Goal: Task Accomplishment & Management: Manage account settings

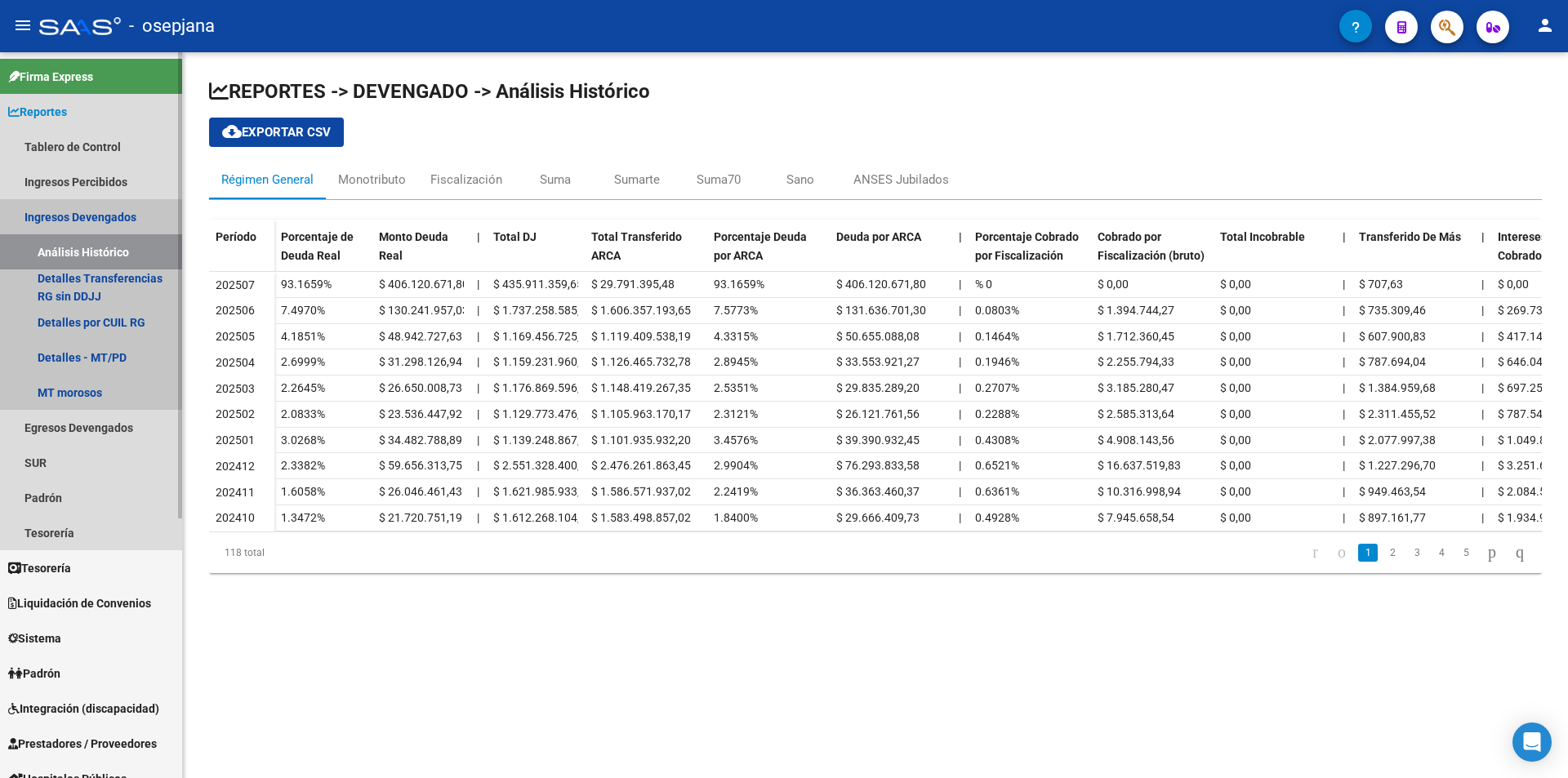
click at [80, 217] on link "Ingresos Devengados" at bounding box center [91, 217] width 182 height 35
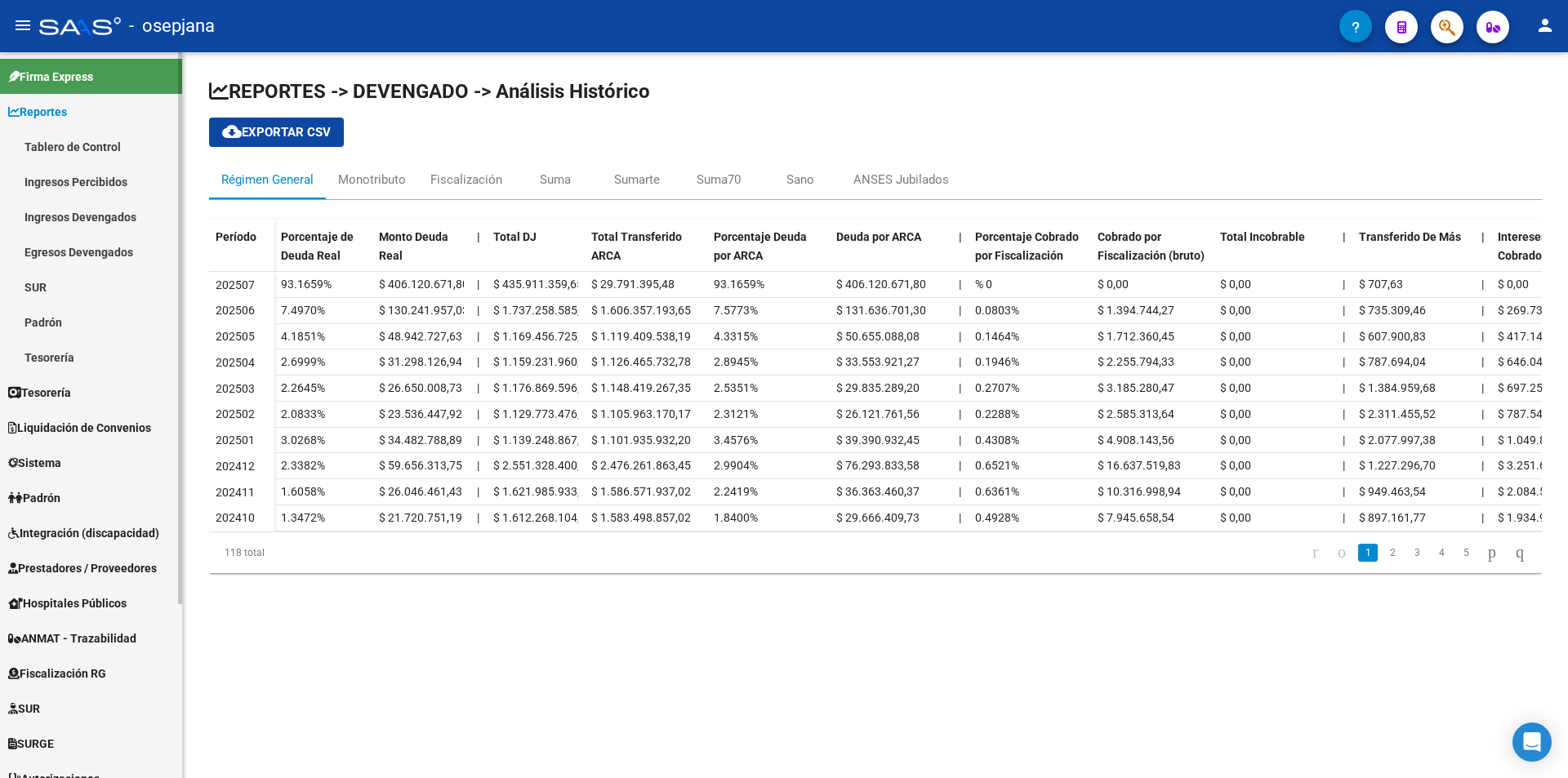
click at [62, 114] on span "Reportes" at bounding box center [38, 112] width 59 height 18
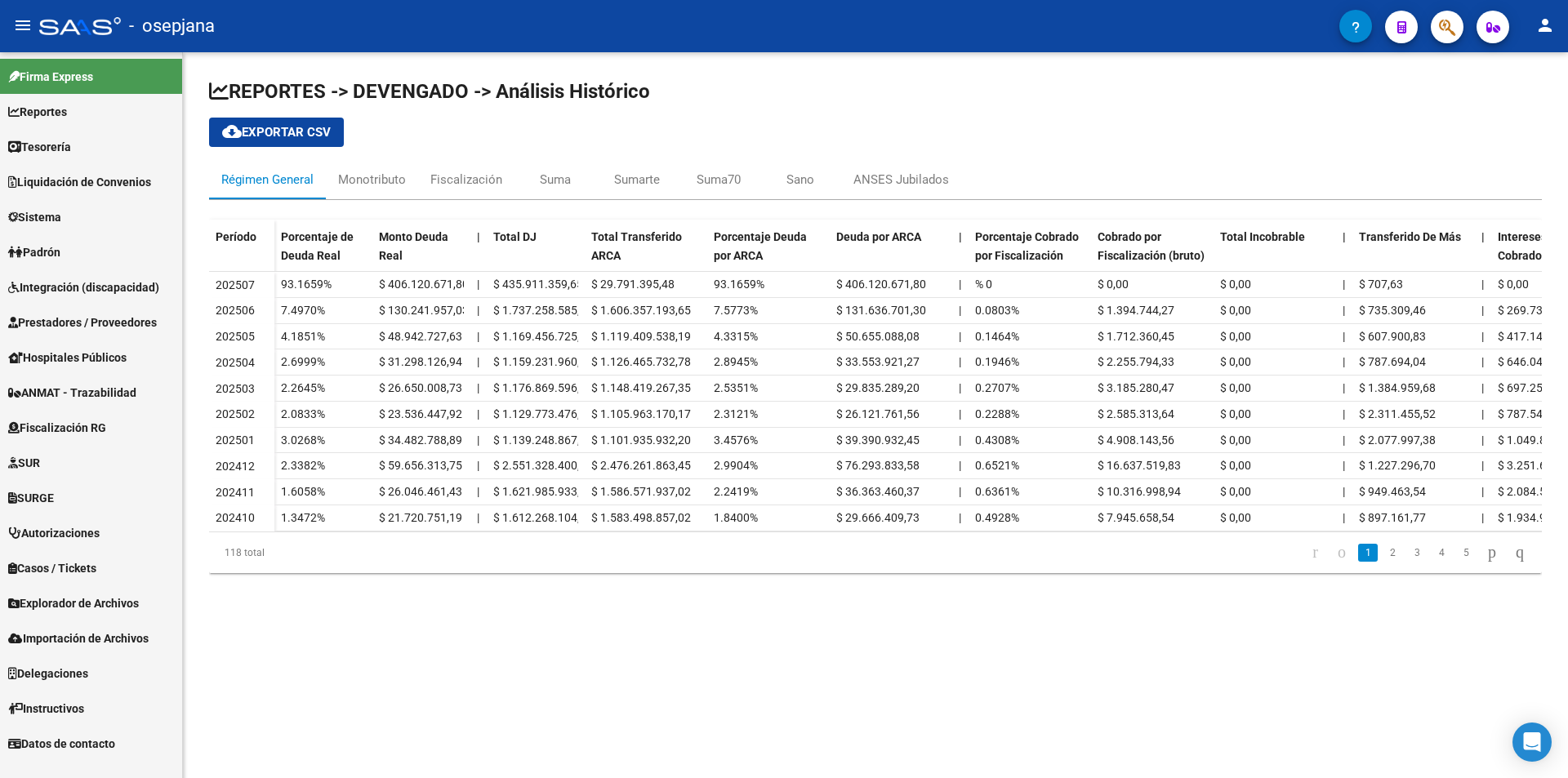
click at [56, 217] on span "Sistema" at bounding box center [34, 217] width 53 height 18
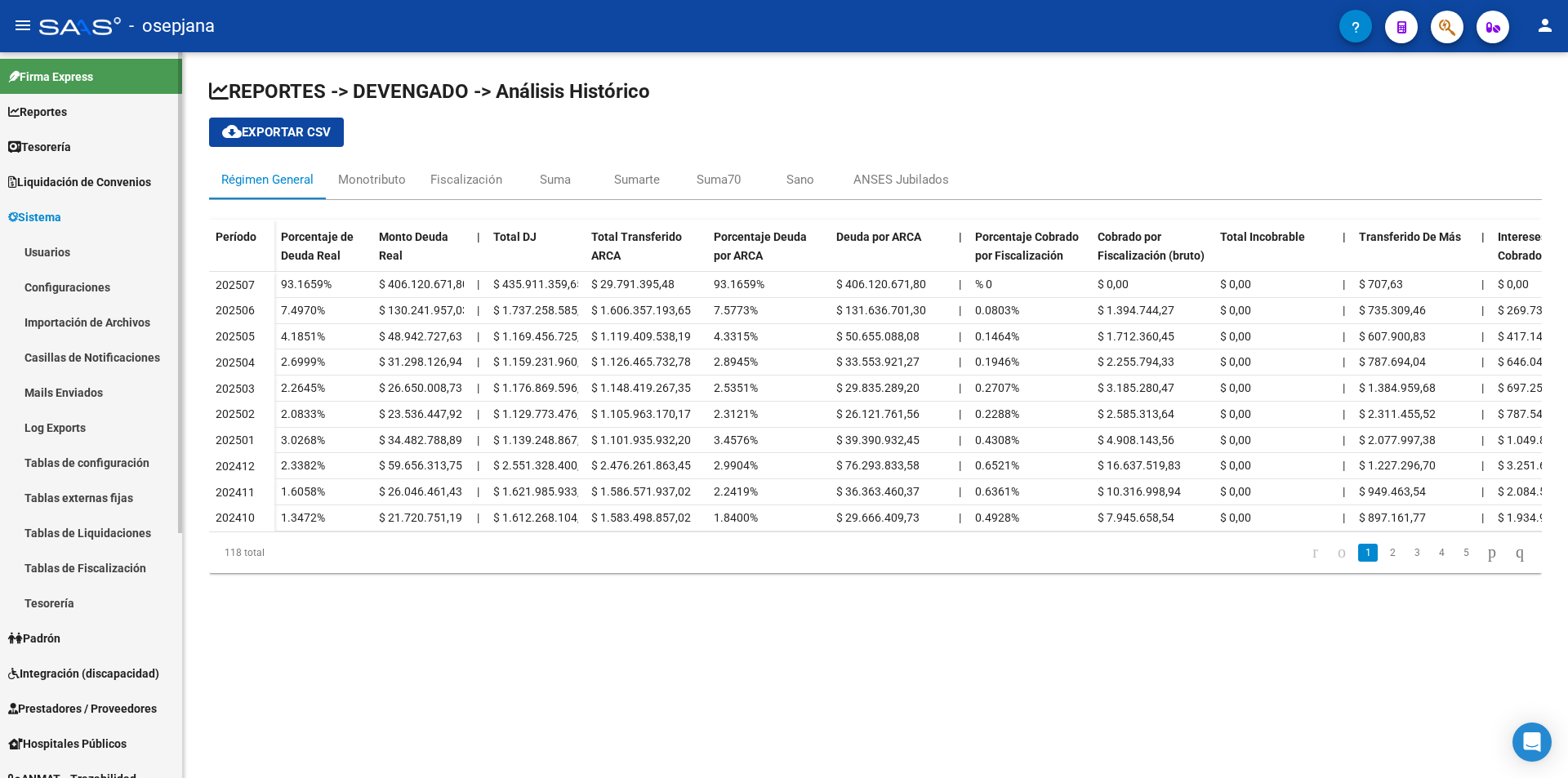
click at [64, 250] on link "Usuarios" at bounding box center [91, 252] width 182 height 35
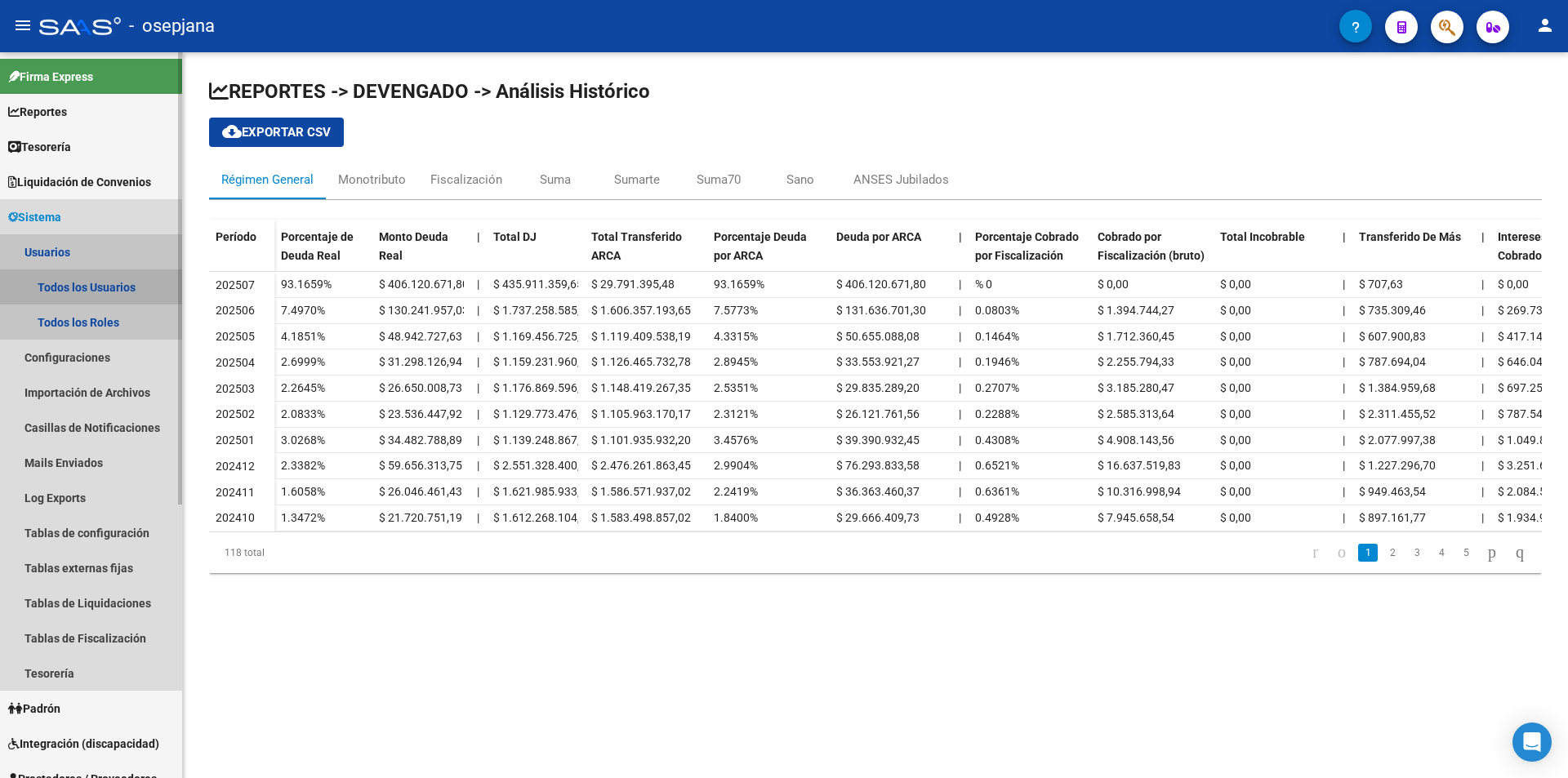
click at [133, 281] on link "Todos los Usuarios" at bounding box center [91, 287] width 182 height 35
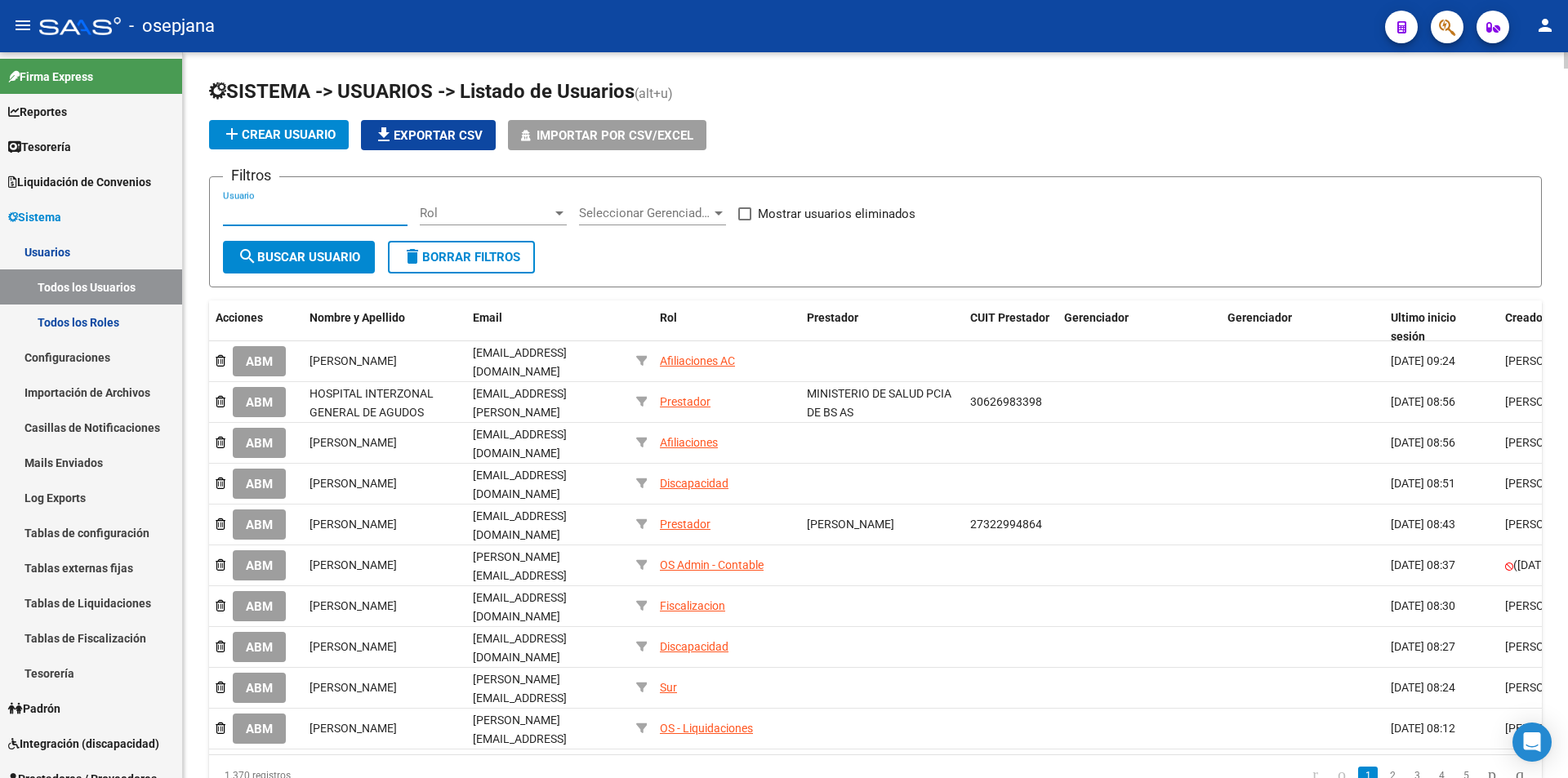
click at [322, 209] on input "Usuario" at bounding box center [316, 213] width 185 height 15
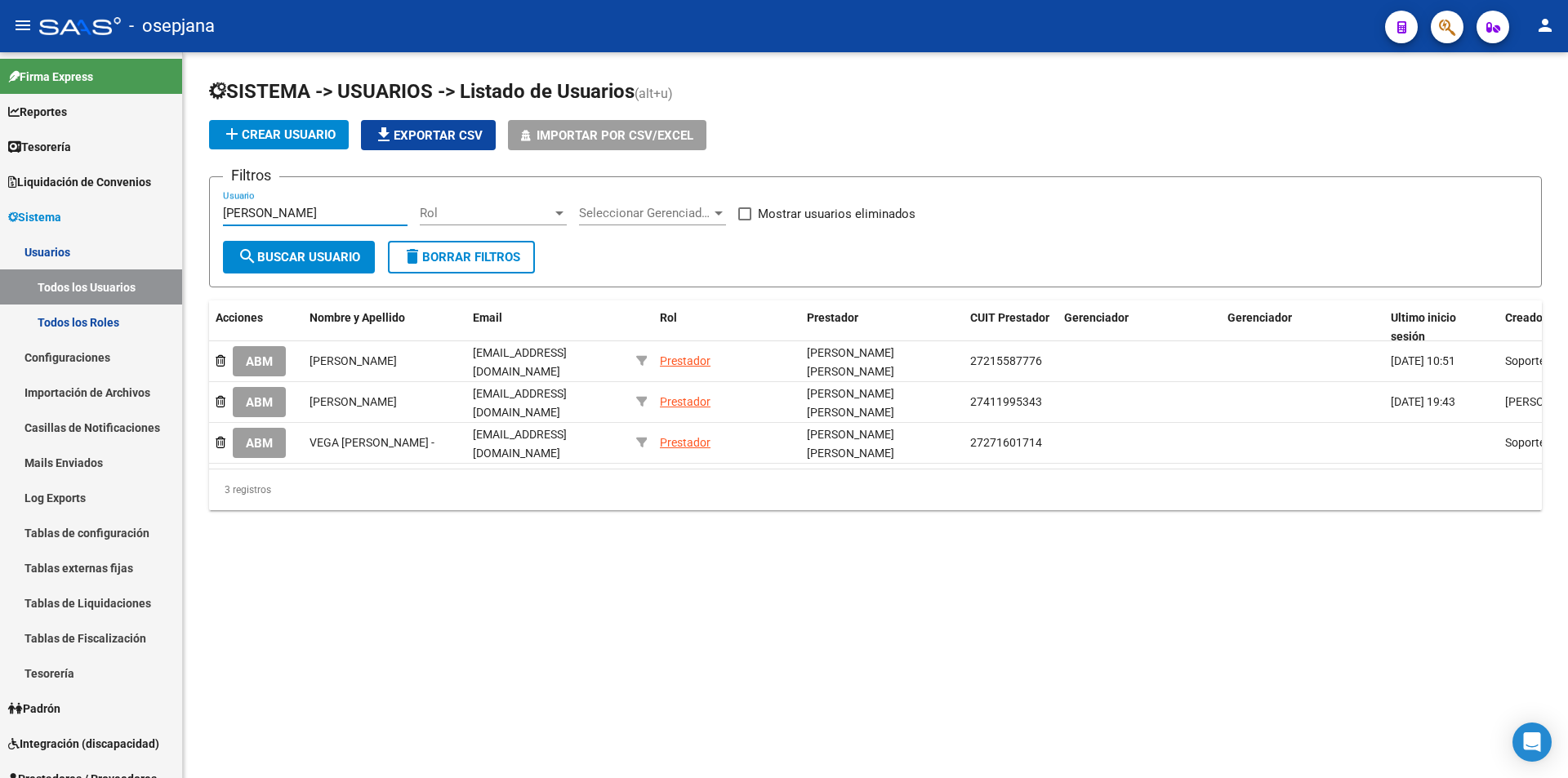
type input "[PERSON_NAME]"
click at [61, 221] on span "Sistema" at bounding box center [34, 217] width 53 height 18
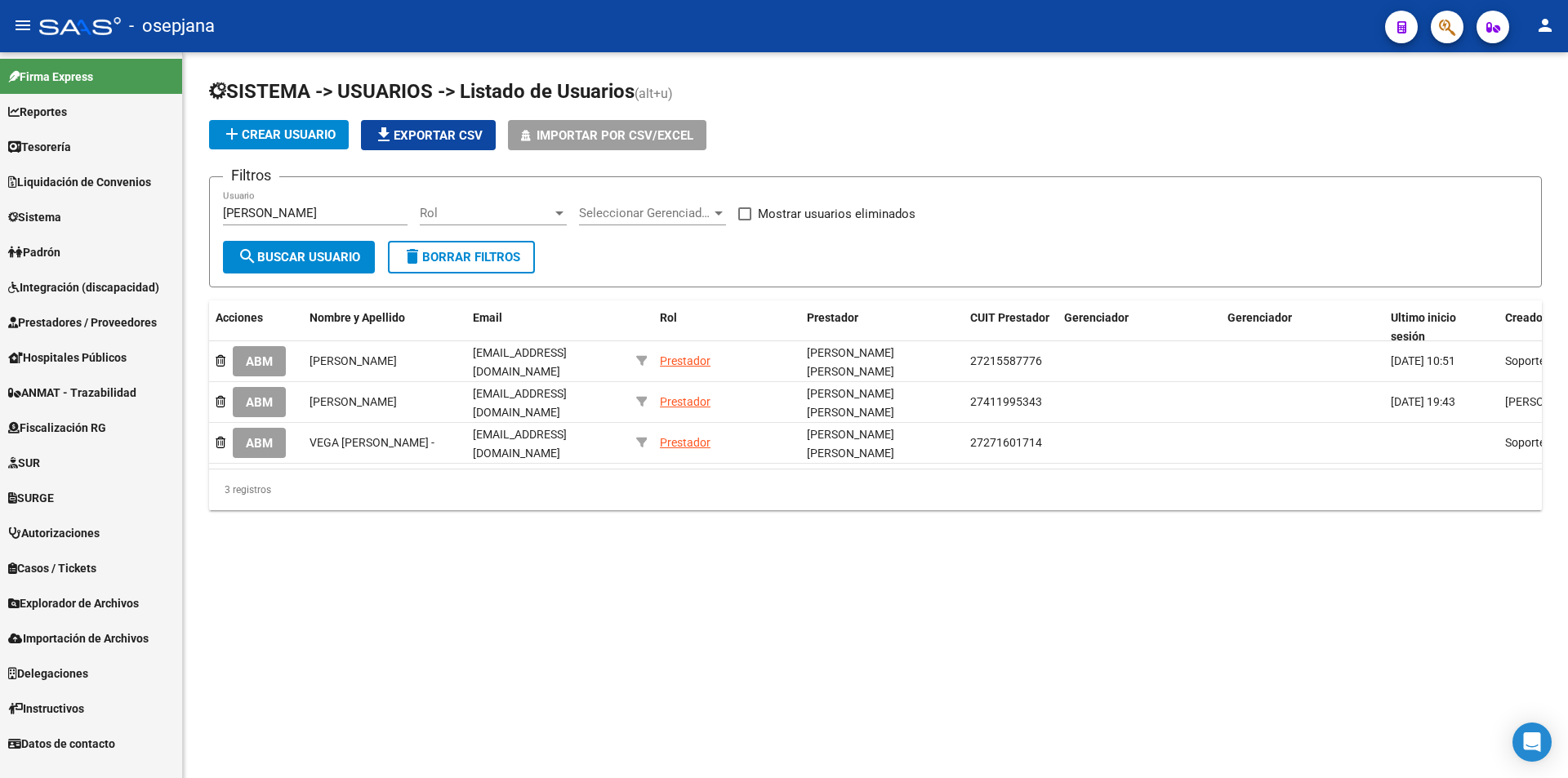
click at [64, 323] on span "Prestadores / Proveedores" at bounding box center [83, 323] width 149 height 18
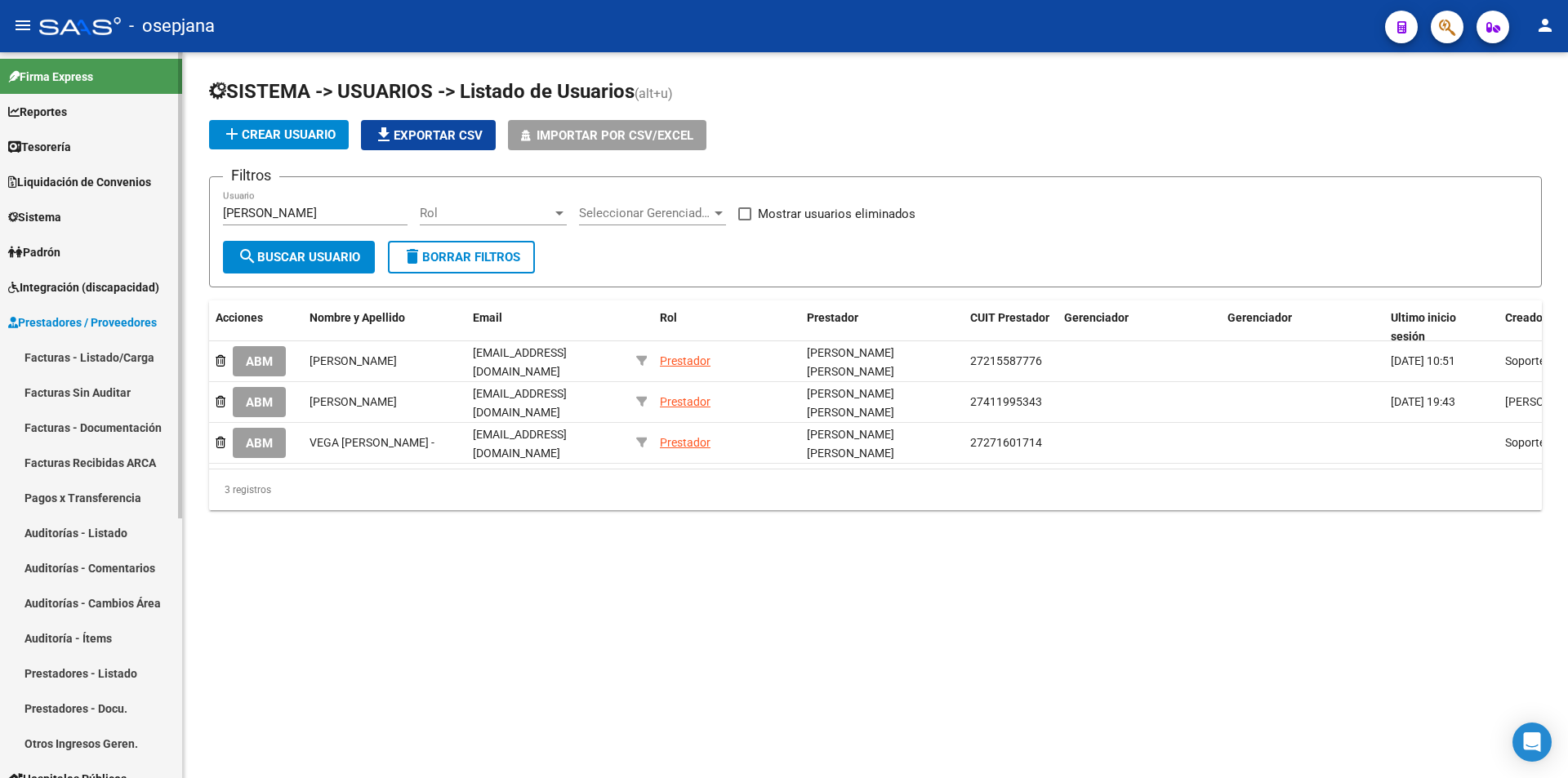
click at [79, 672] on link "Prestadores - Listado" at bounding box center [91, 673] width 182 height 35
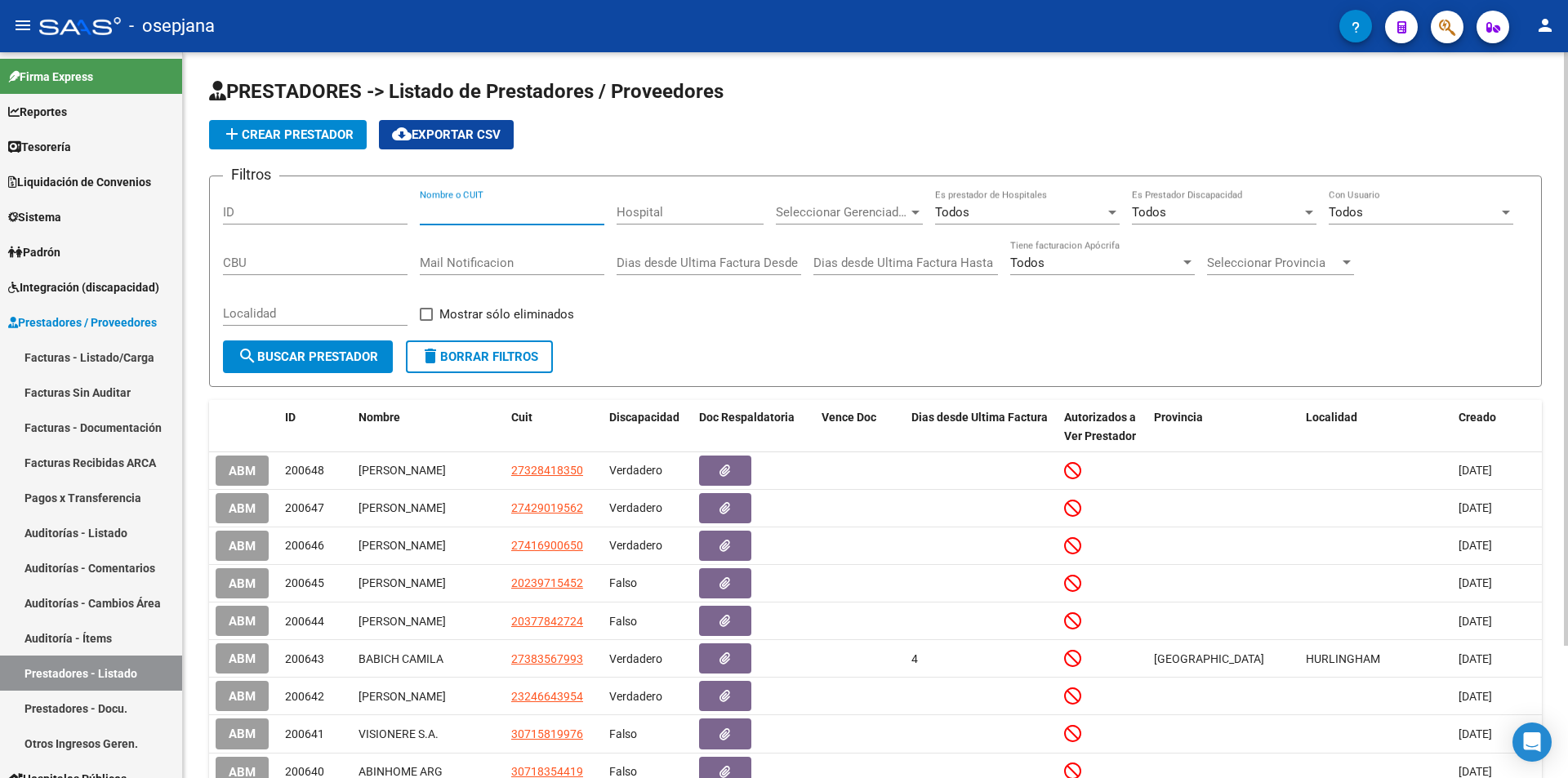
click at [459, 209] on input "Nombre o CUIT" at bounding box center [513, 212] width 185 height 15
paste input "2740462893"
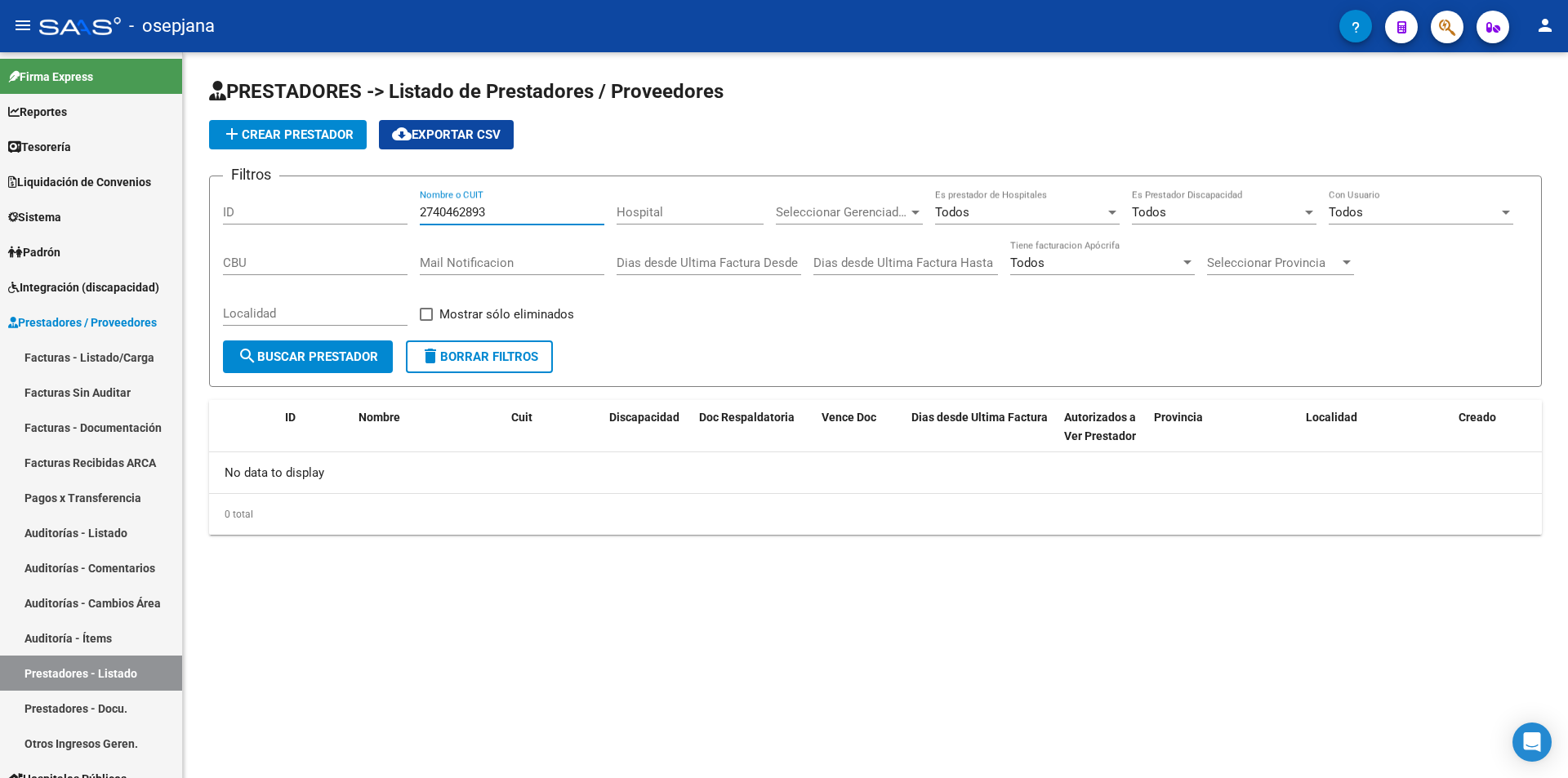
type input "2740462893"
click at [307, 129] on span "add Crear Prestador" at bounding box center [288, 135] width 132 height 15
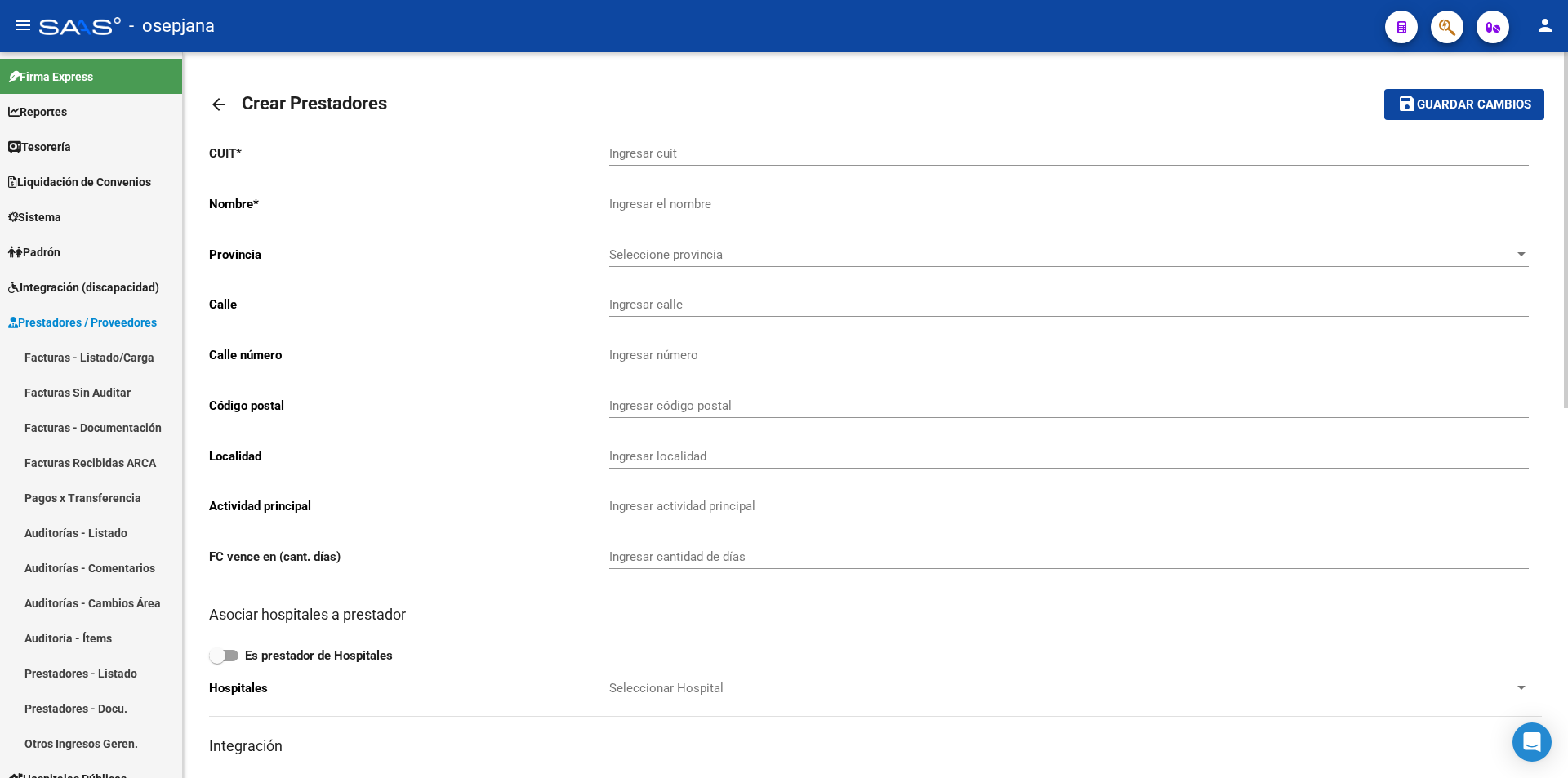
click at [634, 153] on input "Ingresar cuit" at bounding box center [1068, 154] width 920 height 15
paste input "27-40462893"
type input "27-40462893"
click at [1384, 89] on button "save Guardar cambios" at bounding box center [1464, 104] width 160 height 30
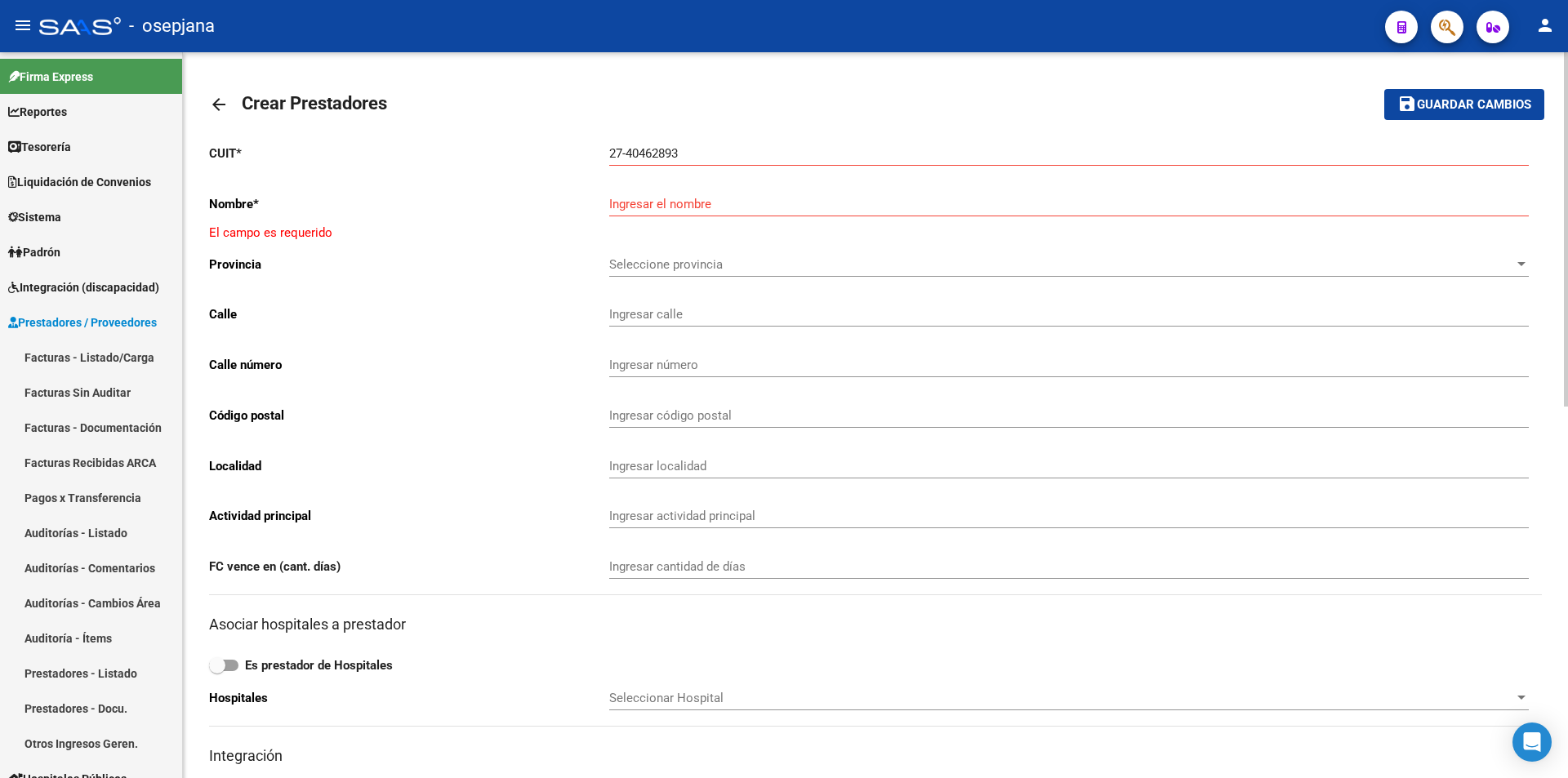
drag, startPoint x: 607, startPoint y: 153, endPoint x: 720, endPoint y: 149, distance: 113.1
click at [720, 149] on app-form-text-field "CUIT * 27-40462893 Ingresar cuit" at bounding box center [869, 154] width 1319 height 15
drag, startPoint x: 701, startPoint y: 159, endPoint x: 538, endPoint y: 157, distance: 163.0
click at [539, 157] on app-form-text-field "CUIT * 27-40462893 Ingresar cuit" at bounding box center [869, 154] width 1319 height 15
click at [210, 103] on mat-icon "arrow_back" at bounding box center [219, 105] width 20 height 20
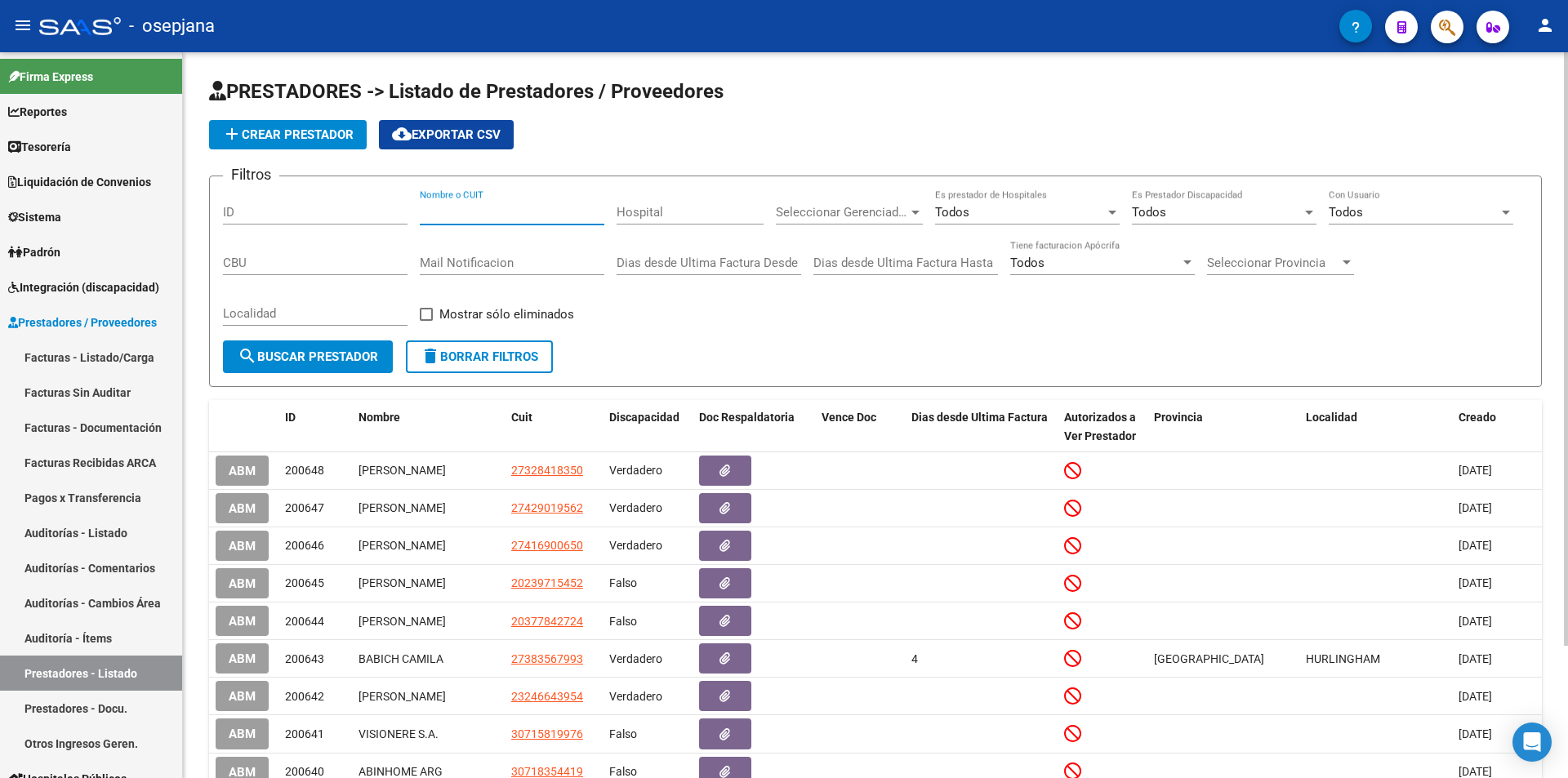
click at [472, 212] on input "Nombre o CUIT" at bounding box center [513, 212] width 185 height 15
paste input "2740462893"
drag, startPoint x: 420, startPoint y: 212, endPoint x: 493, endPoint y: 212, distance: 73.0
click at [493, 212] on input "2740462893" at bounding box center [513, 212] width 185 height 15
type input "2740462893"
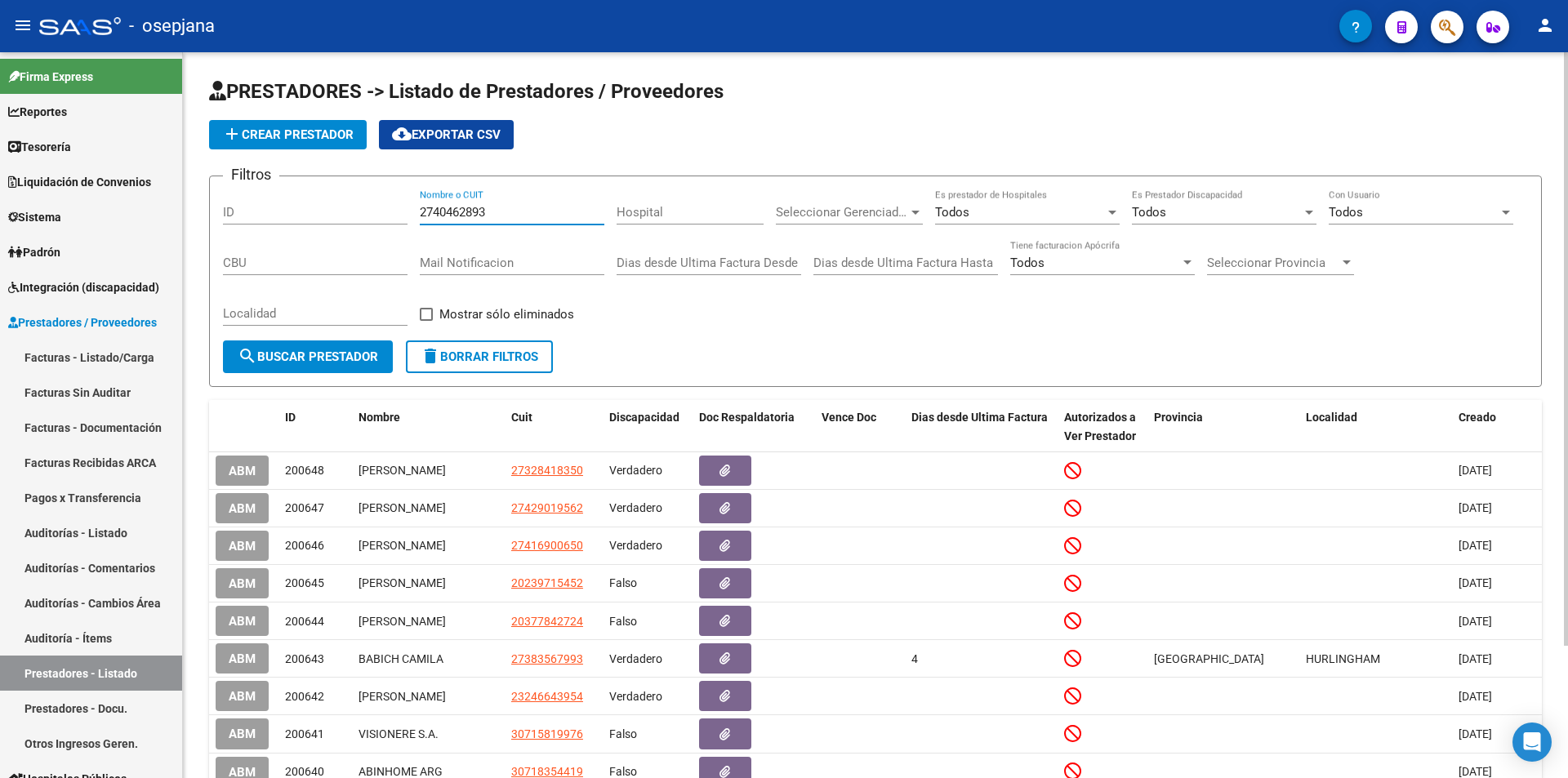
click at [313, 127] on button "add Crear Prestador" at bounding box center [288, 135] width 158 height 29
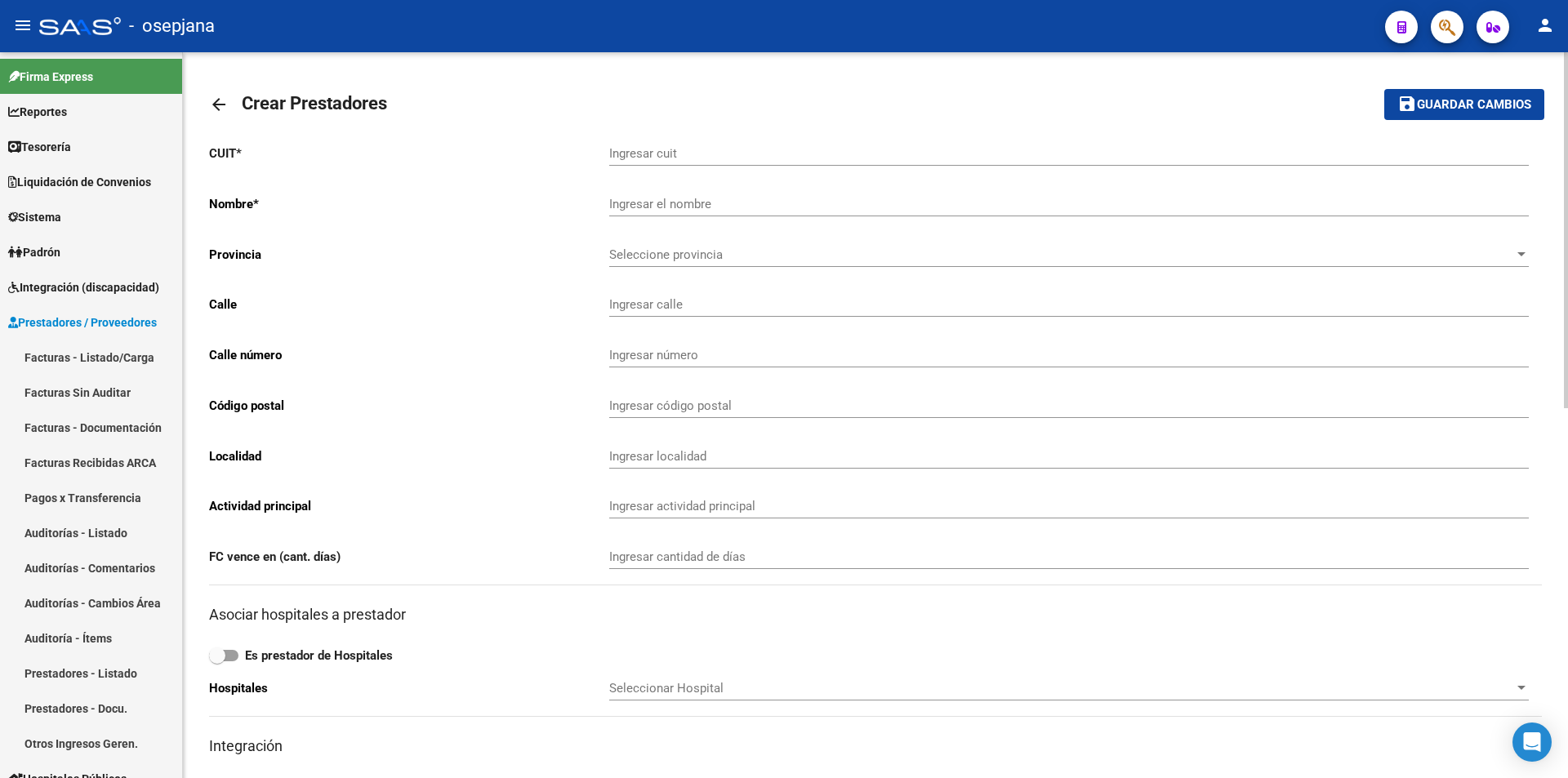
click at [663, 150] on input "Ingresar cuit" at bounding box center [1068, 154] width 920 height 15
paste input "27-40462893"
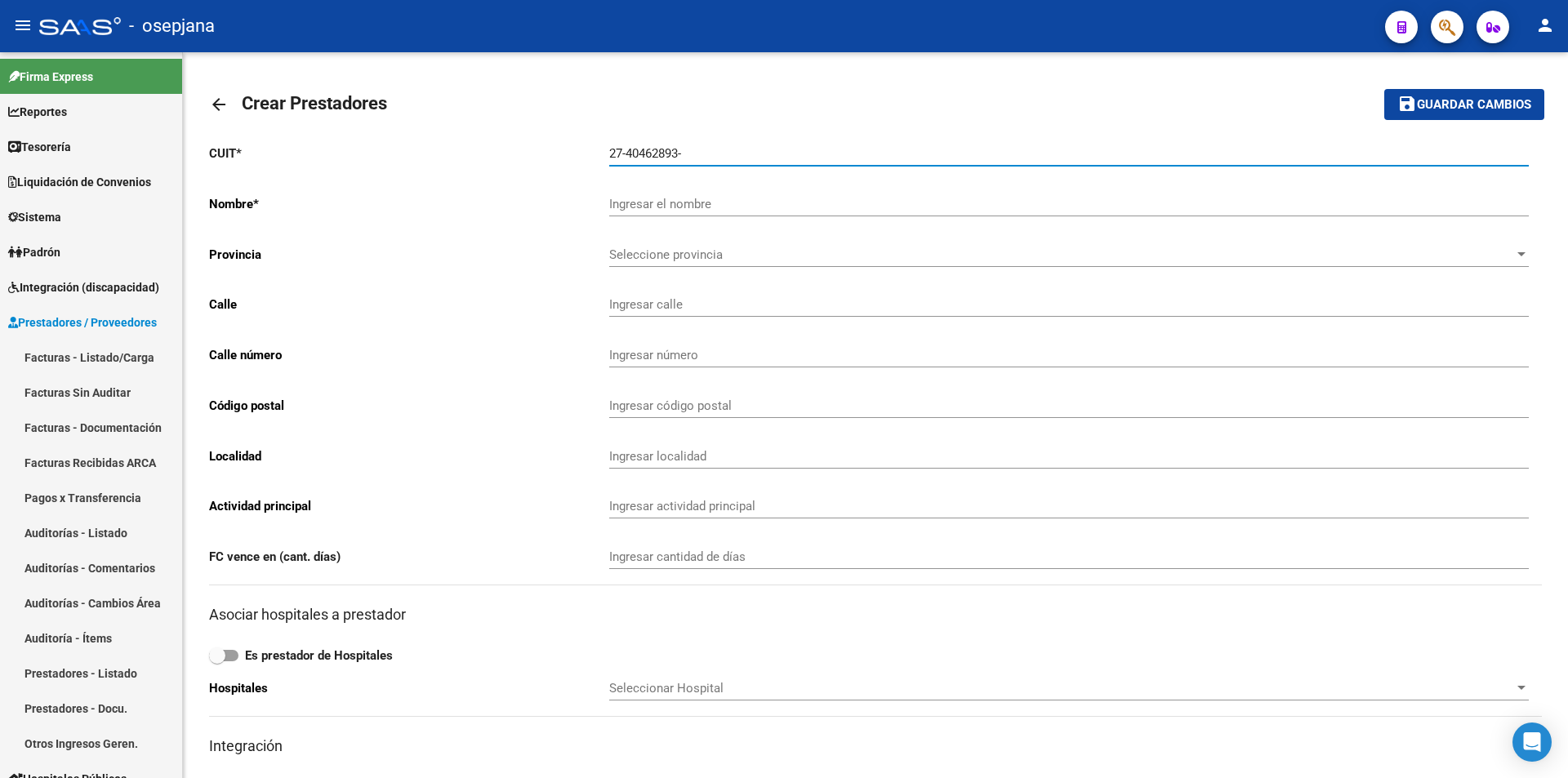
type input "27-40462893-"
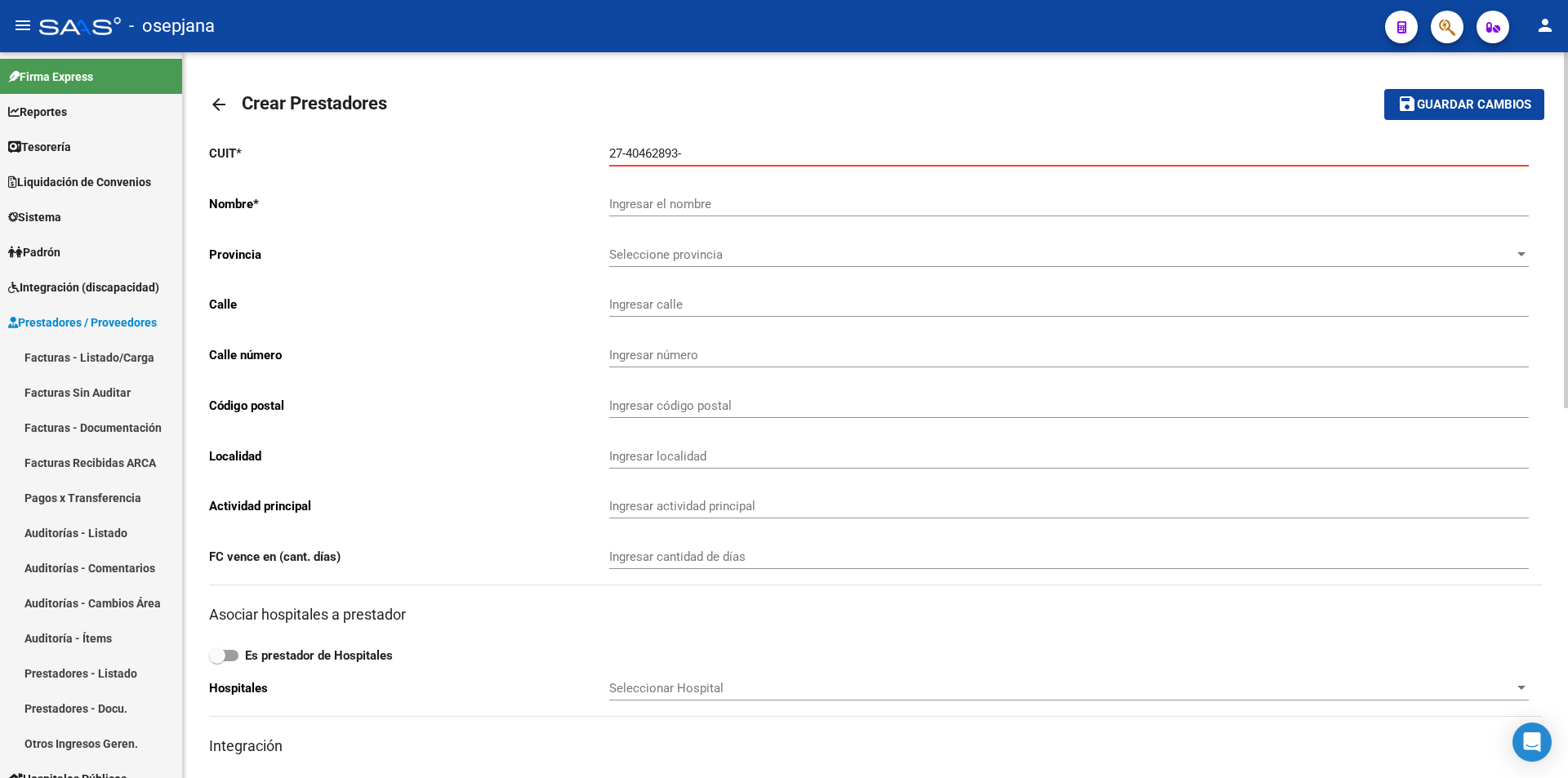
click at [221, 108] on mat-icon "arrow_back" at bounding box center [219, 105] width 20 height 20
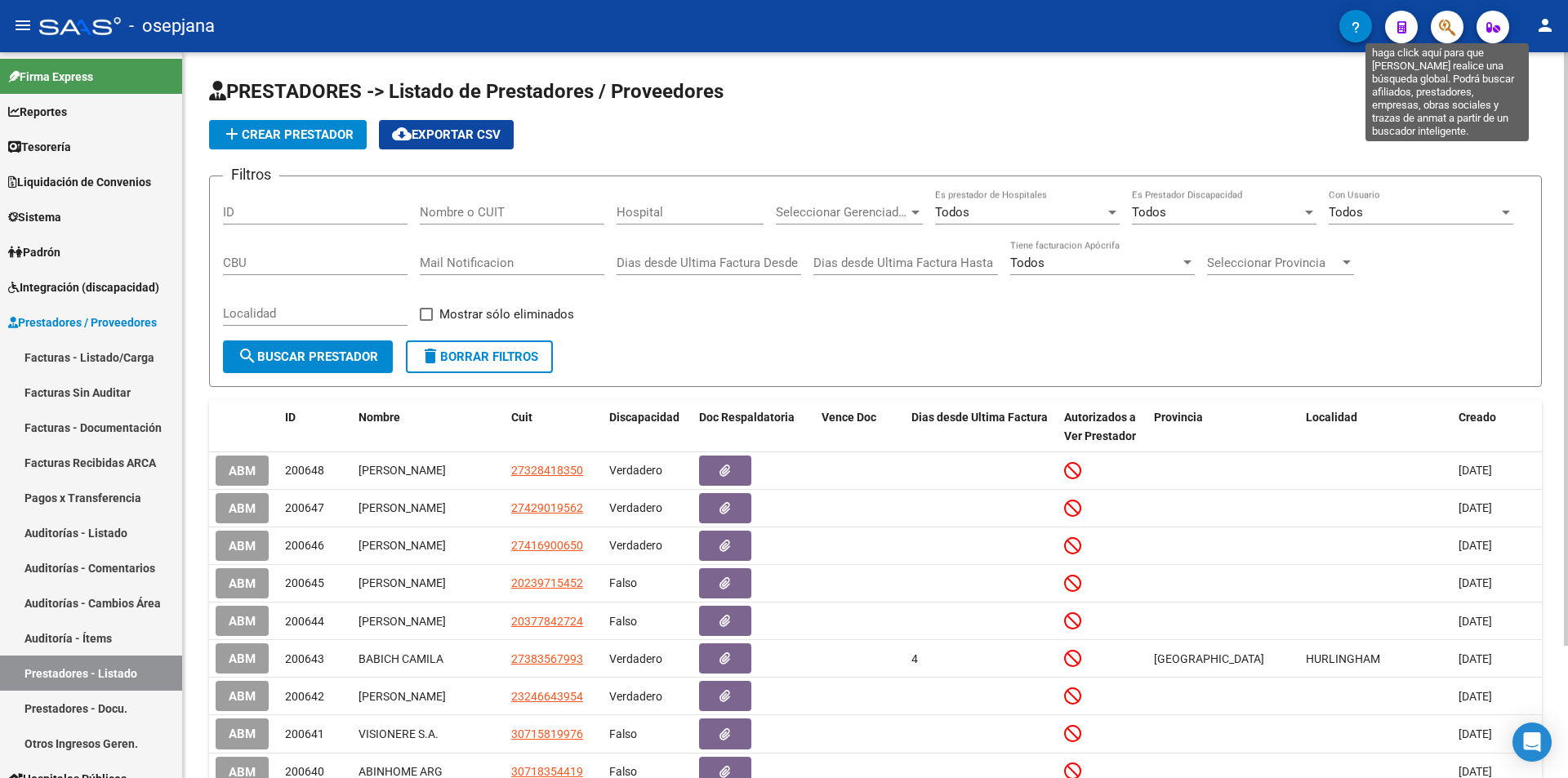
click at [1445, 29] on icon "button" at bounding box center [1447, 27] width 16 height 19
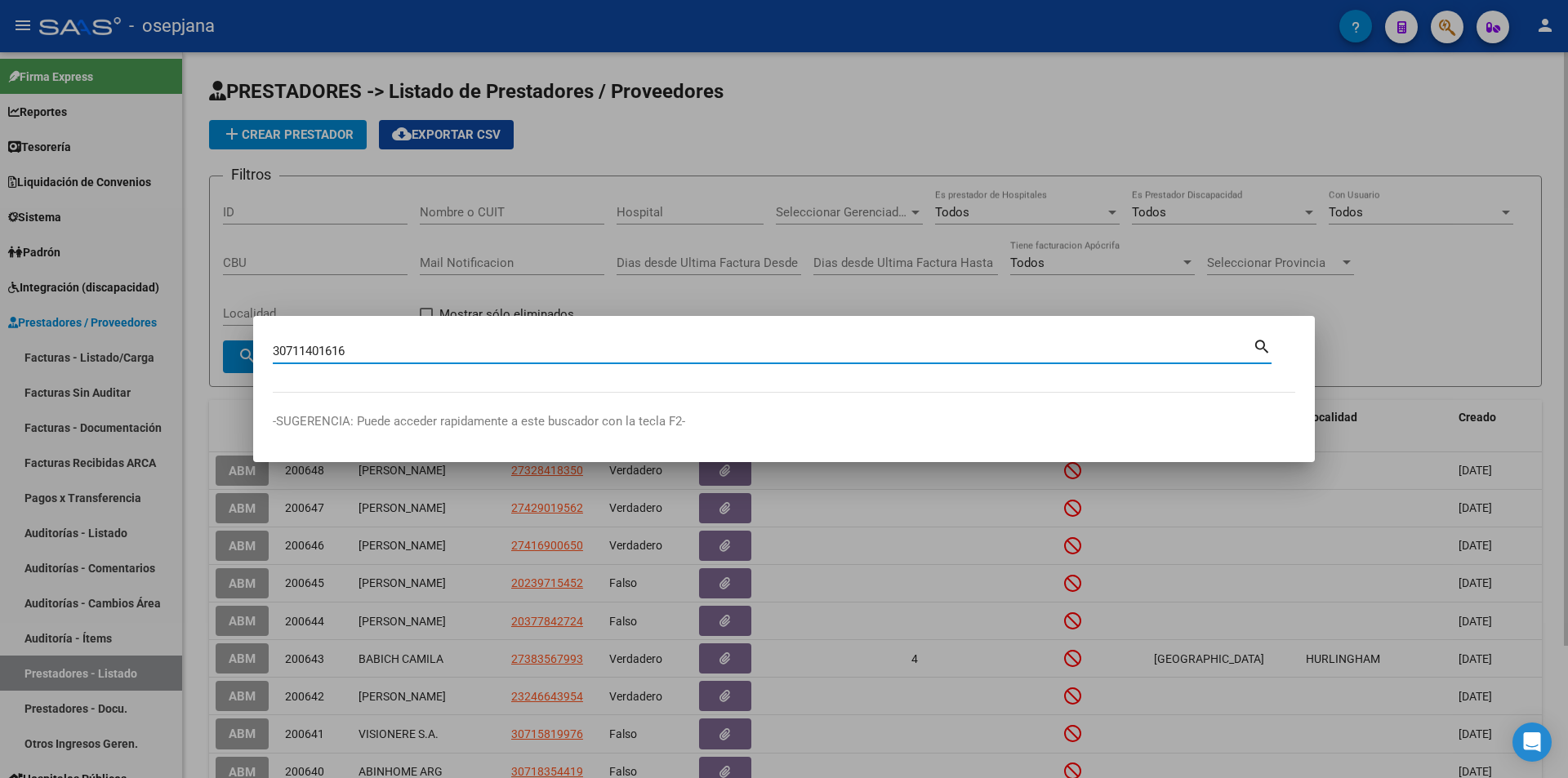
type input "30711401616"
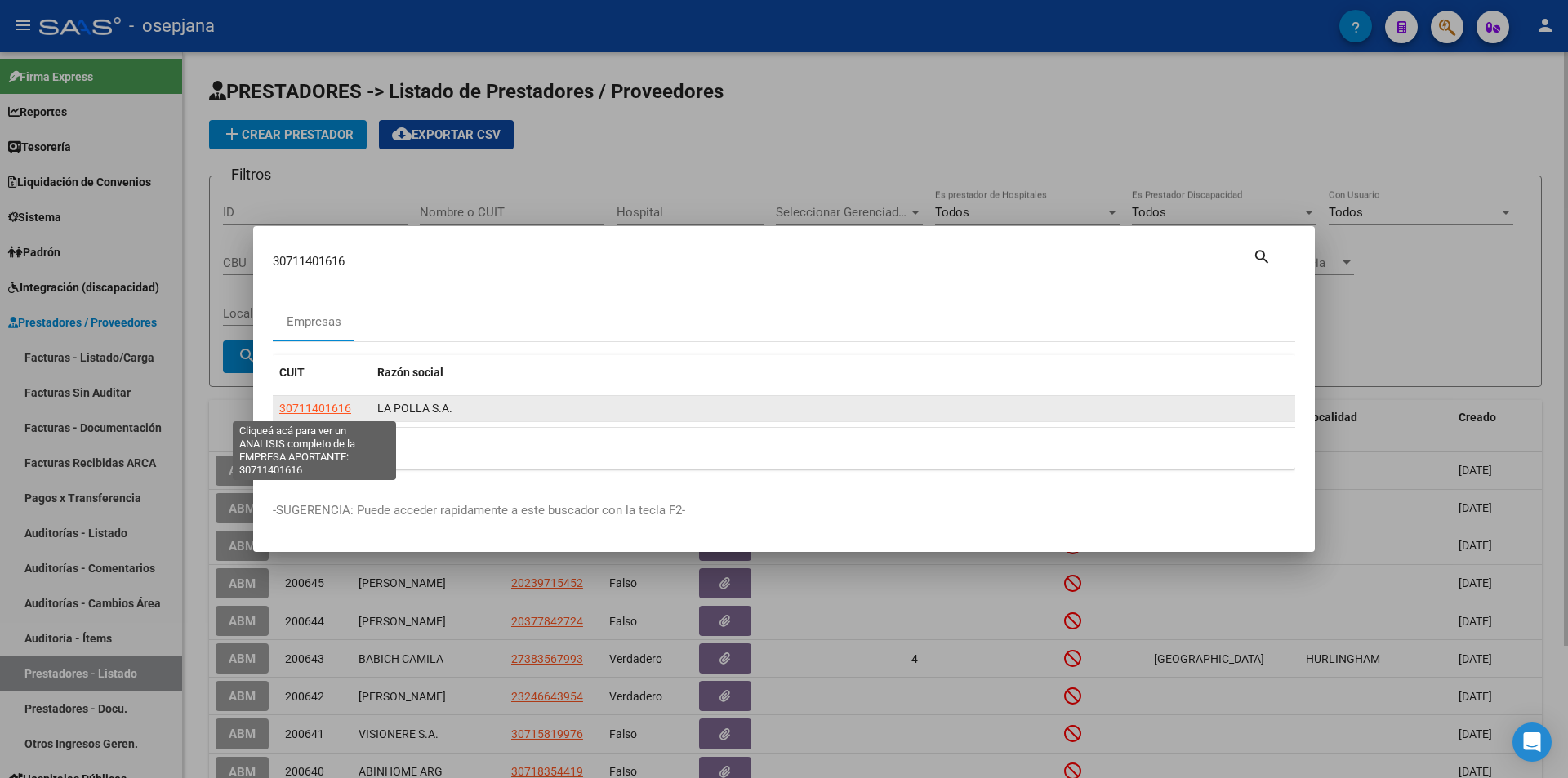
click at [307, 404] on span "30711401616" at bounding box center [316, 409] width 72 height 13
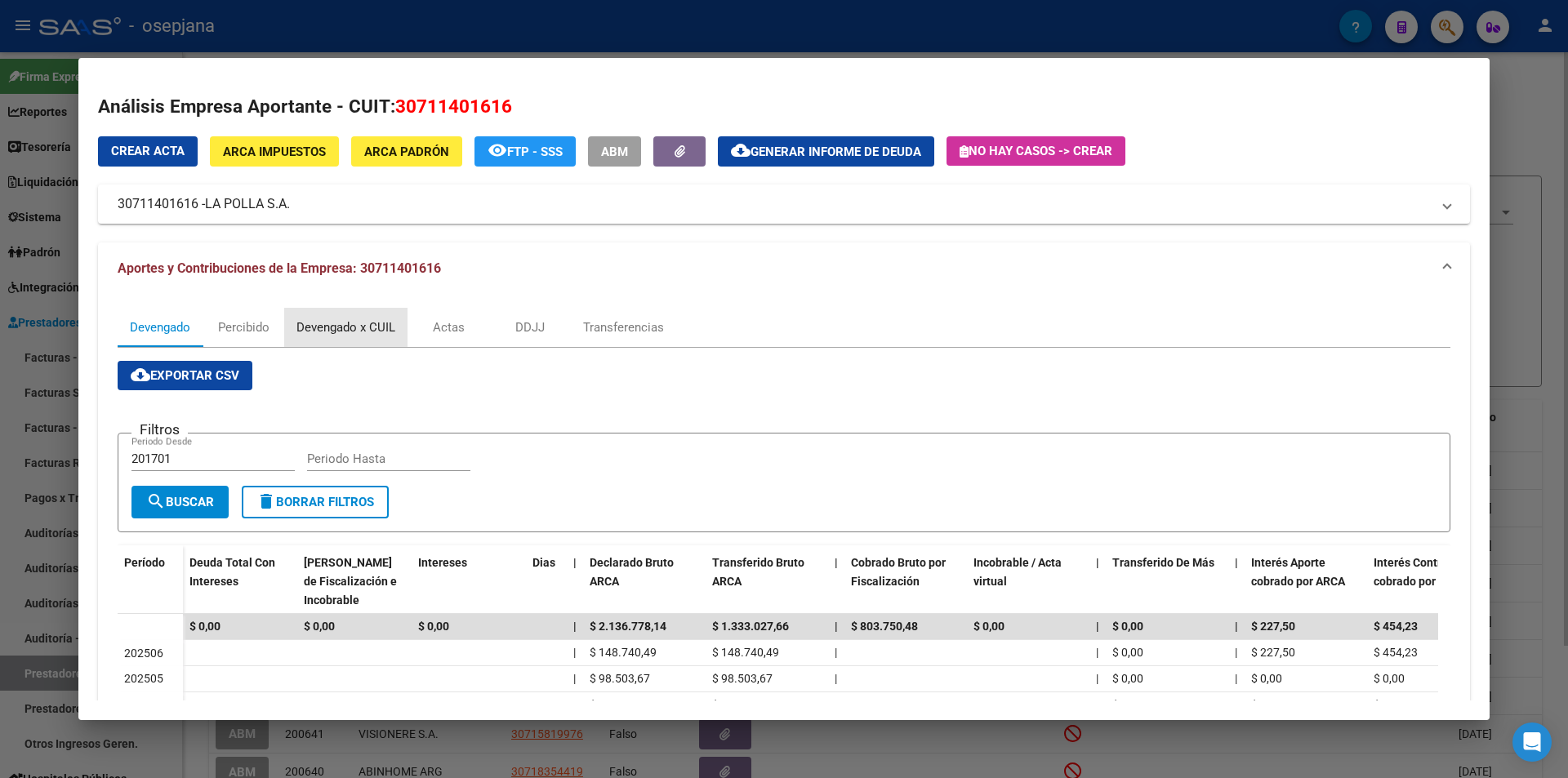
click at [328, 325] on div "Devengado x CUIL" at bounding box center [346, 328] width 99 height 18
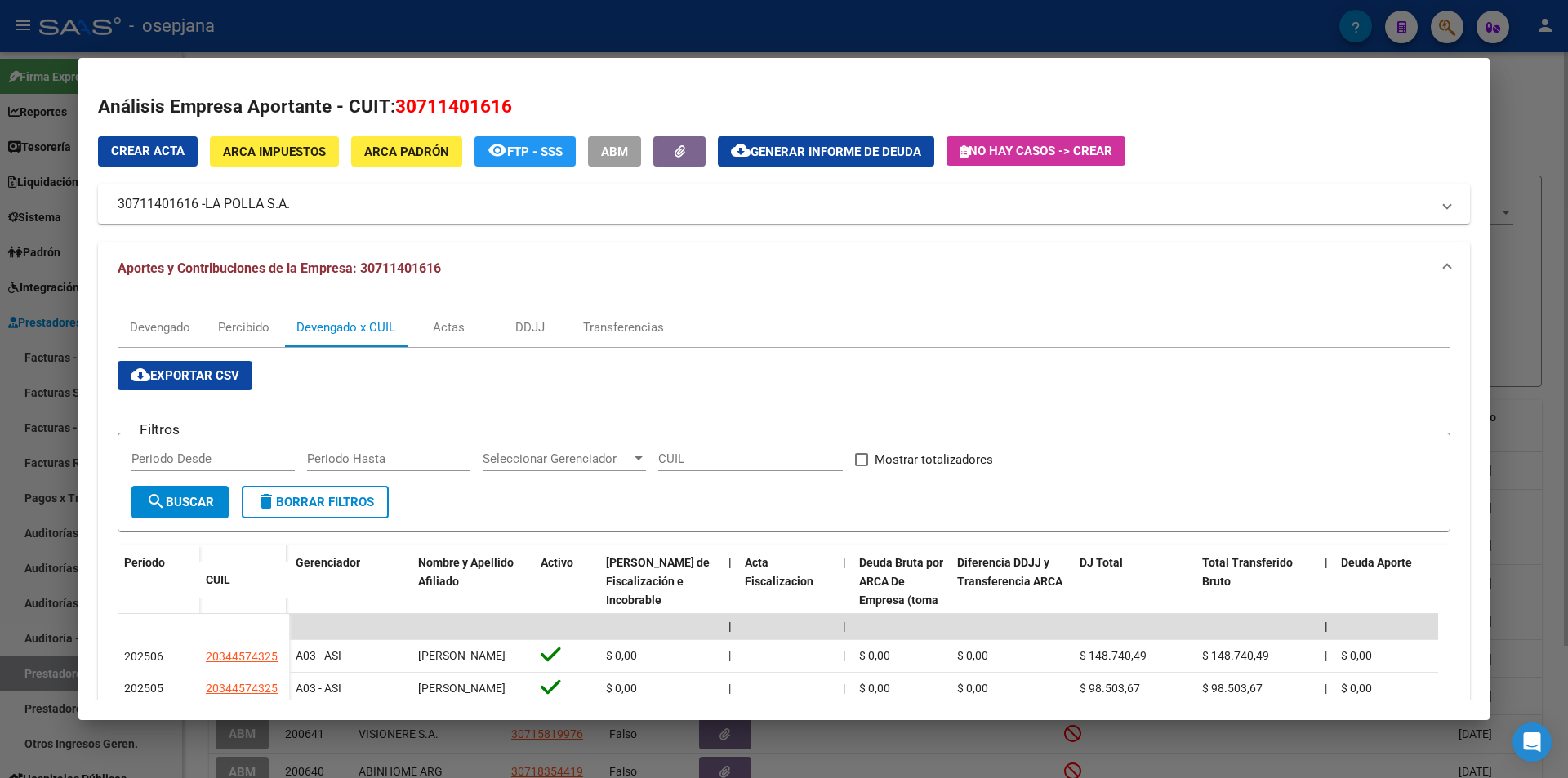
click at [201, 466] on div "Periodo Desde" at bounding box center [213, 458] width 164 height 25
type input "202207"
type input "202505"
click at [864, 457] on span at bounding box center [862, 459] width 13 height 13
click at [862, 466] on input "Mostrar totalizadores" at bounding box center [861, 466] width 1 height 1
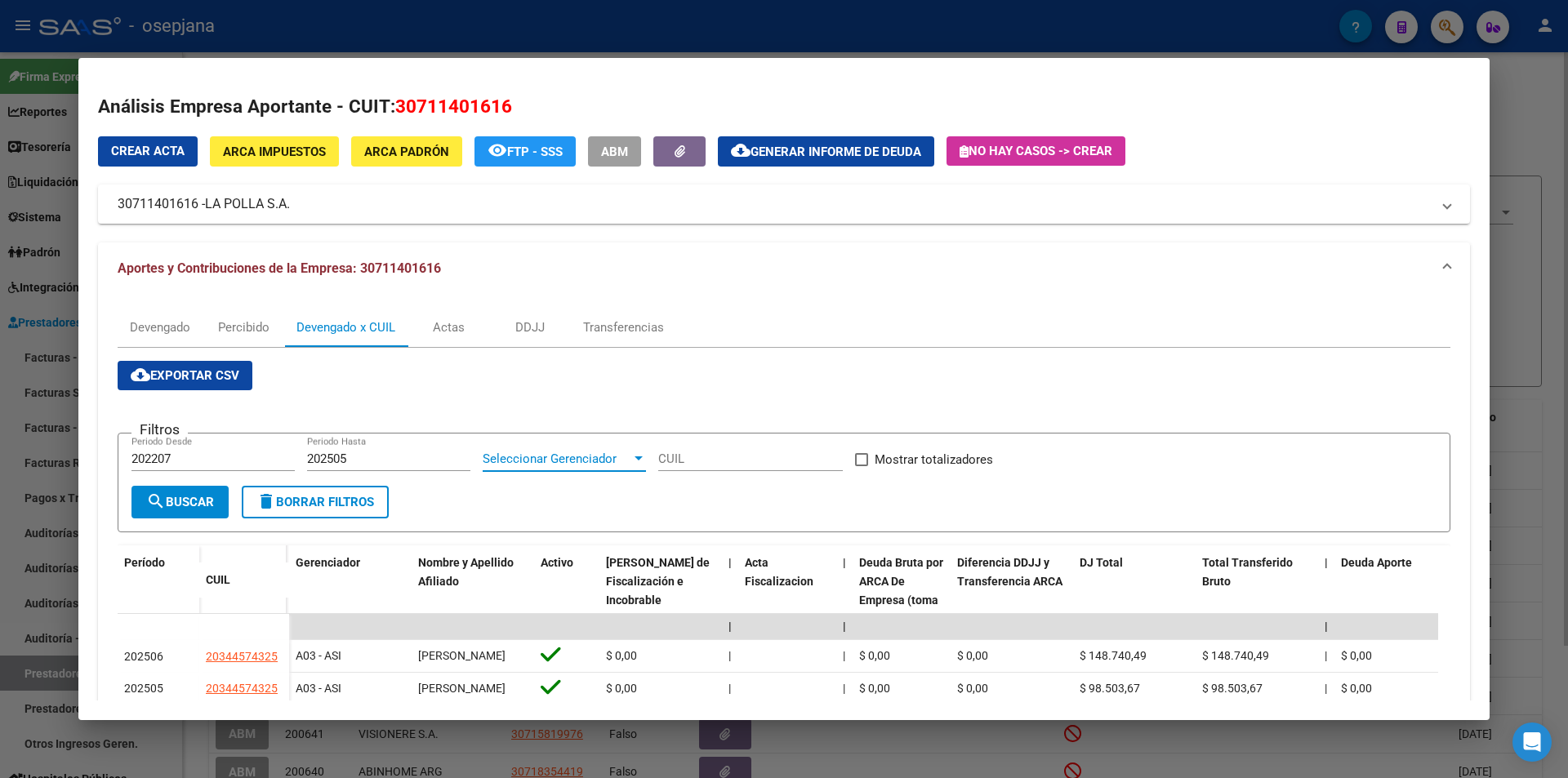
checkbox input "true"
drag, startPoint x: 303, startPoint y: 457, endPoint x: 354, endPoint y: 454, distance: 51.1
click at [354, 454] on div "Filtros 202207 Periodo Desde 202505 Periodo Hasta Seleccionar Gerenciador Selec…" at bounding box center [784, 466] width 1305 height 40
drag, startPoint x: 354, startPoint y: 454, endPoint x: 298, endPoint y: 461, distance: 56.4
click at [298, 461] on div "Filtros 202207 Periodo Desde 202505 Periodo Hasta Seleccionar Gerenciador Selec…" at bounding box center [784, 466] width 1305 height 40
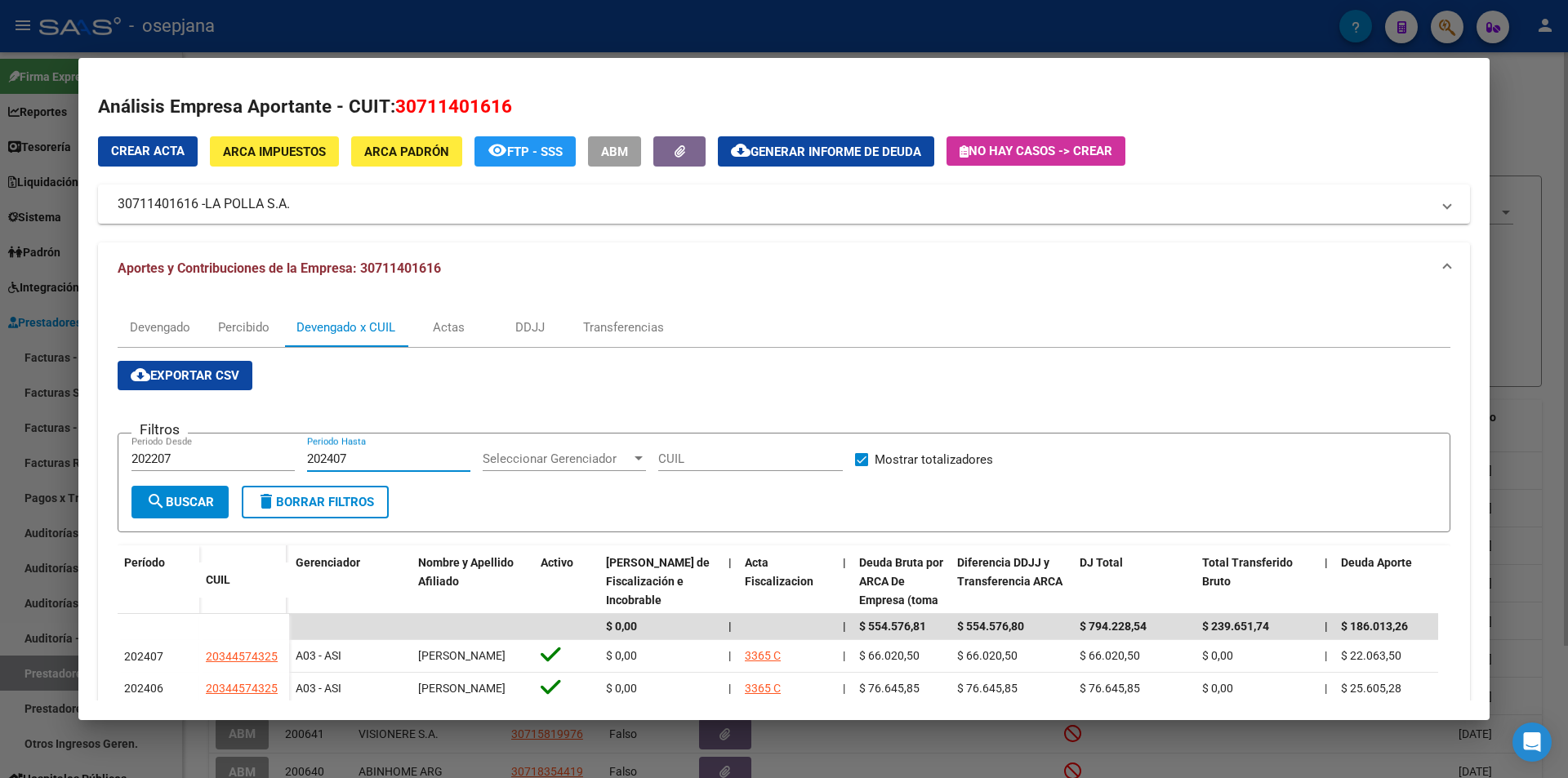
type input "202407"
click at [206, 366] on button "cloud_download Exportar CSV" at bounding box center [185, 376] width 135 height 29
click at [43, 172] on div at bounding box center [784, 389] width 1568 height 778
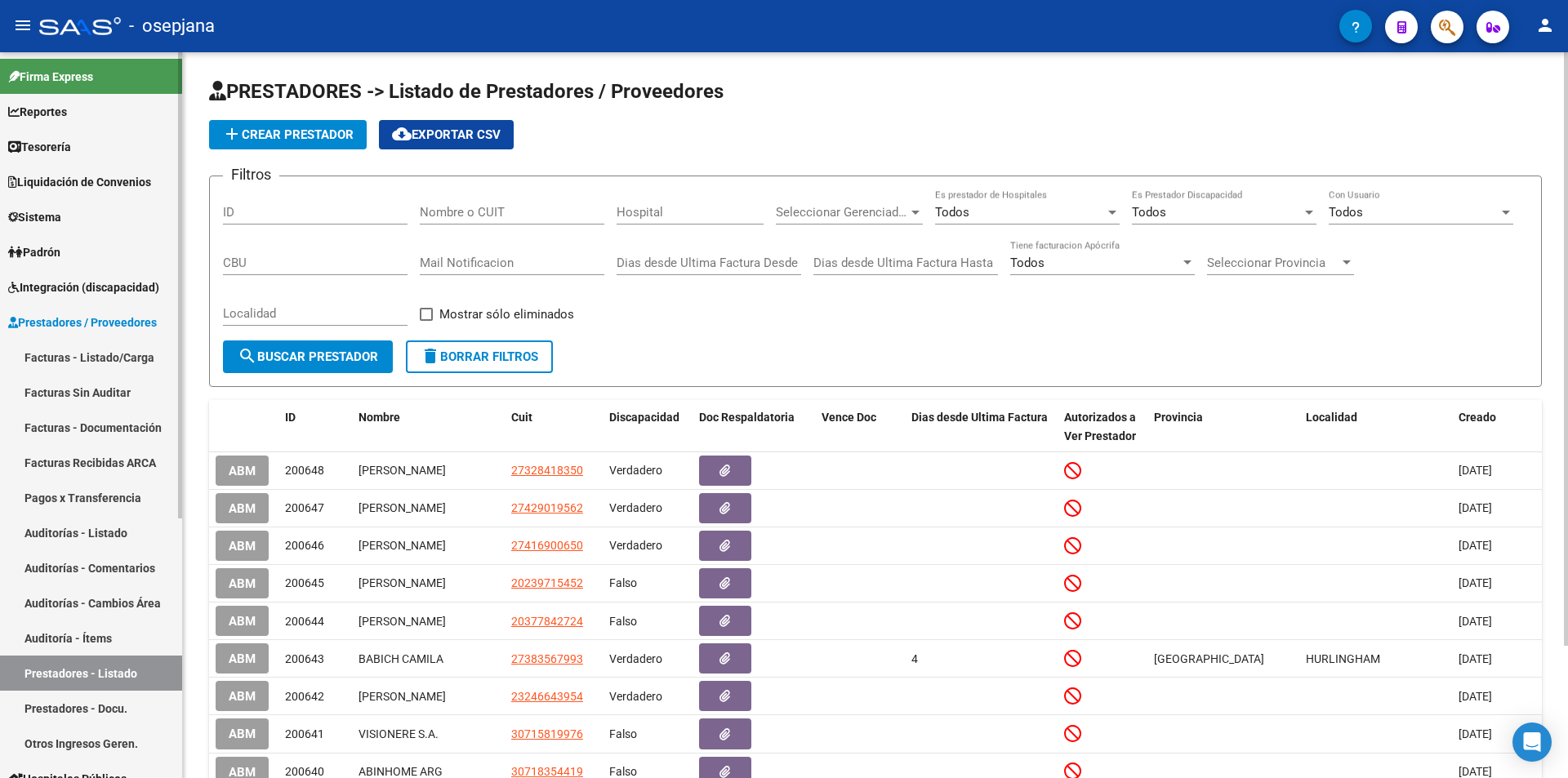
scroll to position [405, 0]
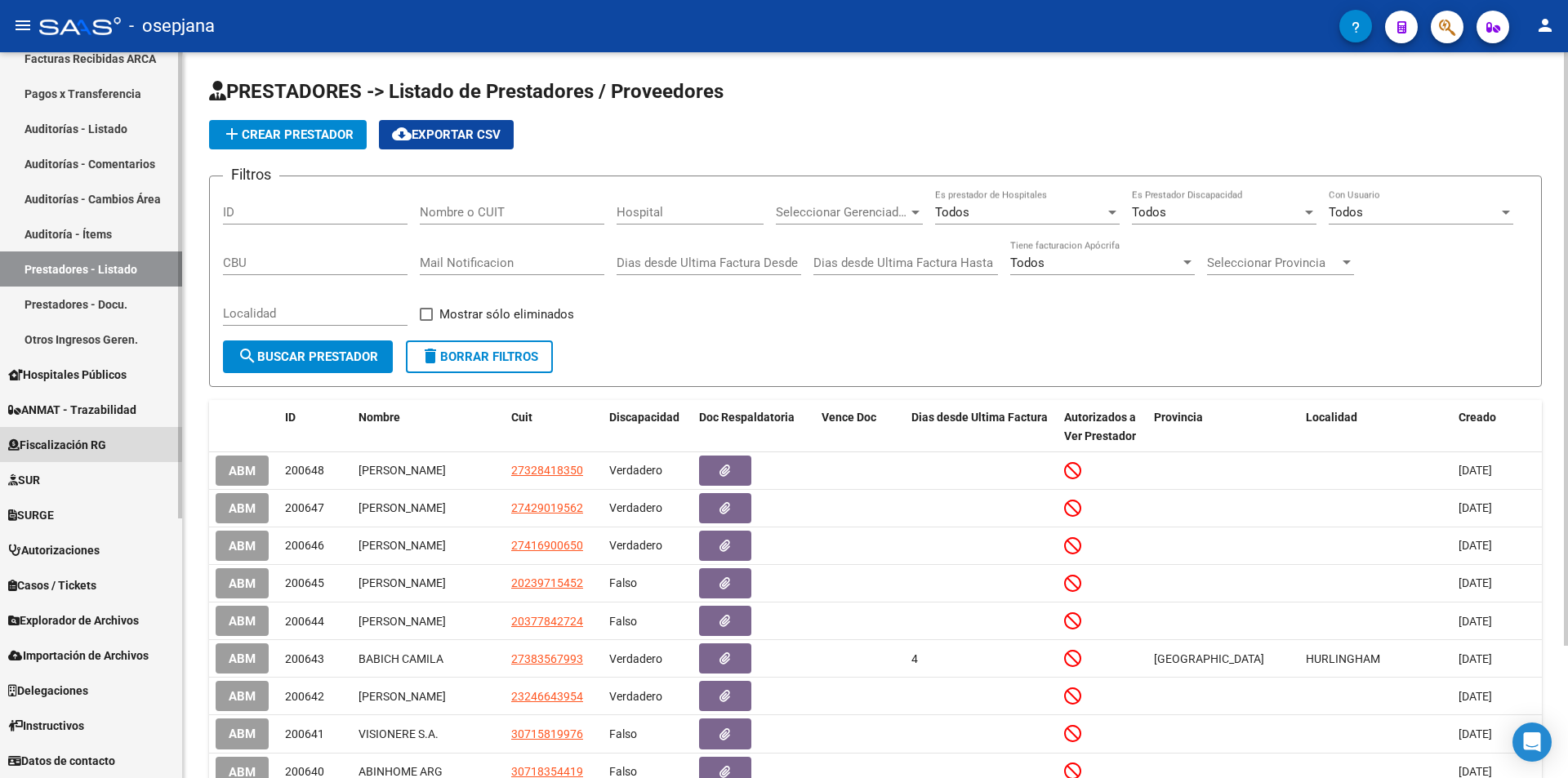
click at [65, 441] on span "Fiscalización RG" at bounding box center [57, 445] width 98 height 18
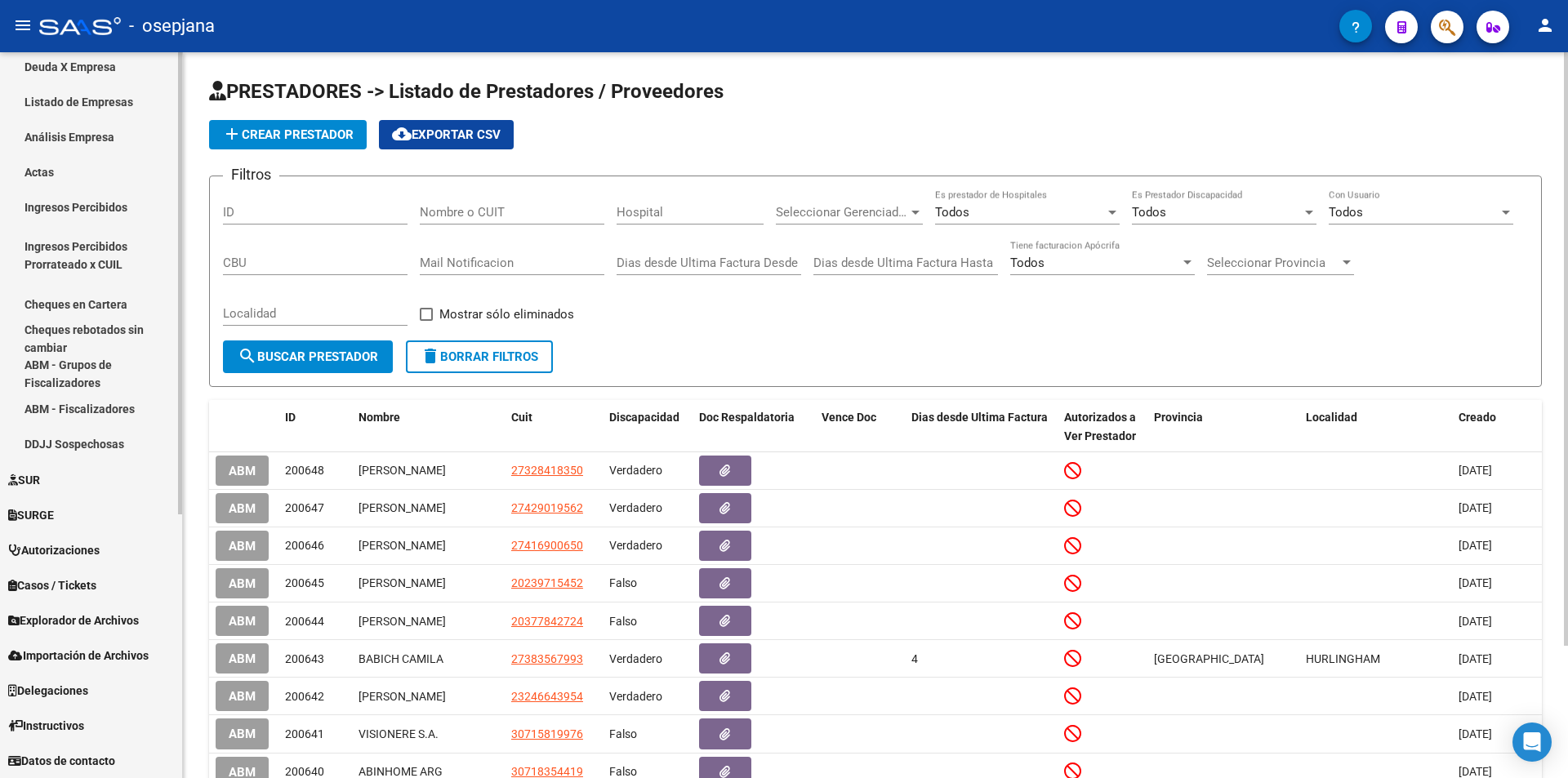
scroll to position [396, 0]
click at [66, 170] on link "Actas" at bounding box center [91, 172] width 182 height 35
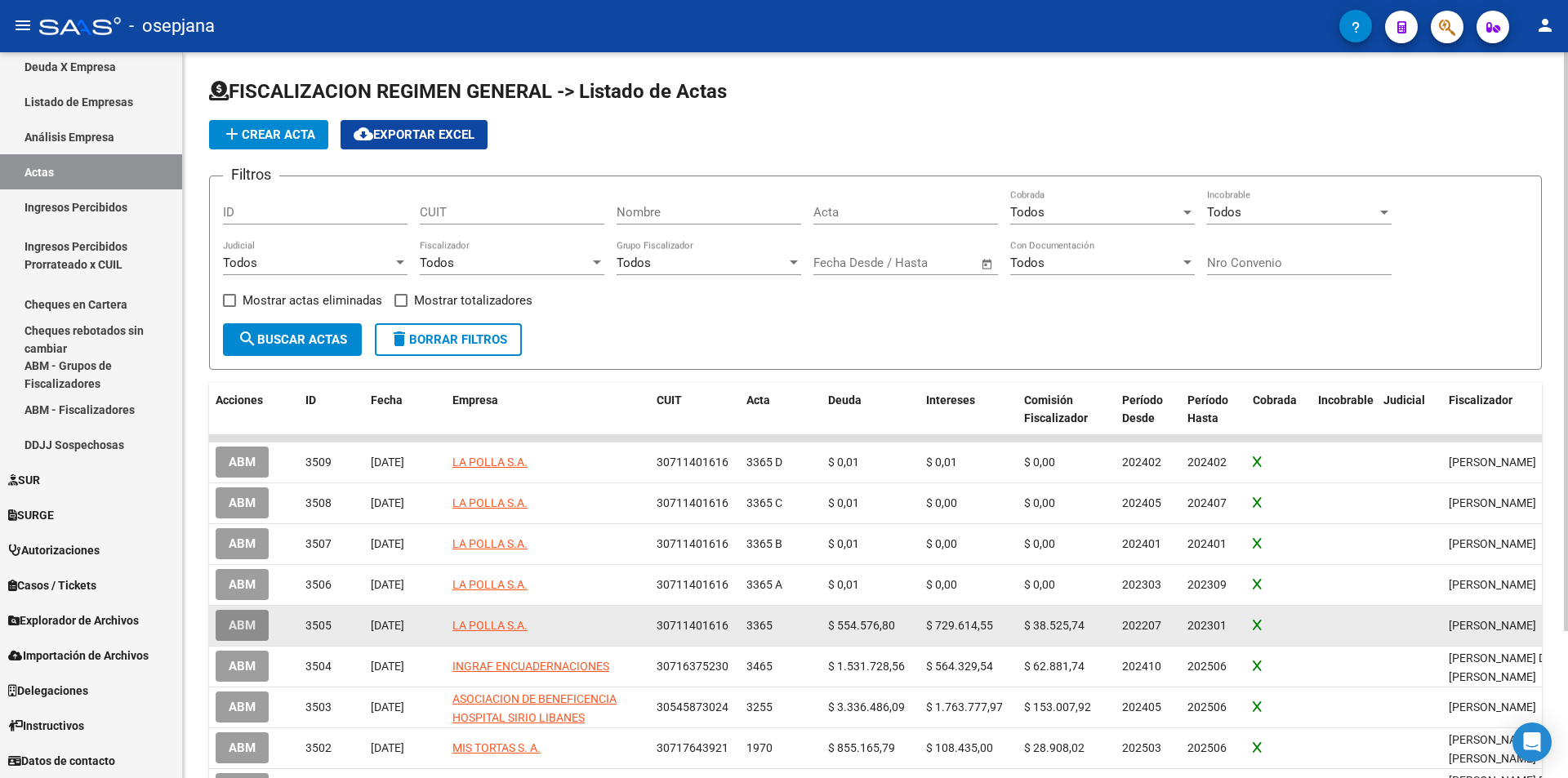
click at [234, 623] on span "ABM" at bounding box center [242, 626] width 27 height 15
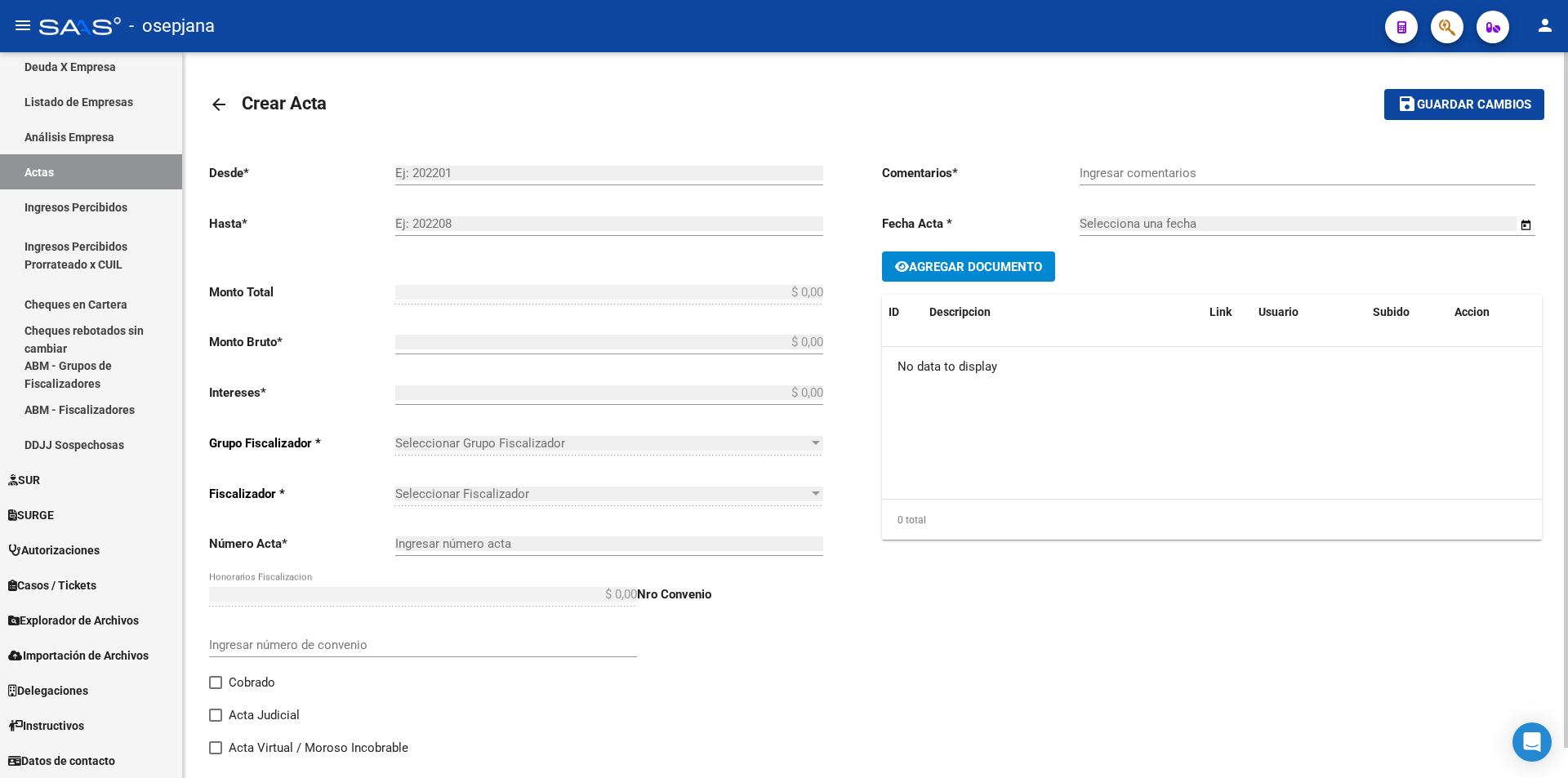
type input "202207"
type input "202301"
type input "$ 1.335.559,01"
type input "$ 554.576,80"
type input "$ 729.614,55"
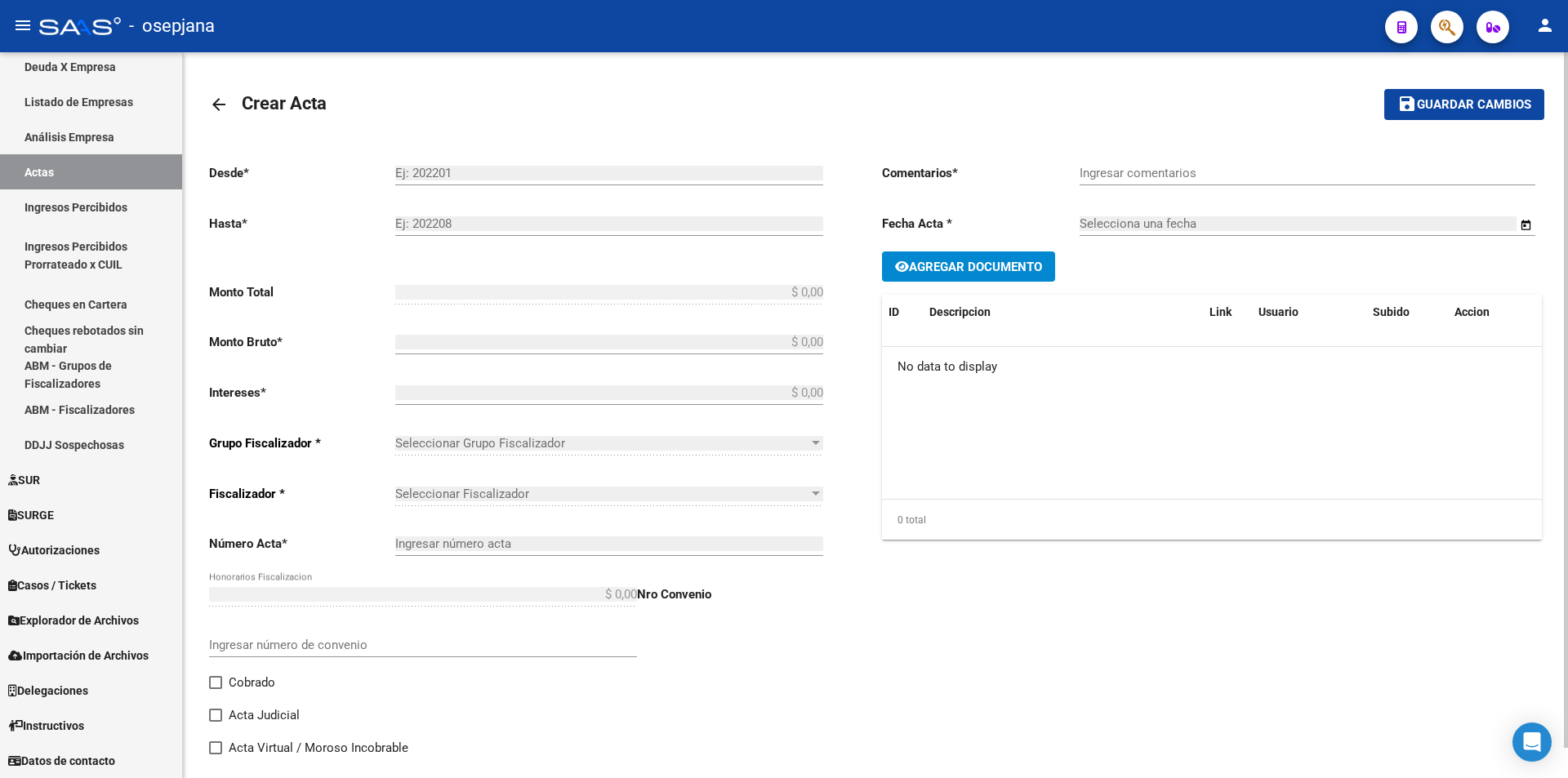
type input "3365"
type input "$ 51.367,66"
checkbox input "true"
type input "."
type input "[DATE]"
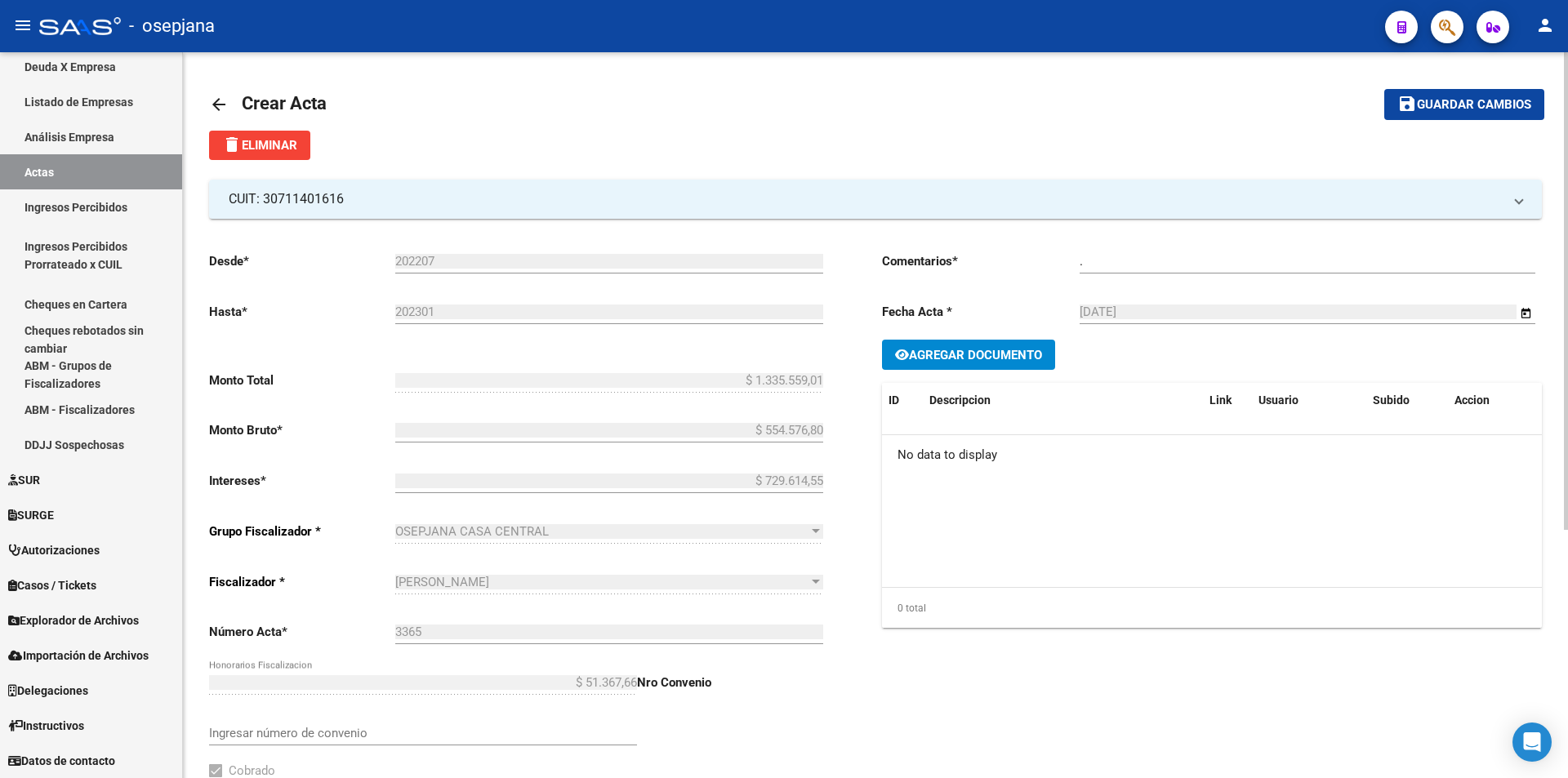
scroll to position [245, 0]
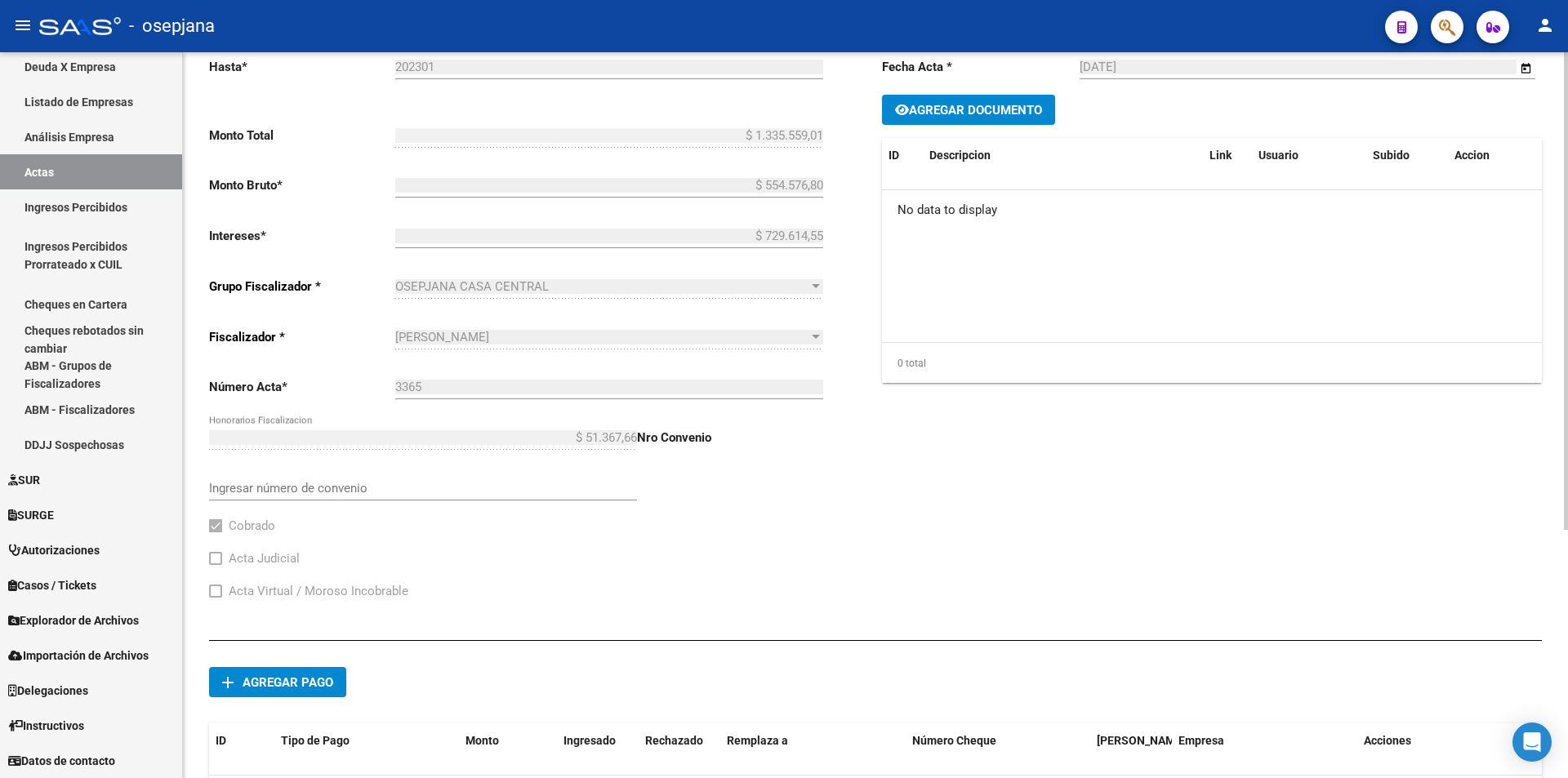
click at [317, 674] on span "add Agregar pago" at bounding box center [278, 682] width 111 height 15
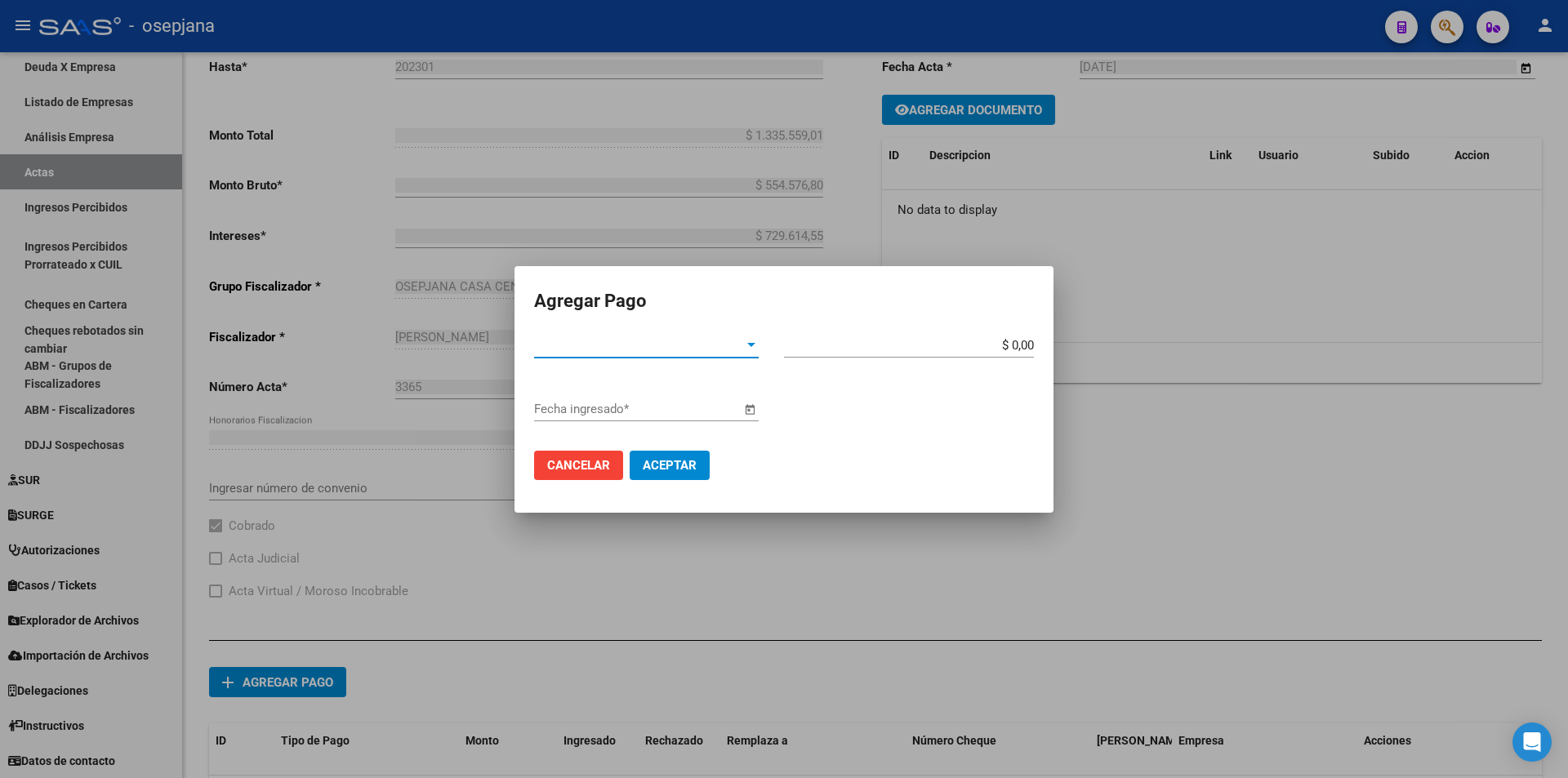
click at [622, 343] on span "Tipo de Pago *" at bounding box center [638, 346] width 210 height 15
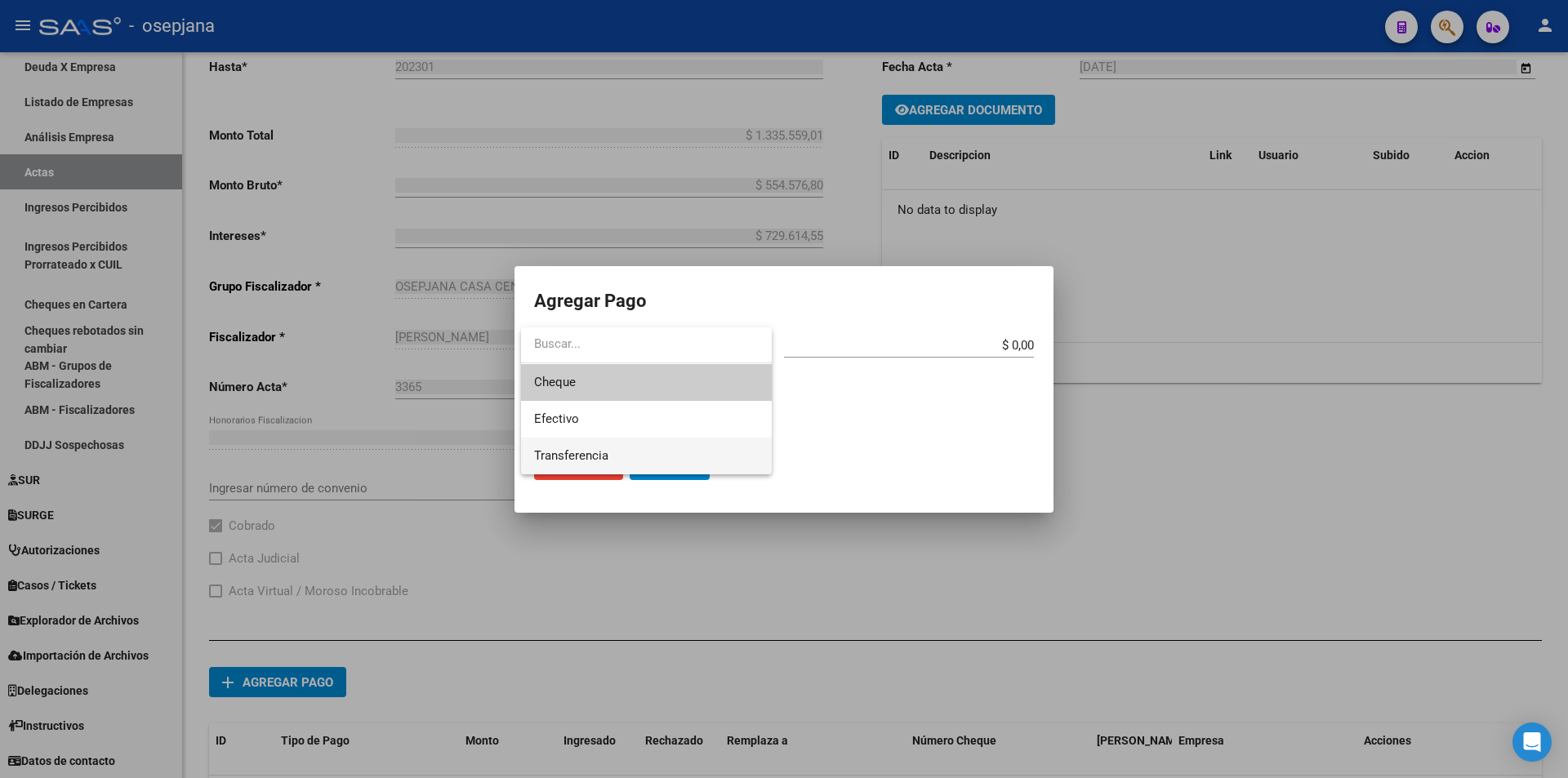
click at [612, 465] on span "Transferencia" at bounding box center [646, 455] width 225 height 37
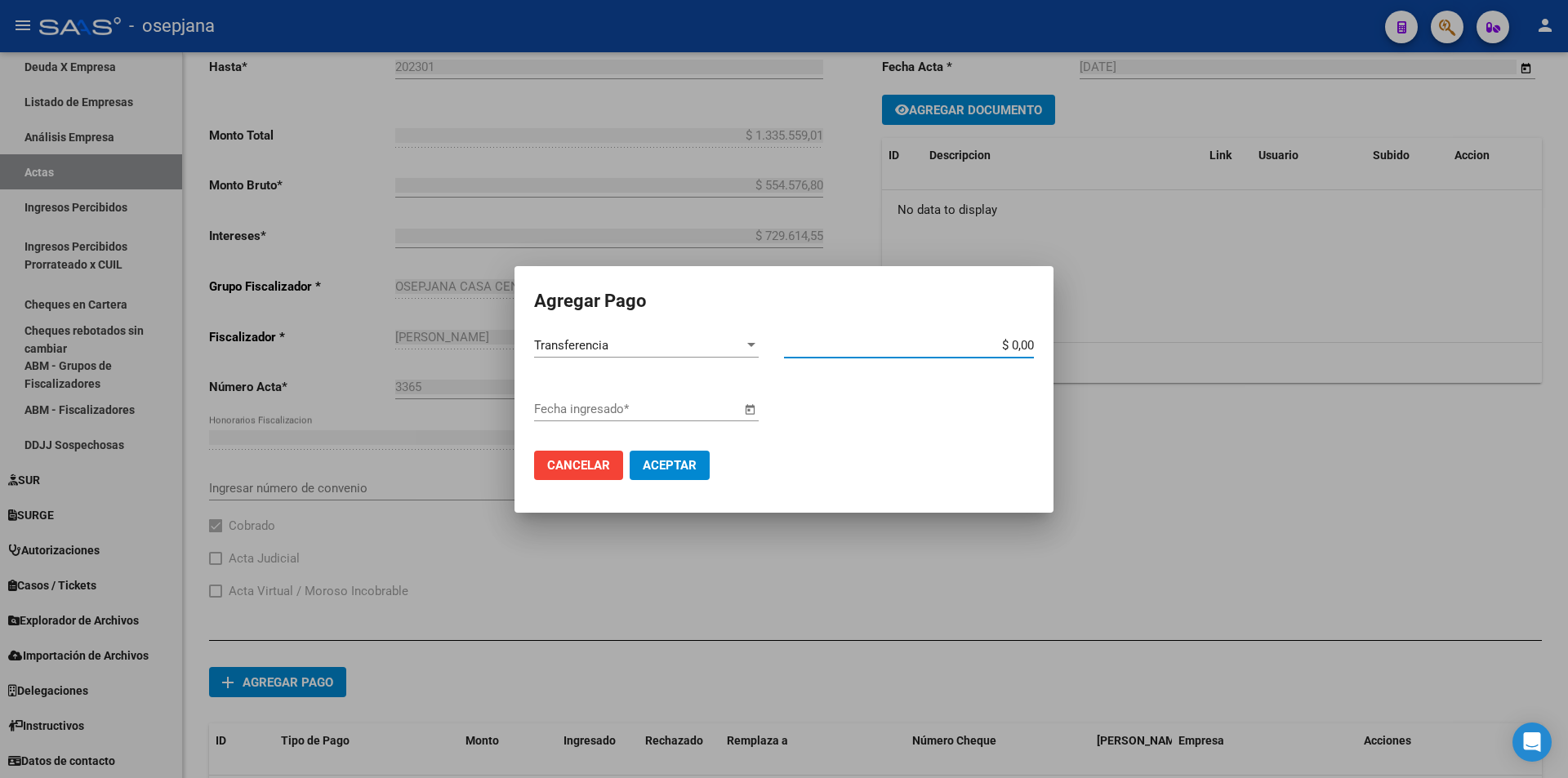
drag, startPoint x: 871, startPoint y: 342, endPoint x: 1063, endPoint y: 342, distance: 192.0
click at [1063, 342] on div "Agregar Pago Transferencia Tipo de Pago * $ 0,00 Monto bruto * Fecha ingresado …" at bounding box center [784, 389] width 1568 height 778
type input "$ 1.335.559,01"
click at [586, 410] on input "Fecha ingresado *" at bounding box center [637, 409] width 207 height 15
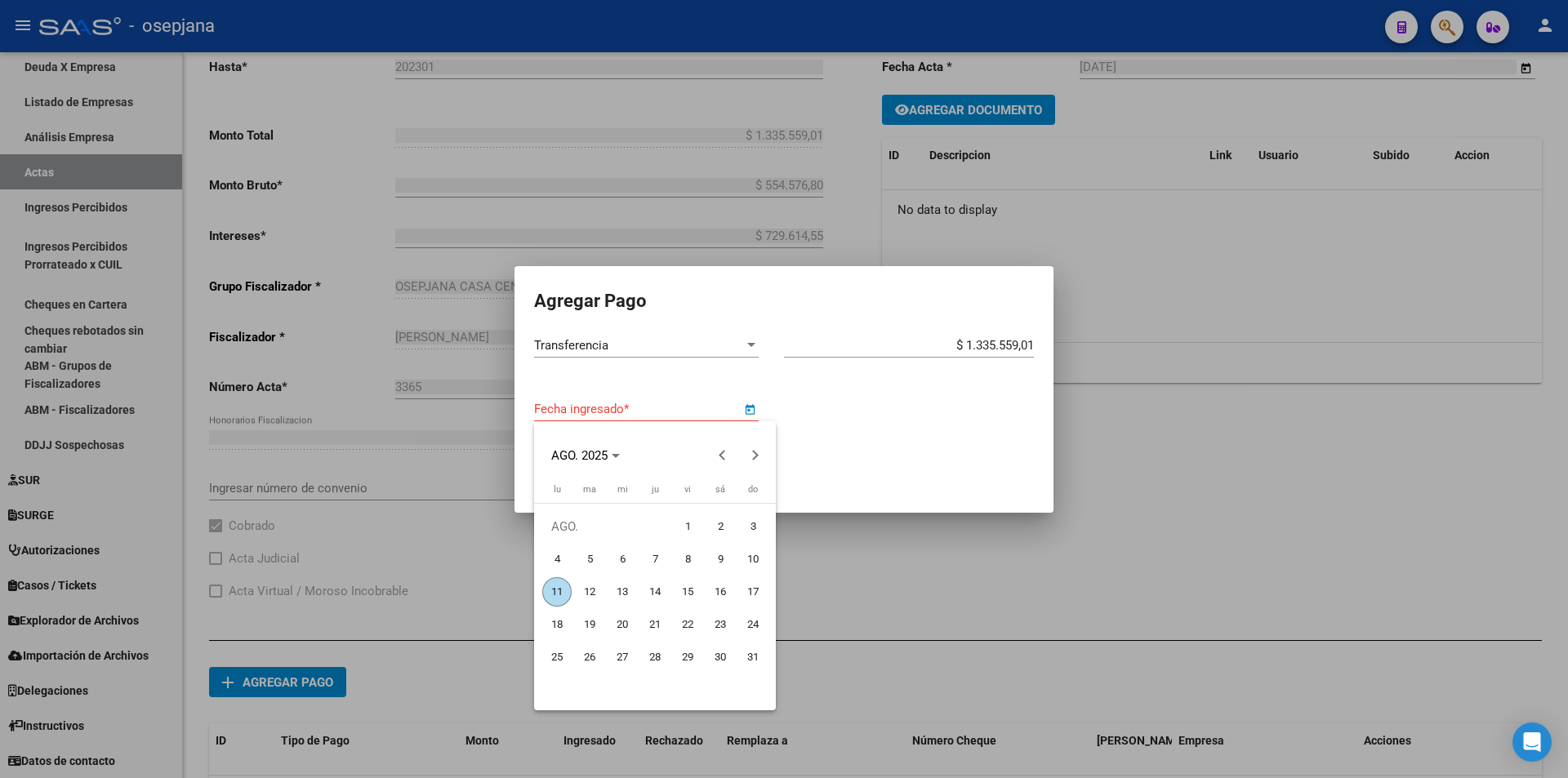
click at [684, 555] on span "8" at bounding box center [688, 559] width 29 height 29
type input "[DATE]"
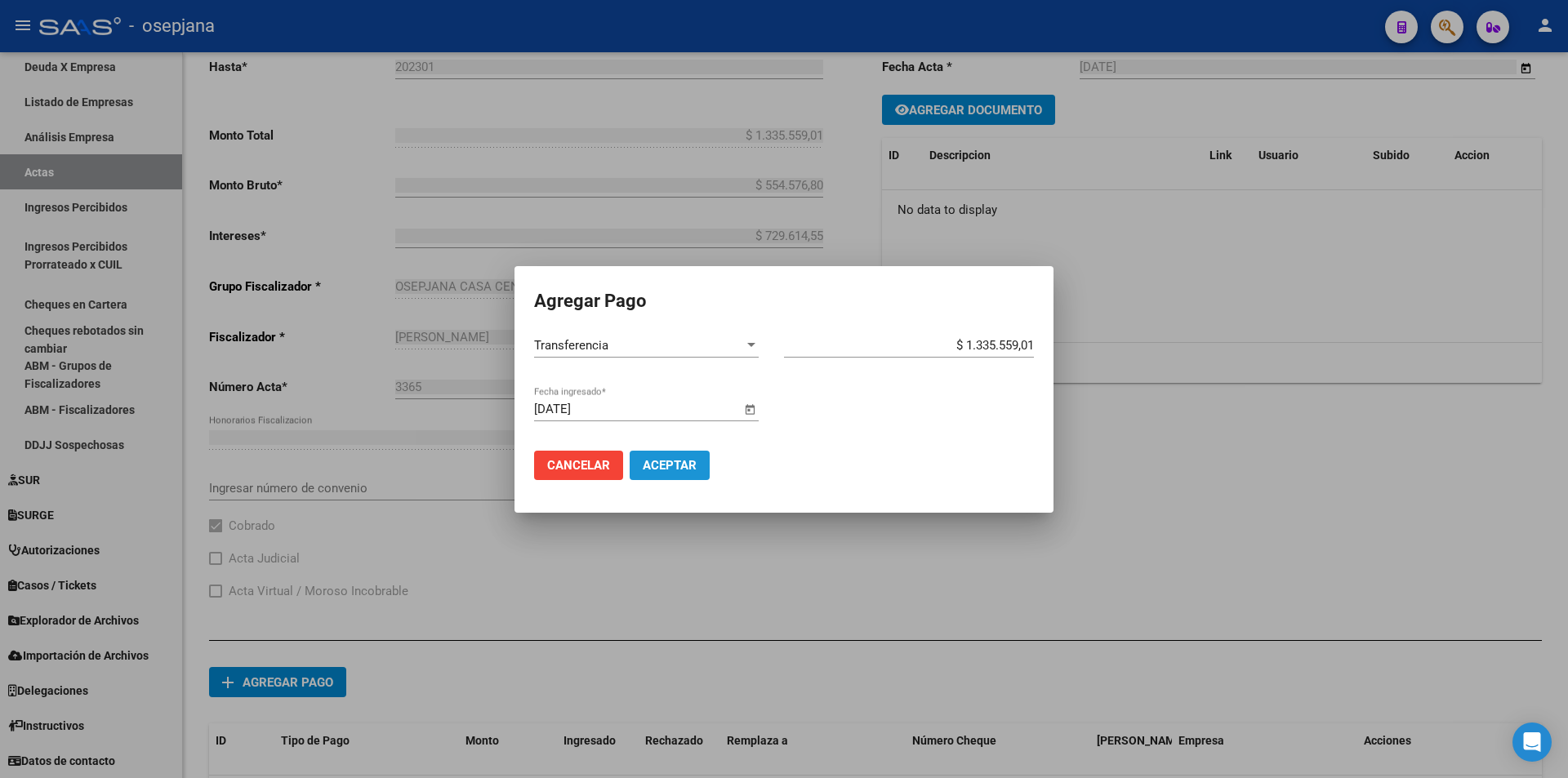
click at [678, 468] on span "Aceptar" at bounding box center [670, 465] width 54 height 15
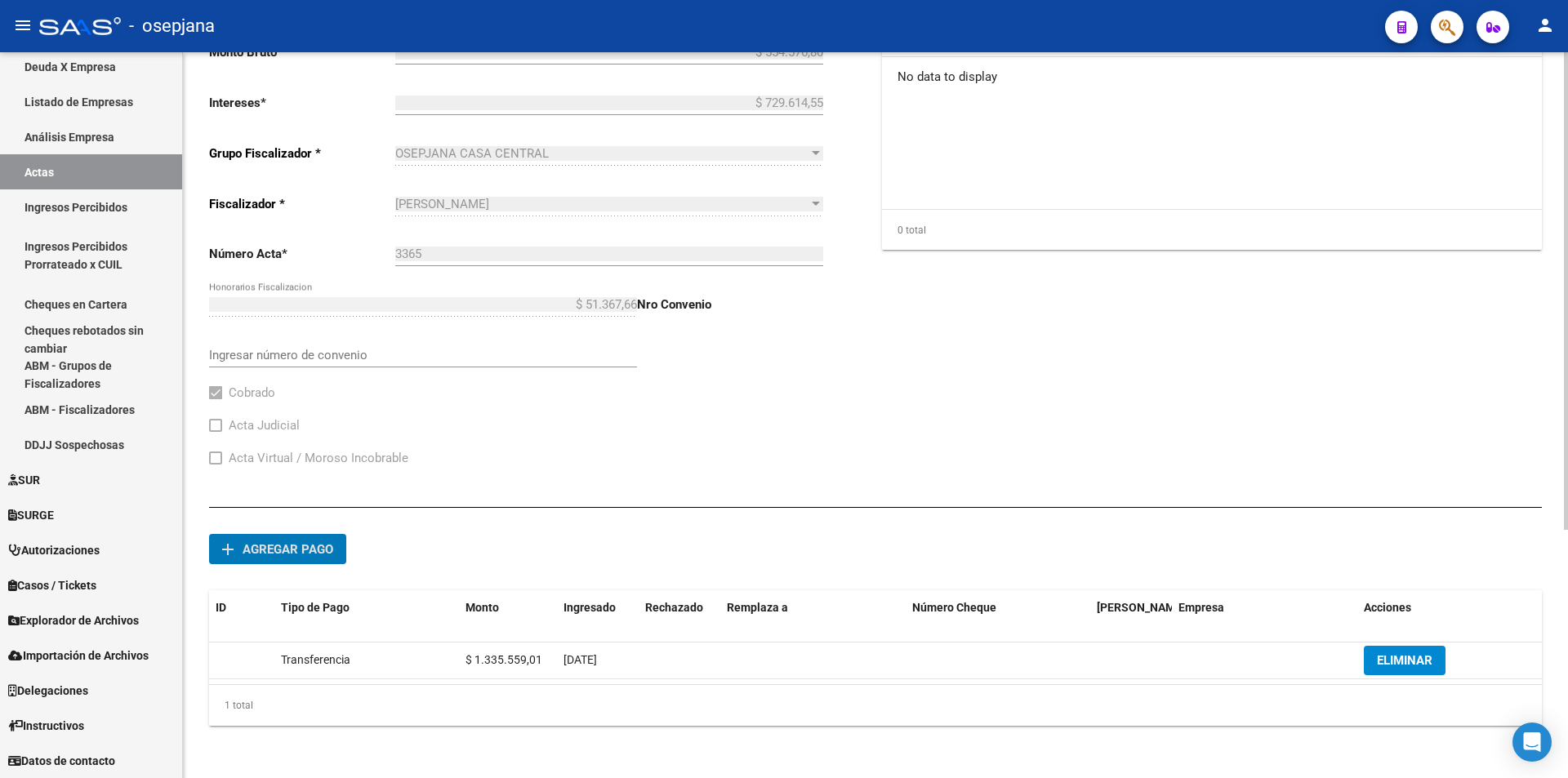
scroll to position [0, 0]
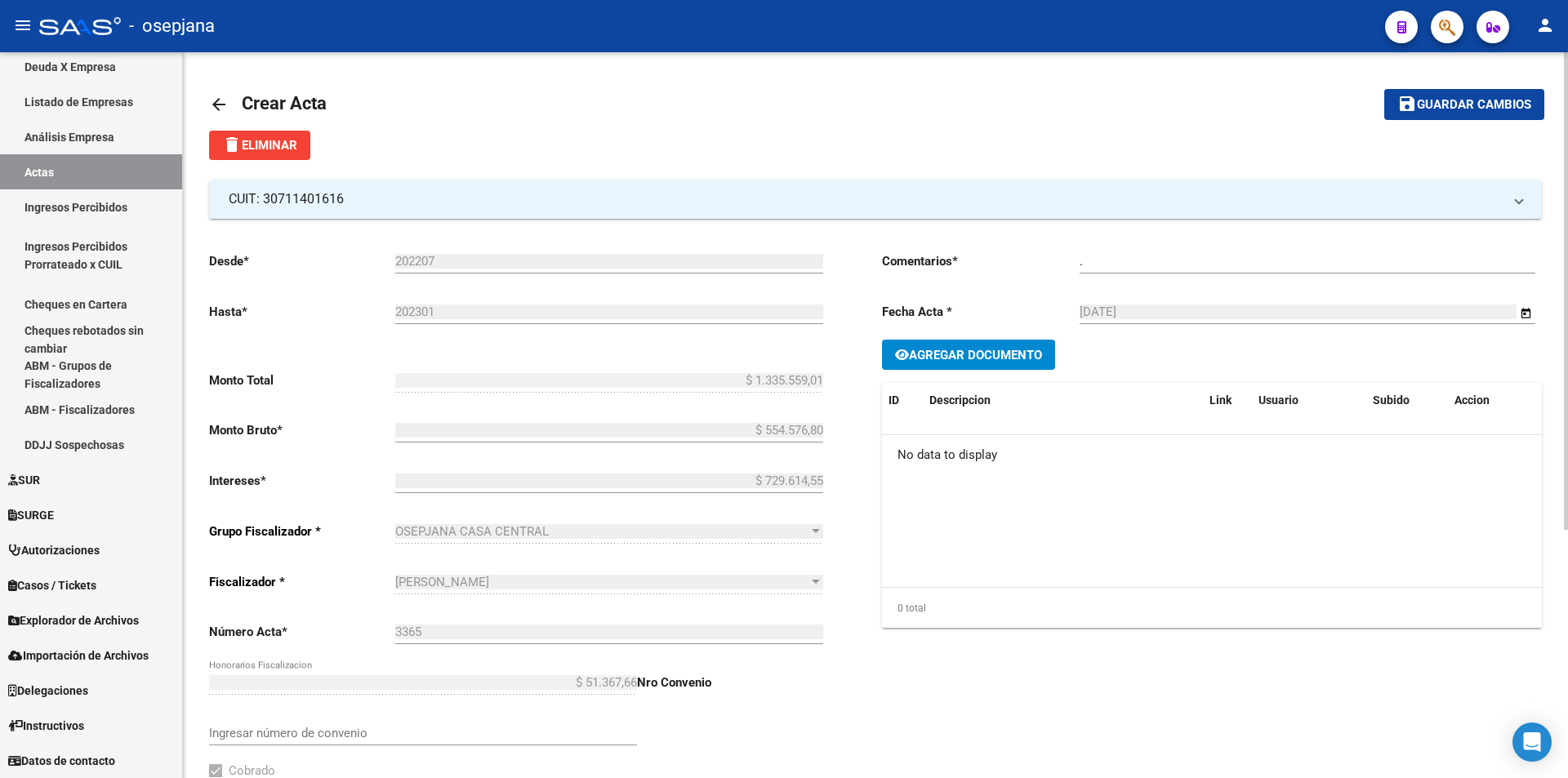
click at [1441, 113] on button "save Guardar cambios" at bounding box center [1464, 104] width 160 height 30
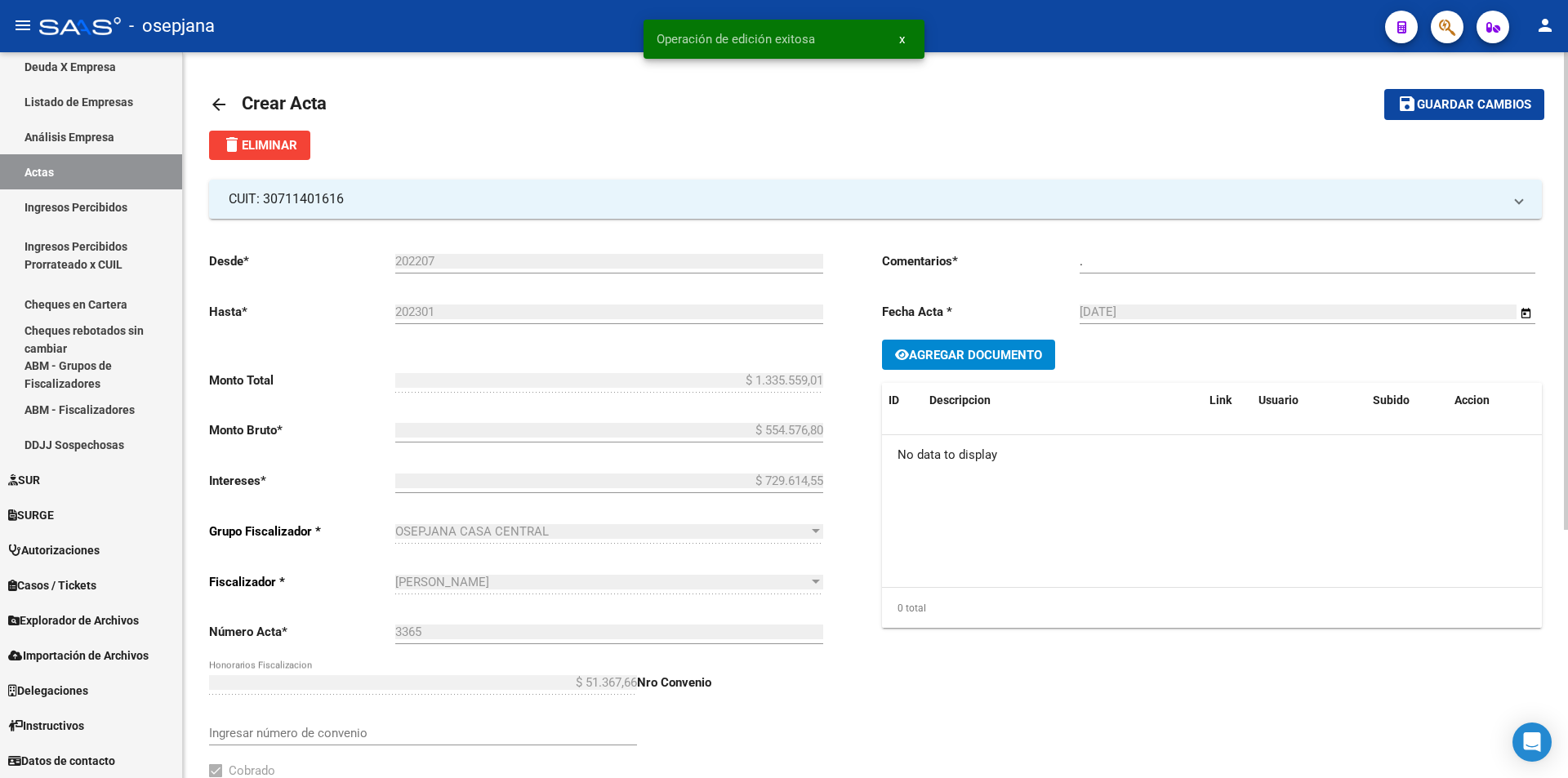
click at [215, 104] on mat-icon "arrow_back" at bounding box center [219, 105] width 20 height 20
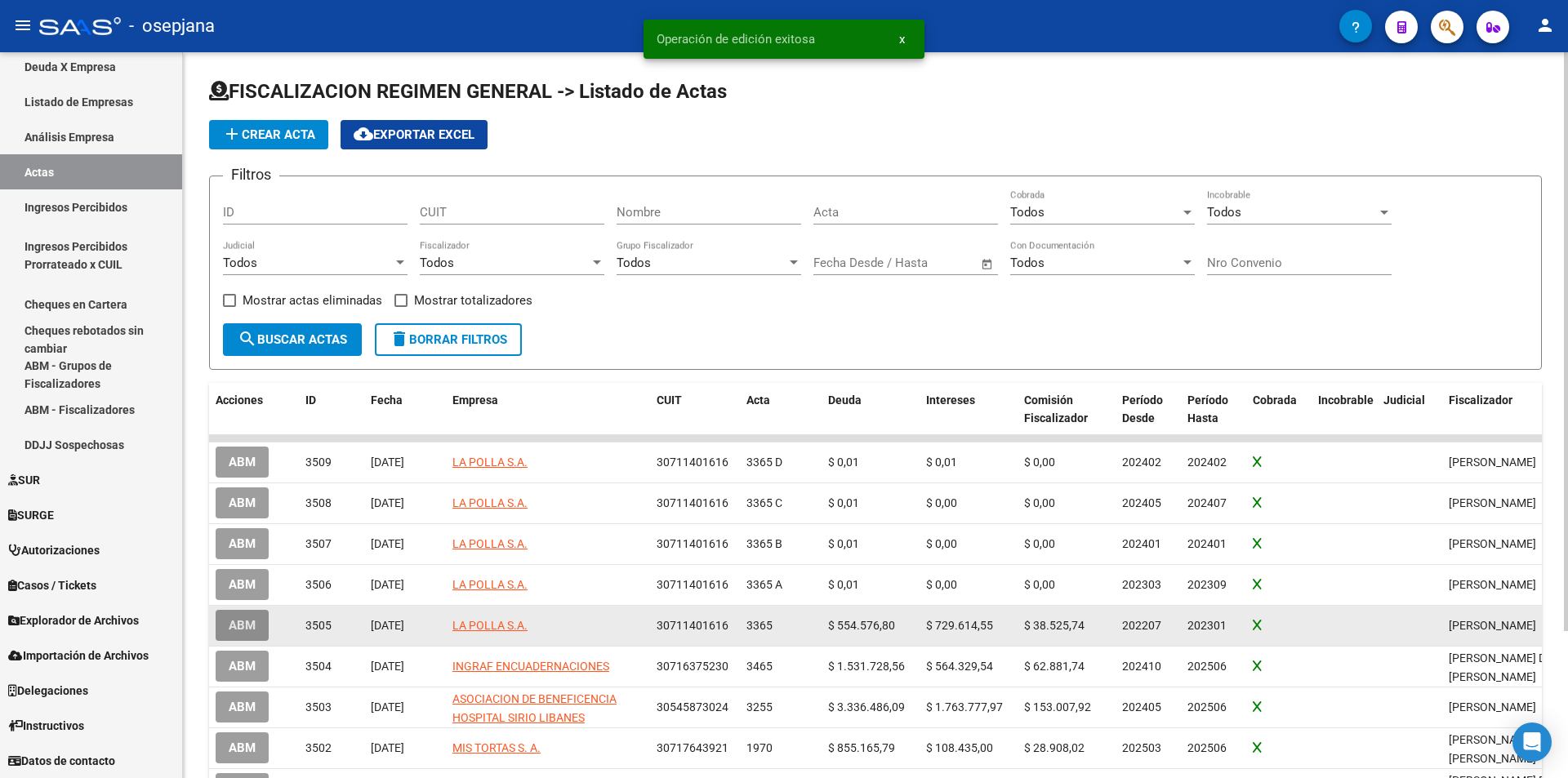
click at [252, 626] on span "ABM" at bounding box center [242, 626] width 27 height 15
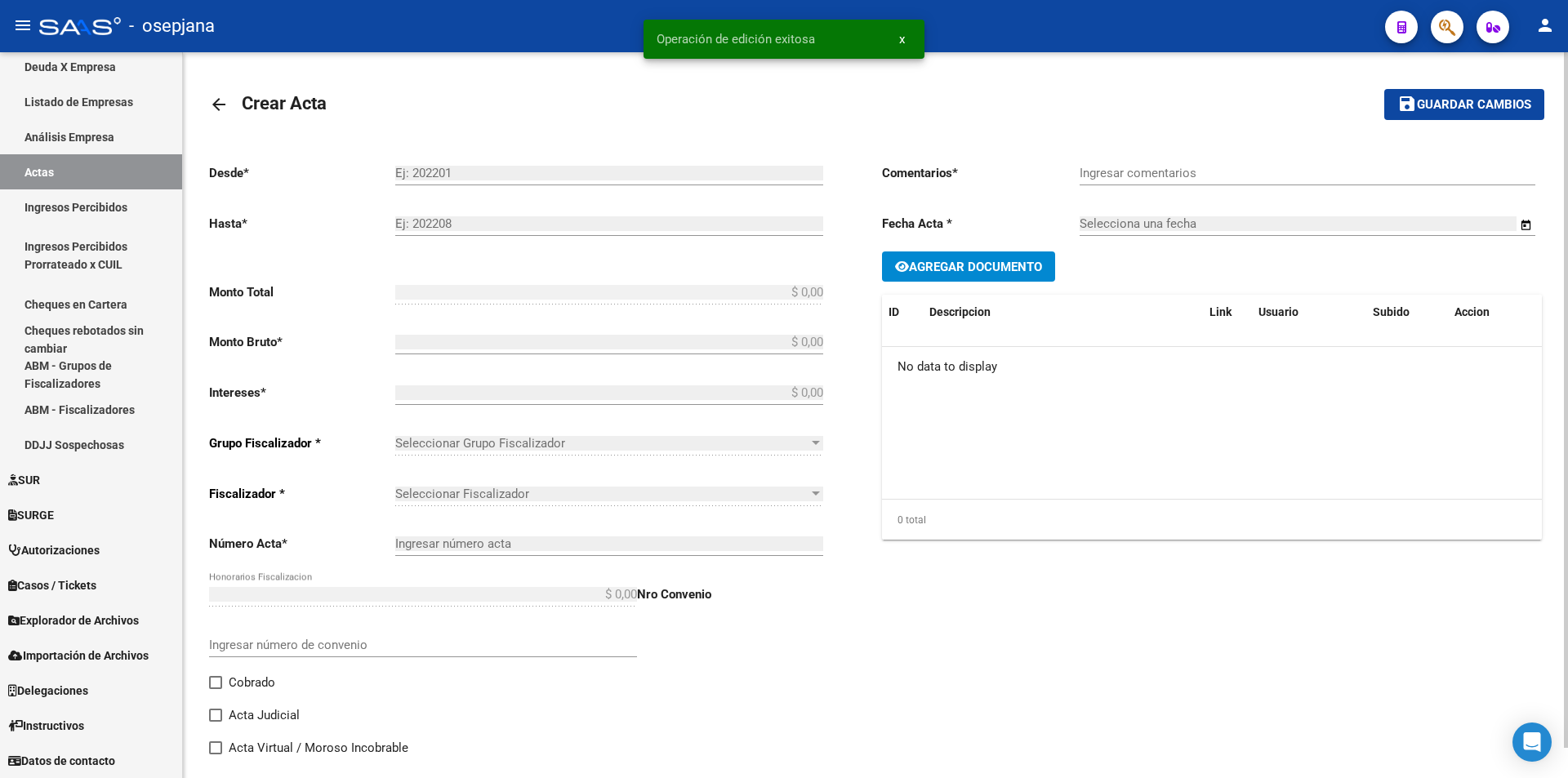
type input "202207"
type input "202301"
type input "$ 1.335.559,01"
type input "$ 554.576,80"
type input "$ 729.614,55"
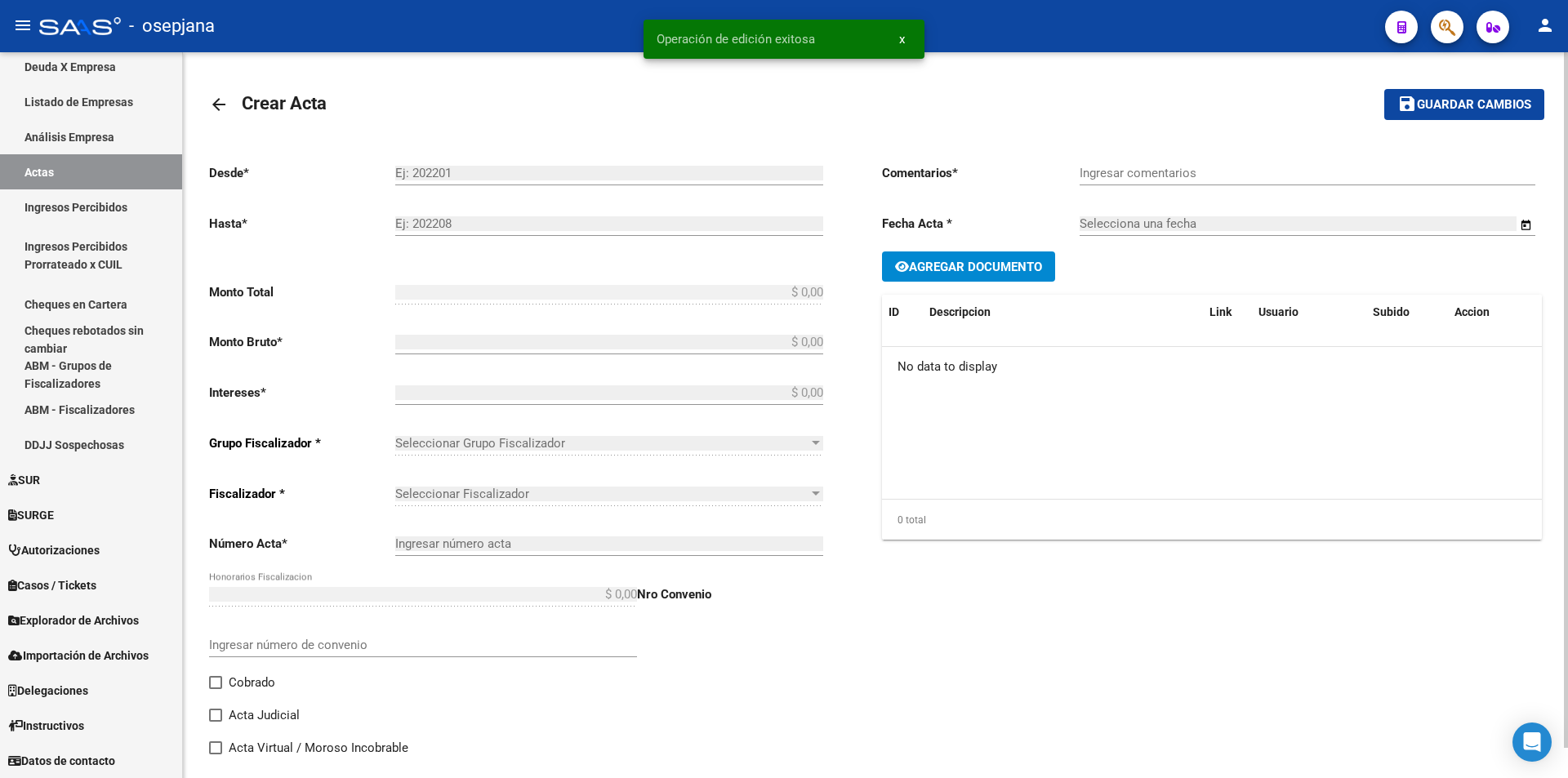
type input "3365"
type input "$ 51.367,66"
checkbox input "true"
type input "."
type input "[DATE]"
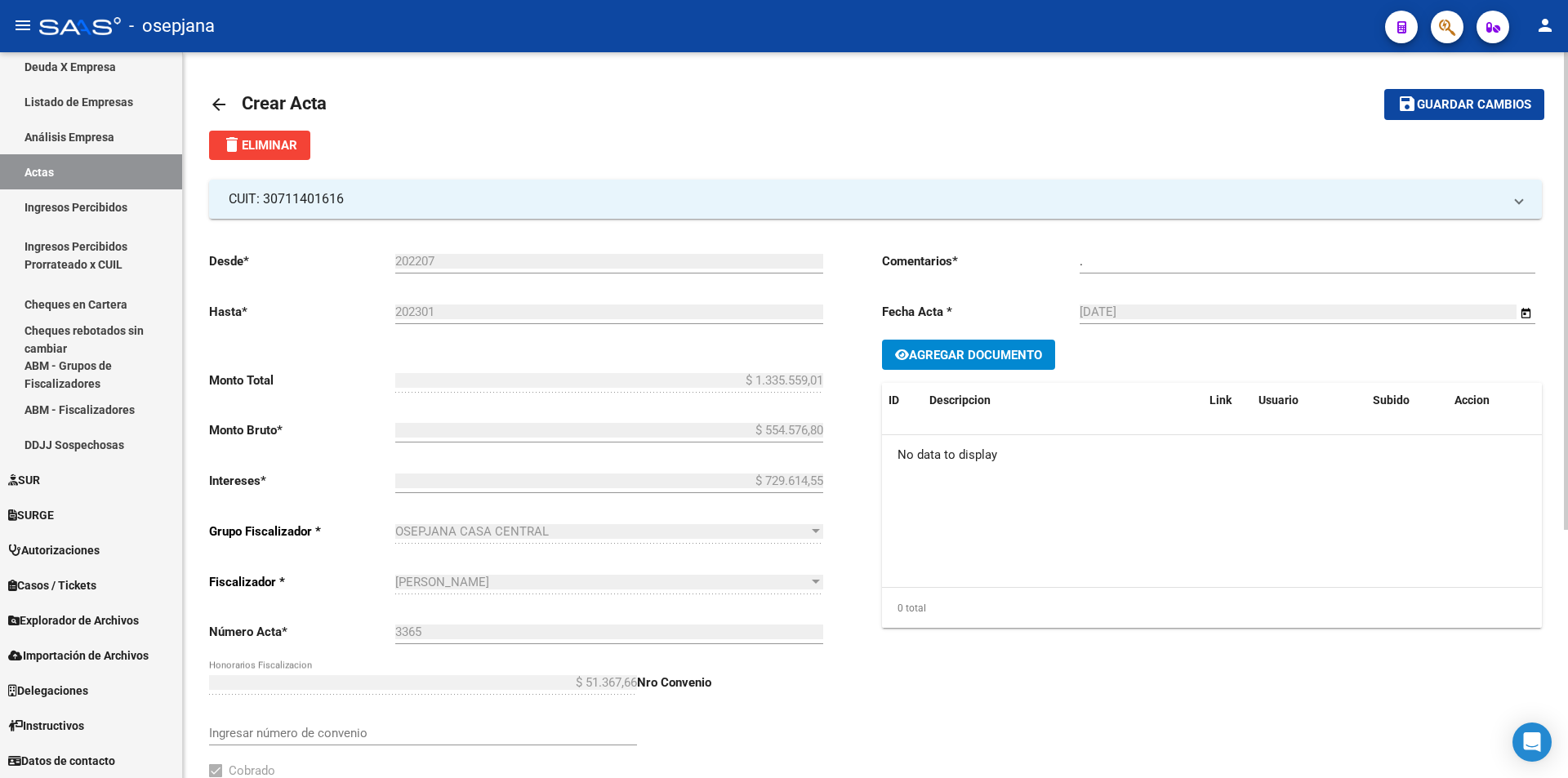
click at [222, 95] on mat-icon "arrow_back" at bounding box center [219, 105] width 20 height 20
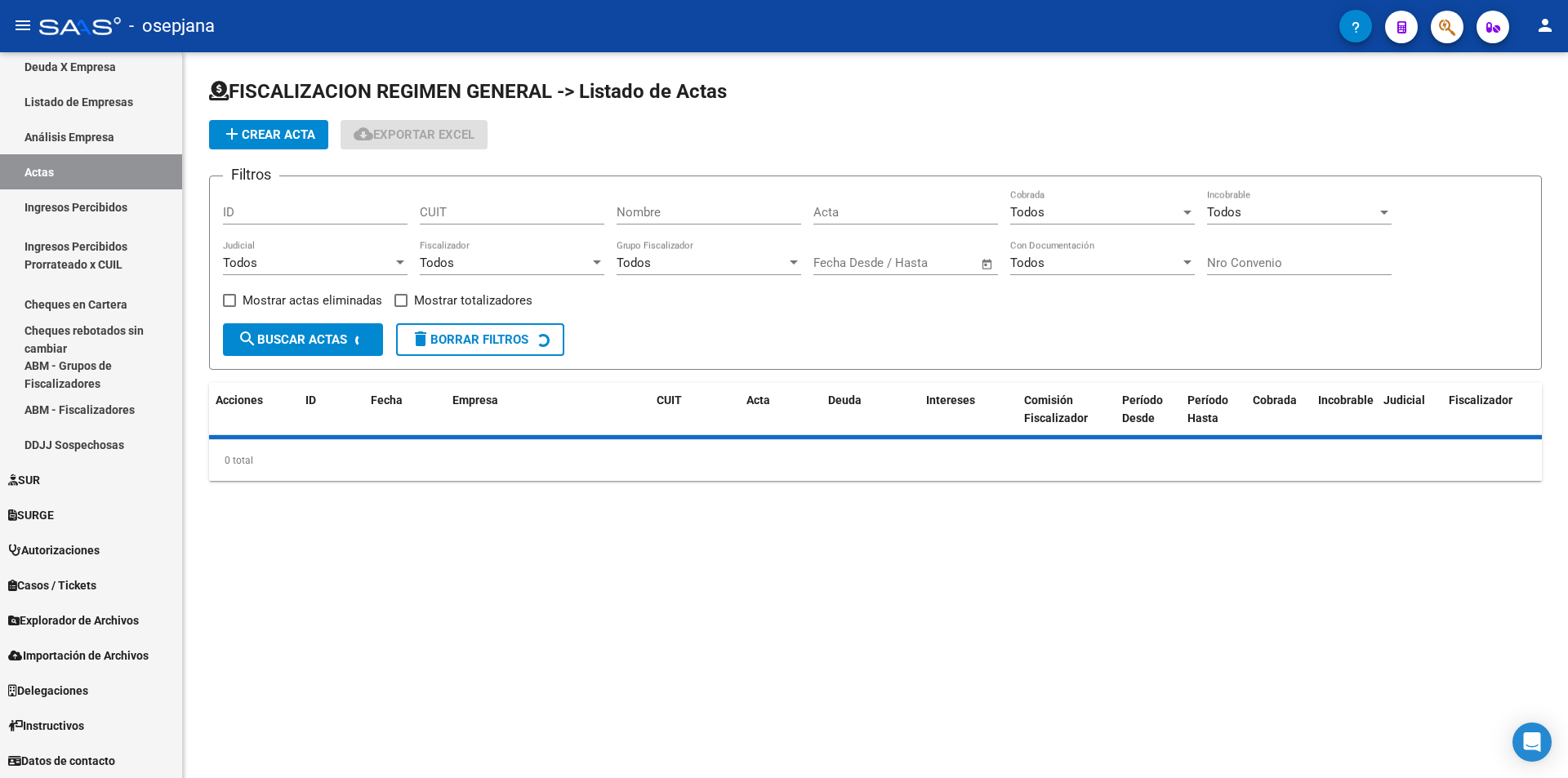
click at [222, 95] on icon at bounding box center [219, 91] width 20 height 20
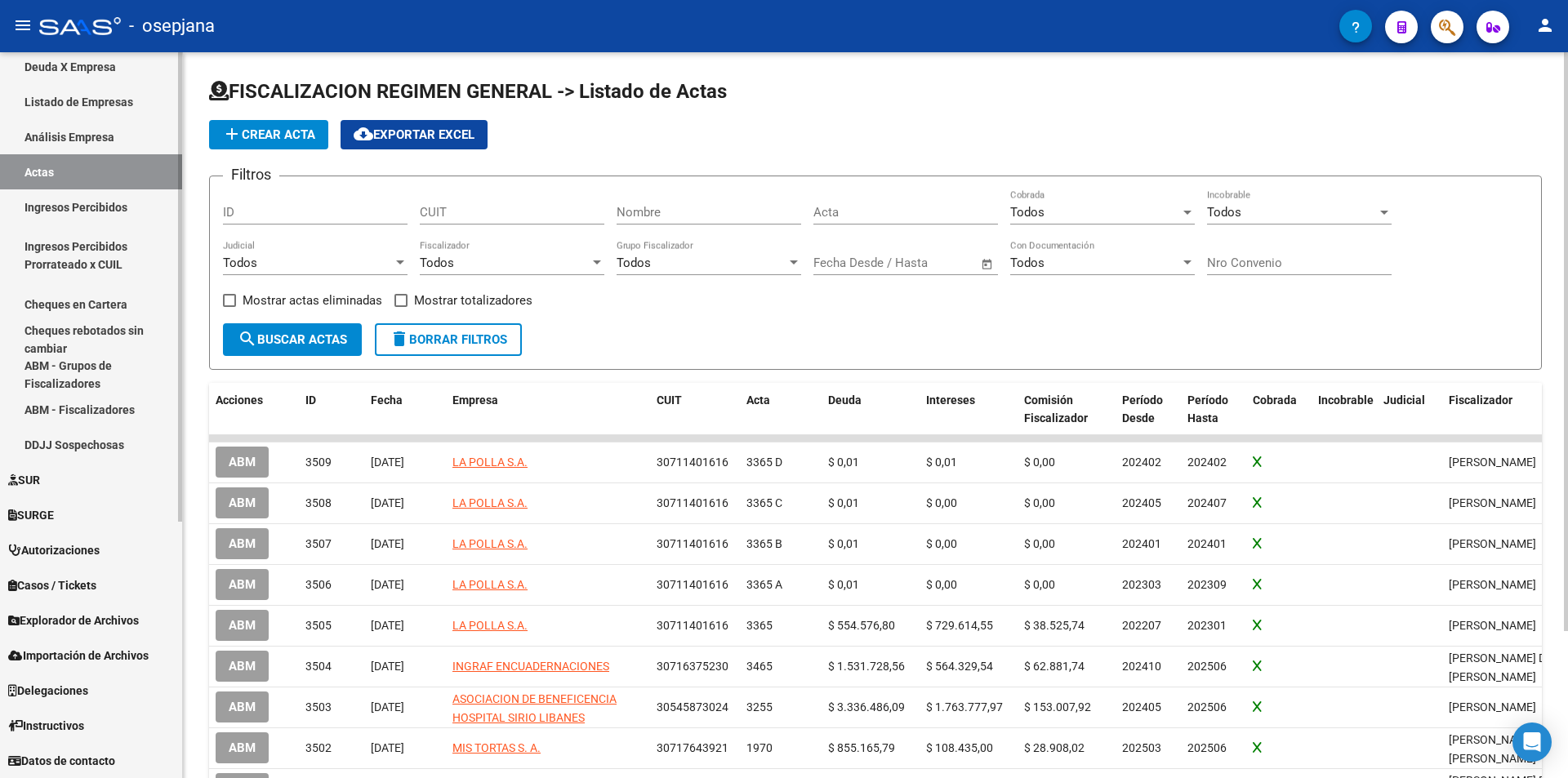
click at [58, 177] on link "Actas" at bounding box center [91, 172] width 182 height 35
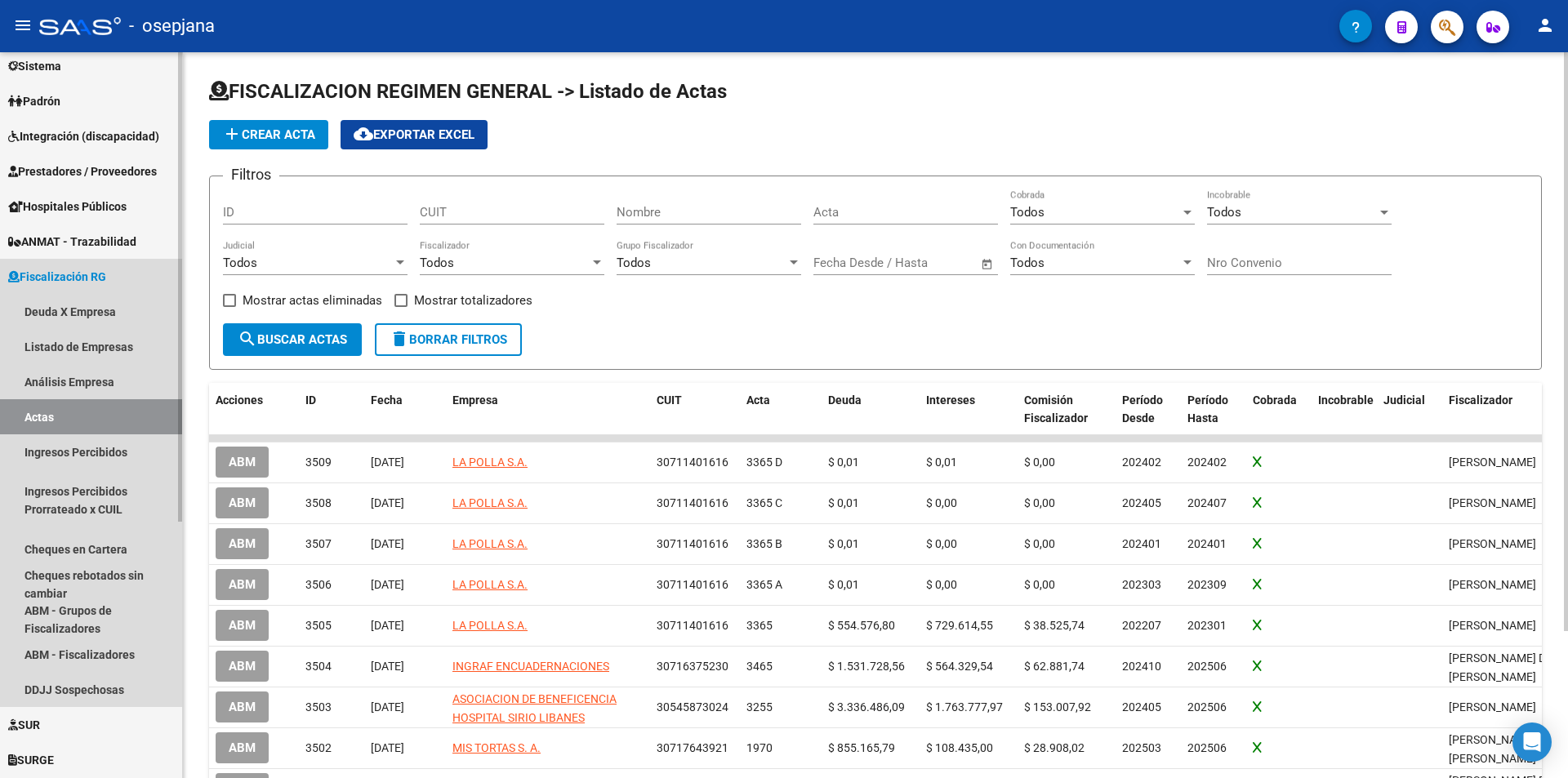
click at [62, 268] on span "Fiscalización RG" at bounding box center [57, 277] width 98 height 18
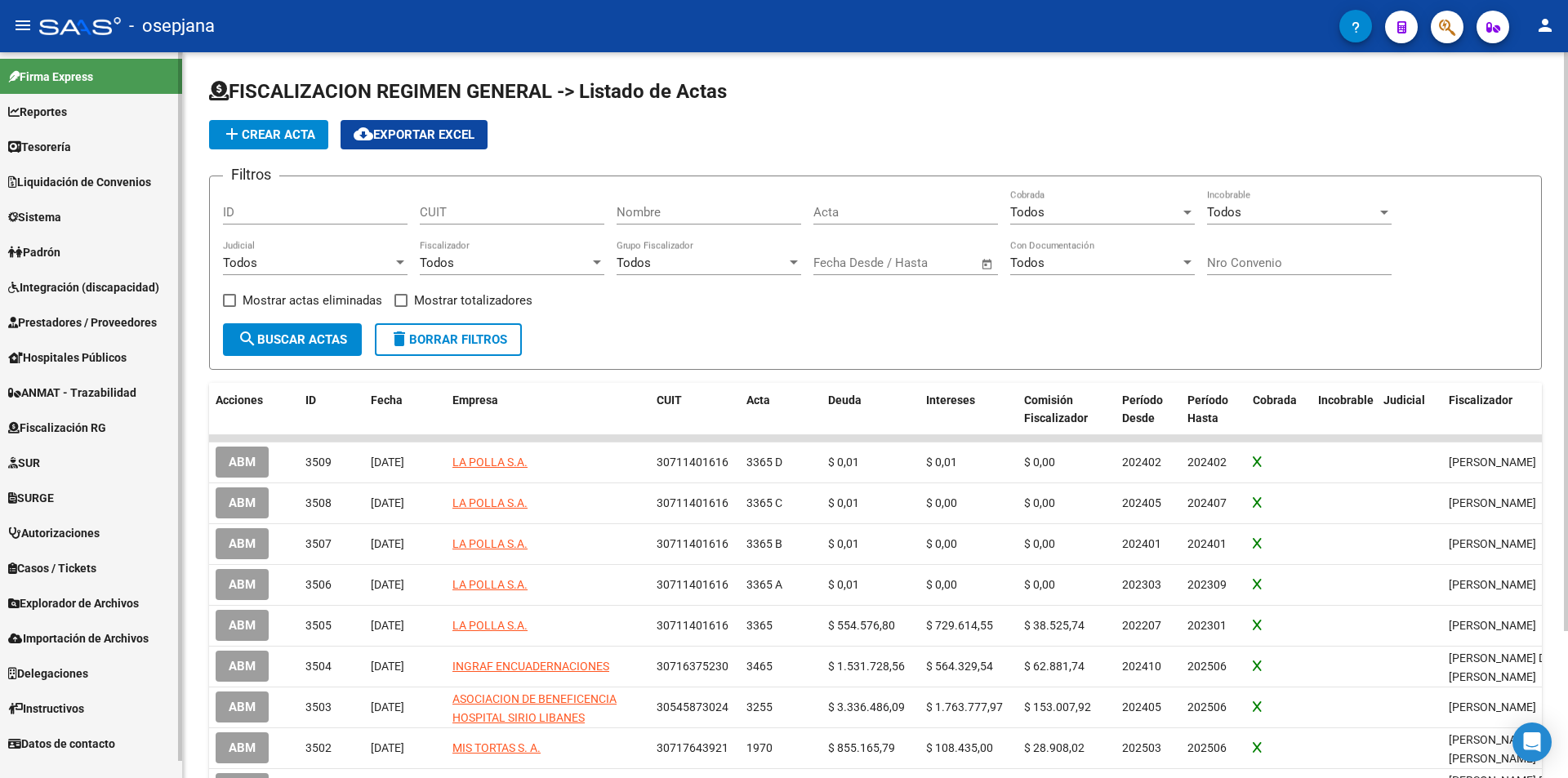
scroll to position [0, 0]
click at [78, 319] on span "Prestadores / Proveedores" at bounding box center [83, 323] width 149 height 18
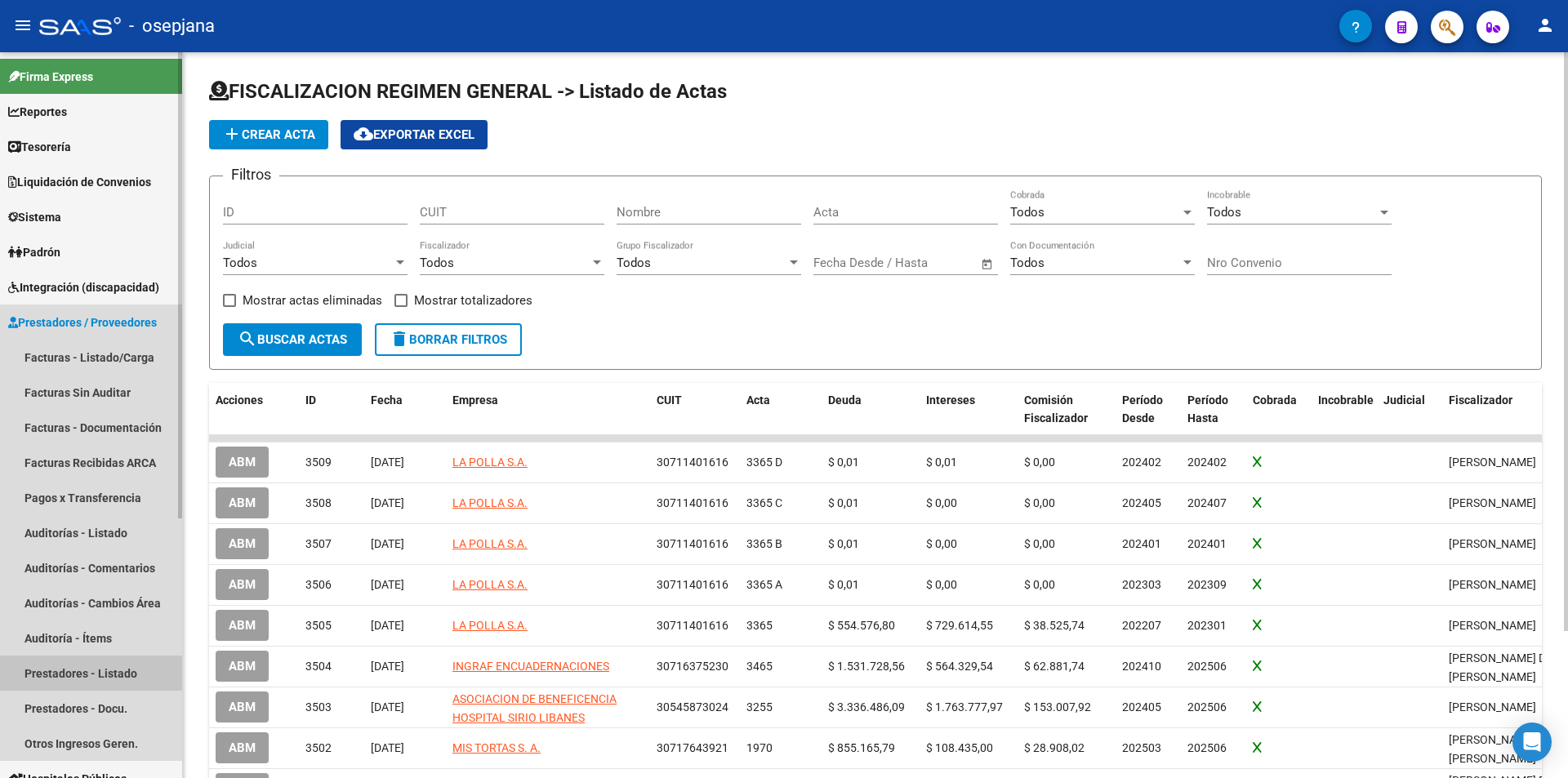
click at [84, 671] on link "Prestadores - Listado" at bounding box center [91, 673] width 182 height 35
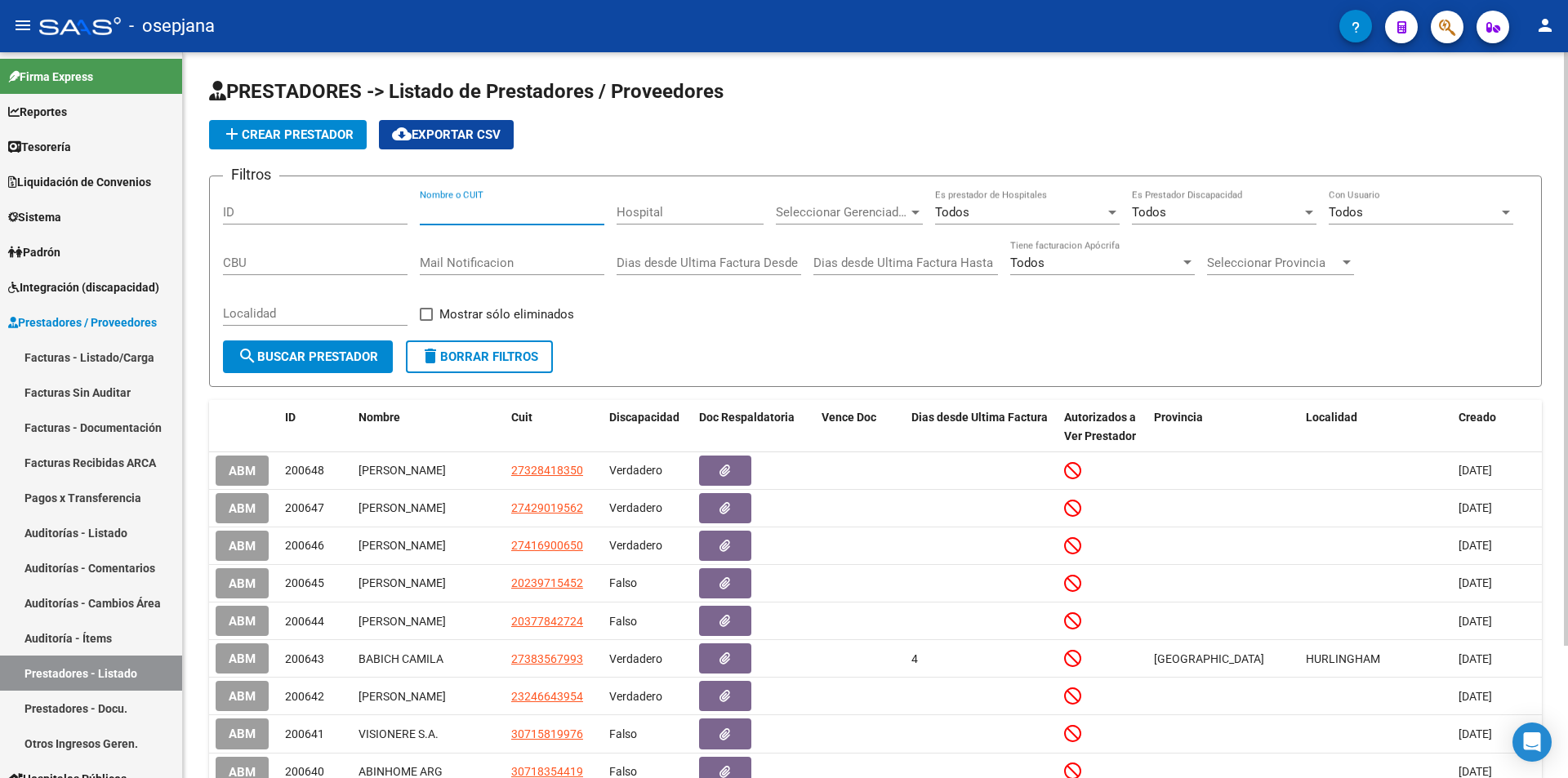
click at [449, 219] on input "Nombre o CUIT" at bounding box center [513, 212] width 185 height 15
paste input "40464289"
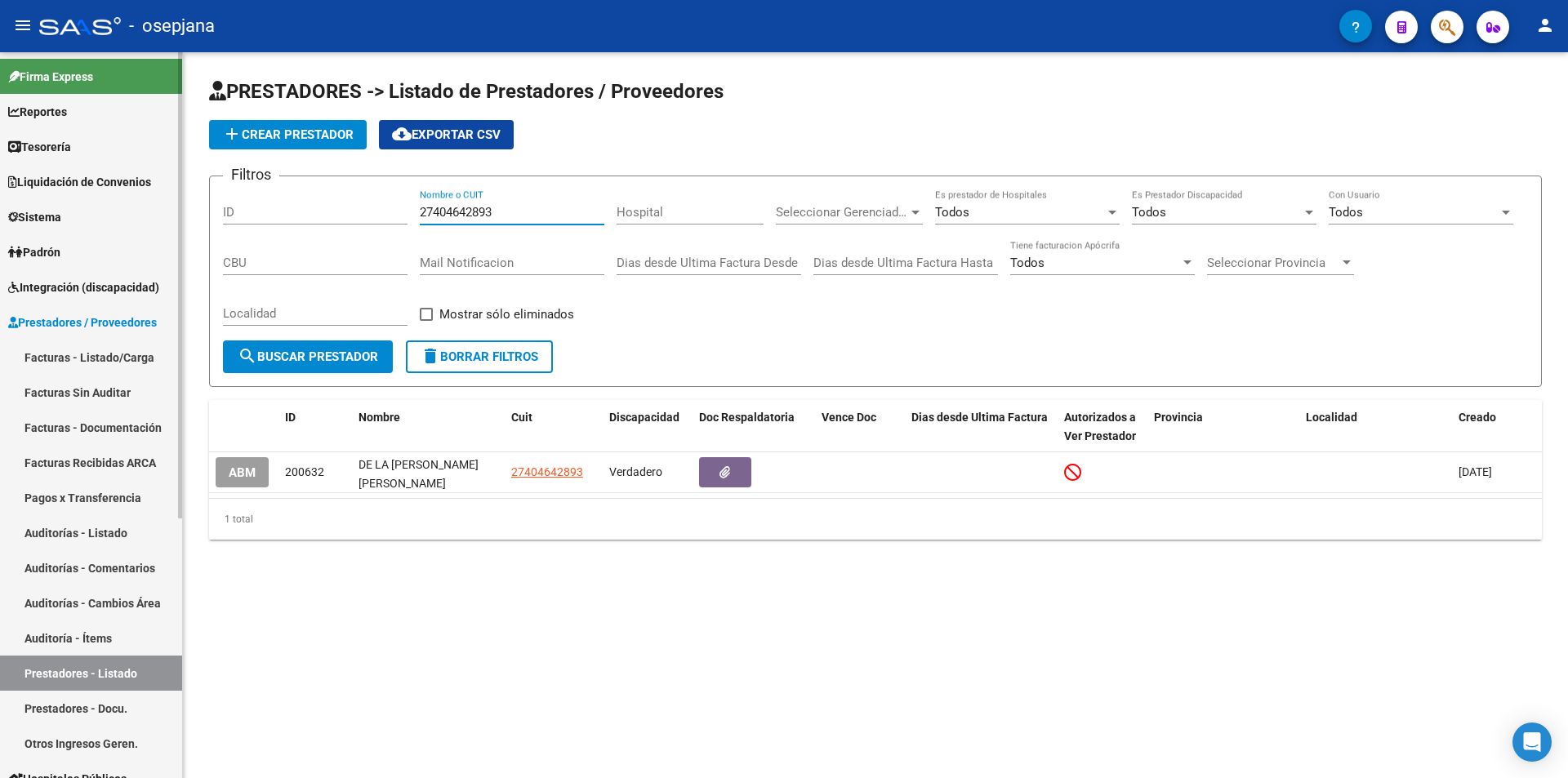
type input "27404642893"
click at [56, 218] on span "Sistema" at bounding box center [34, 217] width 53 height 18
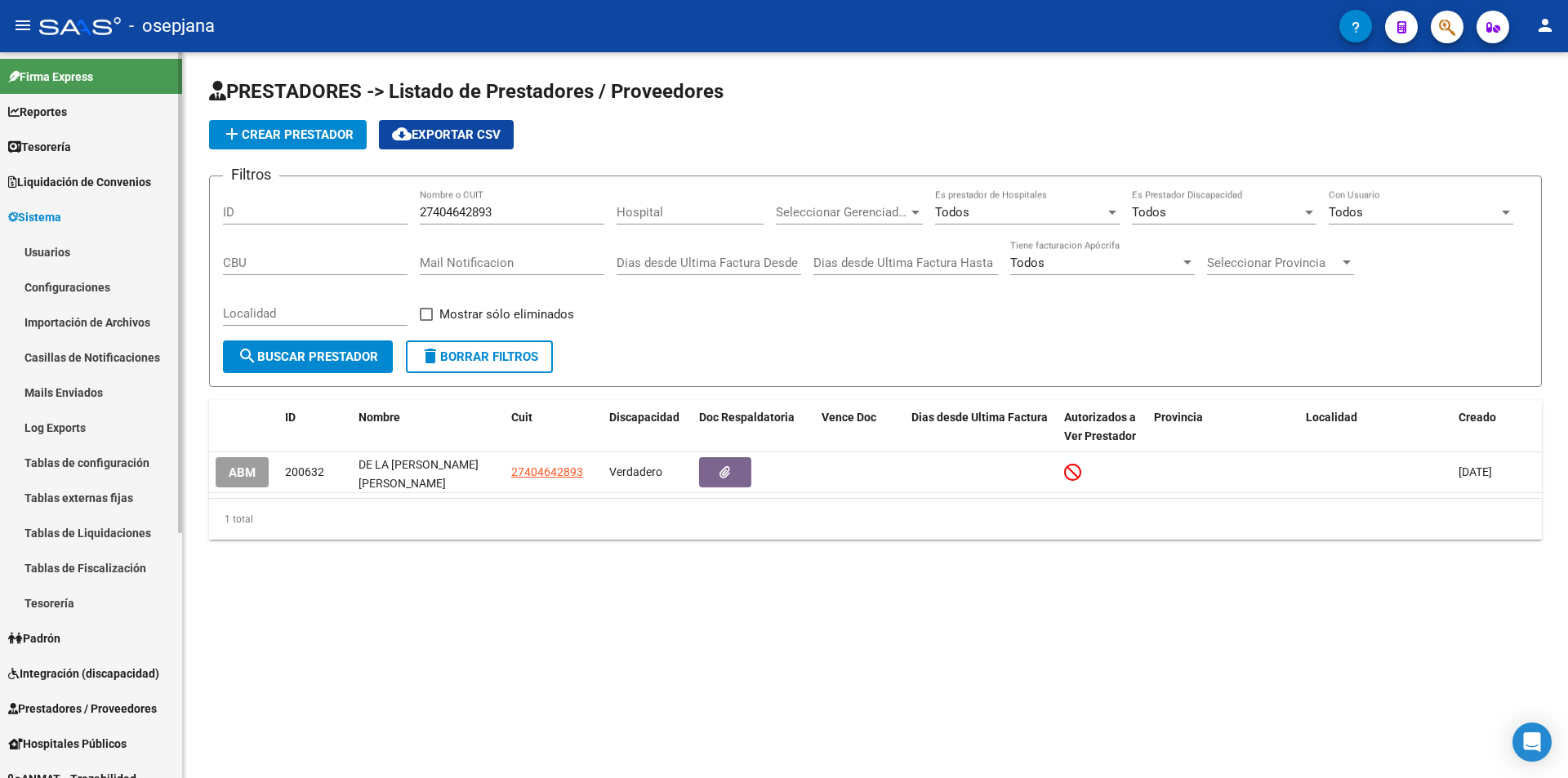
click at [74, 246] on link "Usuarios" at bounding box center [91, 252] width 182 height 35
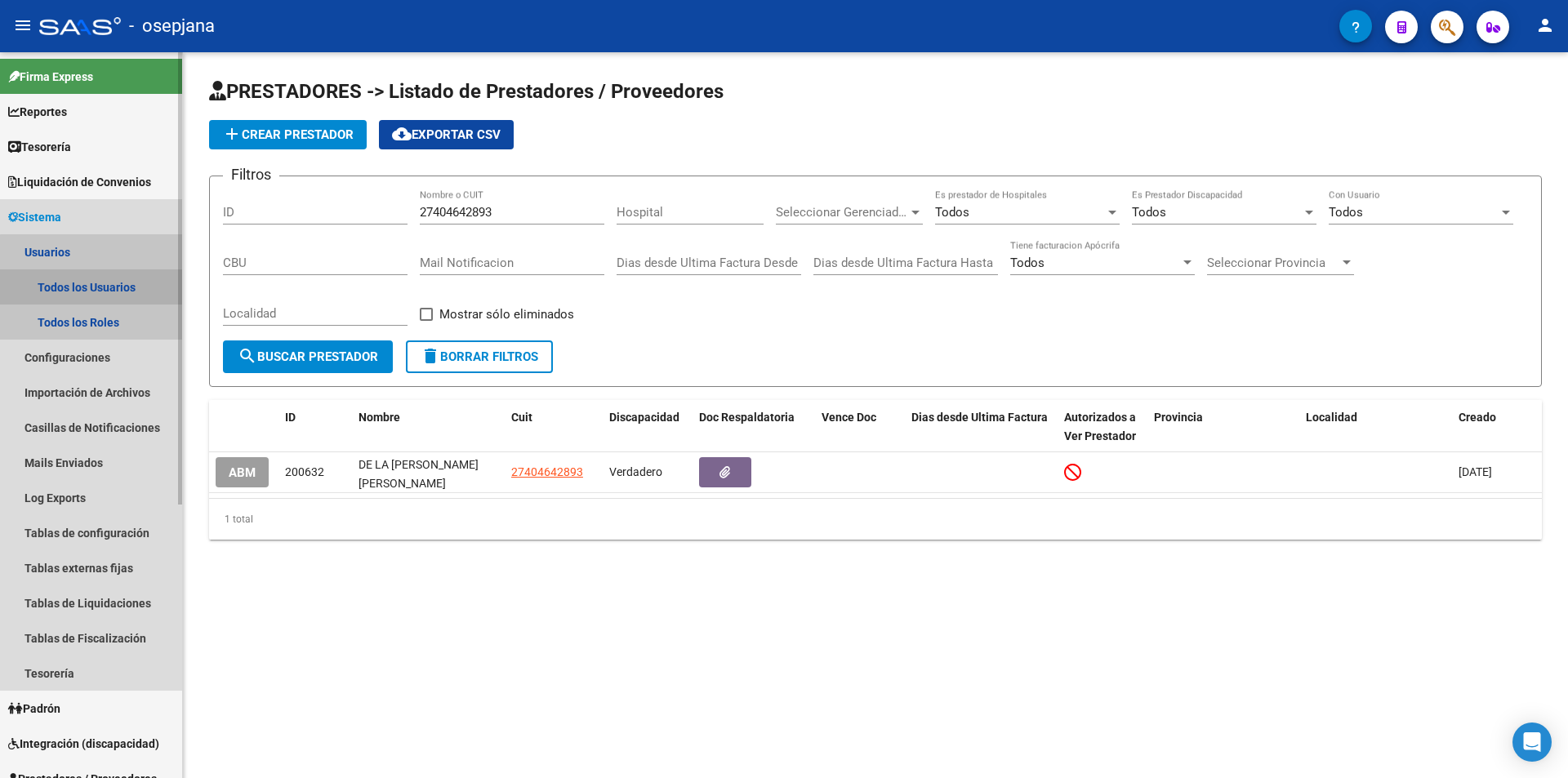
click at [129, 288] on link "Todos los Usuarios" at bounding box center [91, 287] width 182 height 35
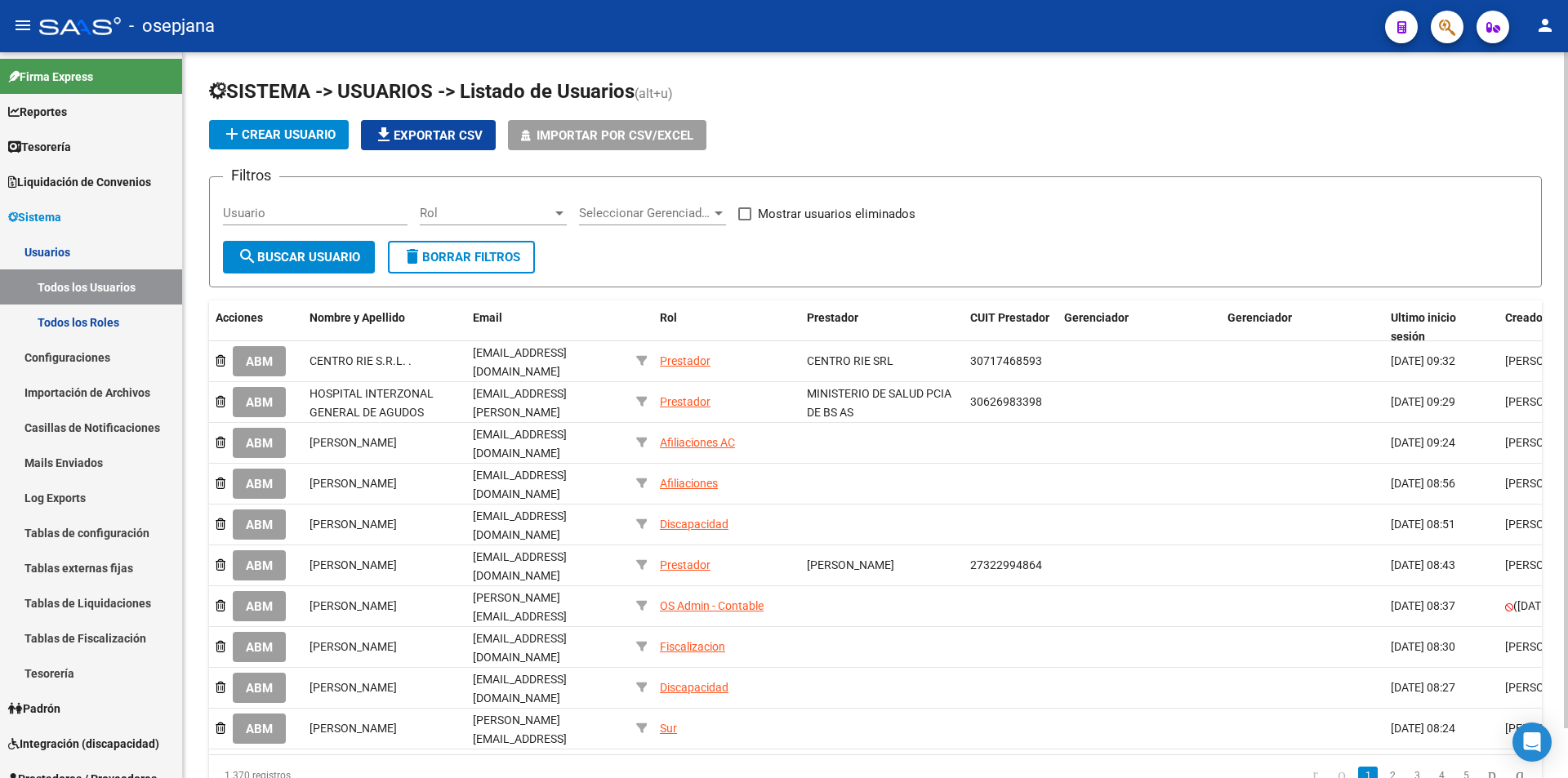
click at [295, 136] on span "add Crear Usuario" at bounding box center [279, 135] width 114 height 15
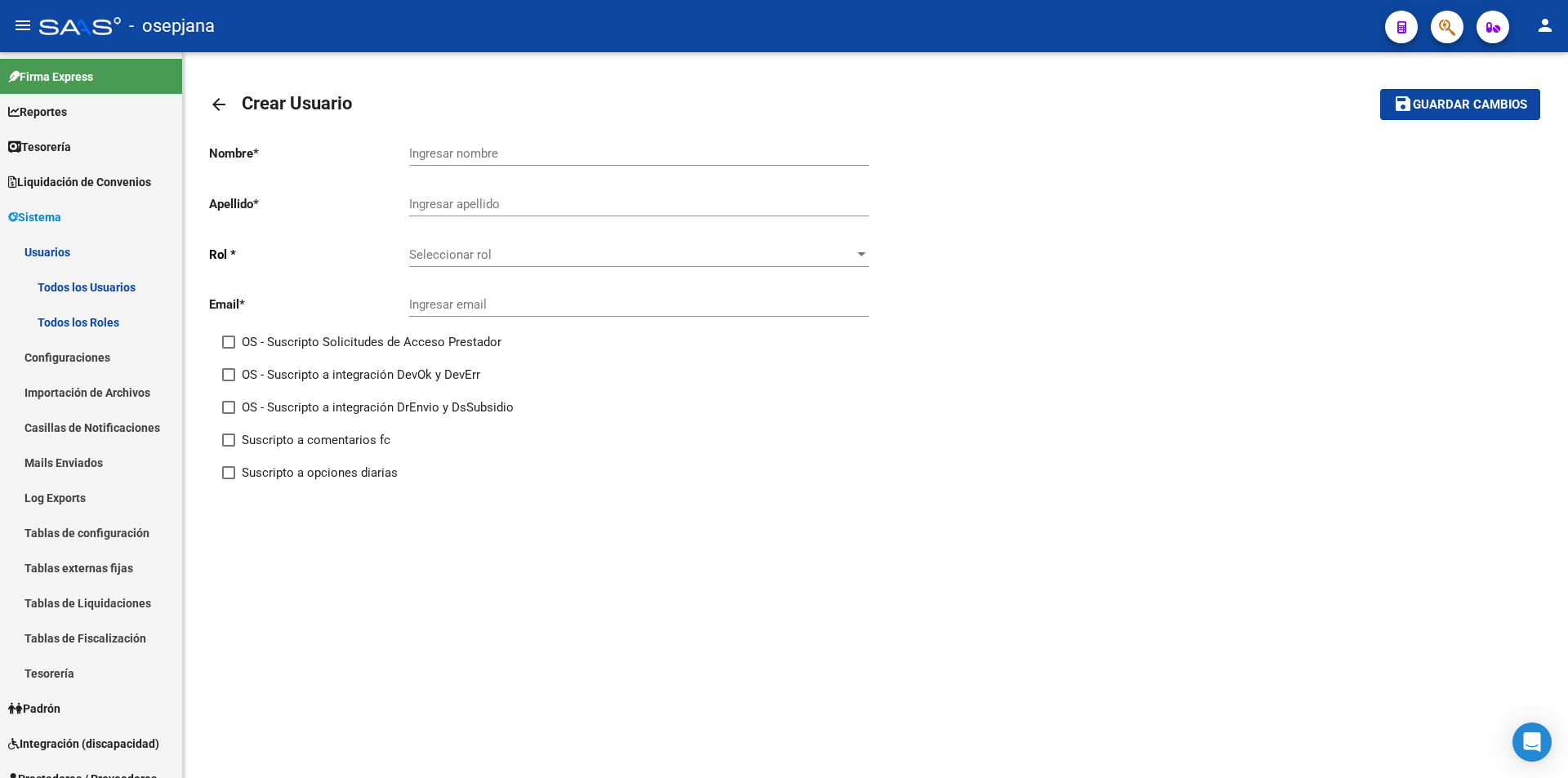
click at [220, 101] on mat-icon "arrow_back" at bounding box center [219, 105] width 20 height 20
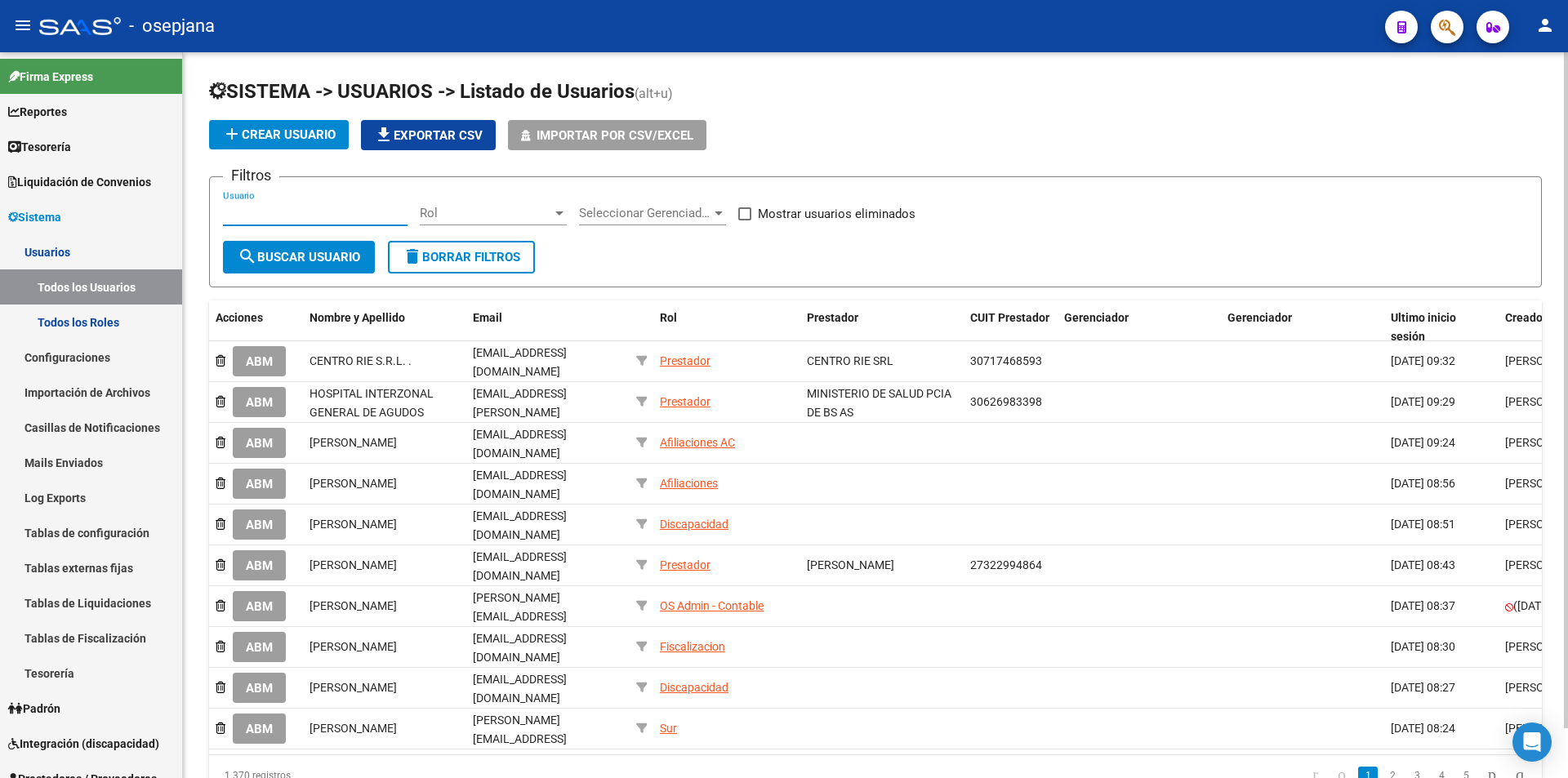
click at [285, 213] on input "Usuario" at bounding box center [316, 213] width 185 height 15
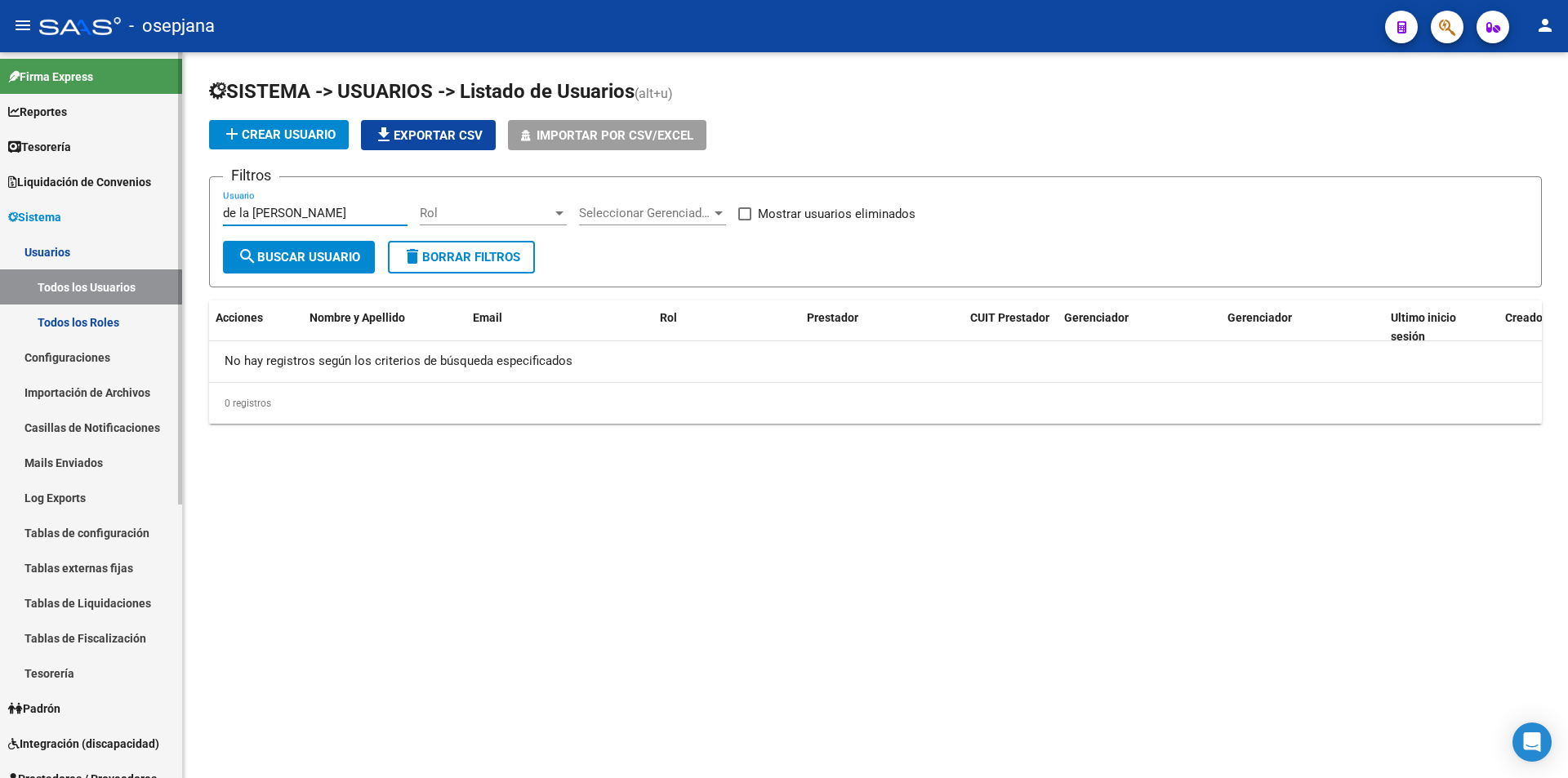
drag, startPoint x: 284, startPoint y: 210, endPoint x: 176, endPoint y: 220, distance: 108.5
click at [176, 220] on mat-sidenav-container "Firma Express Reportes Tablero de Control Ingresos Percibidos Análisis de todos…" at bounding box center [784, 415] width 1568 height 726
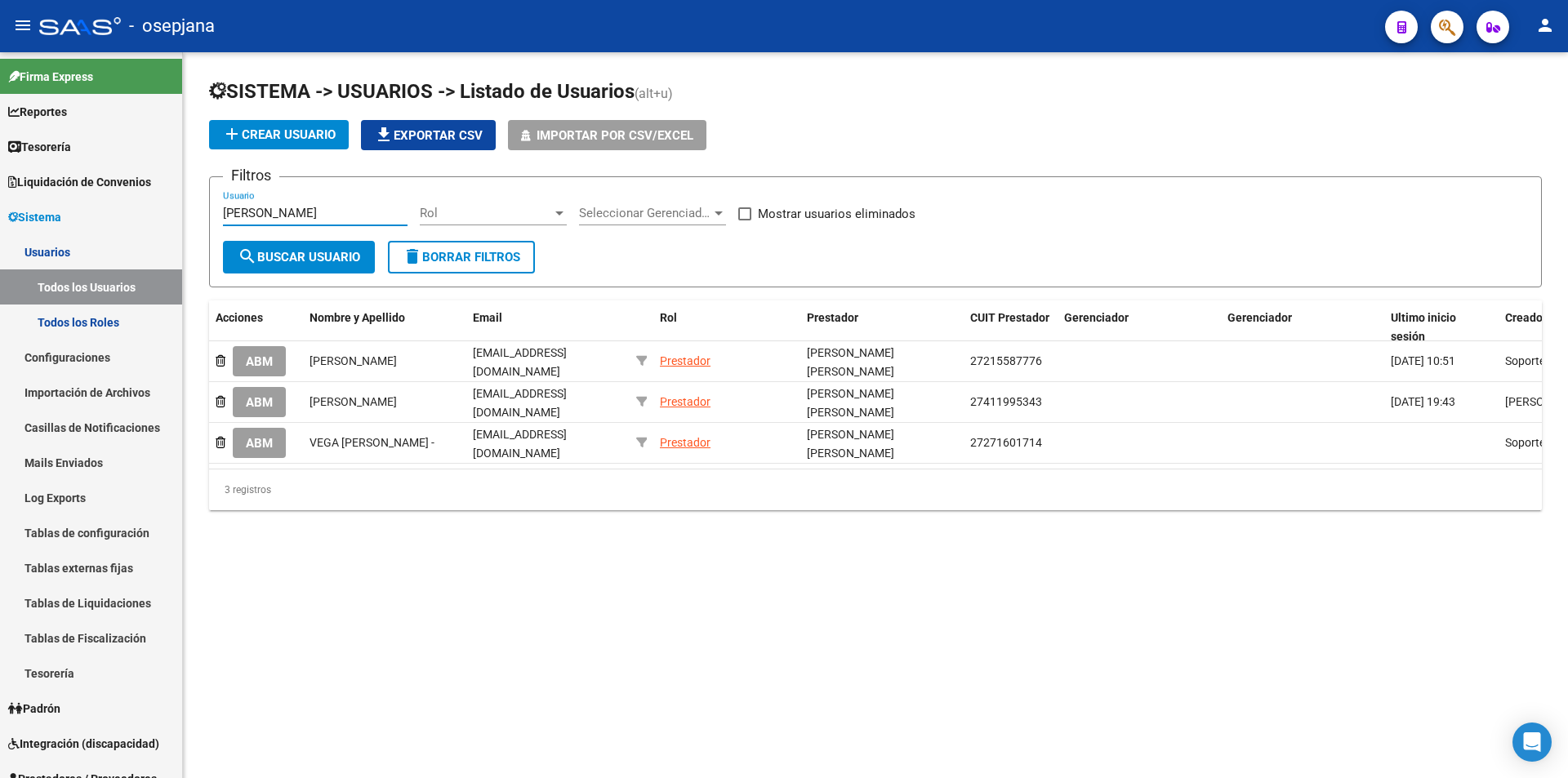
type input "[PERSON_NAME]"
click at [61, 212] on span "Sistema" at bounding box center [34, 217] width 53 height 18
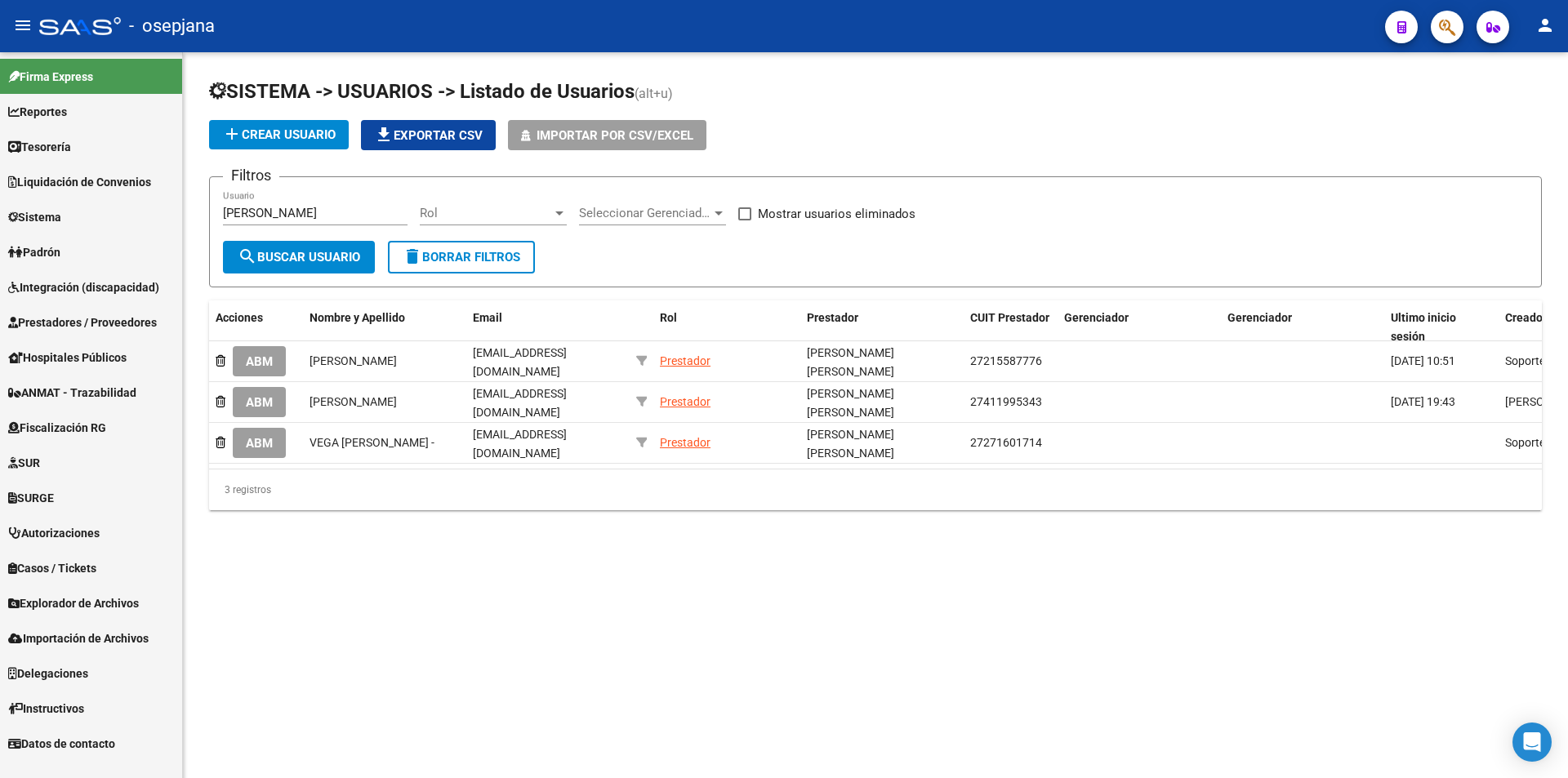
click at [78, 319] on span "Prestadores / Proveedores" at bounding box center [83, 323] width 149 height 18
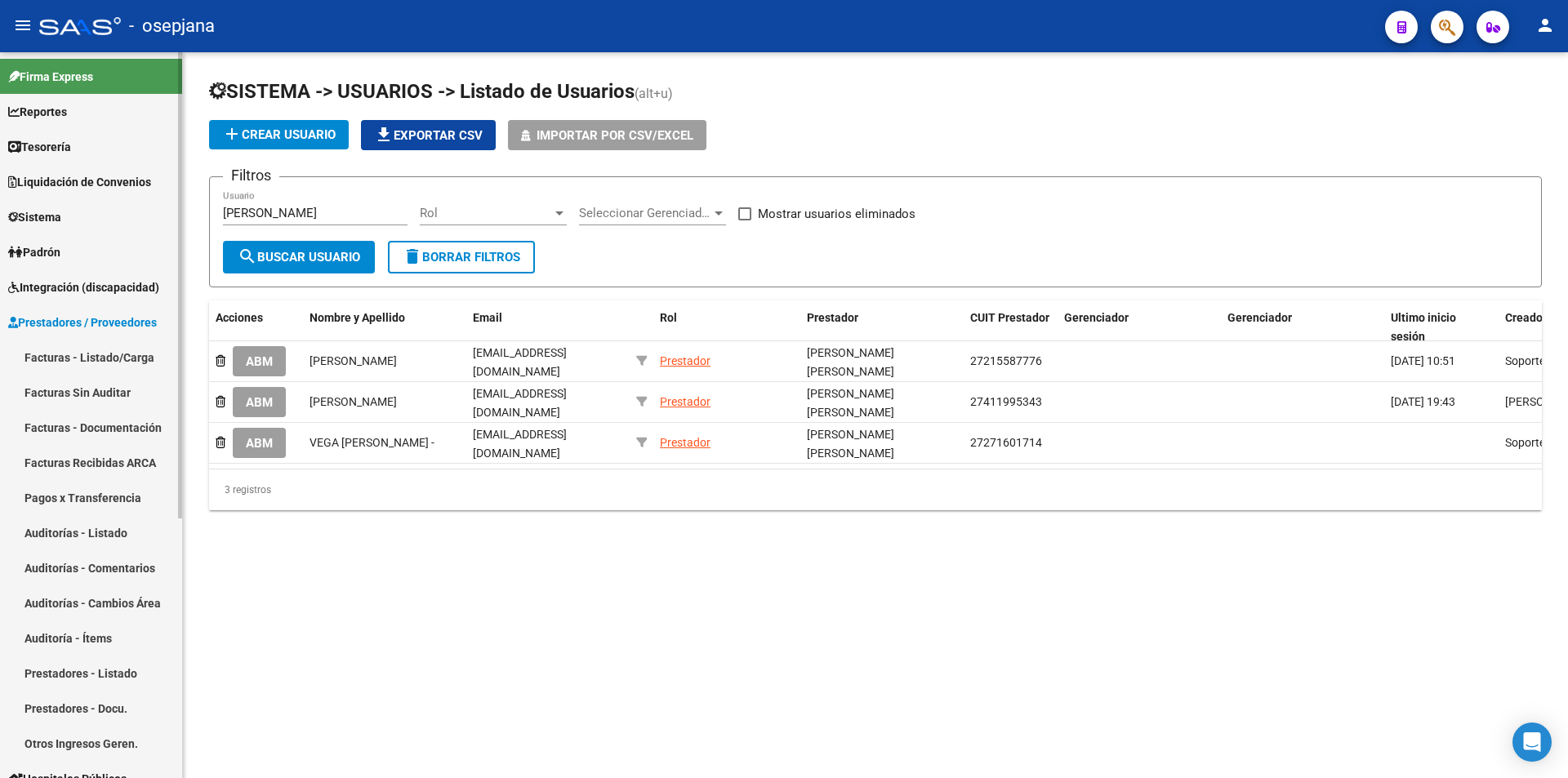
click at [74, 675] on link "Prestadores - Listado" at bounding box center [91, 673] width 182 height 35
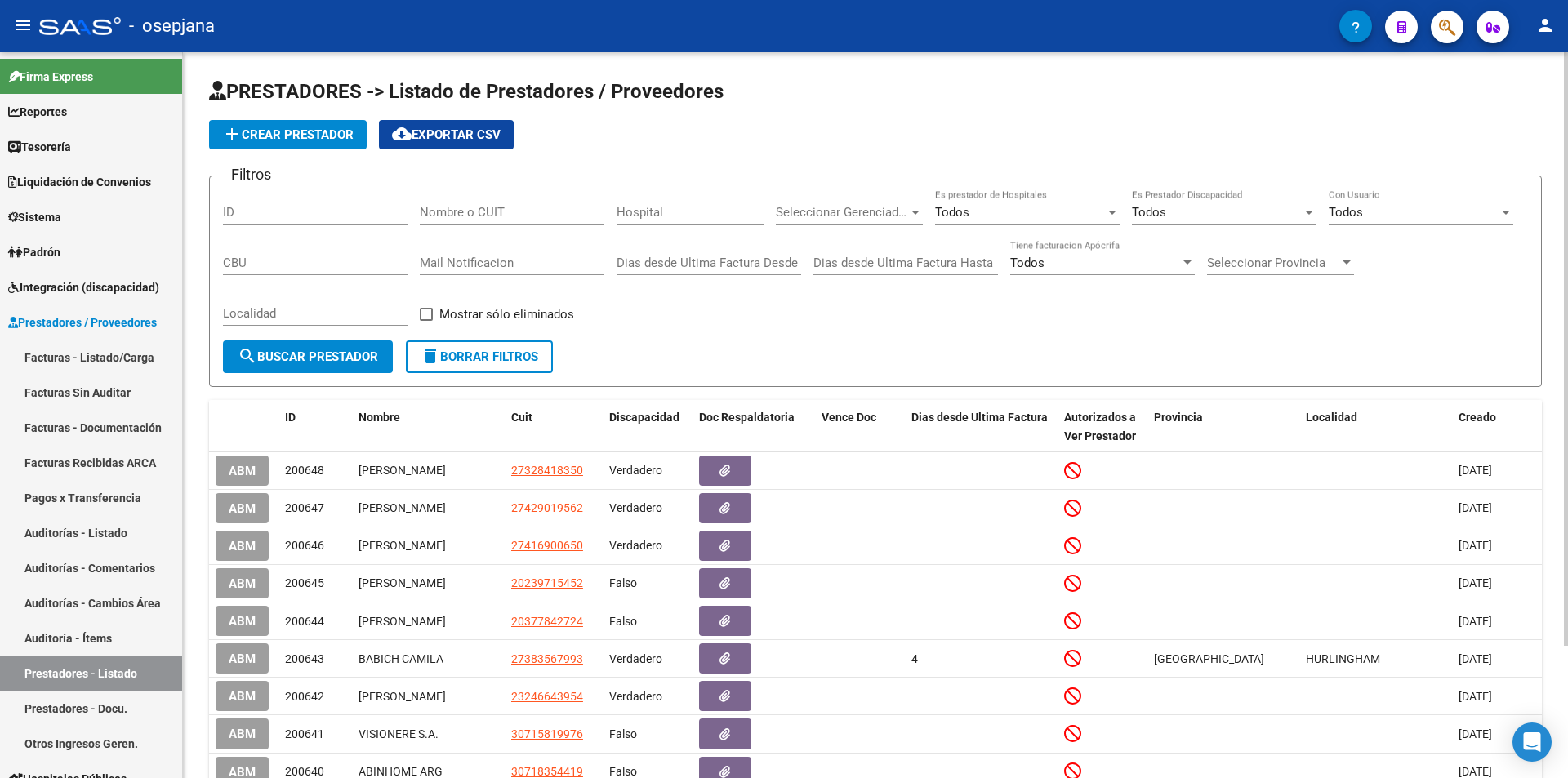
click at [489, 213] on input "Nombre o CUIT" at bounding box center [513, 212] width 185 height 15
paste input "39663710"
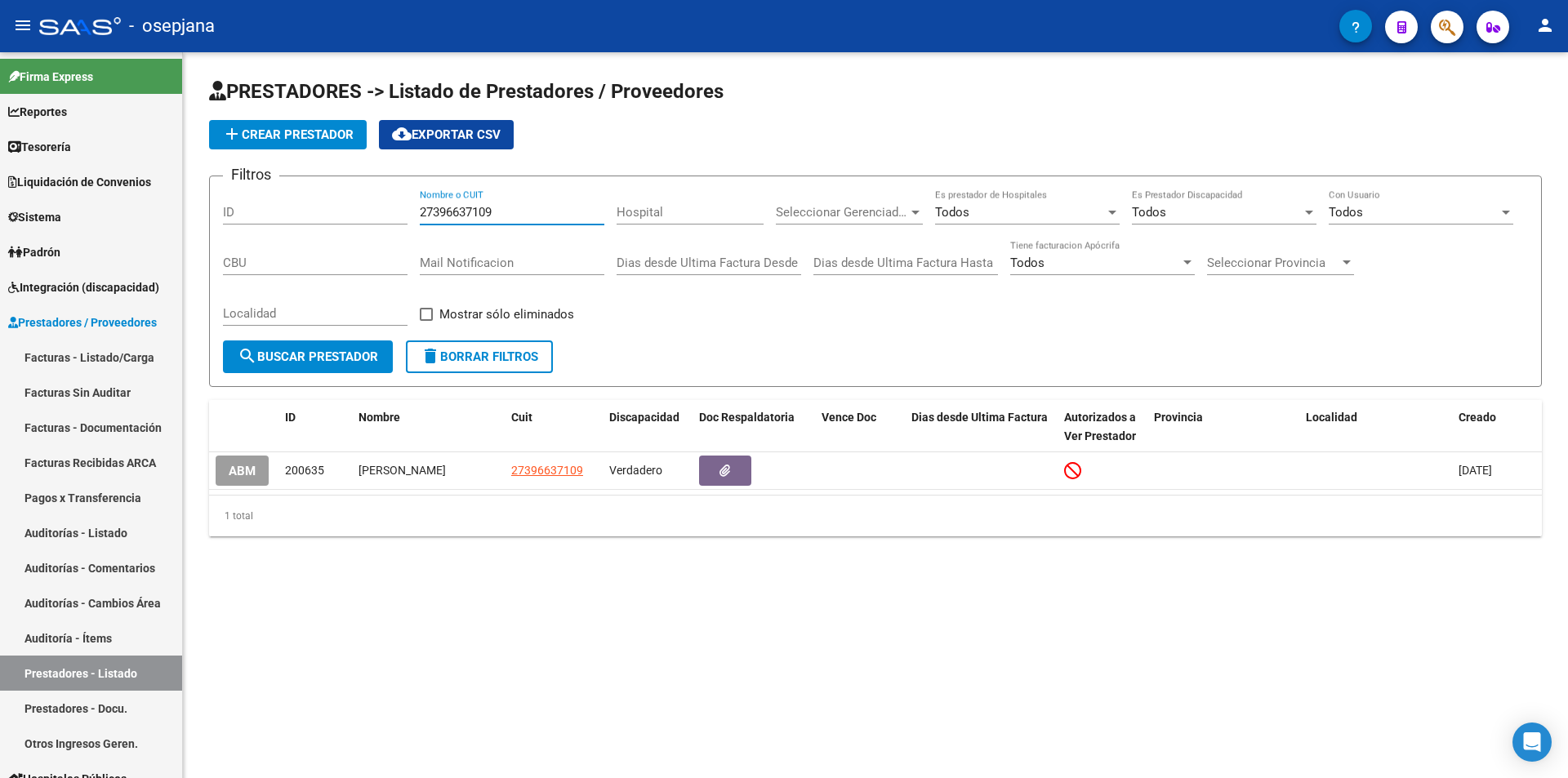
type input "27396637109"
click at [51, 225] on span "Sistema" at bounding box center [34, 217] width 53 height 18
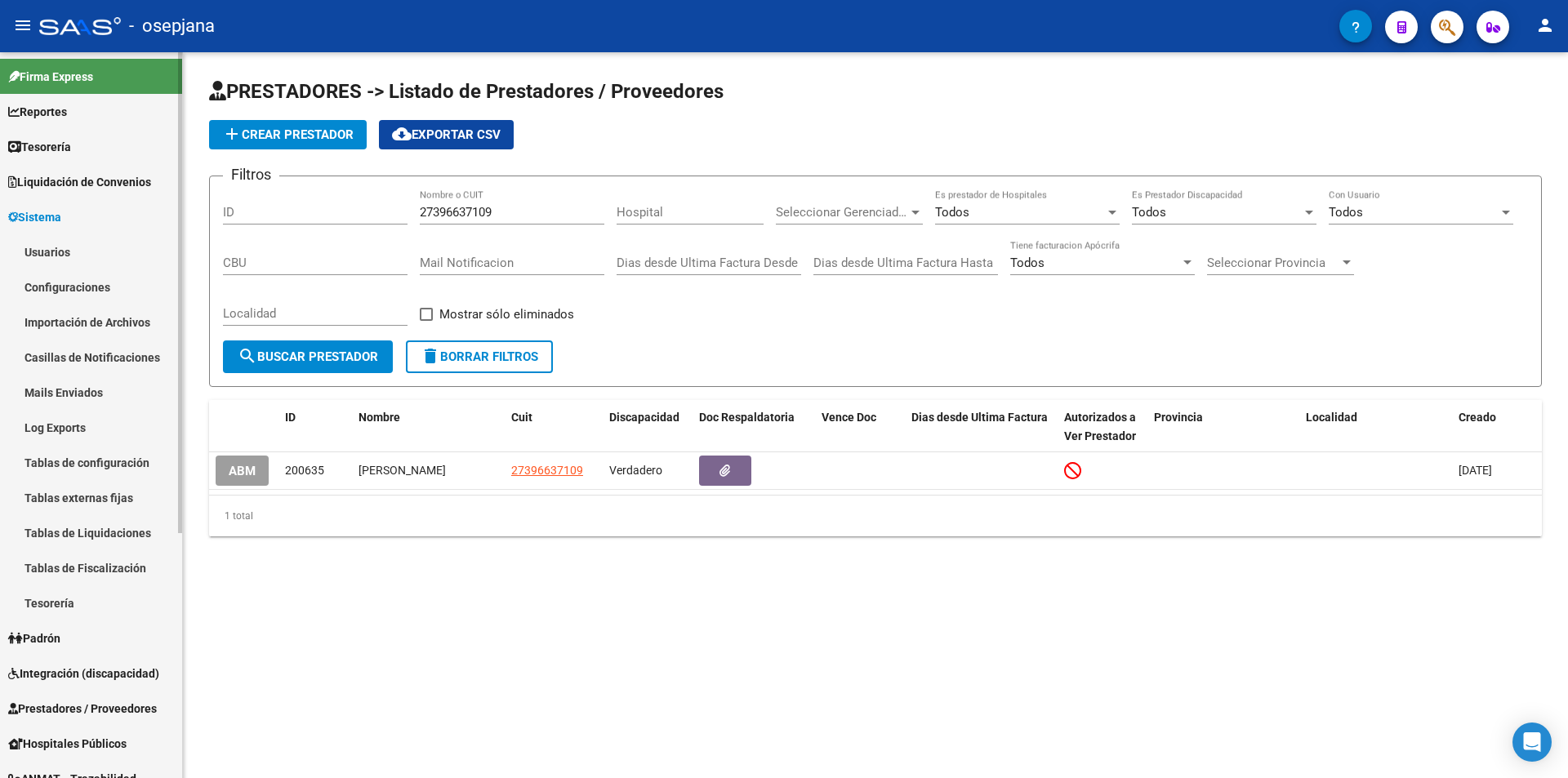
click at [61, 253] on link "Usuarios" at bounding box center [91, 252] width 182 height 35
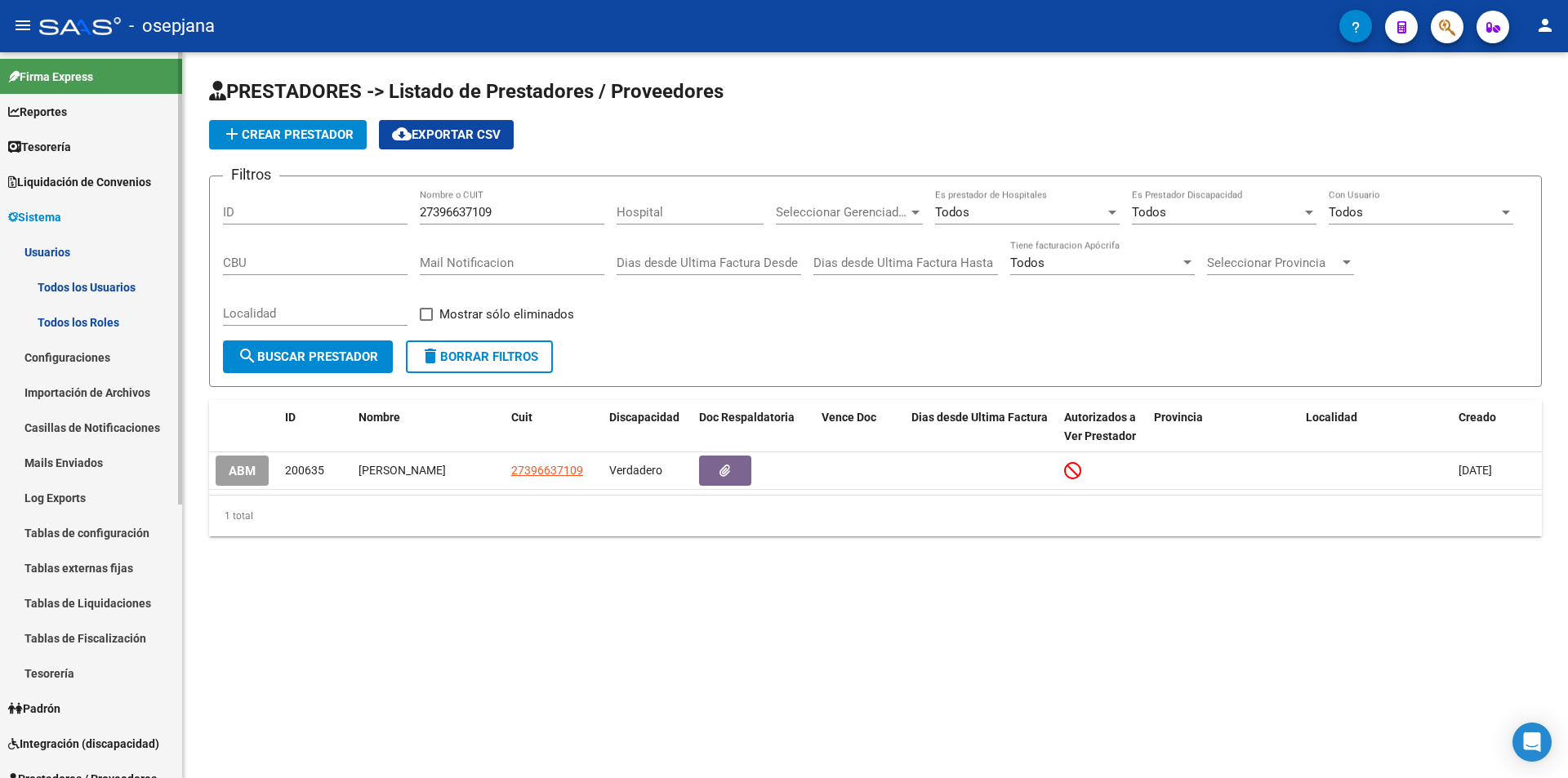
click at [117, 286] on link "Todos los Usuarios" at bounding box center [91, 287] width 182 height 35
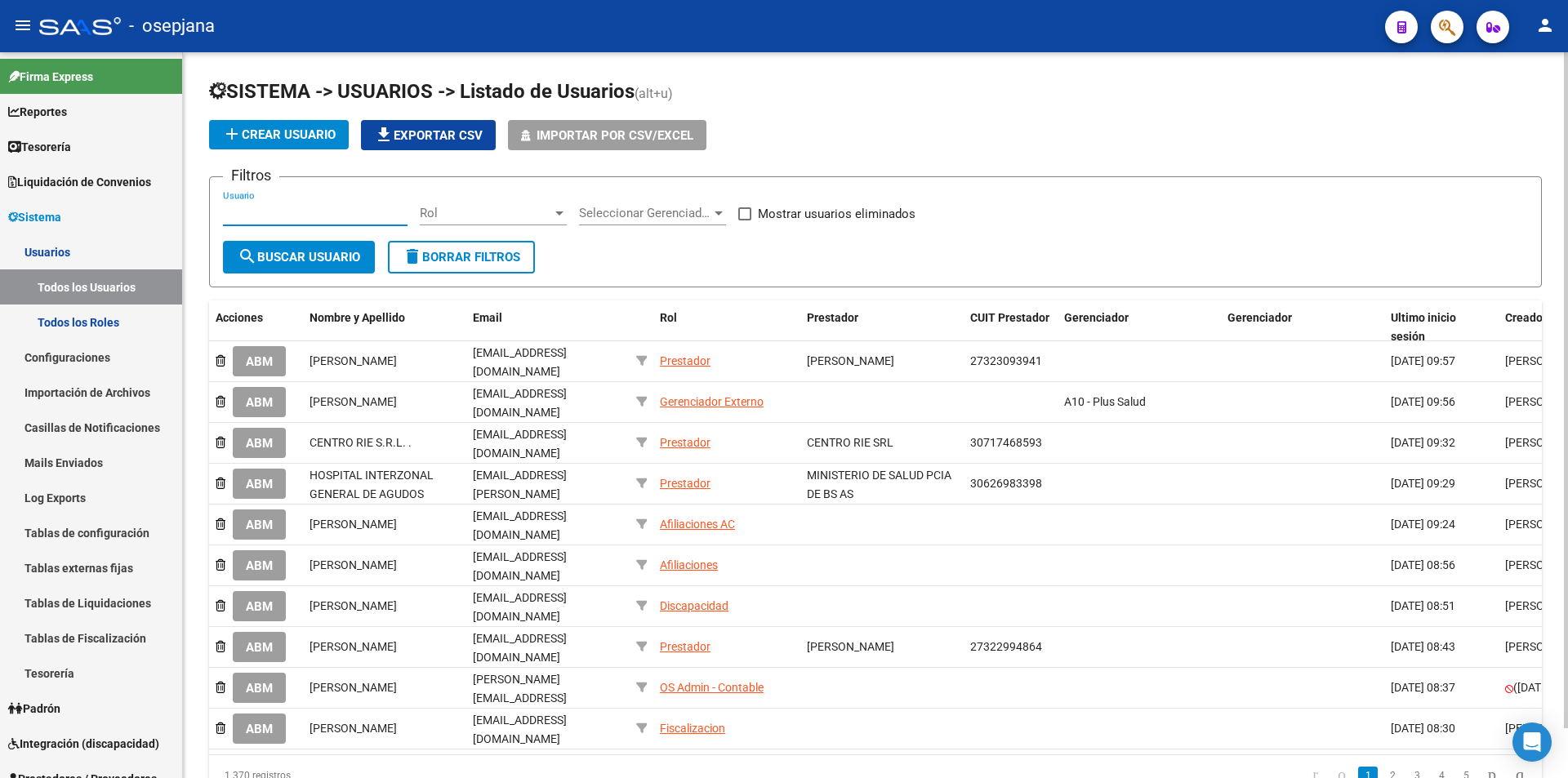
click at [266, 208] on input "Usuario" at bounding box center [316, 213] width 185 height 15
paste input "[EMAIL_ADDRESS][DOMAIN_NAME]"
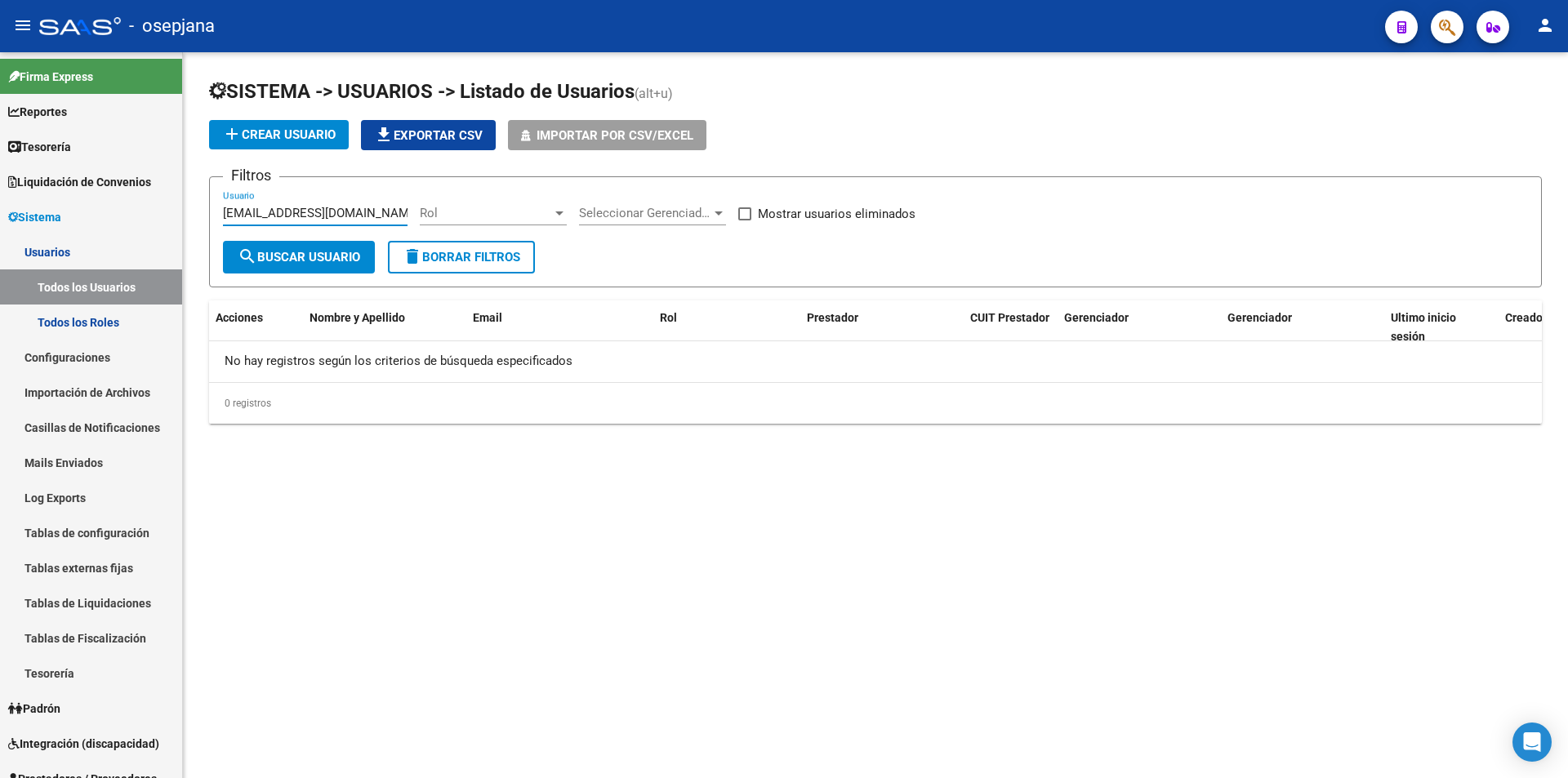
type input "[EMAIL_ADDRESS][DOMAIN_NAME]"
click at [271, 132] on span "add Crear Usuario" at bounding box center [279, 135] width 114 height 15
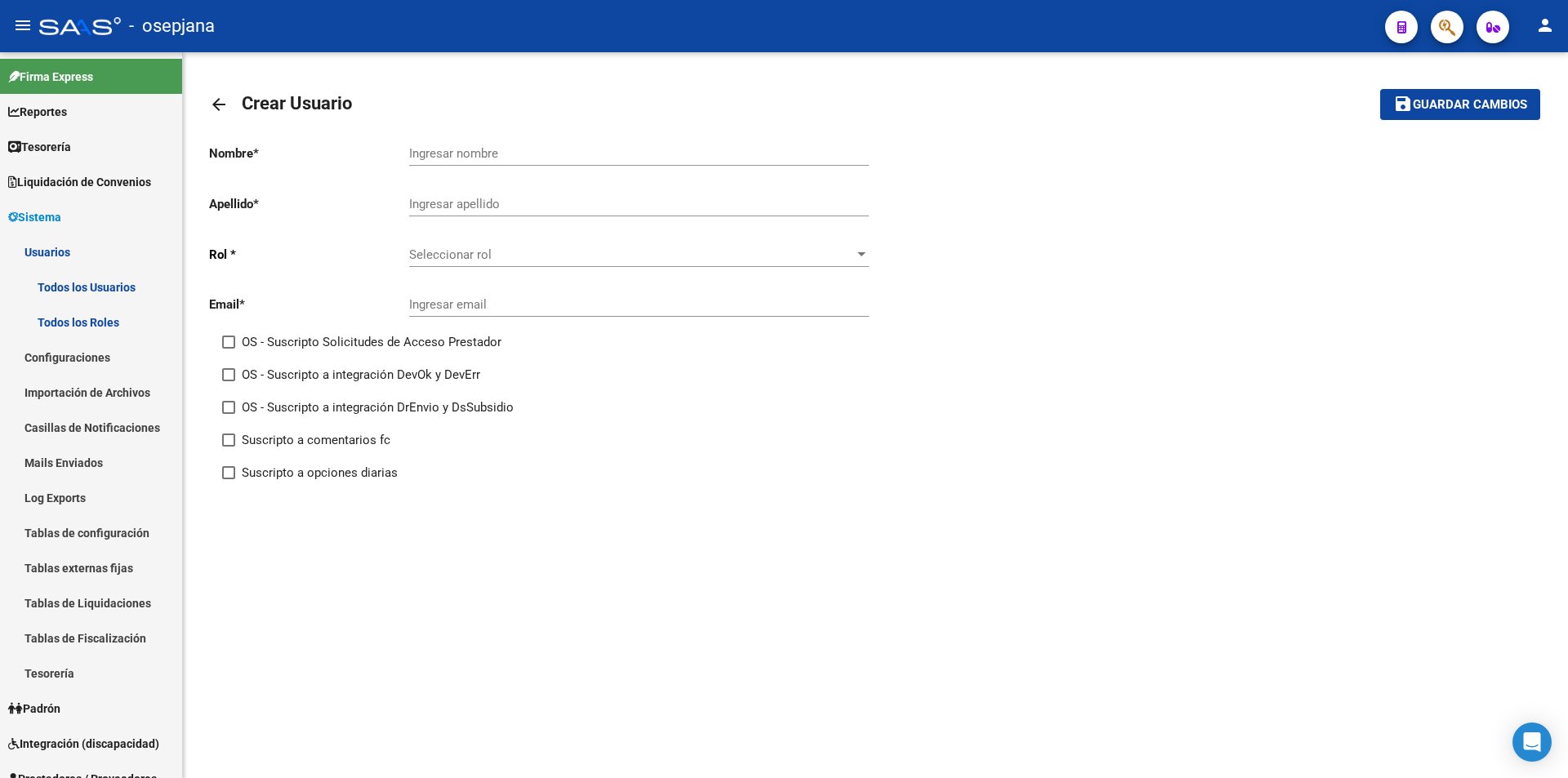
click at [473, 151] on input "Ingresar nombre" at bounding box center [639, 154] width 459 height 15
type input "[PERSON_NAME]"
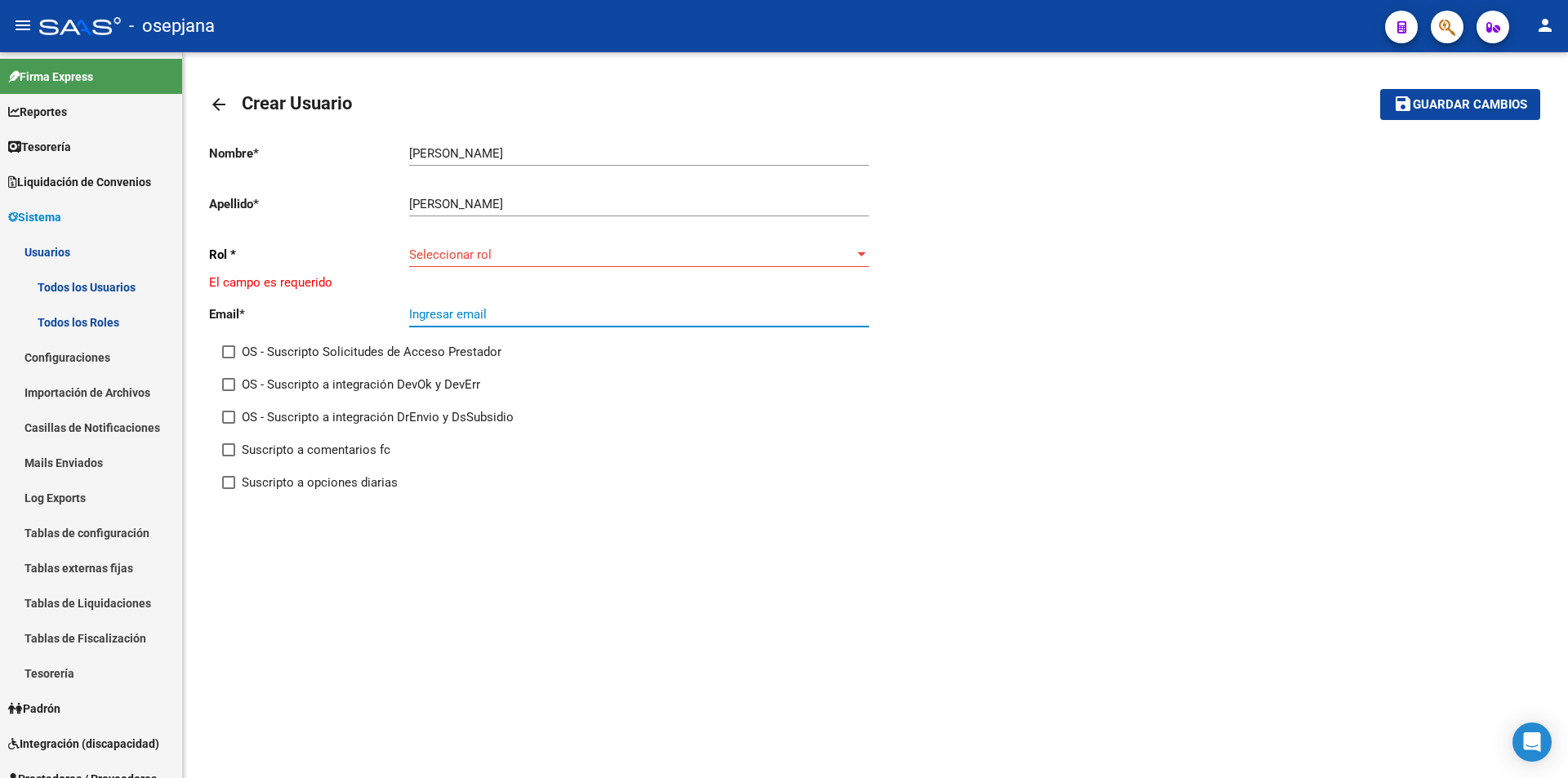
click at [506, 256] on span "Seleccionar rol" at bounding box center [632, 255] width 445 height 15
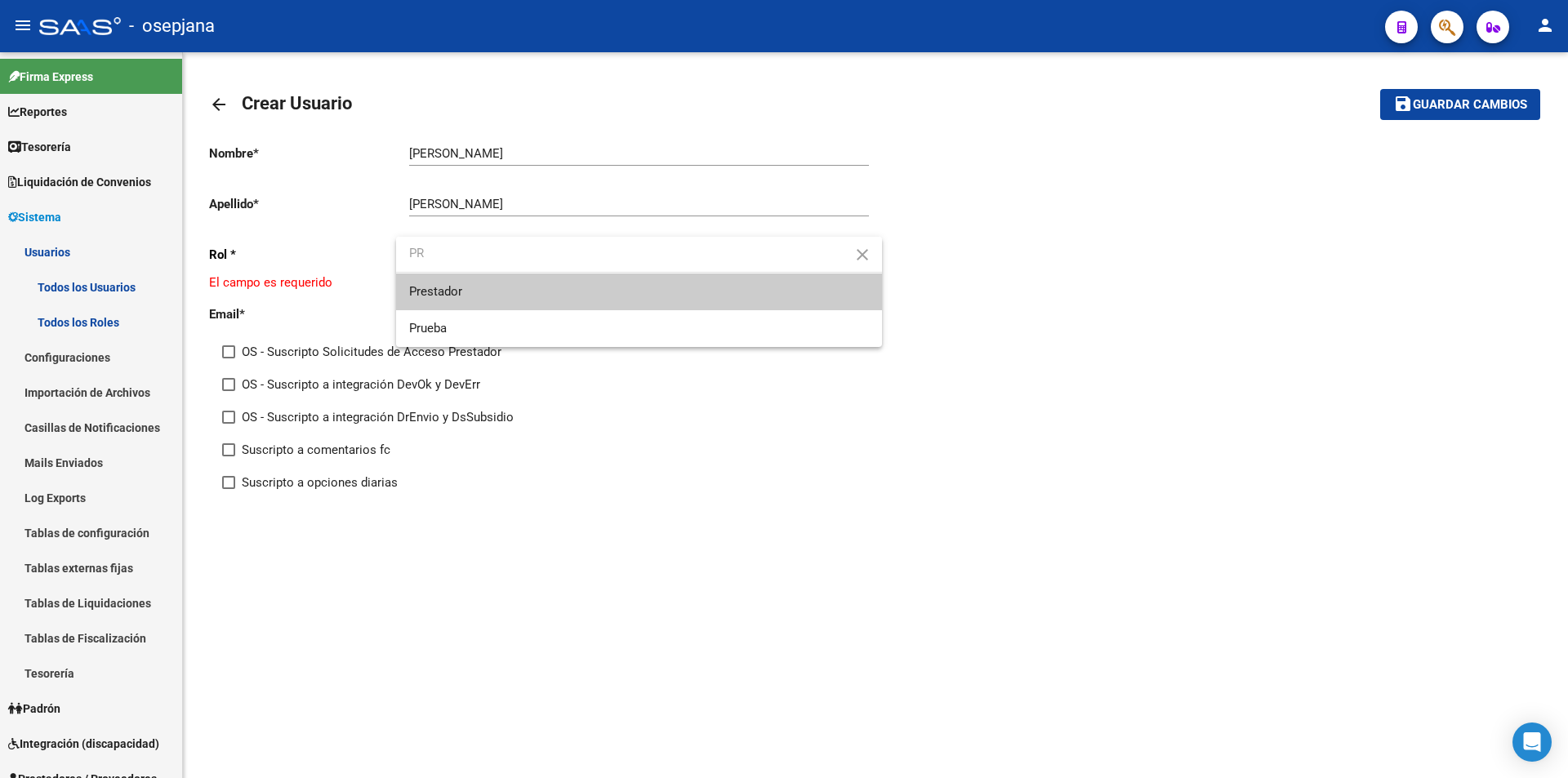
type input "PR"
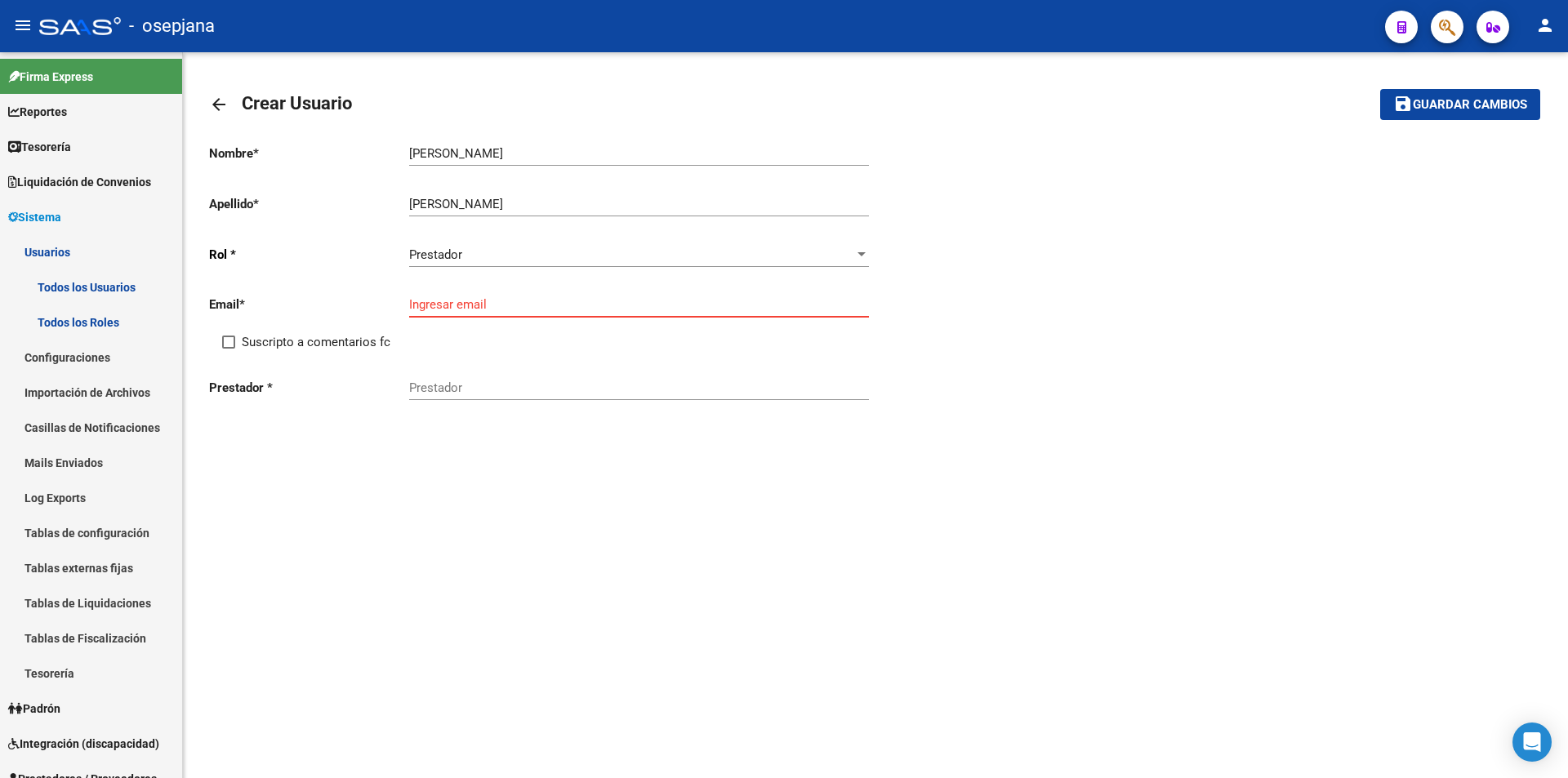
paste input "[EMAIL_ADDRESS][DOMAIN_NAME]"
type input "[EMAIL_ADDRESS][DOMAIN_NAME]"
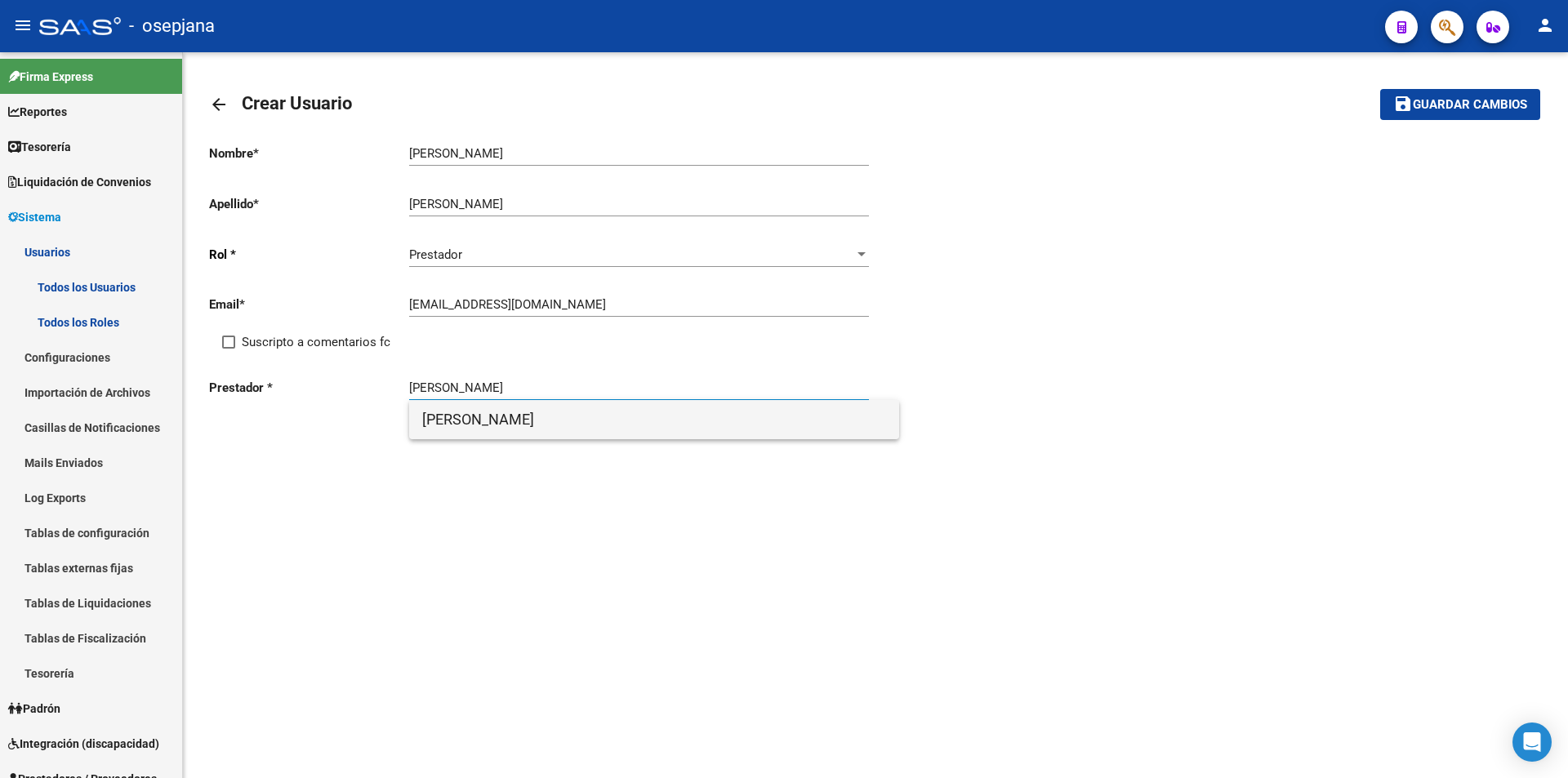
click at [518, 425] on span "[PERSON_NAME]" at bounding box center [654, 420] width 464 height 39
type input "[PERSON_NAME]"
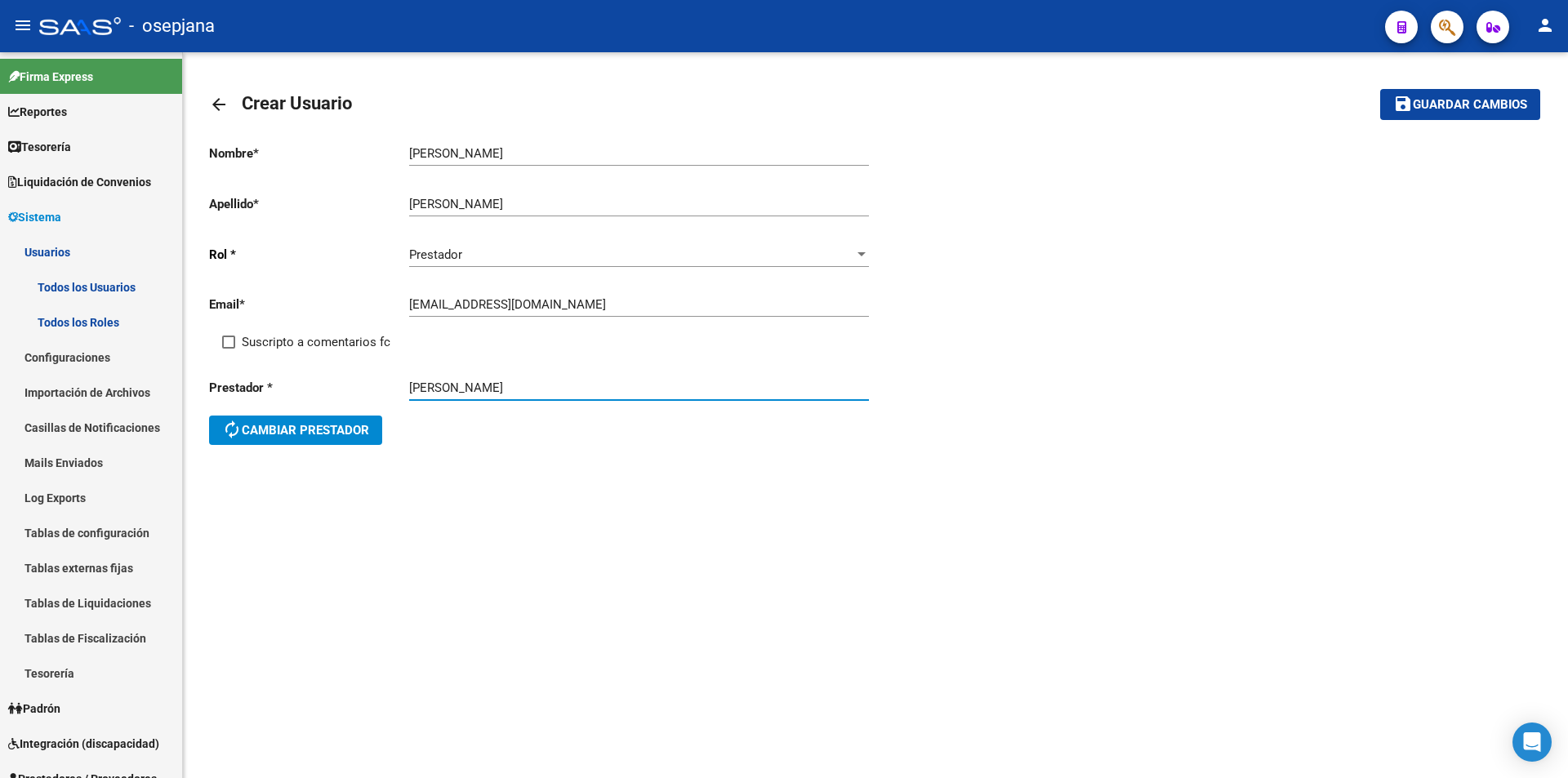
click at [468, 150] on input "[PERSON_NAME]" at bounding box center [639, 154] width 459 height 15
type input "[PERSON_NAME]"
click at [1428, 101] on span "Guardar cambios" at bounding box center [1470, 105] width 114 height 15
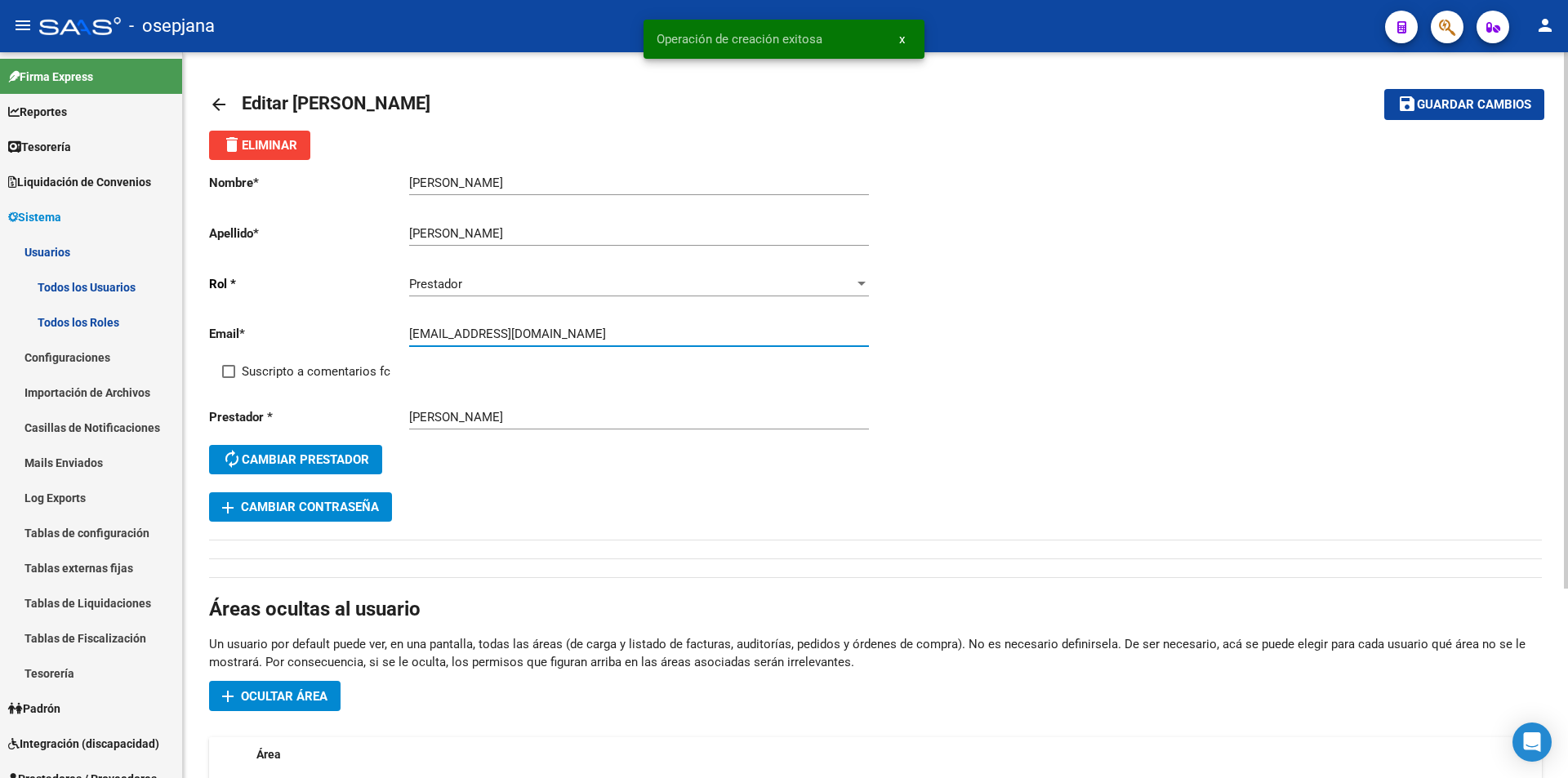
drag, startPoint x: 409, startPoint y: 332, endPoint x: 495, endPoint y: 334, distance: 86.0
click at [495, 334] on input "[EMAIL_ADDRESS][DOMAIN_NAME]" at bounding box center [639, 334] width 459 height 15
click at [350, 500] on span "add Cambiar Contraseña" at bounding box center [301, 507] width 157 height 15
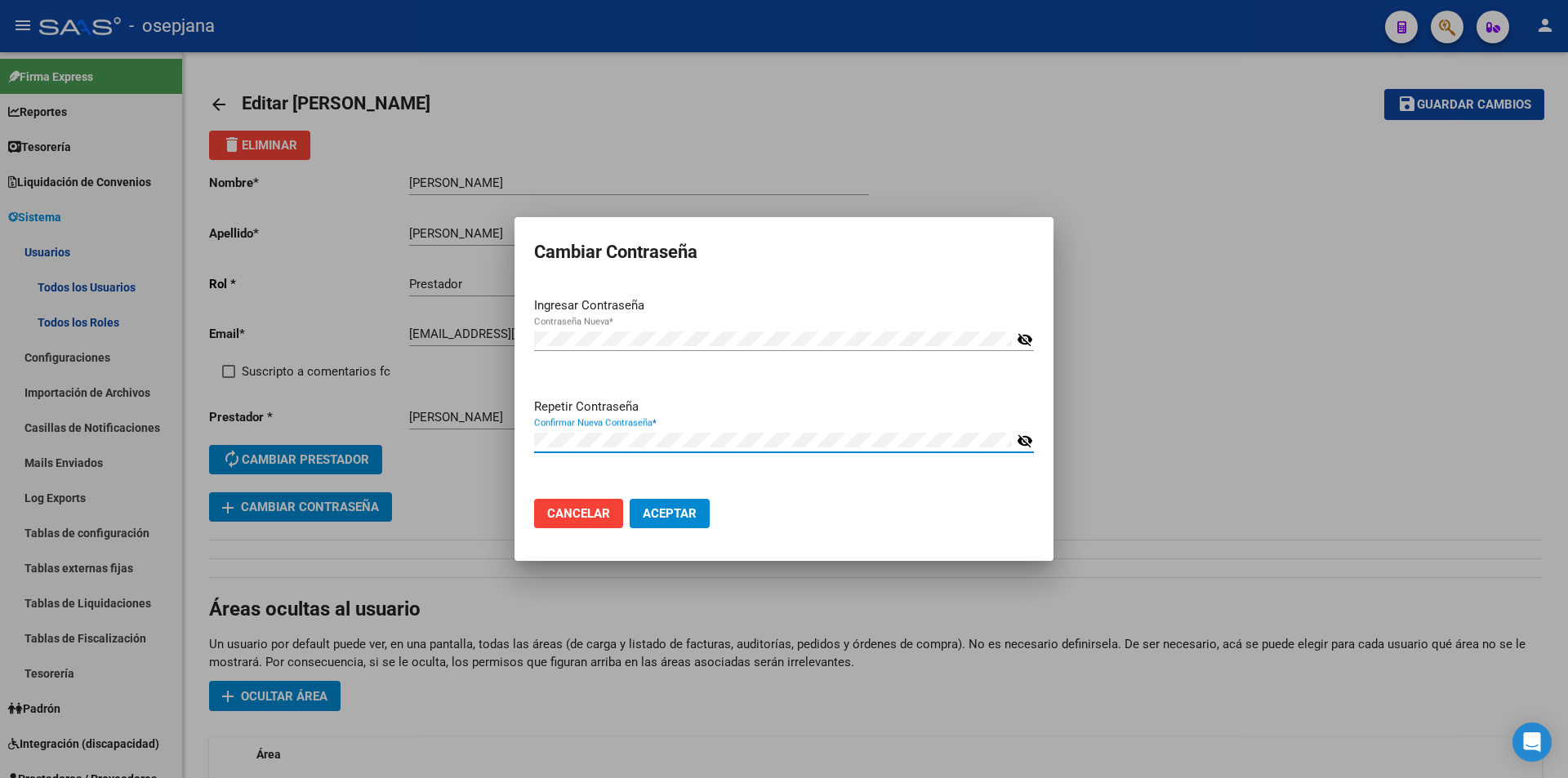
click at [629, 499] on button "Aceptar" at bounding box center [670, 513] width 80 height 29
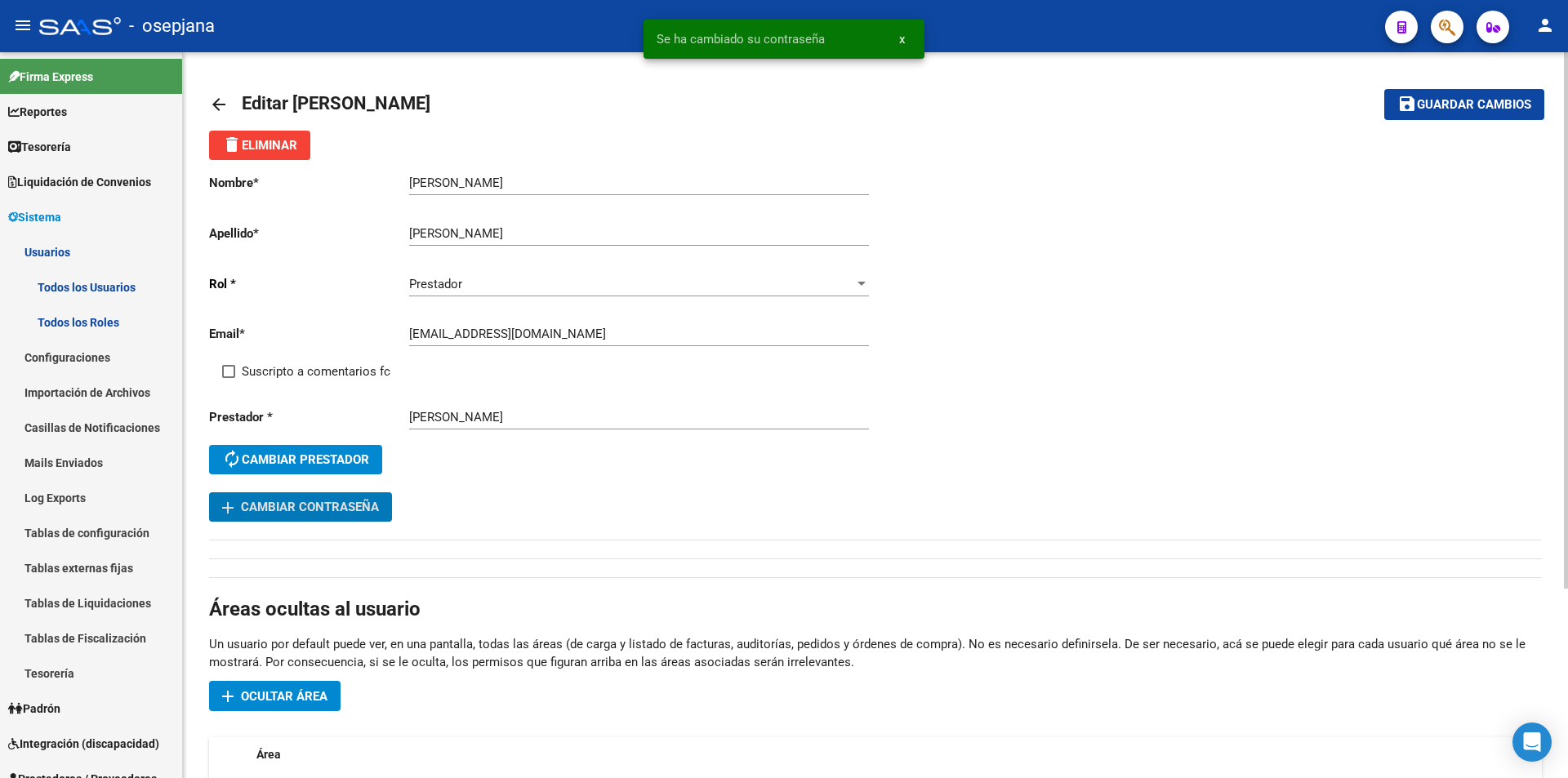
click at [280, 689] on span "Ocultar área" at bounding box center [284, 696] width 87 height 15
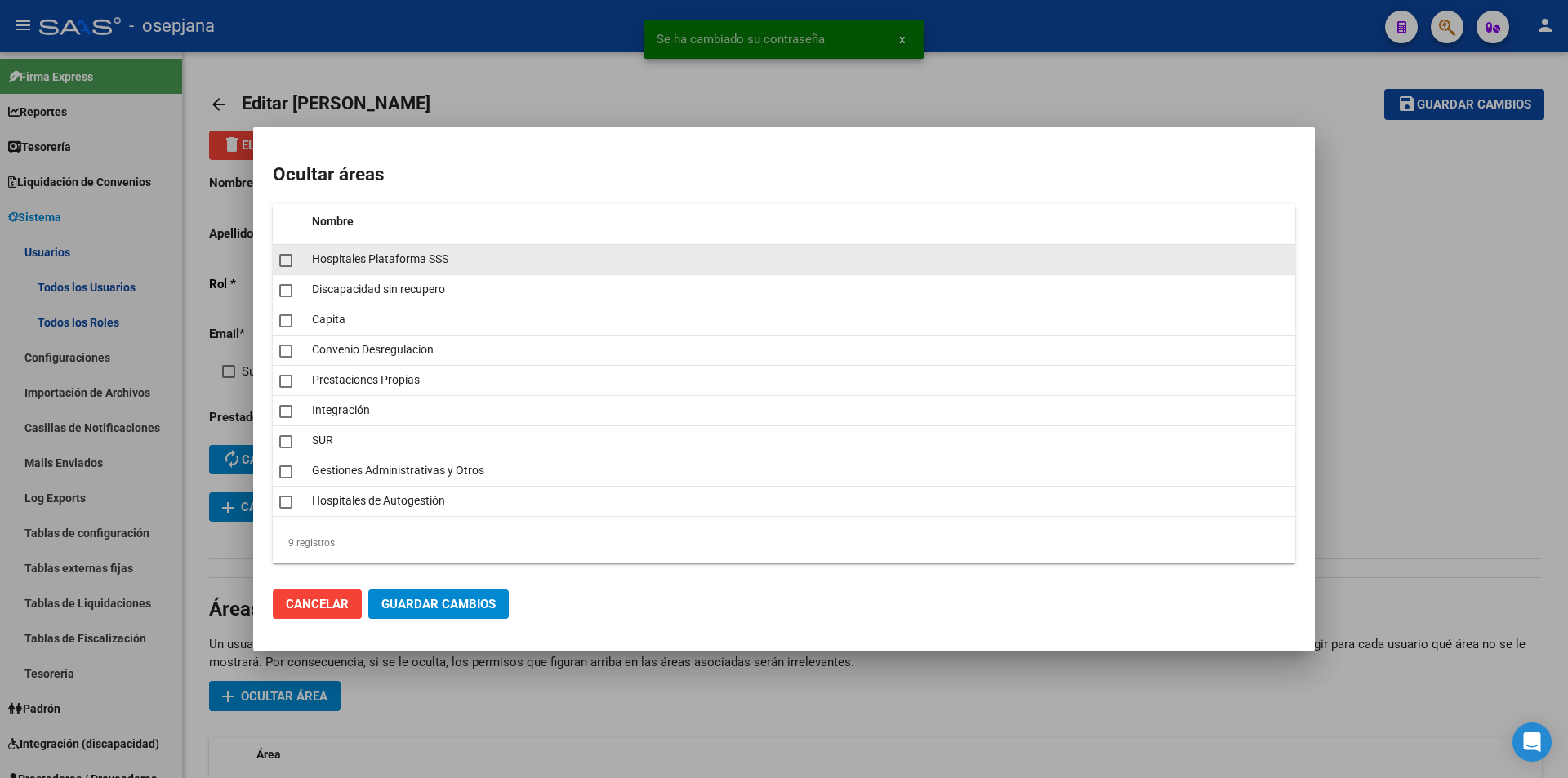
click at [291, 257] on span at bounding box center [286, 261] width 13 height 13
checkbox input "true"
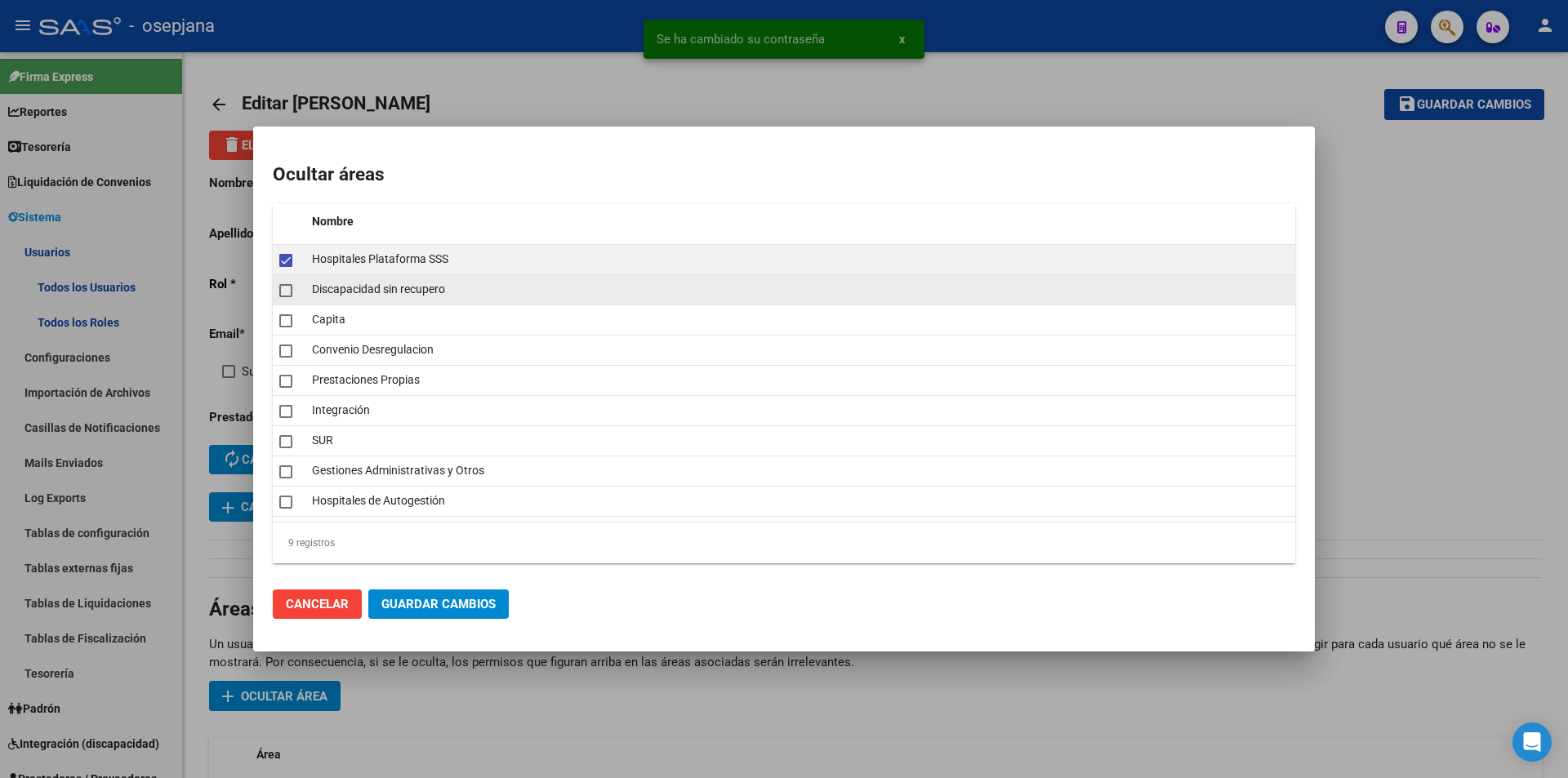
click at [284, 296] on span at bounding box center [286, 291] width 13 height 13
checkbox input "true"
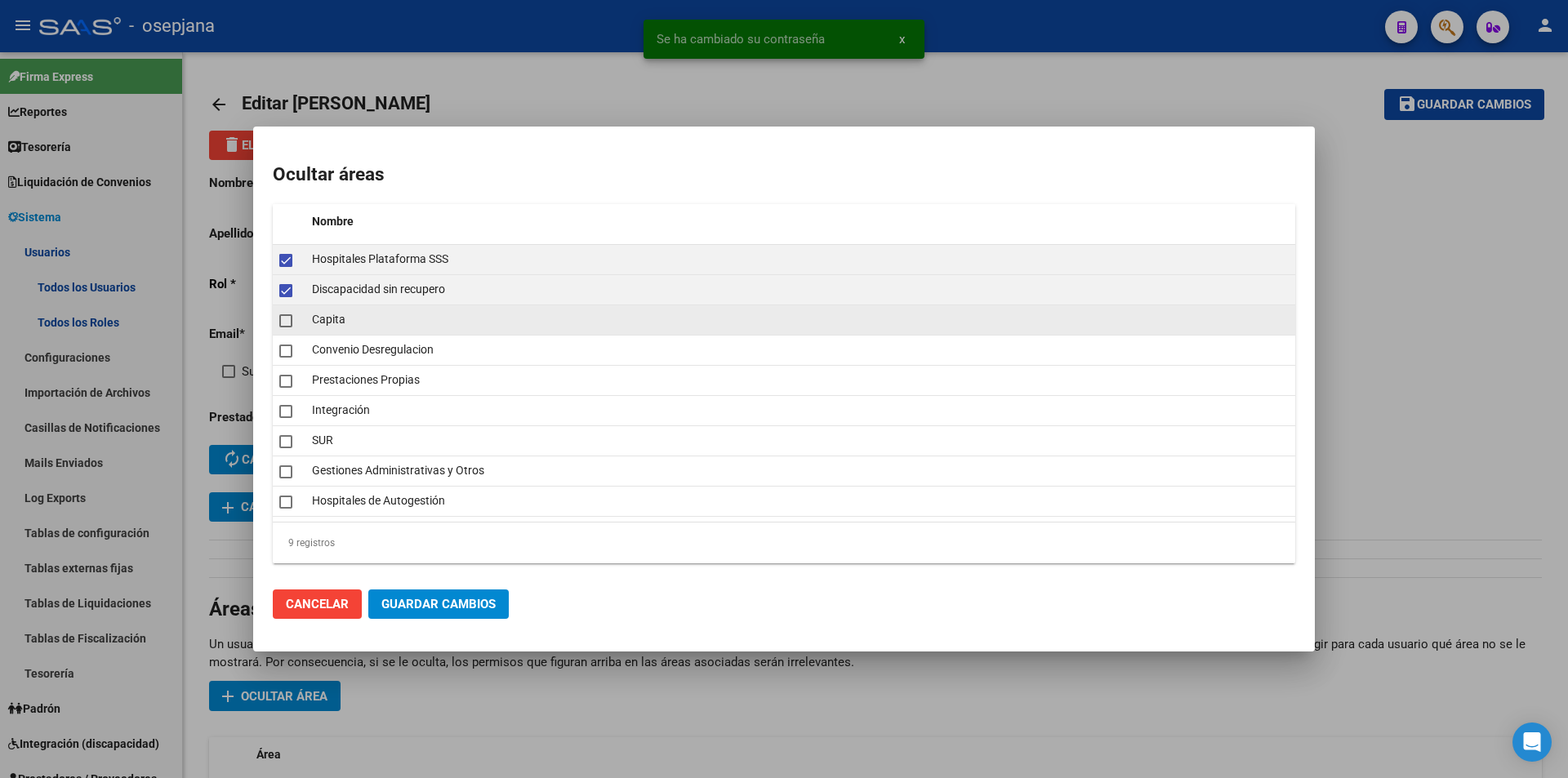
click at [282, 324] on span at bounding box center [286, 321] width 13 height 13
checkbox input "true"
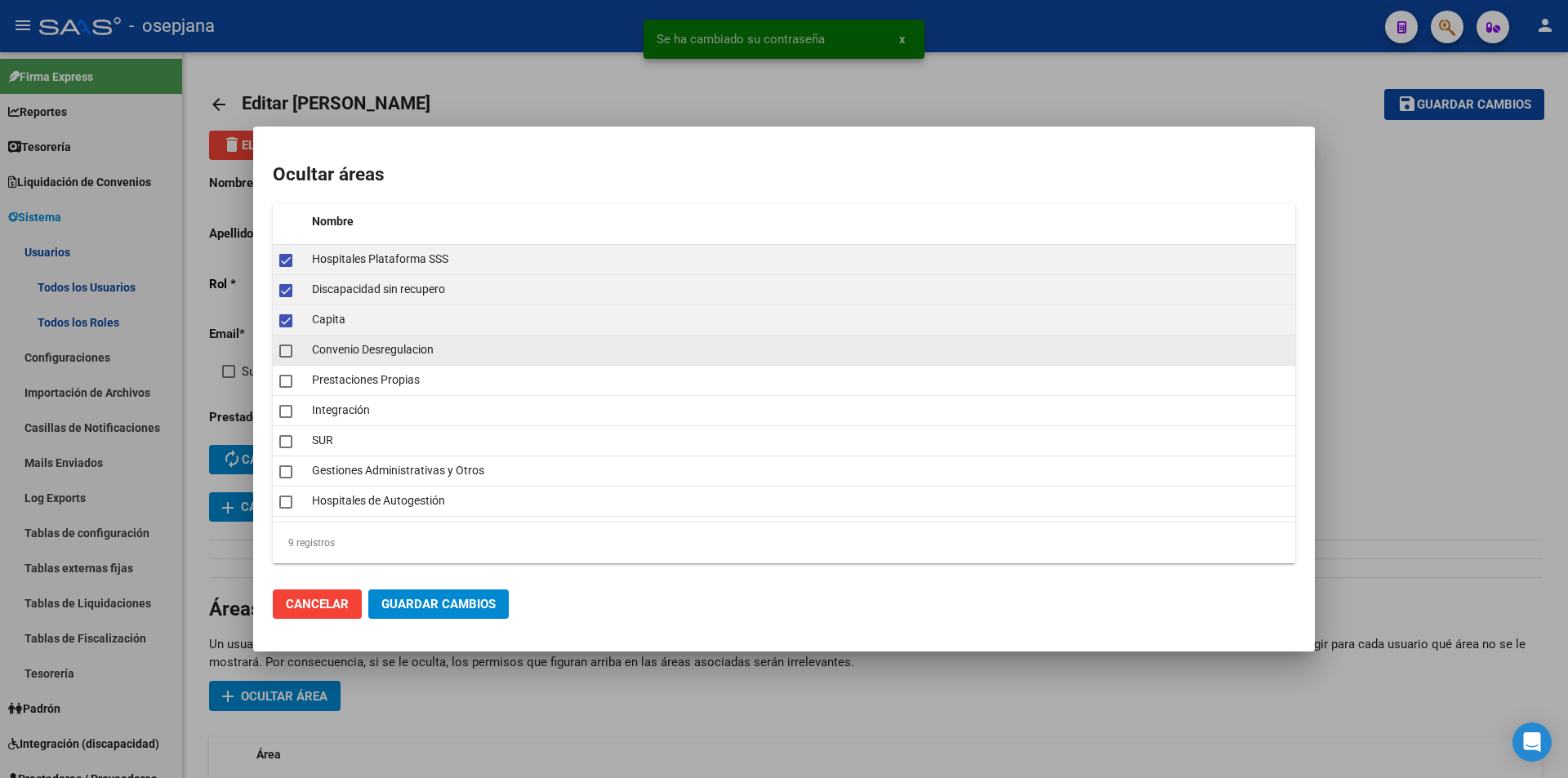
click at [285, 351] on span at bounding box center [286, 351] width 13 height 13
checkbox input "true"
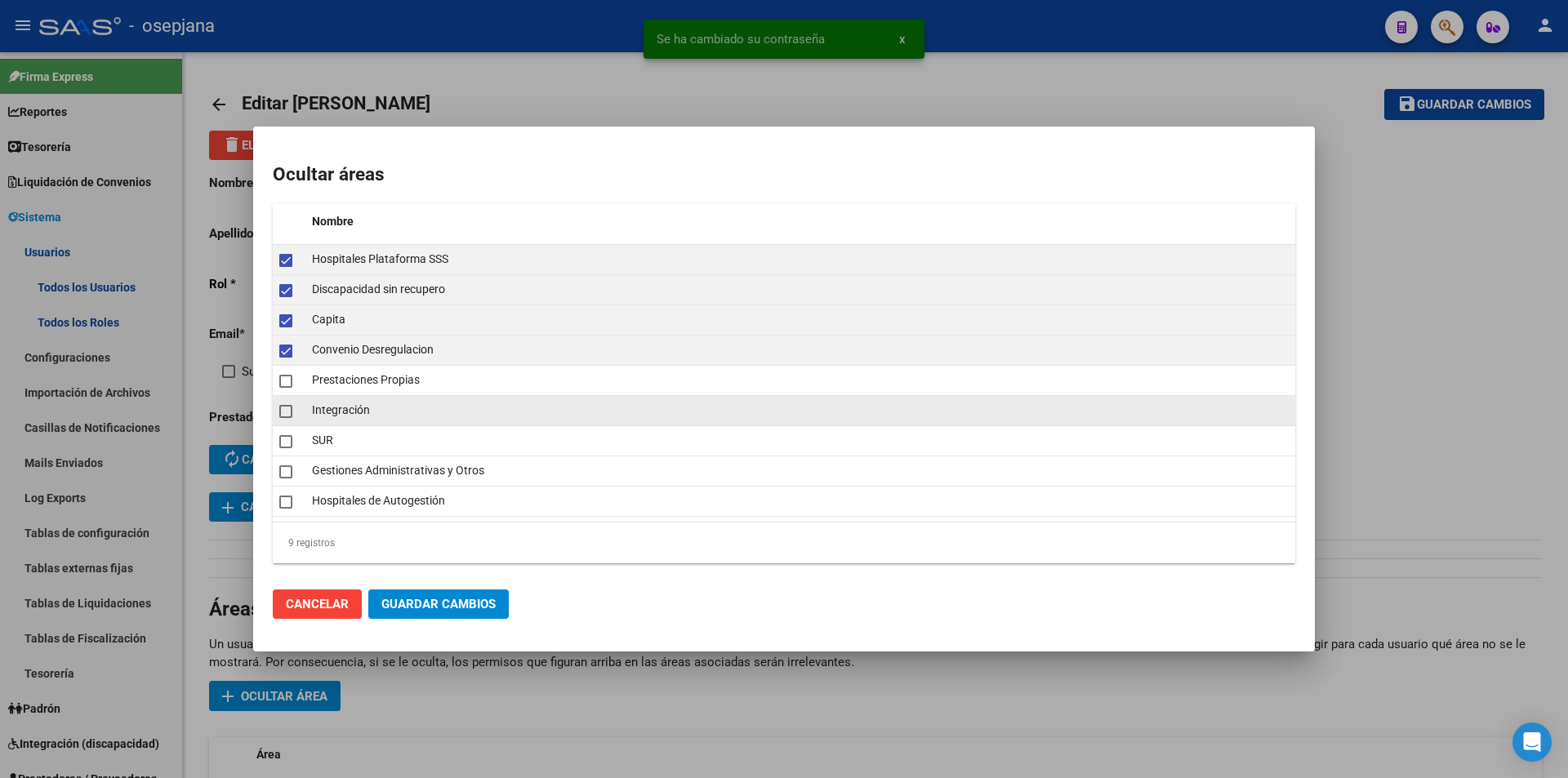
drag, startPoint x: 285, startPoint y: 382, endPoint x: 289, endPoint y: 407, distance: 25.3
click at [289, 385] on span at bounding box center [286, 382] width 13 height 13
checkbox input "true"
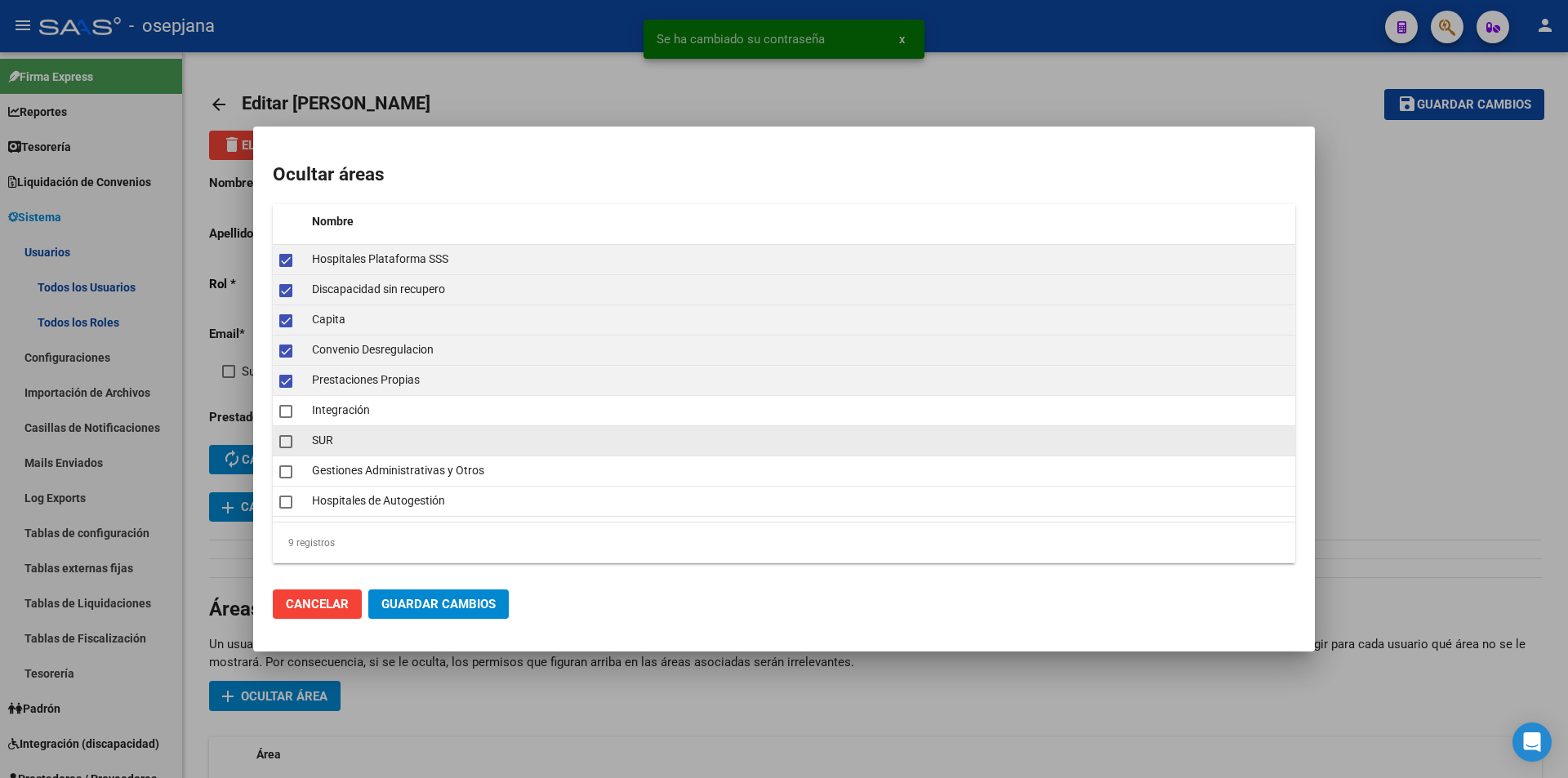
drag, startPoint x: 290, startPoint y: 441, endPoint x: 284, endPoint y: 471, distance: 30.6
click at [290, 442] on span at bounding box center [286, 441] width 13 height 13
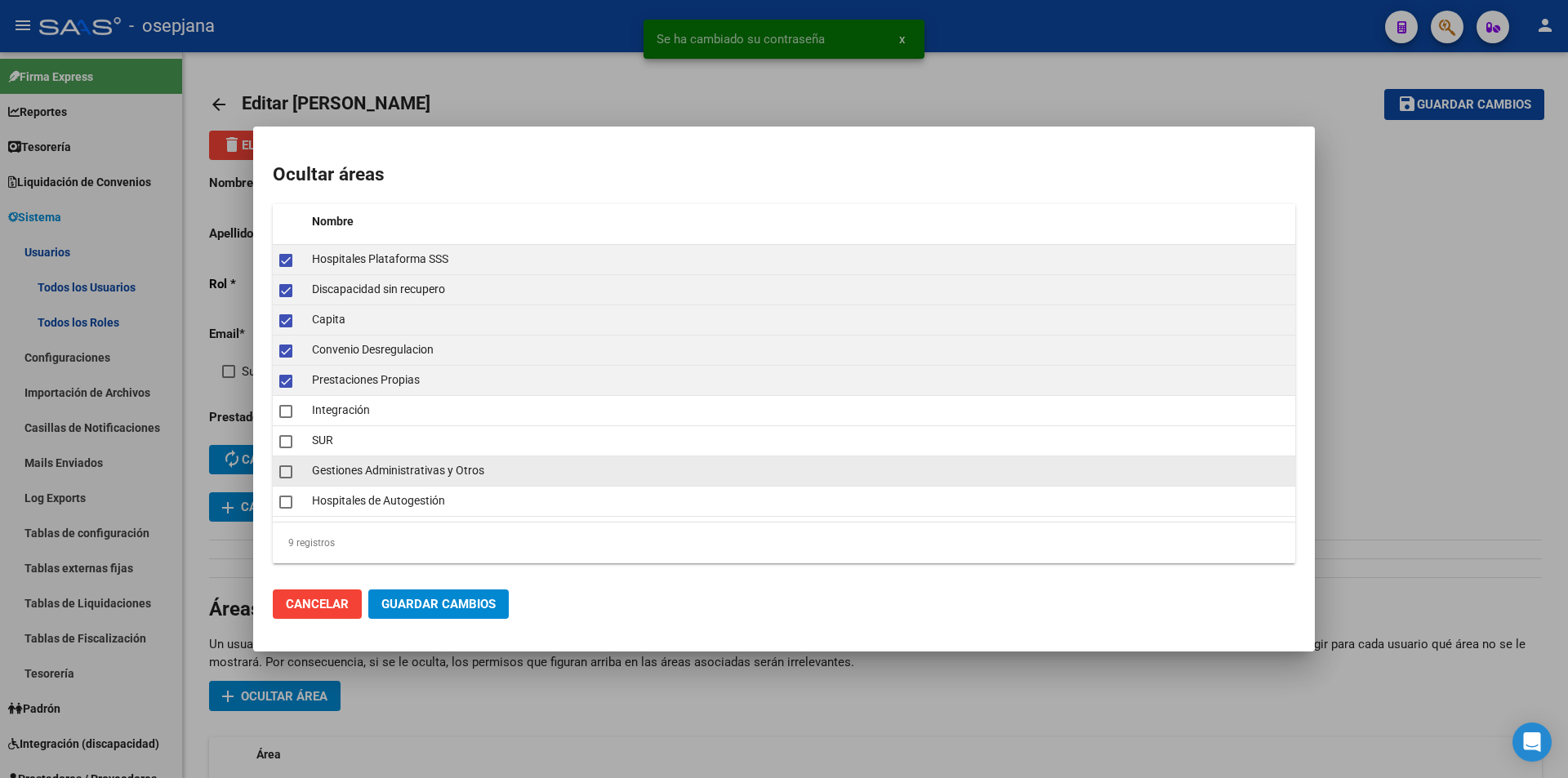
checkbox input "true"
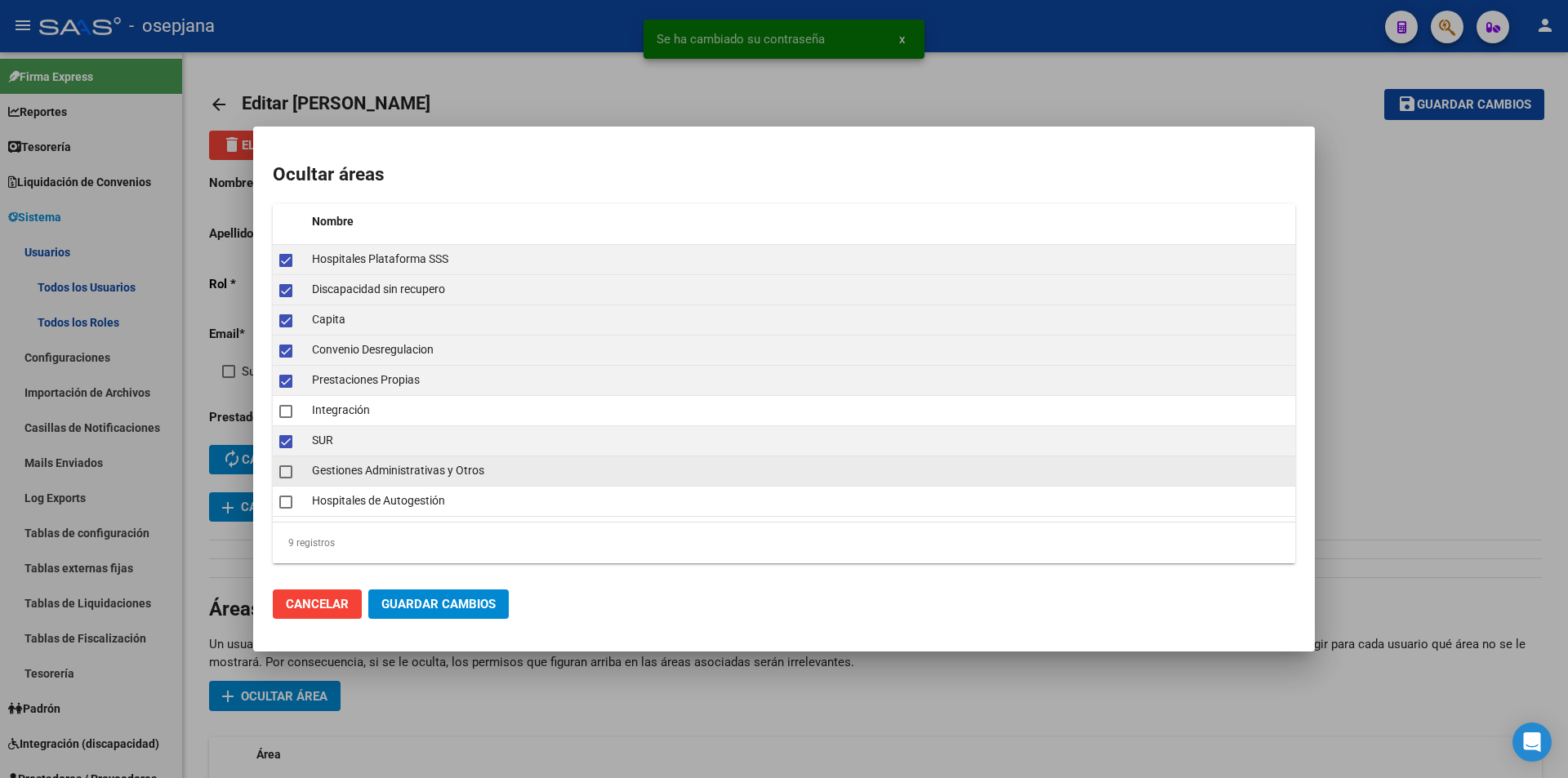
click at [283, 473] on span at bounding box center [286, 472] width 13 height 13
checkbox input "true"
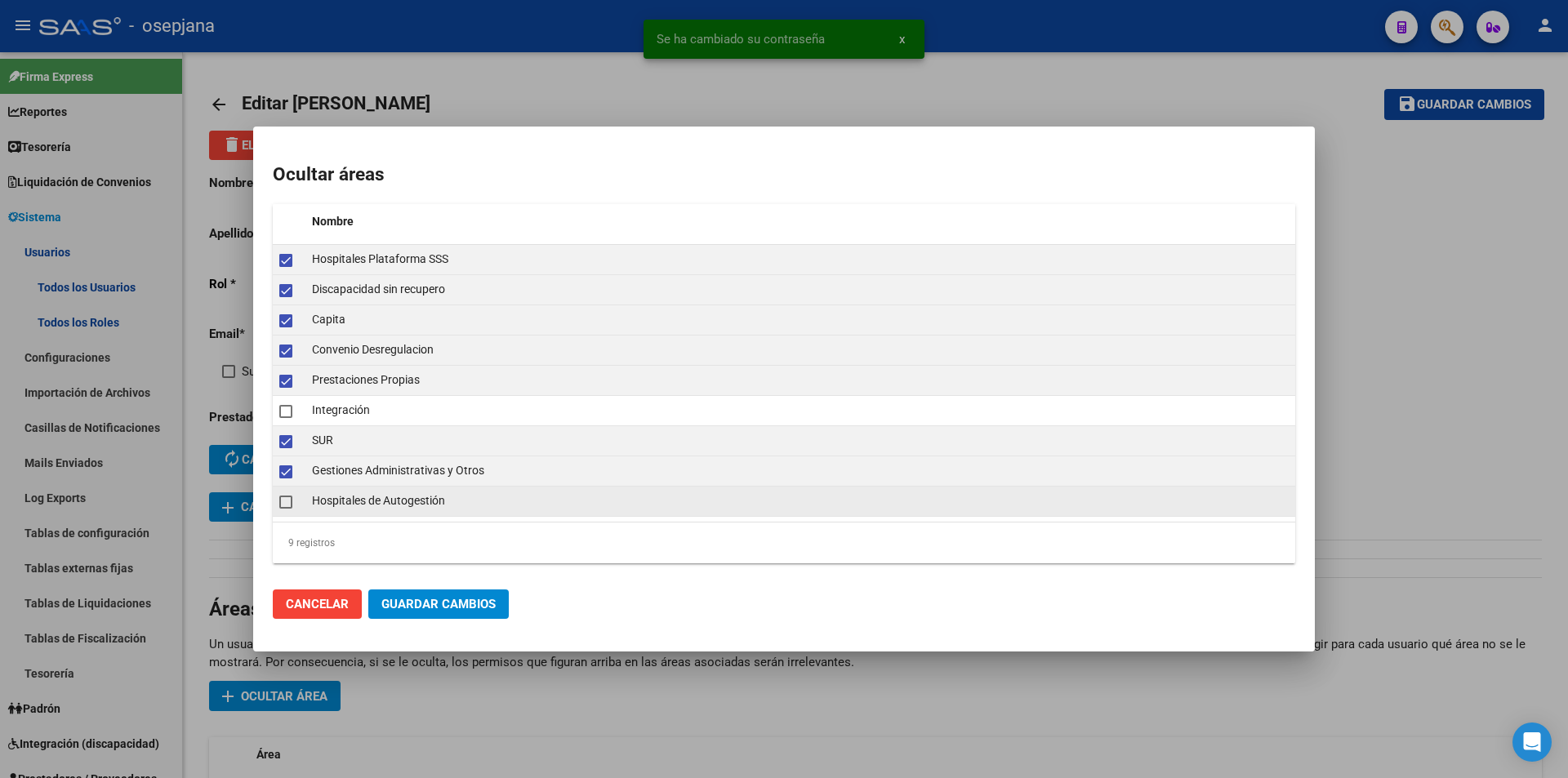
drag, startPoint x: 283, startPoint y: 503, endPoint x: 286, endPoint y: 515, distance: 12.4
click at [283, 507] on span at bounding box center [286, 502] width 13 height 13
checkbox input "true"
click at [421, 607] on span "Guardar Cambios" at bounding box center [439, 604] width 114 height 15
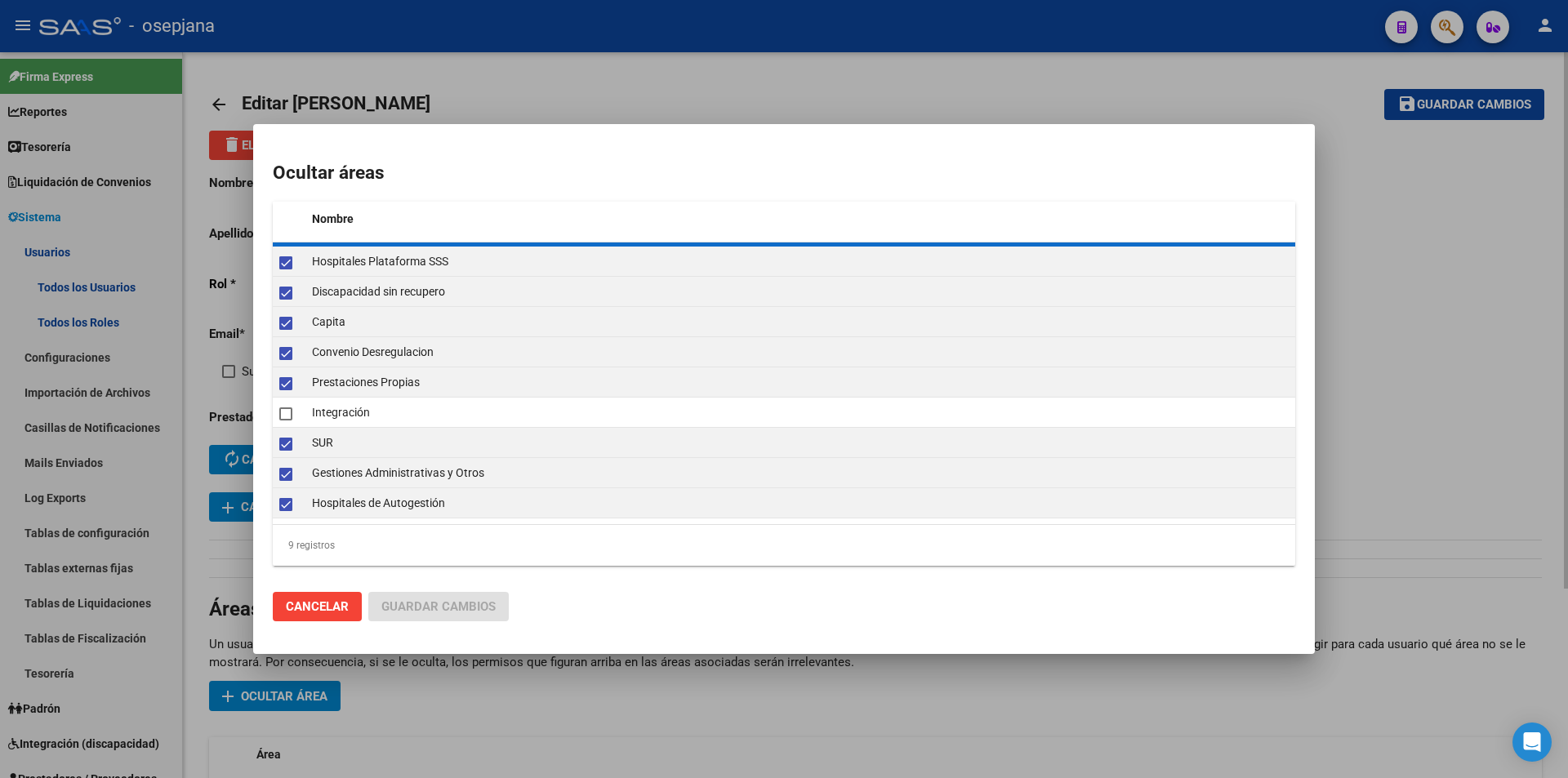
checkbox input "false"
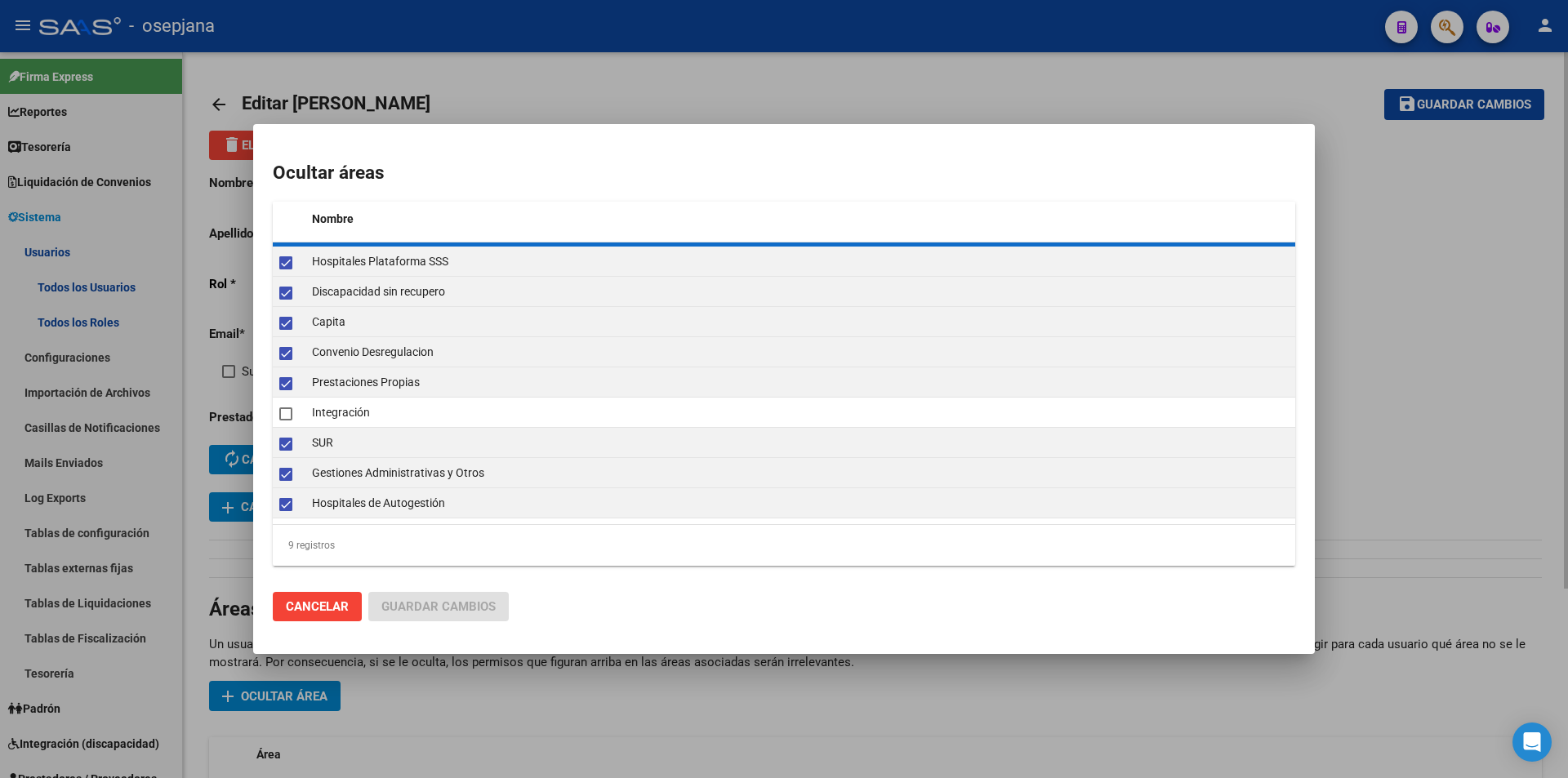
checkbox input "false"
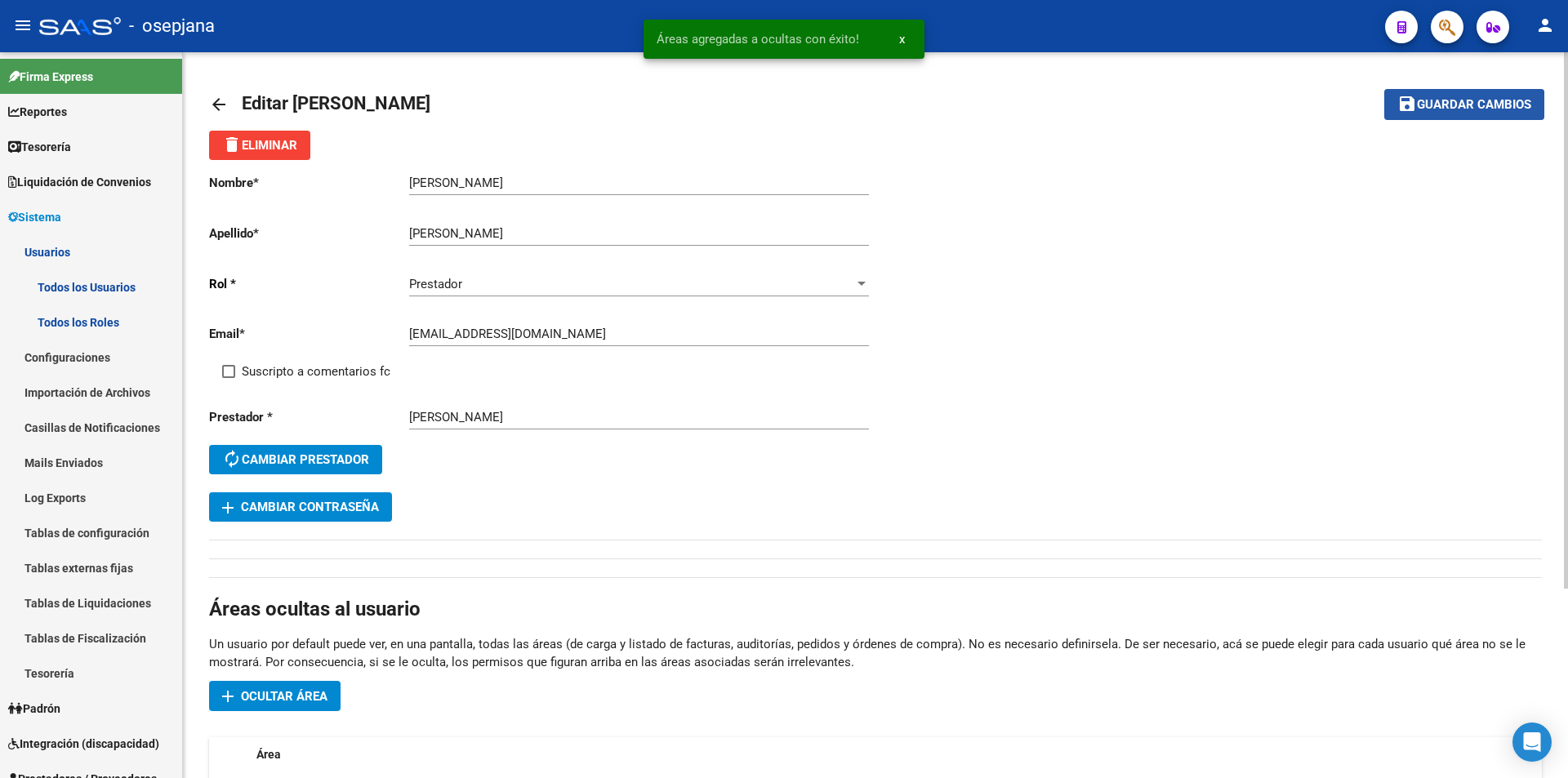
click at [1459, 107] on span "Guardar cambios" at bounding box center [1474, 105] width 114 height 15
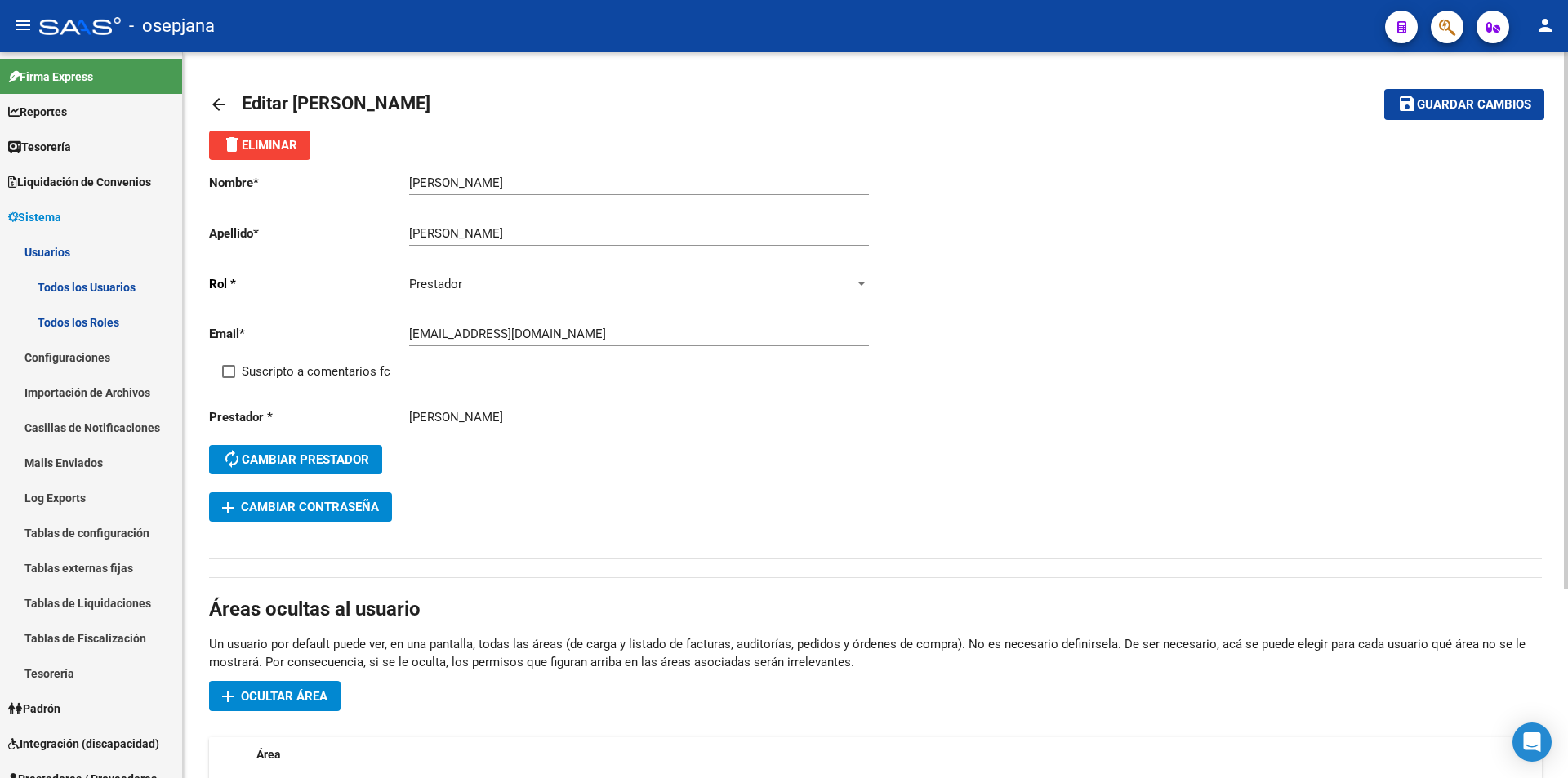
click at [226, 101] on mat-icon "arrow_back" at bounding box center [219, 105] width 20 height 20
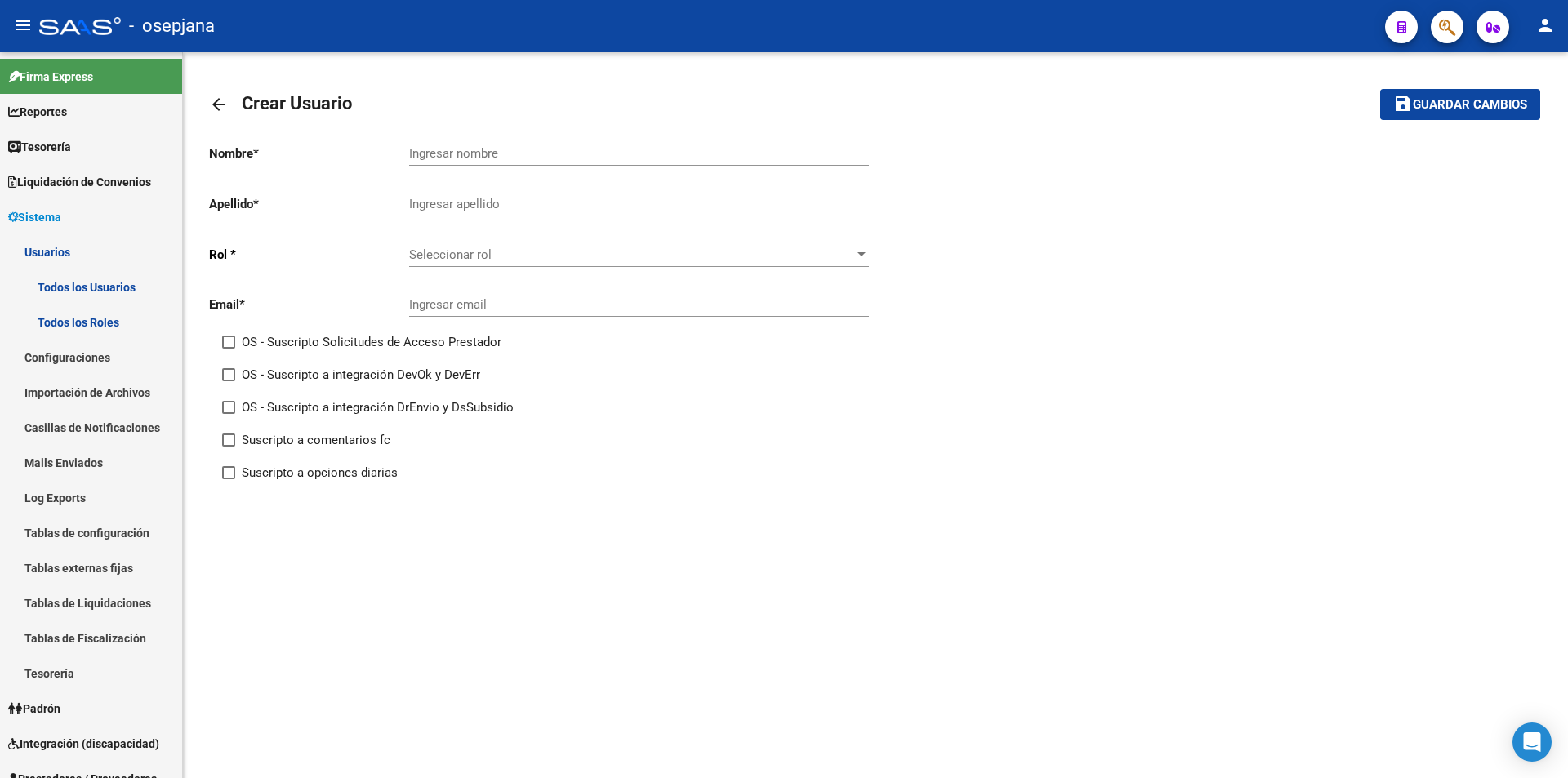
click at [222, 101] on mat-icon "arrow_back" at bounding box center [219, 105] width 20 height 20
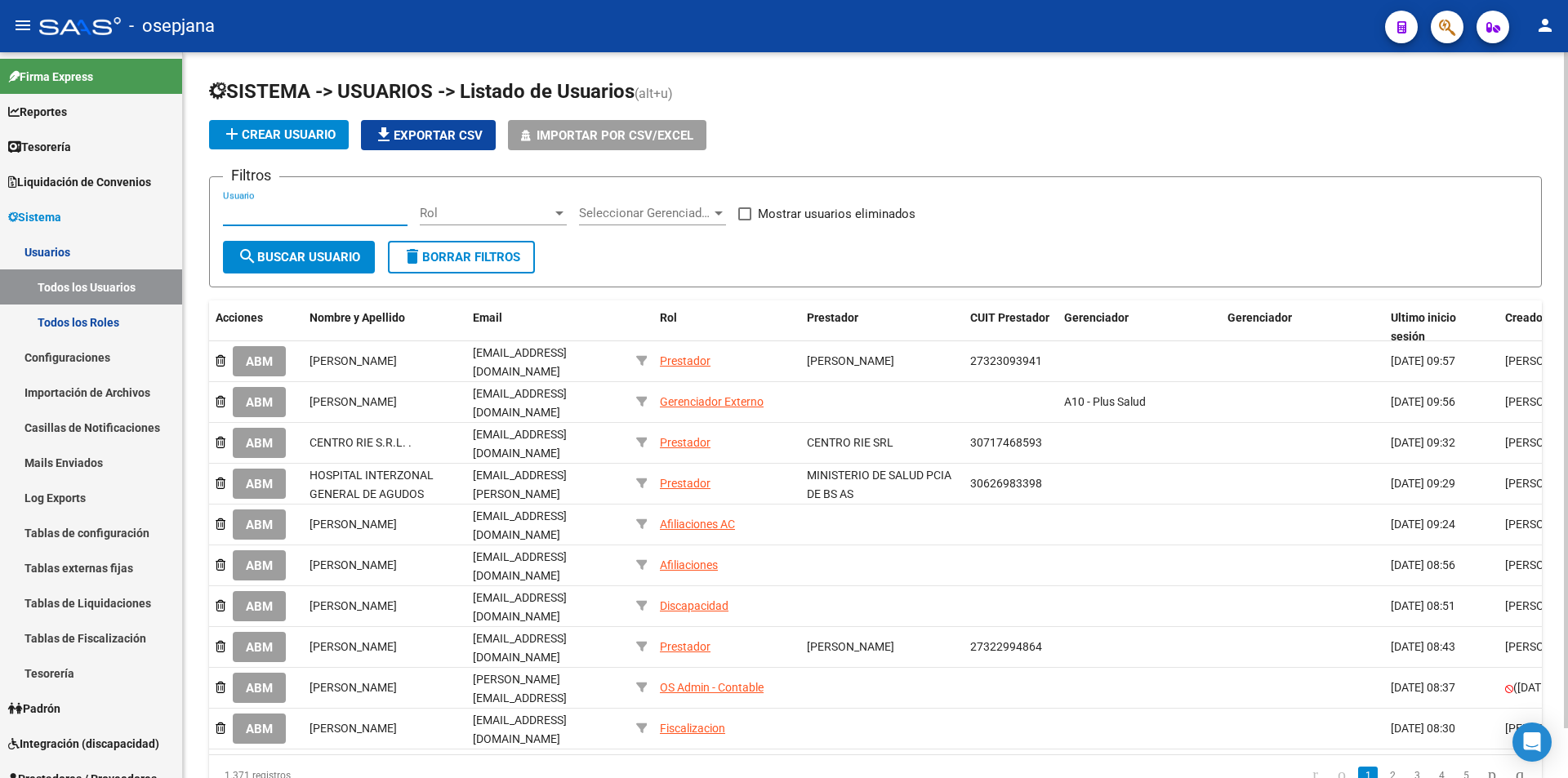
click at [297, 211] on input "Usuario" at bounding box center [316, 213] width 185 height 15
paste input "[PERSON_NAME][EMAIL_ADDRESS][PERSON_NAME][DOMAIN_NAME]"
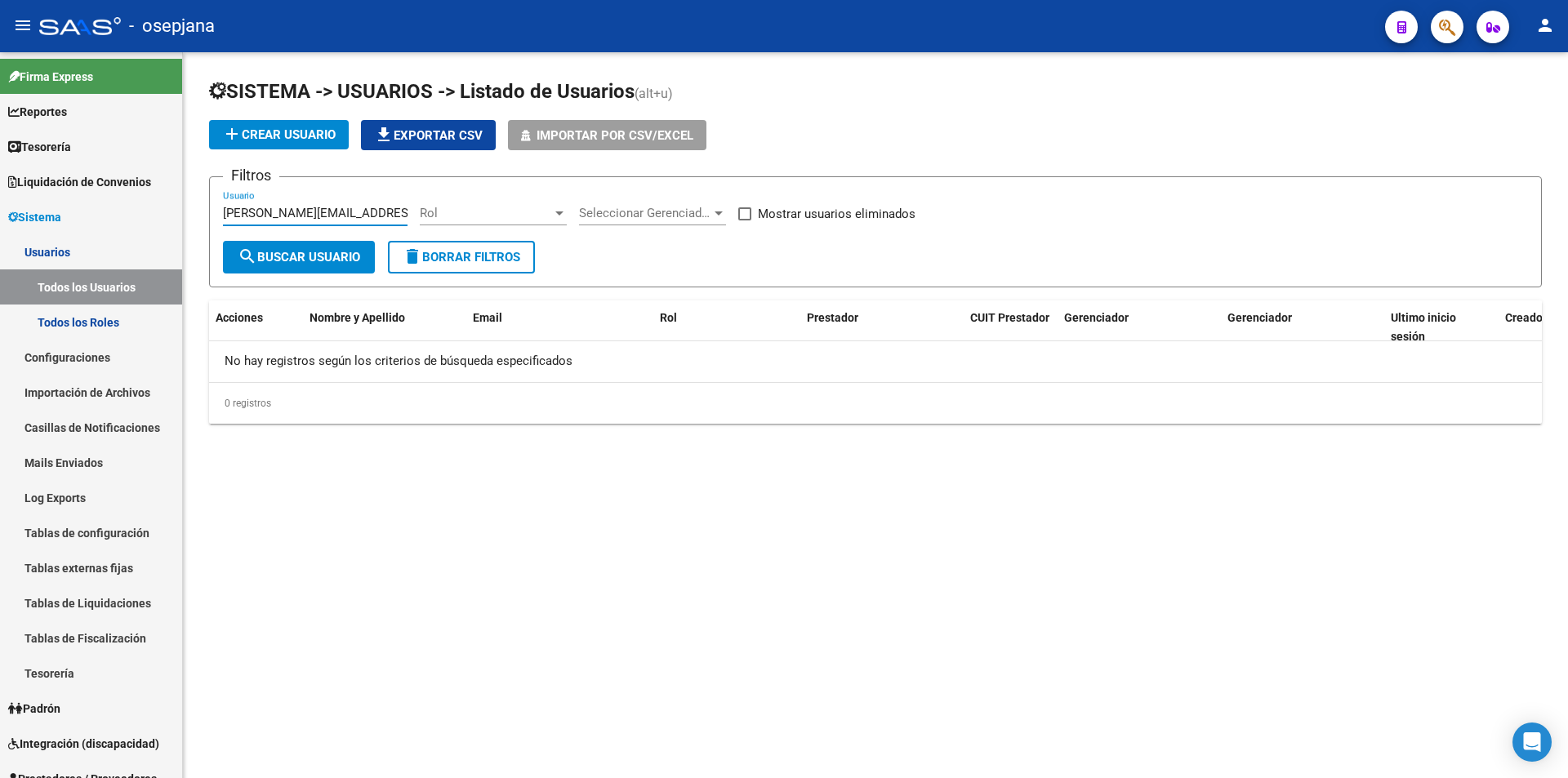
type input "[PERSON_NAME][EMAIL_ADDRESS][PERSON_NAME][DOMAIN_NAME]"
click at [273, 135] on span "add Crear Usuario" at bounding box center [279, 135] width 114 height 15
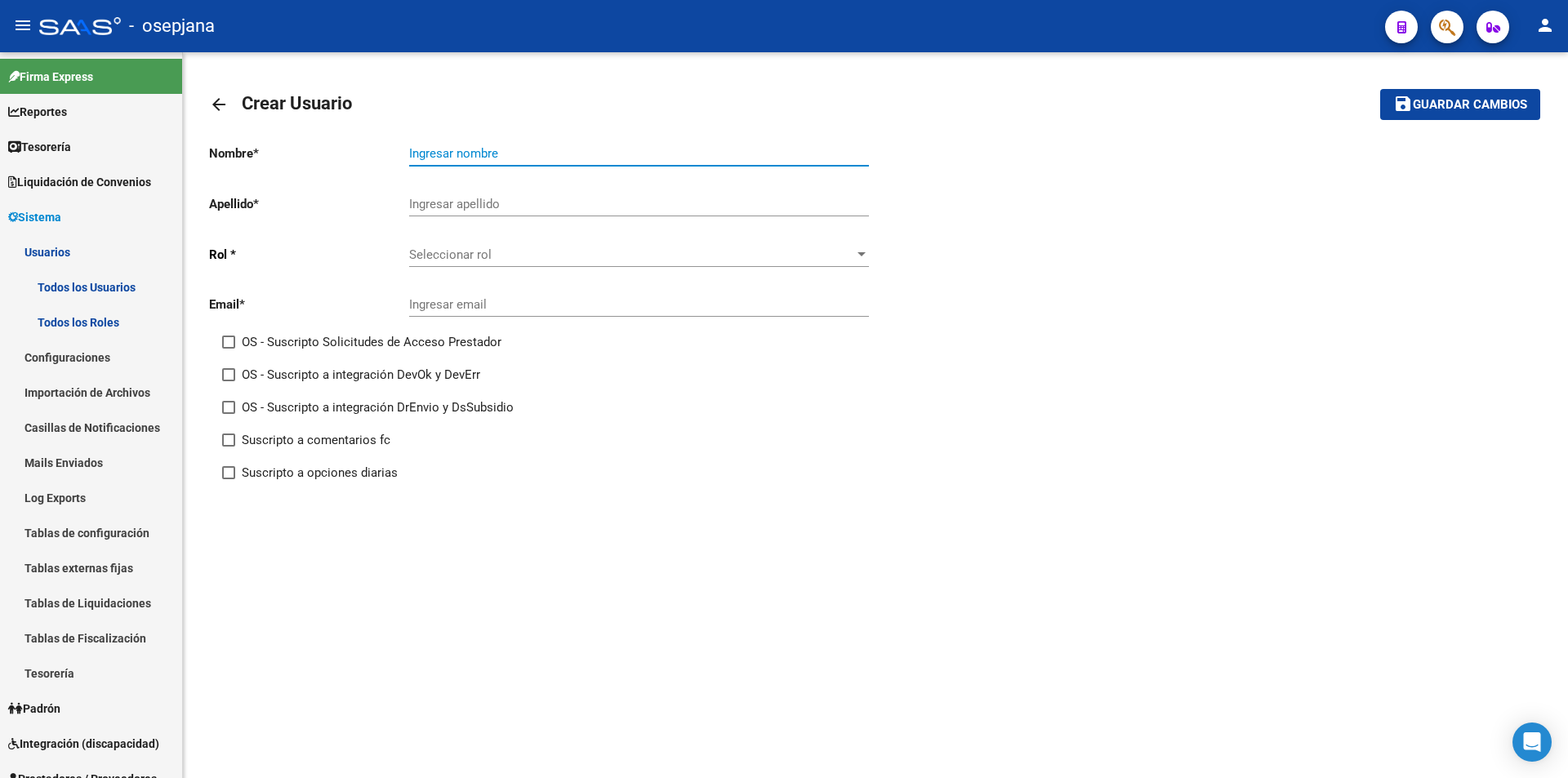
click at [468, 152] on input "Ingresar nombre" at bounding box center [639, 154] width 459 height 15
paste input "[PERSON_NAME]"
type input "[PERSON_NAME]"
click at [465, 201] on input "Ingresar apellido" at bounding box center [639, 204] width 459 height 15
paste input "[PERSON_NAME]"
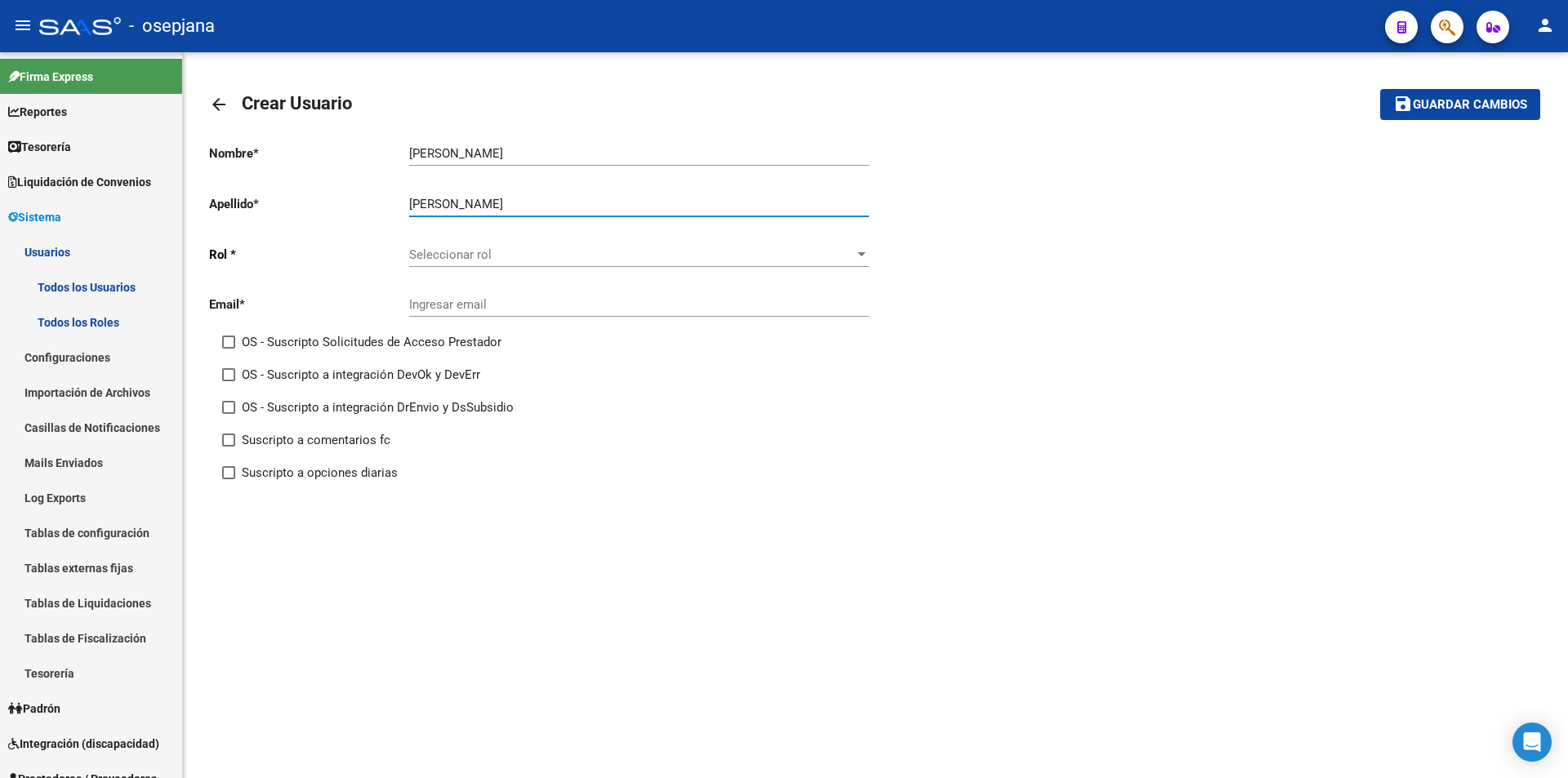
type input "[PERSON_NAME]"
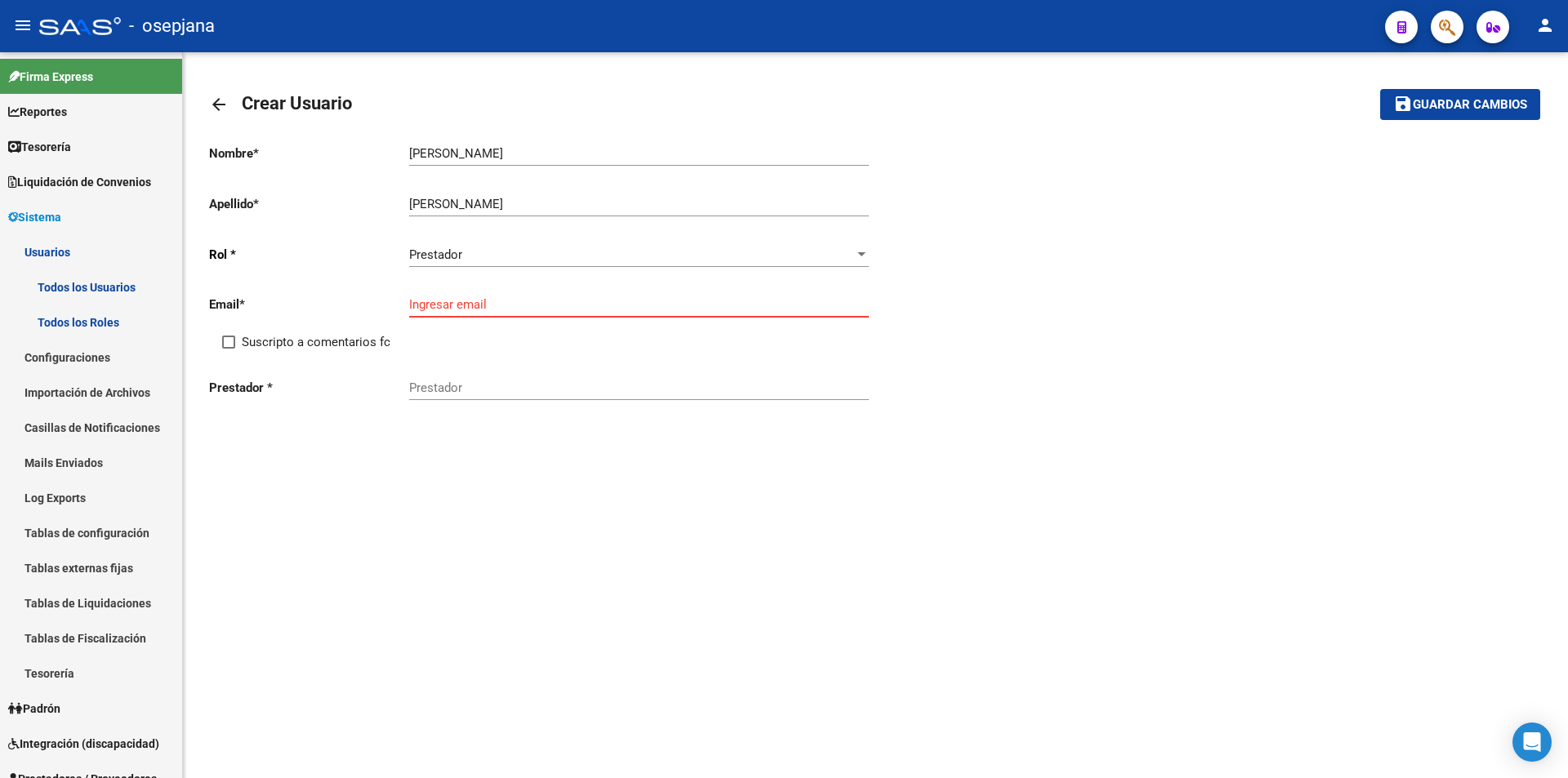
paste input "[PERSON_NAME][EMAIL_ADDRESS][PERSON_NAME][DOMAIN_NAME]"
type input "[PERSON_NAME][EMAIL_ADDRESS][PERSON_NAME][DOMAIN_NAME]"
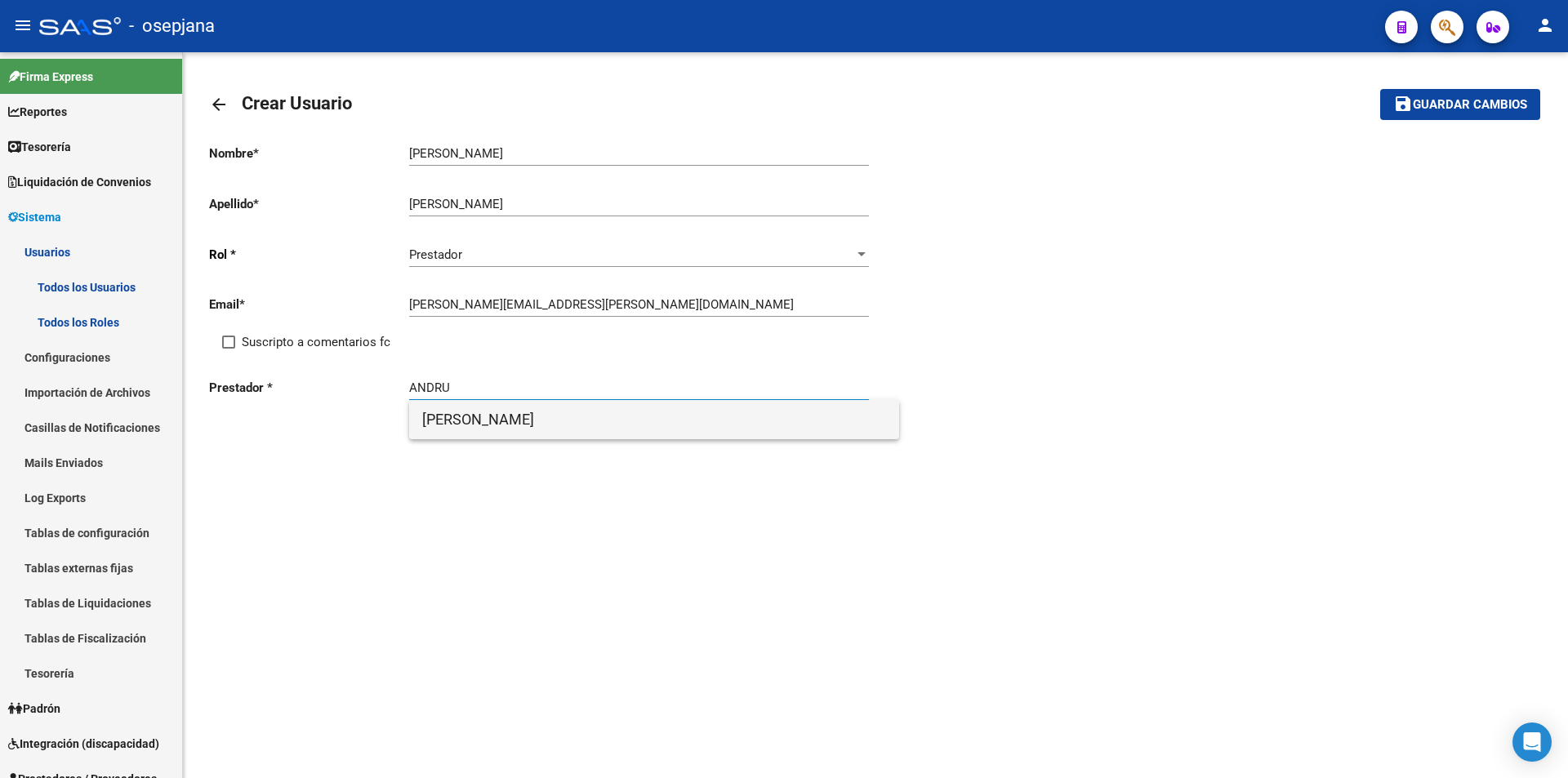
click at [513, 418] on span "[PERSON_NAME]" at bounding box center [654, 420] width 464 height 39
type input "[PERSON_NAME]"
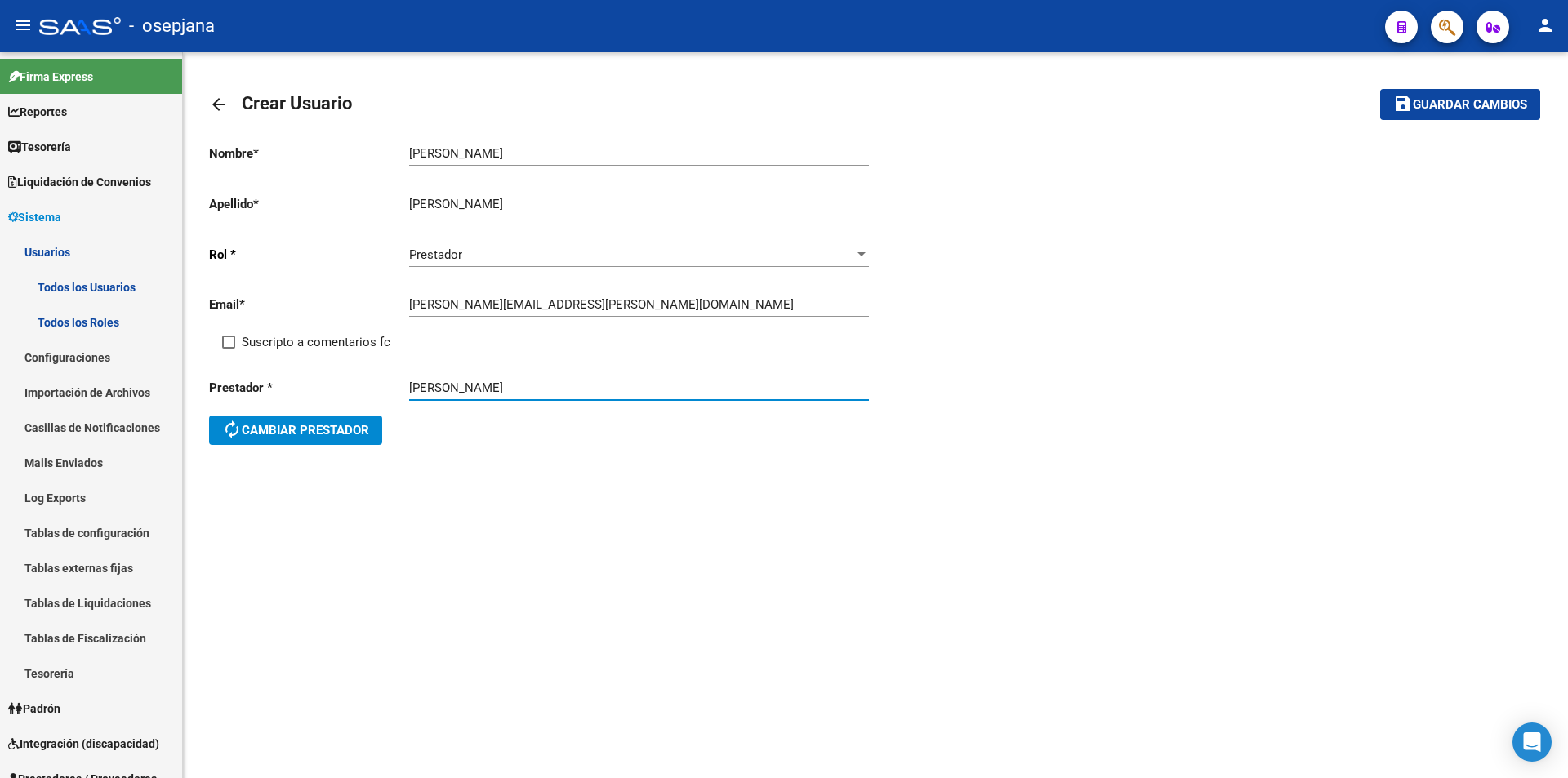
click at [1453, 104] on span "Guardar cambios" at bounding box center [1470, 105] width 114 height 15
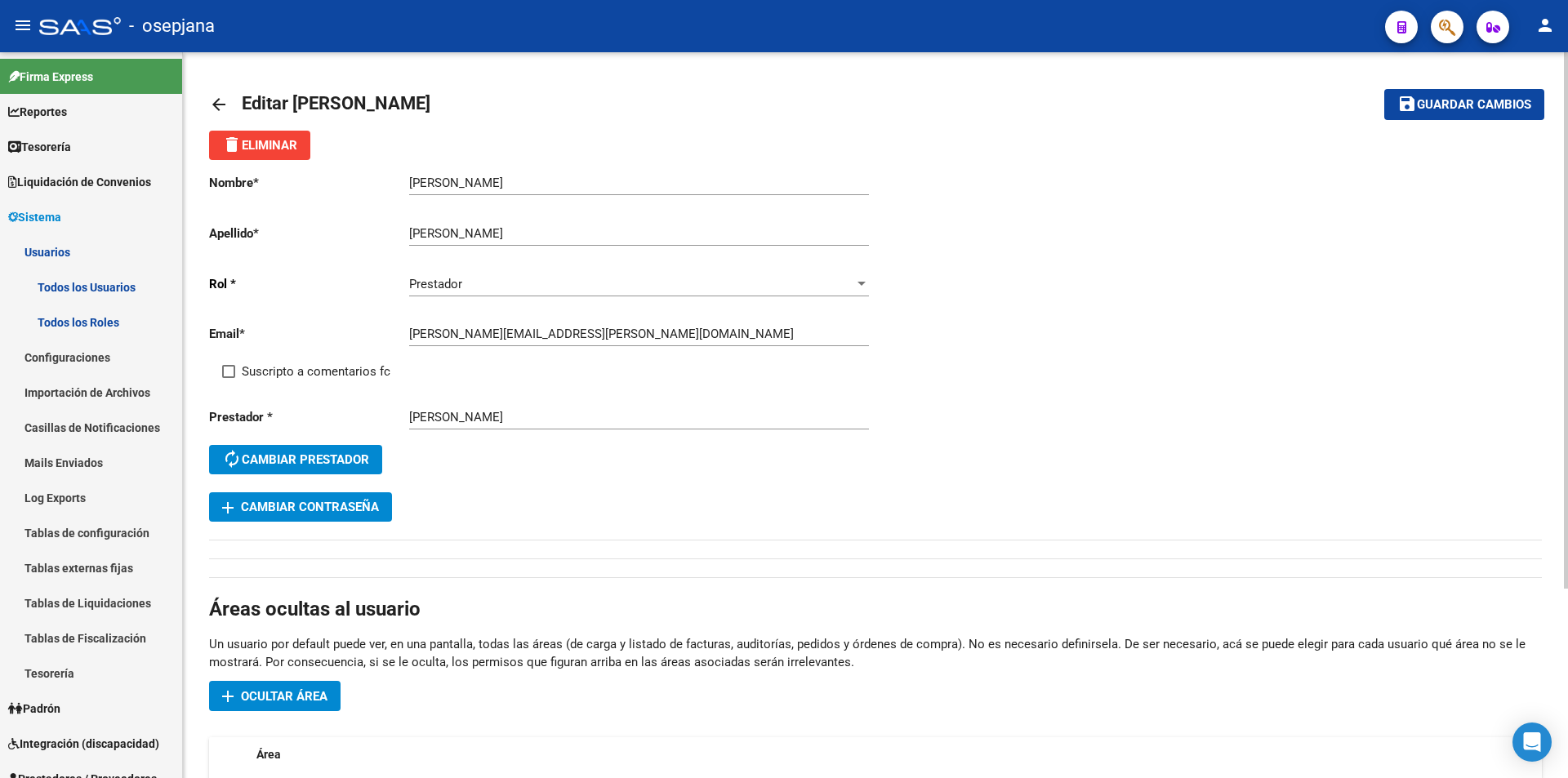
click at [1440, 105] on span "Guardar cambios" at bounding box center [1474, 105] width 114 height 15
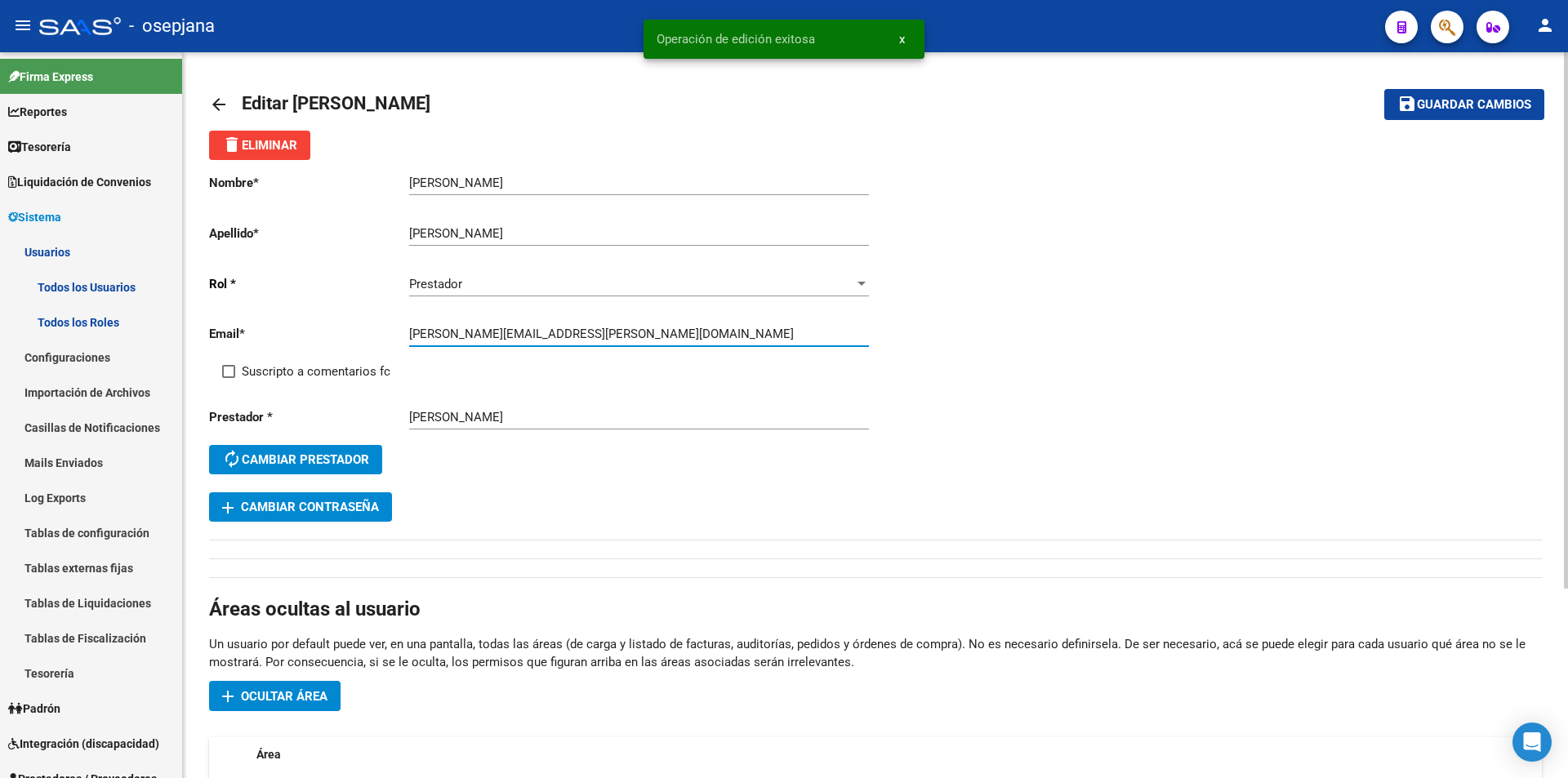
drag, startPoint x: 410, startPoint y: 336, endPoint x: 507, endPoint y: 338, distance: 97.0
click at [507, 338] on input "[PERSON_NAME][EMAIL_ADDRESS][PERSON_NAME][DOMAIN_NAME]" at bounding box center [639, 334] width 459 height 15
click at [356, 503] on span "add Cambiar Contraseña" at bounding box center [301, 507] width 157 height 15
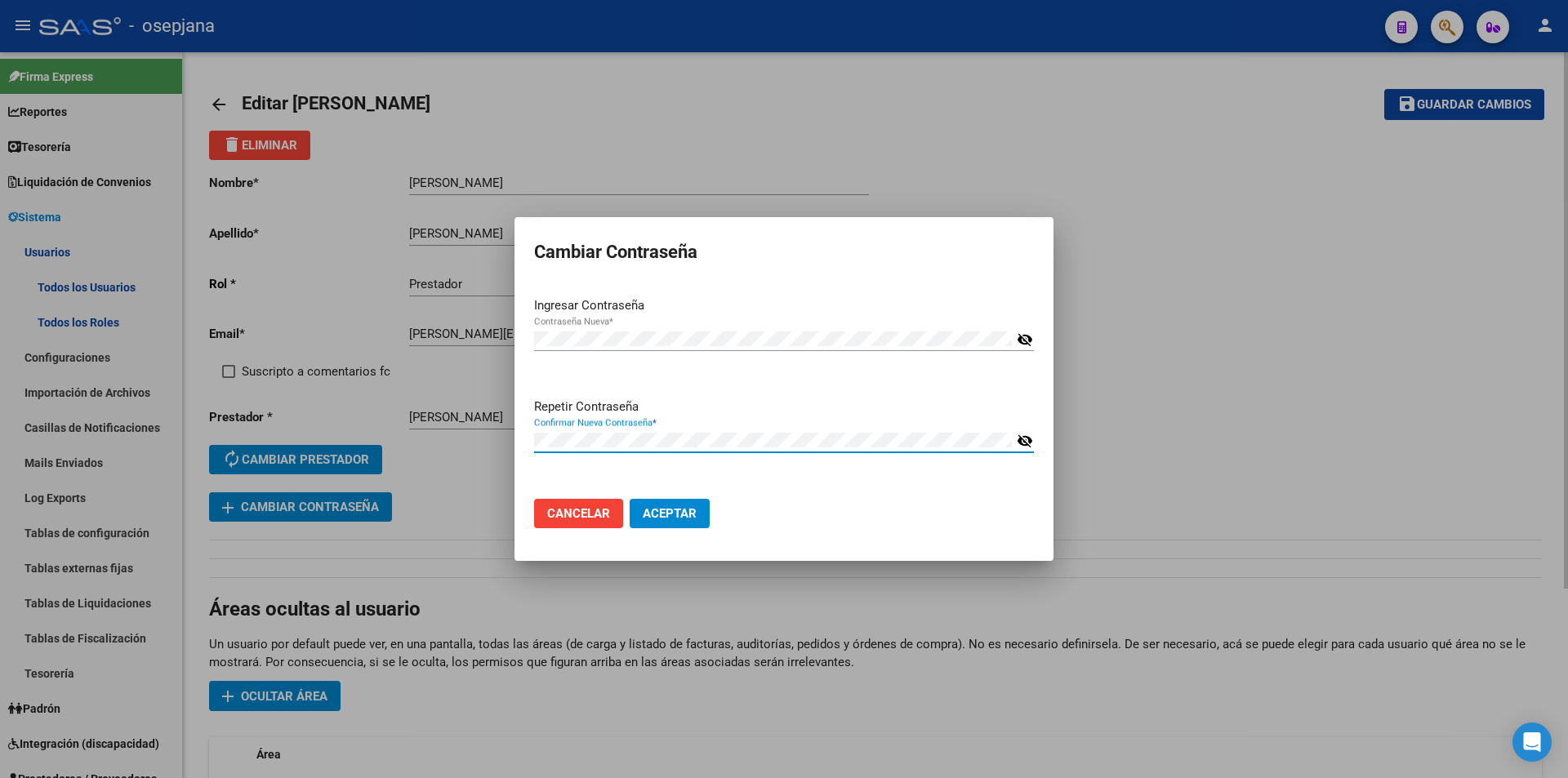
click at [629, 499] on button "Aceptar" at bounding box center [670, 513] width 80 height 29
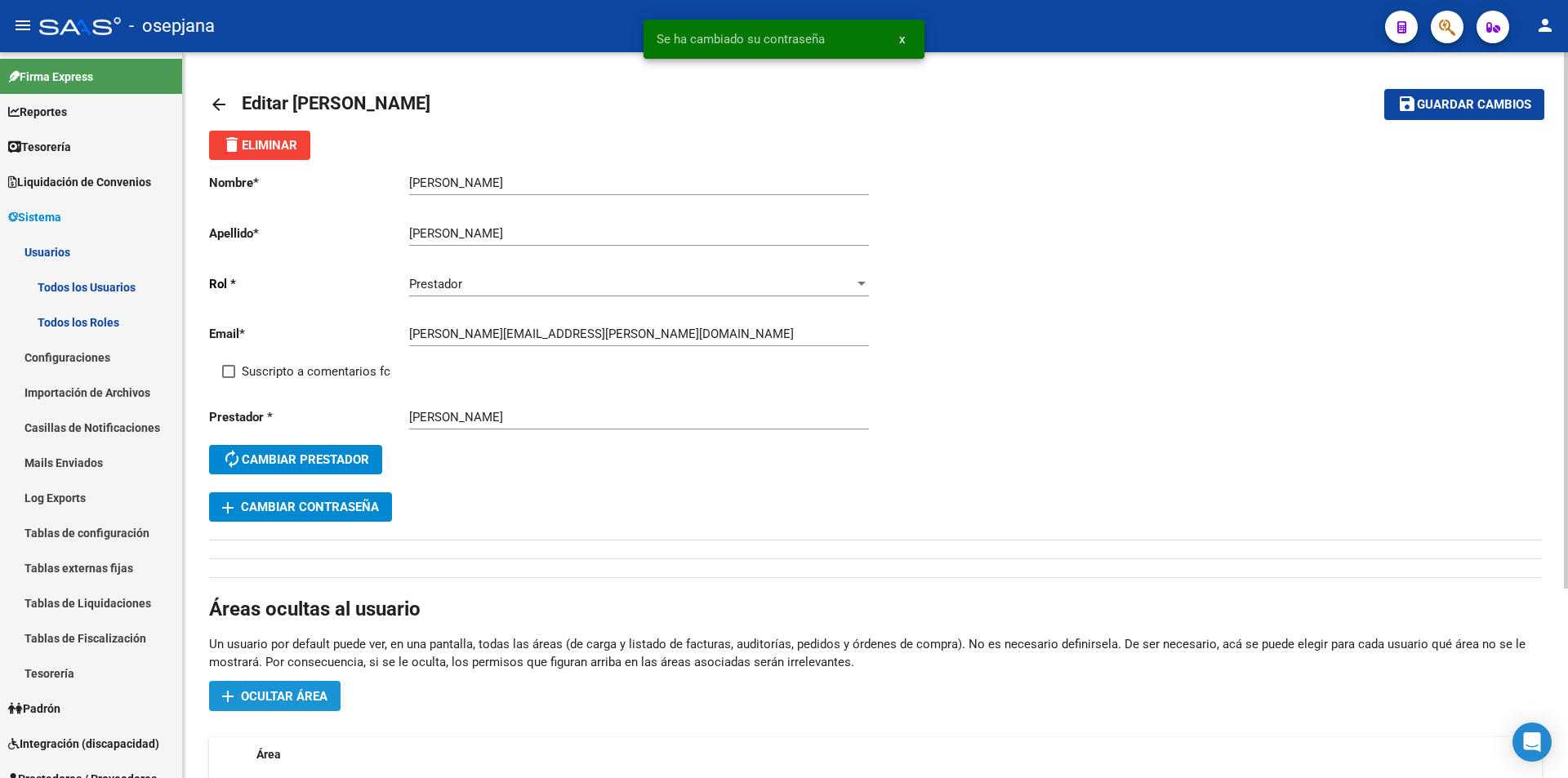
click at [254, 696] on span "Ocultar área" at bounding box center [284, 696] width 87 height 15
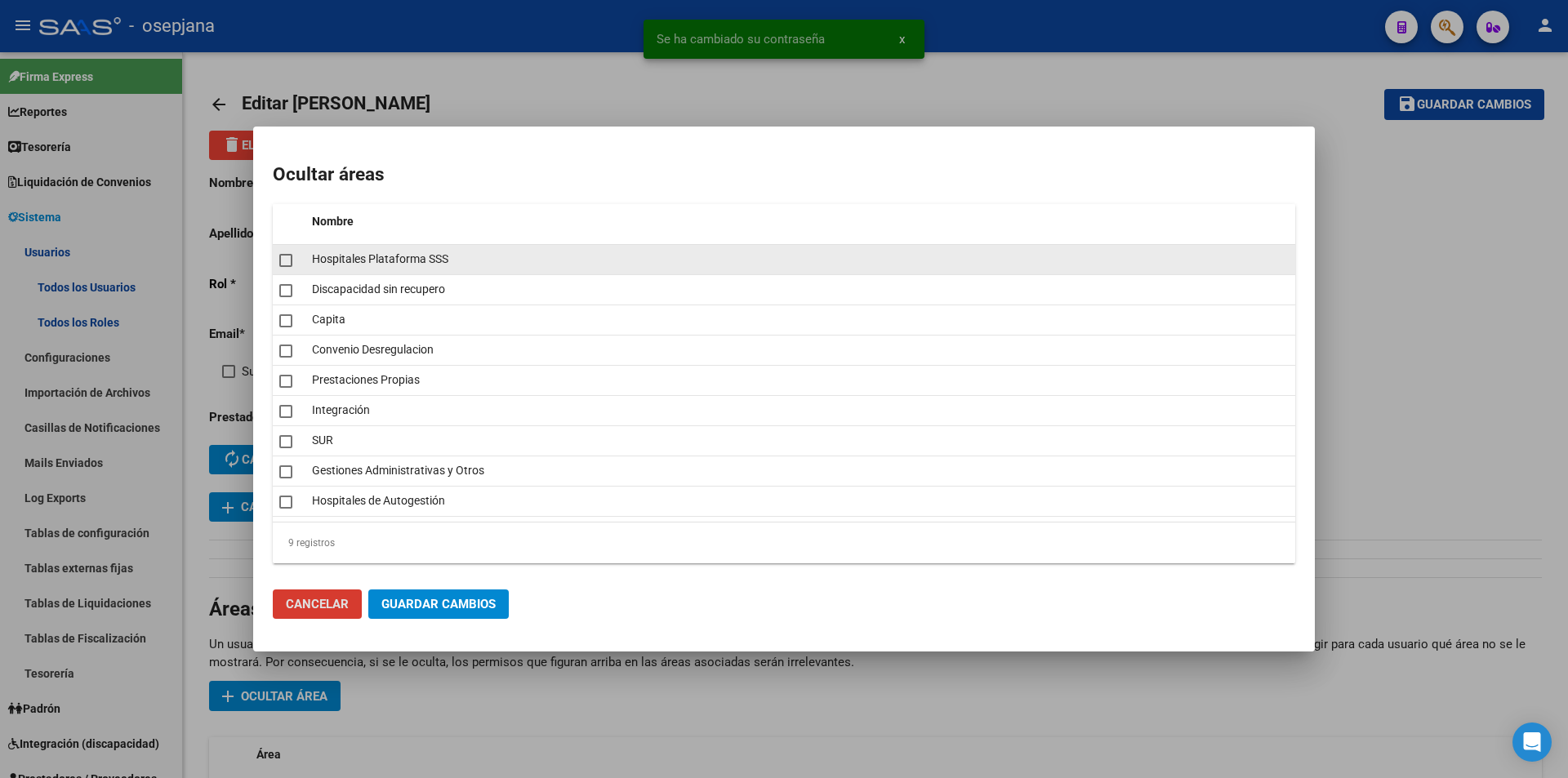
click at [284, 271] on datatable-body-cell at bounding box center [289, 260] width 33 height 29
checkbox input "true"
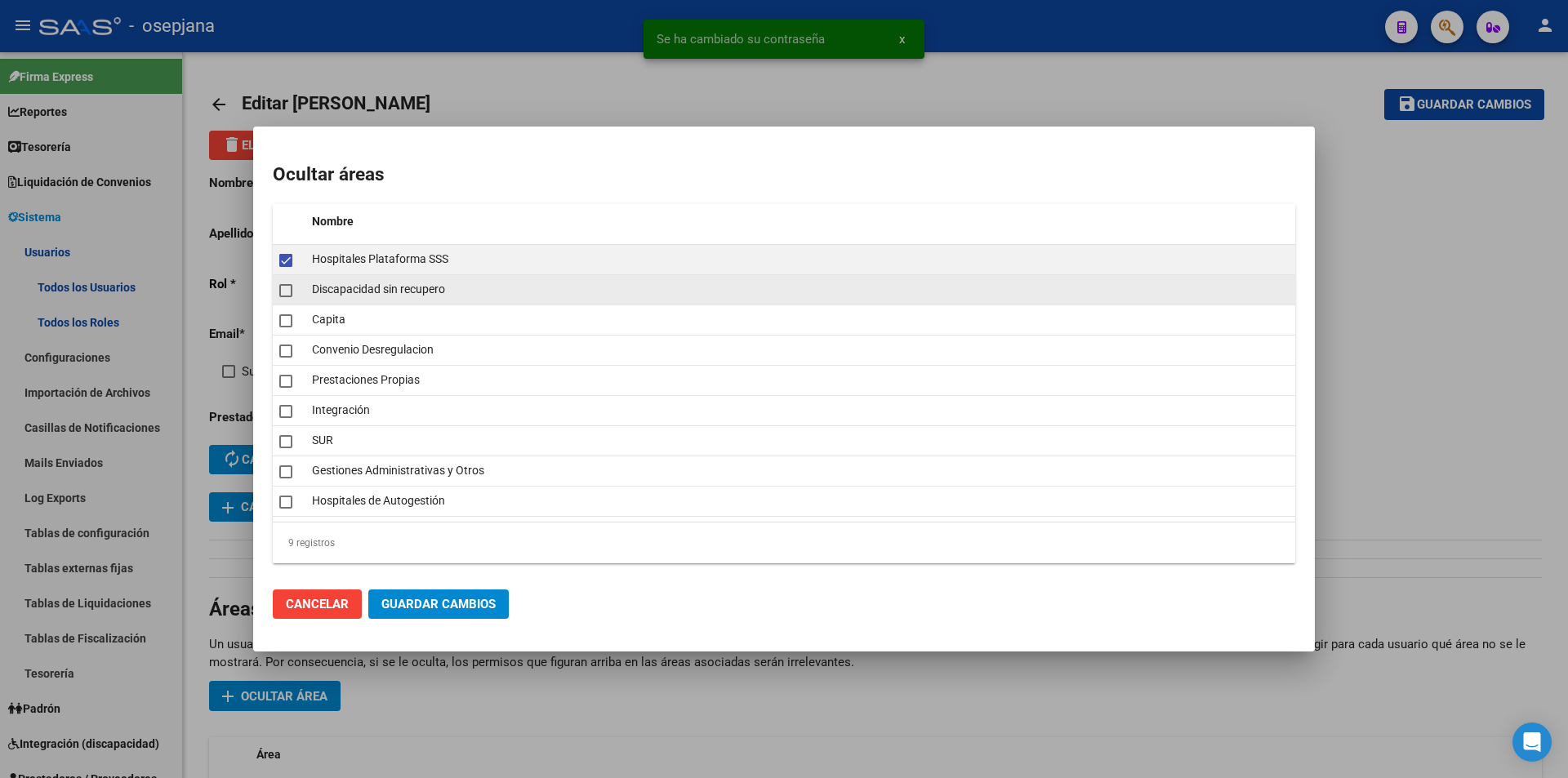
click at [285, 297] on mat-checkbox at bounding box center [286, 290] width 13 height 23
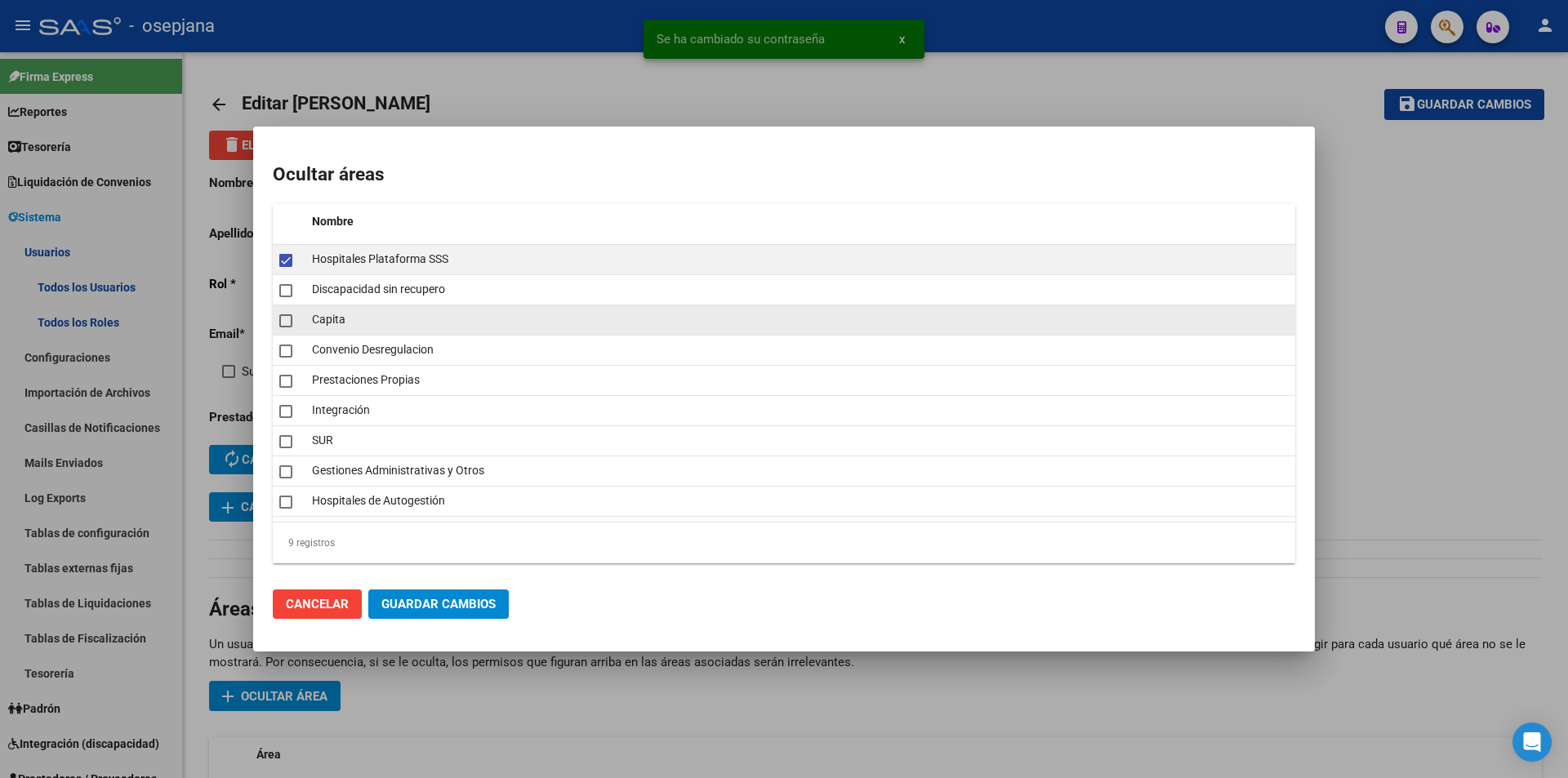
checkbox input "true"
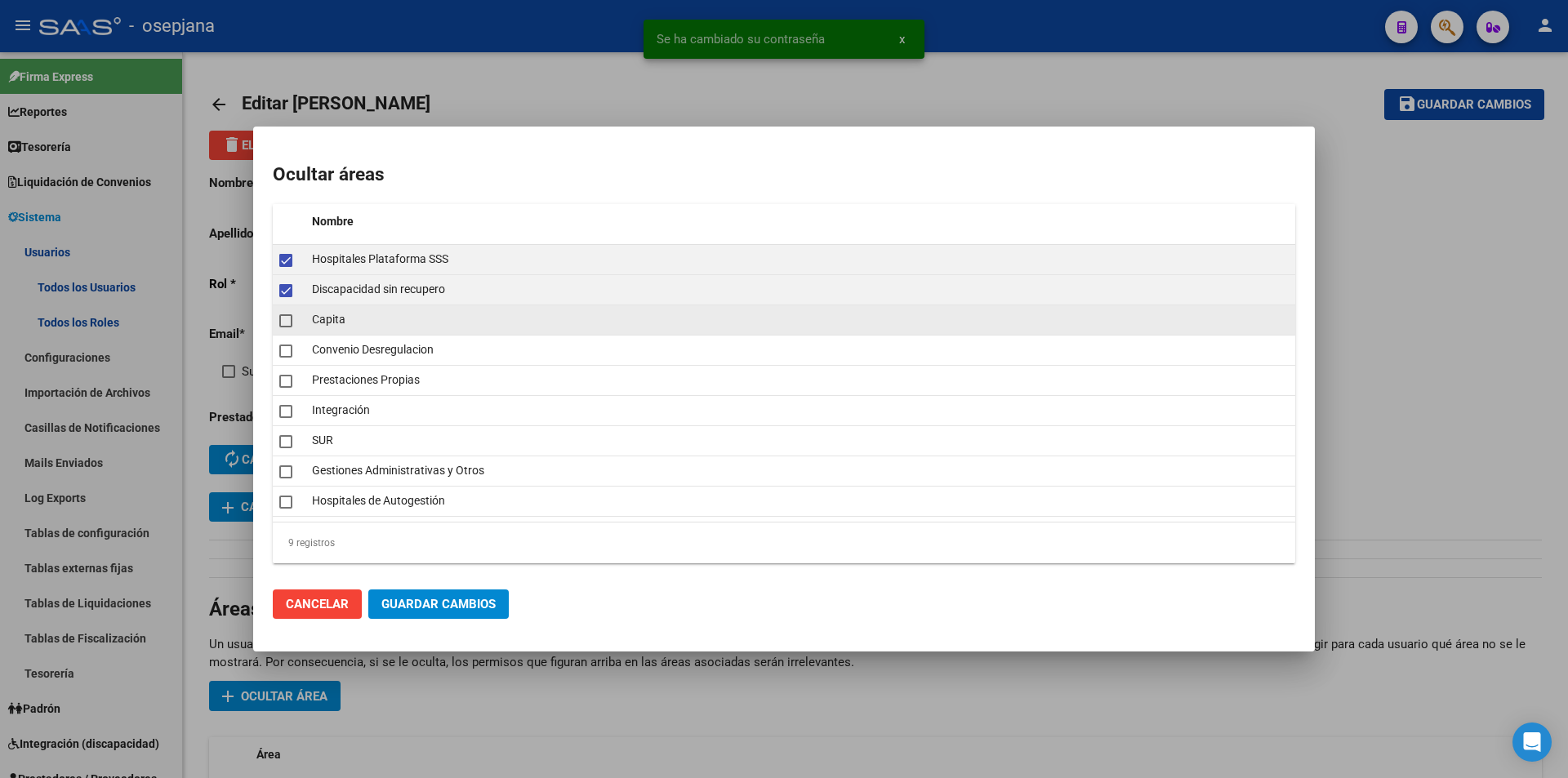
click at [285, 325] on span at bounding box center [286, 321] width 13 height 13
checkbox input "true"
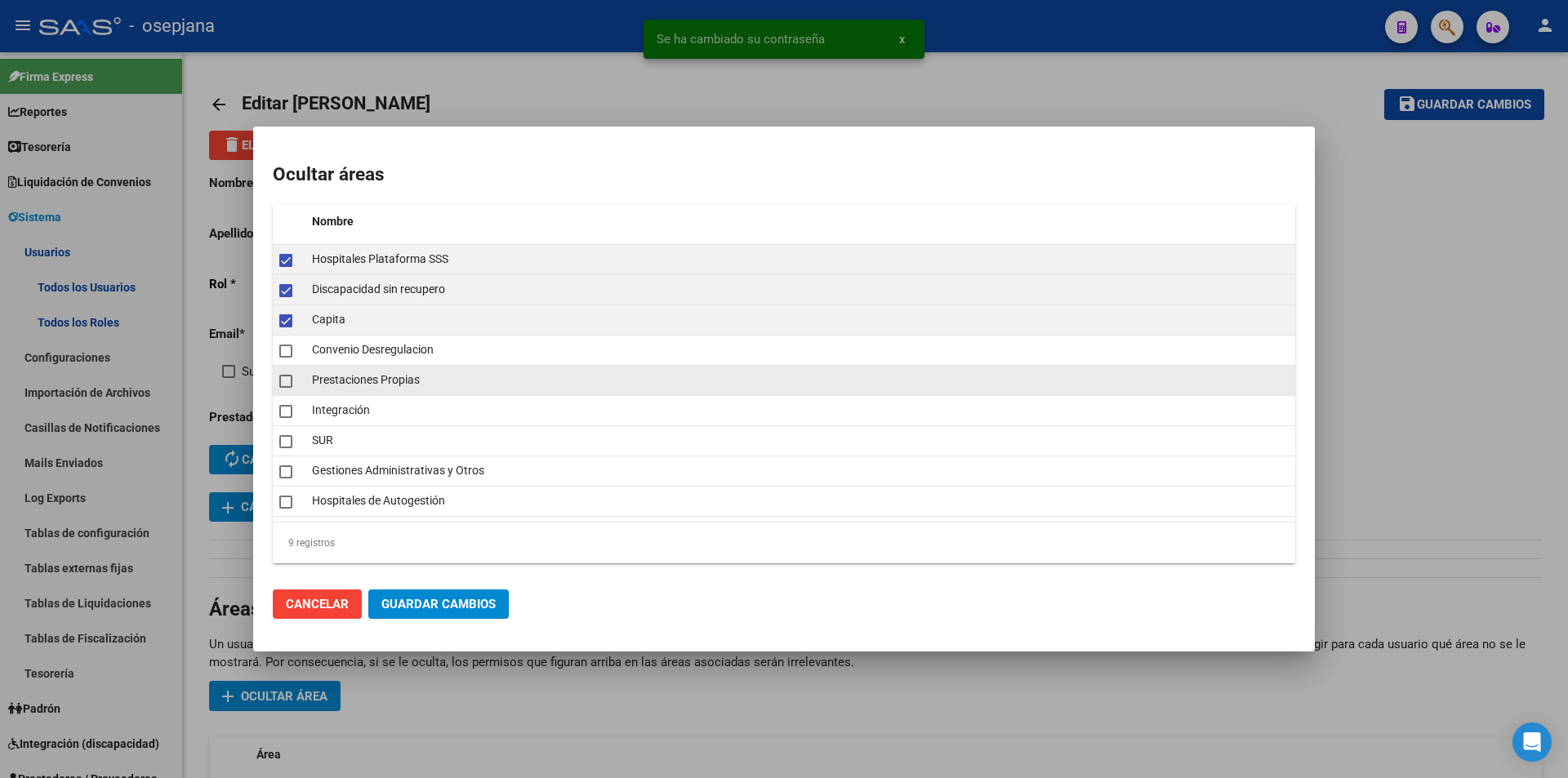
drag, startPoint x: 285, startPoint y: 353, endPoint x: 285, endPoint y: 372, distance: 19.0
click at [285, 355] on span at bounding box center [286, 351] width 13 height 13
checkbox input "true"
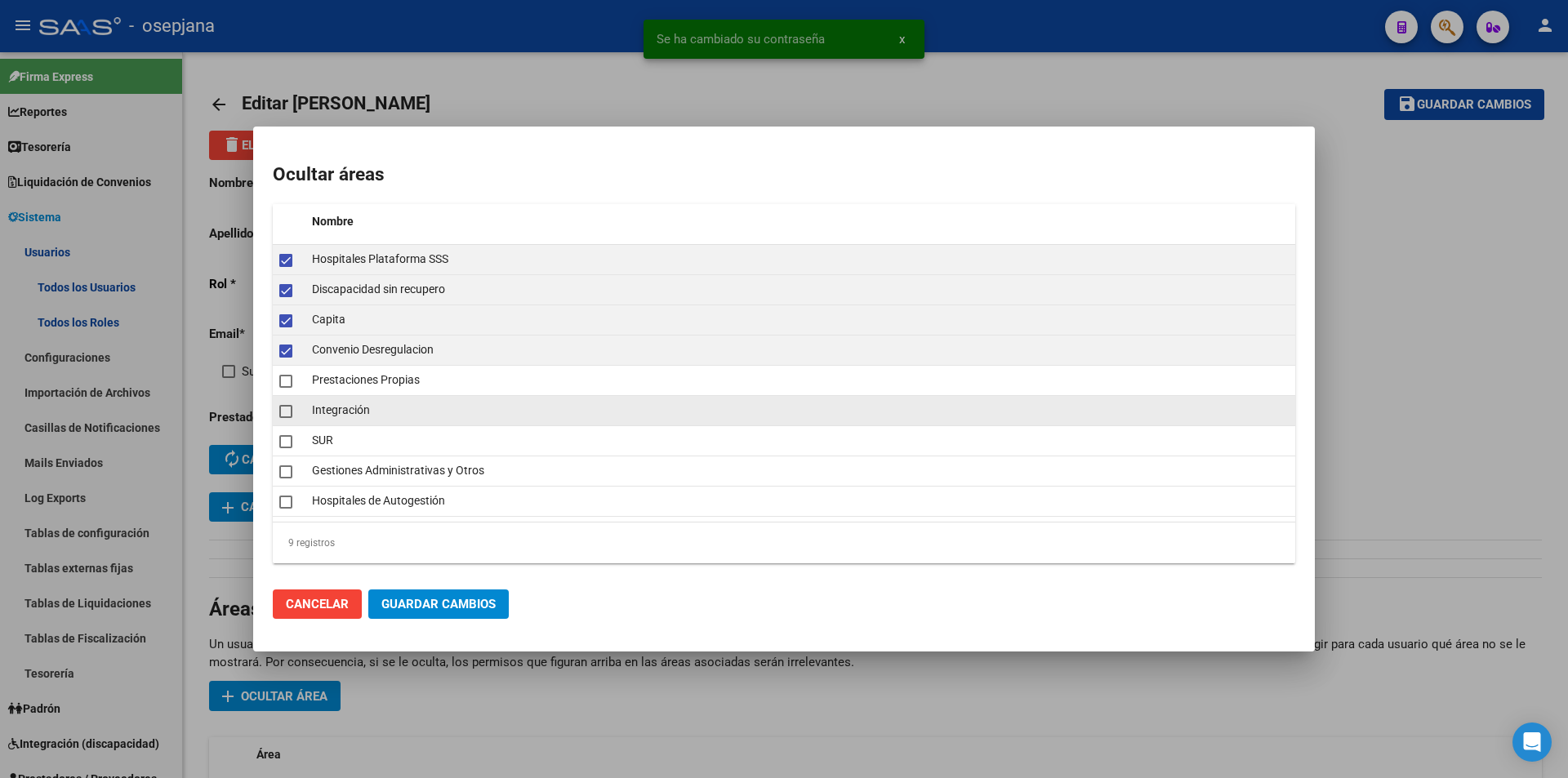
drag, startPoint x: 285, startPoint y: 376, endPoint x: 283, endPoint y: 406, distance: 30.1
click at [285, 380] on span at bounding box center [286, 382] width 13 height 13
checkbox input "true"
click at [283, 416] on span at bounding box center [286, 412] width 13 height 13
click at [284, 412] on span at bounding box center [286, 412] width 13 height 13
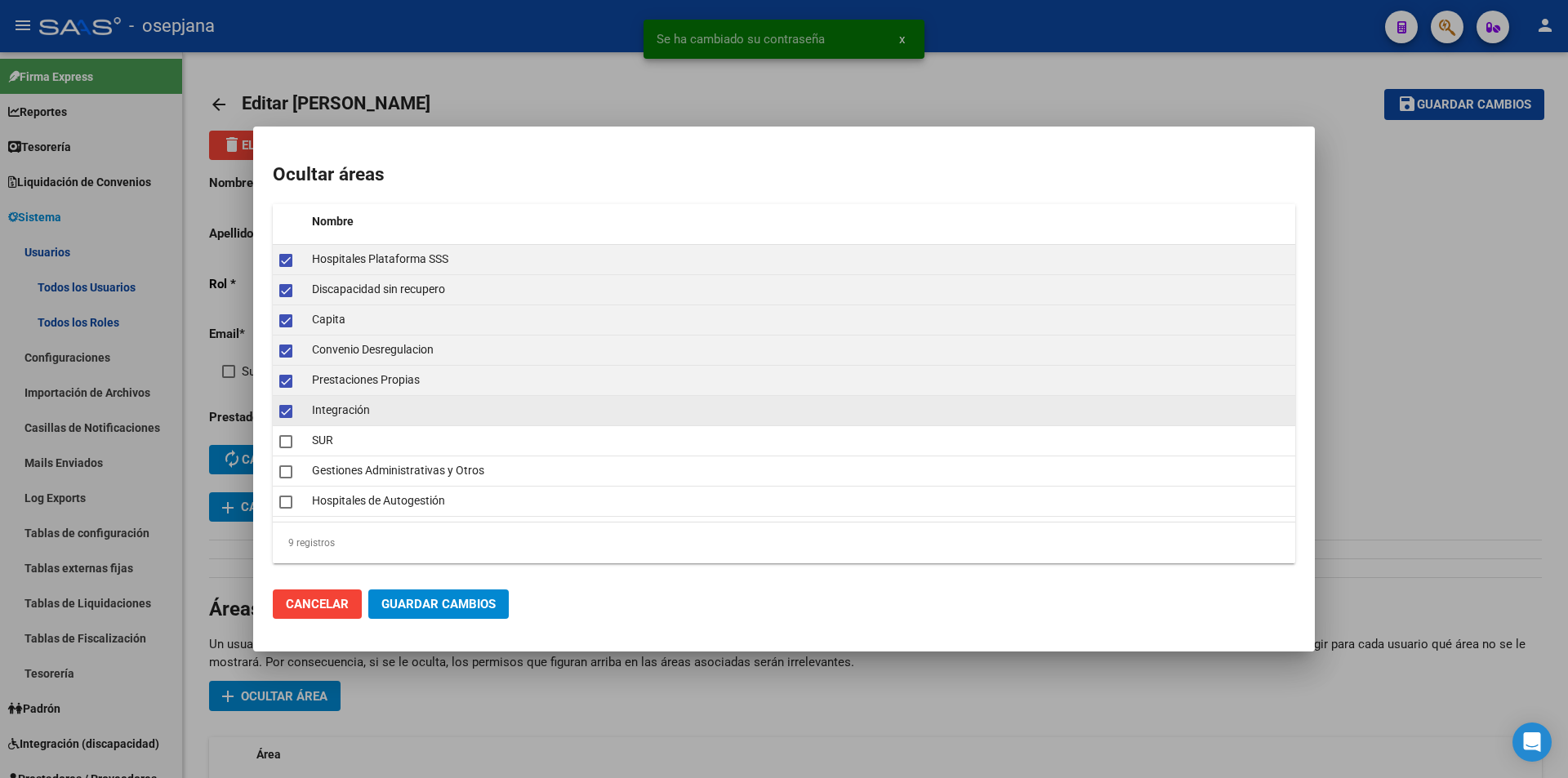
checkbox input "false"
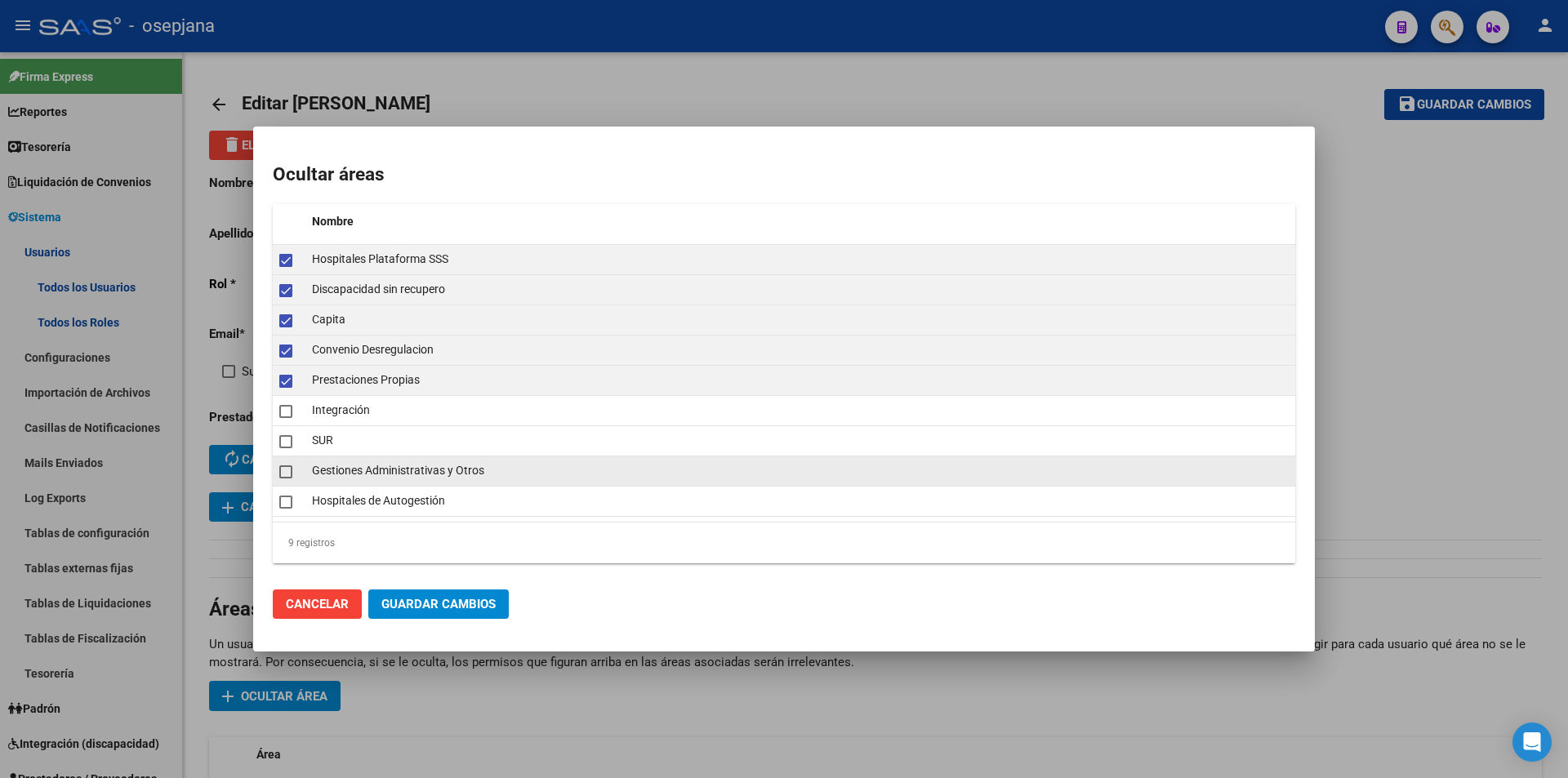
drag, startPoint x: 282, startPoint y: 438, endPoint x: 282, endPoint y: 471, distance: 33.0
click at [282, 441] on span at bounding box center [286, 441] width 13 height 13
checkbox input "true"
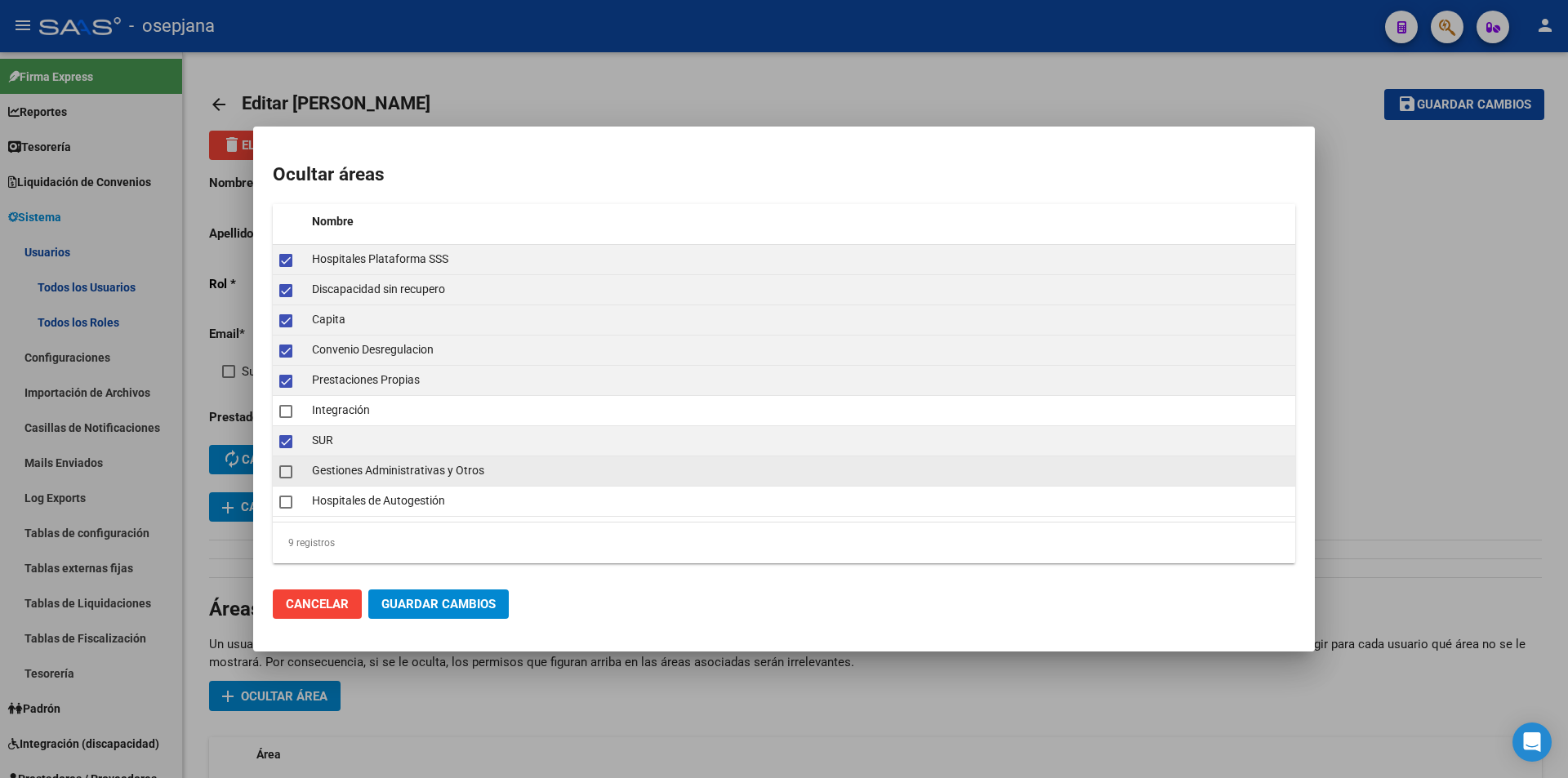
click at [282, 485] on datatable-body-cell at bounding box center [289, 471] width 33 height 29
checkbox input "true"
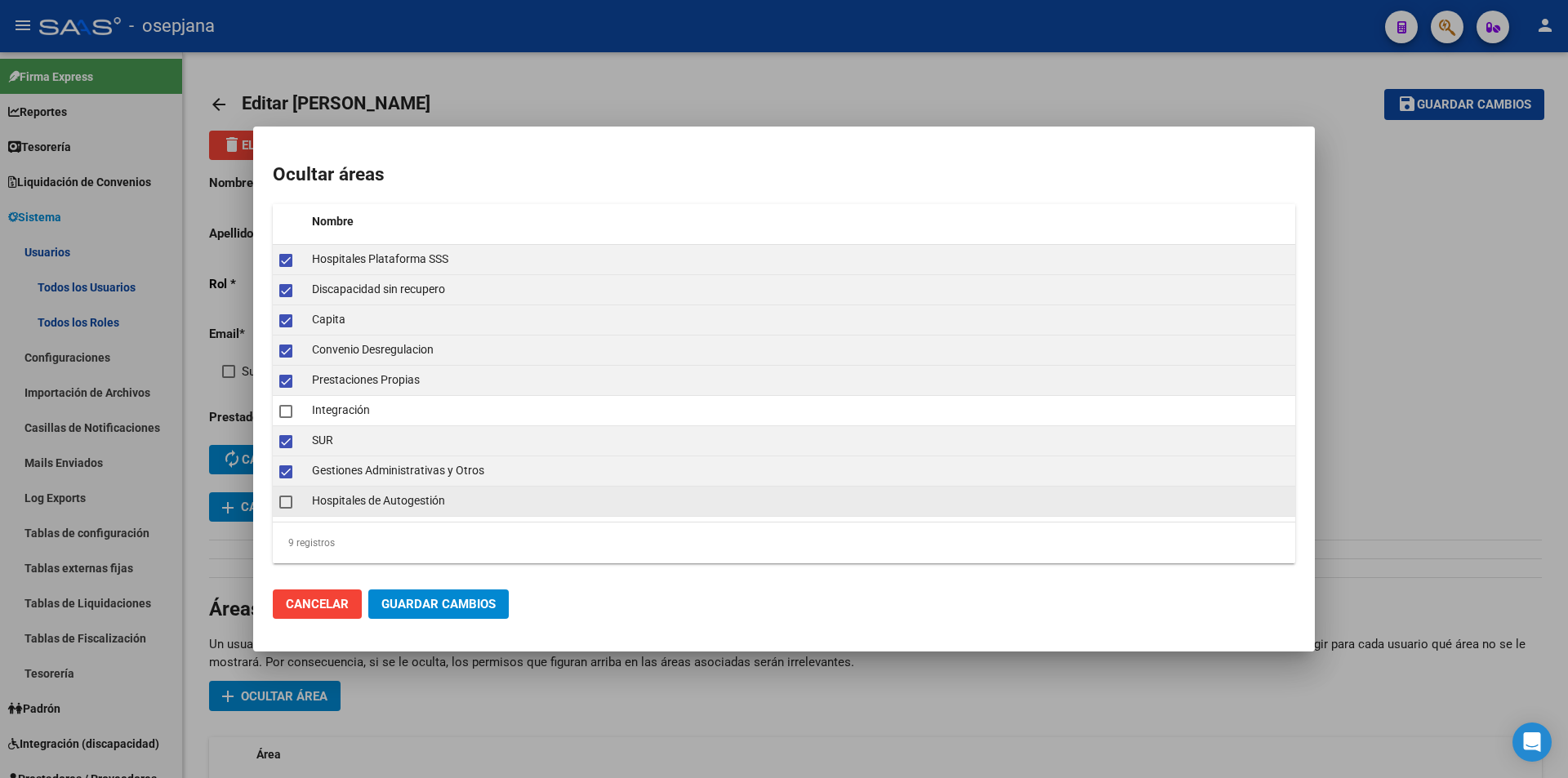
click at [284, 514] on datatable-body-cell at bounding box center [289, 501] width 33 height 29
checkbox input "true"
click at [491, 602] on span "Guardar Cambios" at bounding box center [439, 604] width 114 height 15
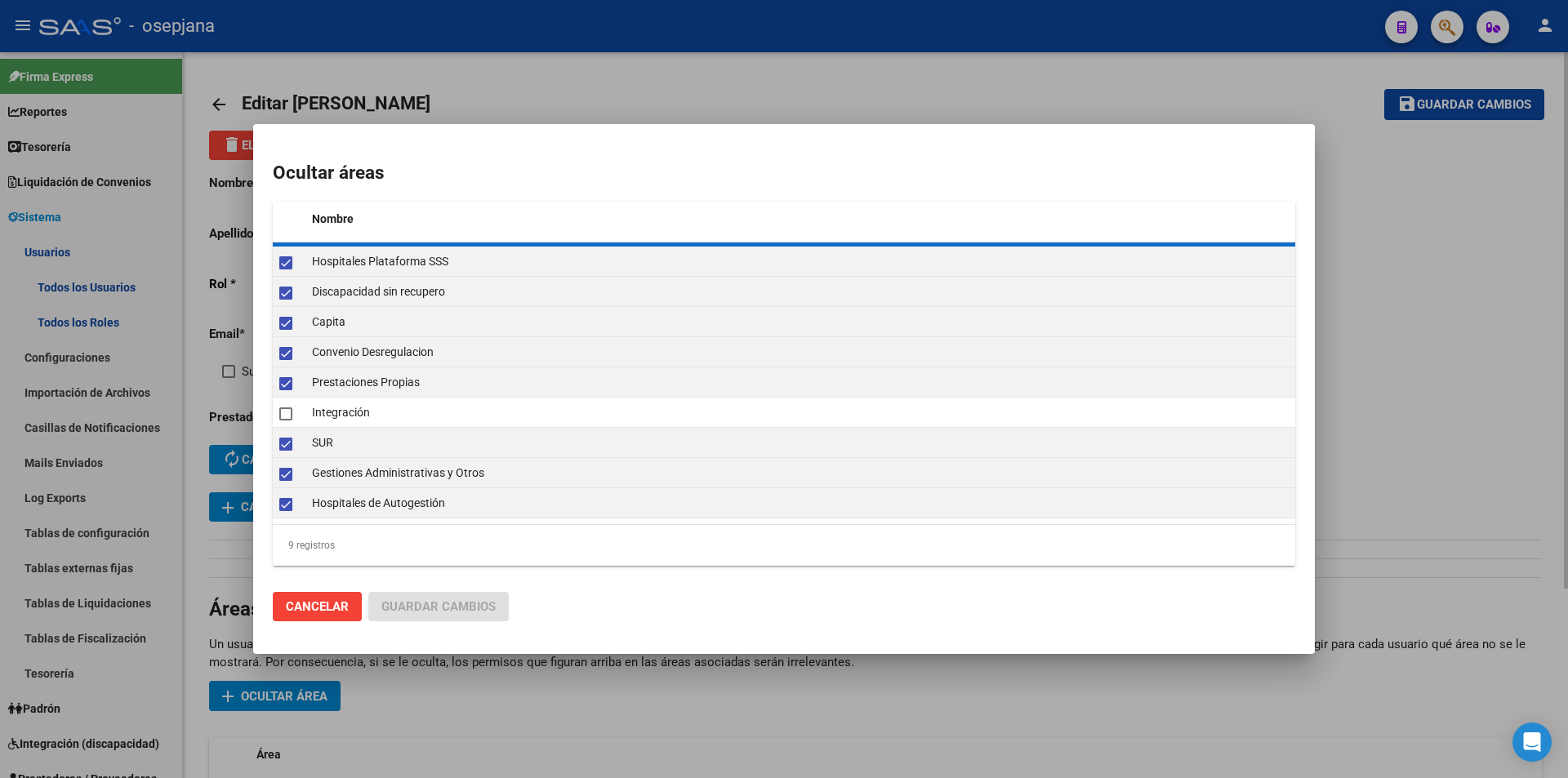
checkbox input "false"
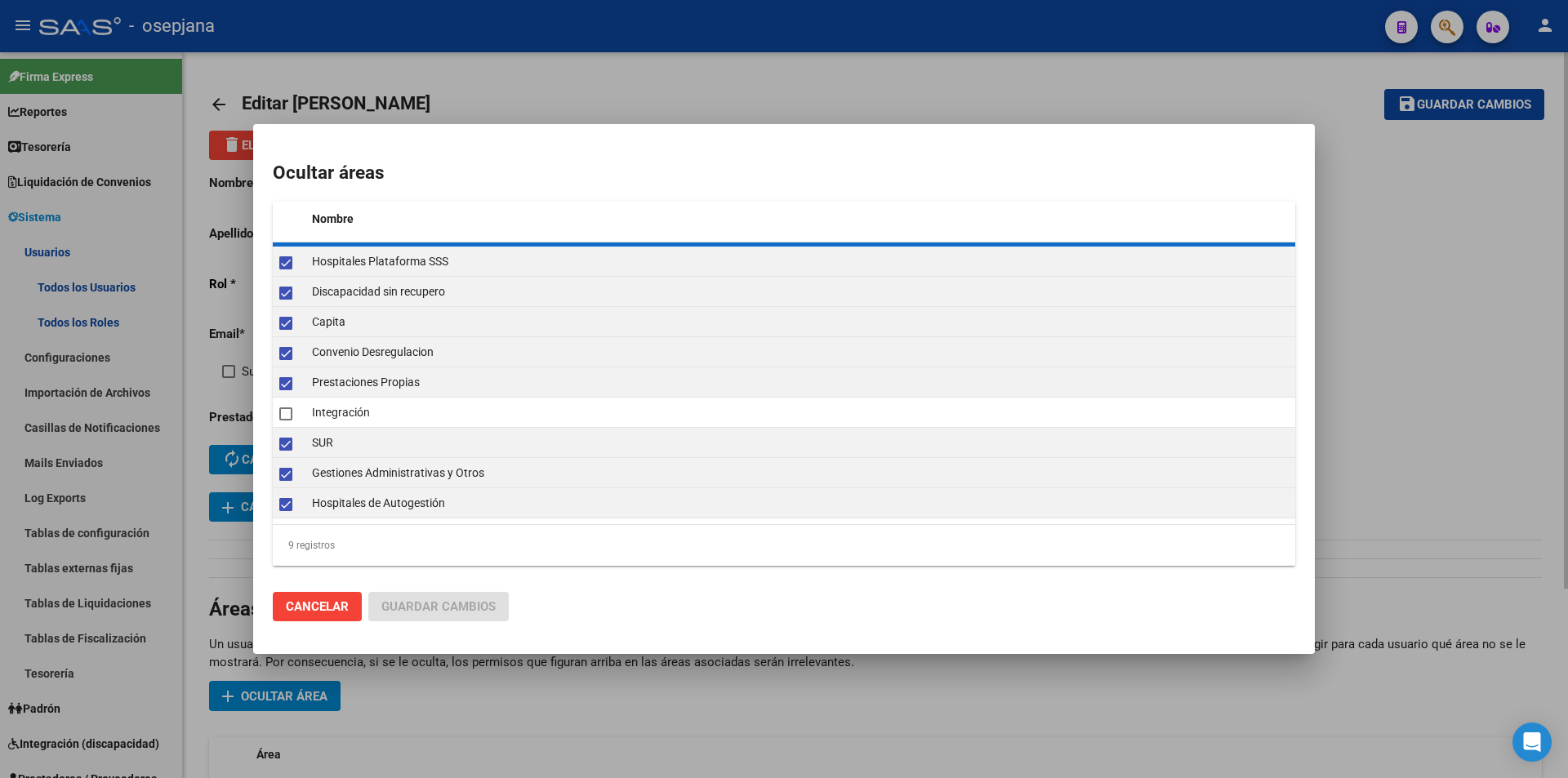
checkbox input "false"
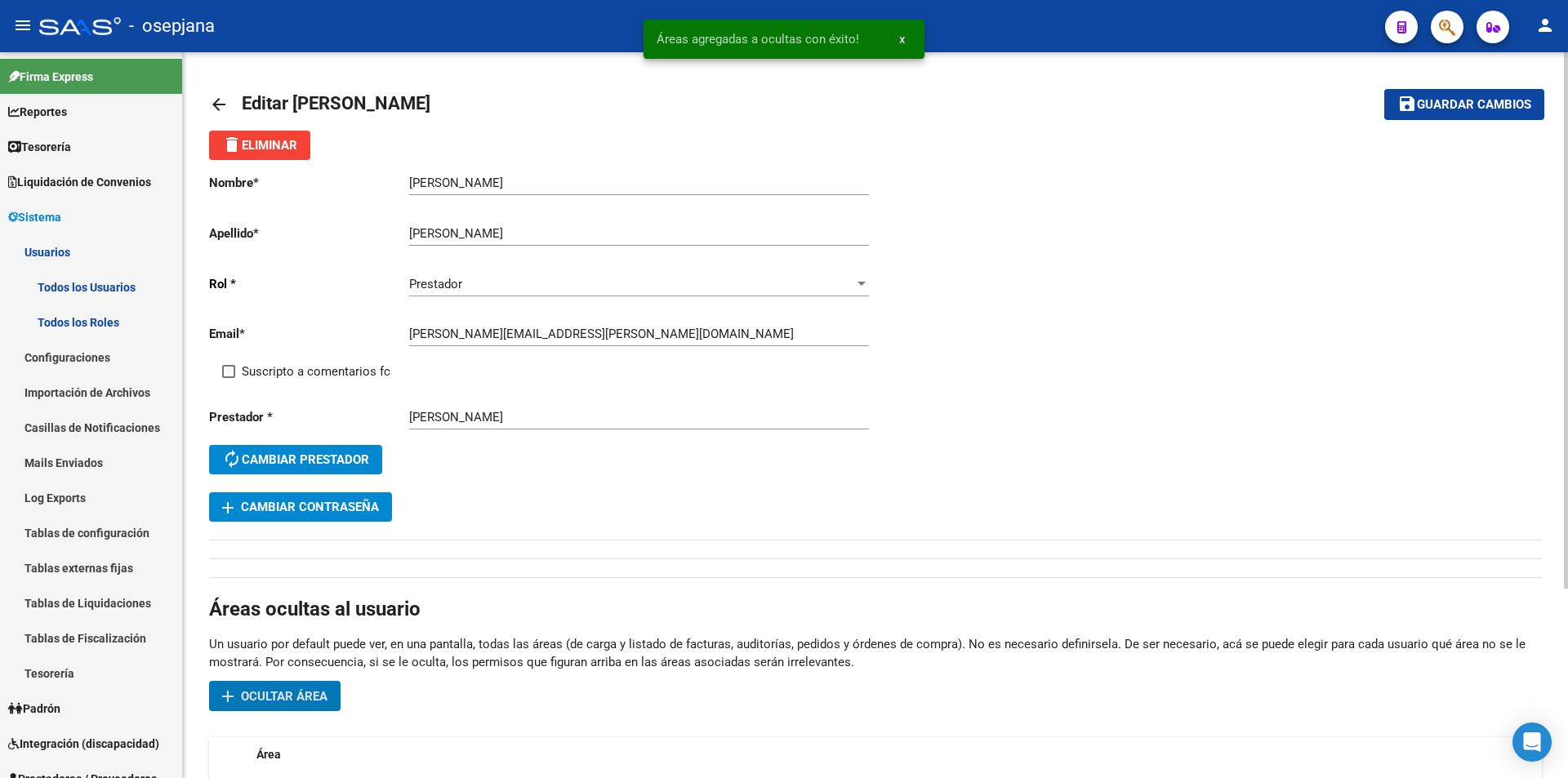
click at [1437, 107] on span "Guardar cambios" at bounding box center [1474, 105] width 114 height 15
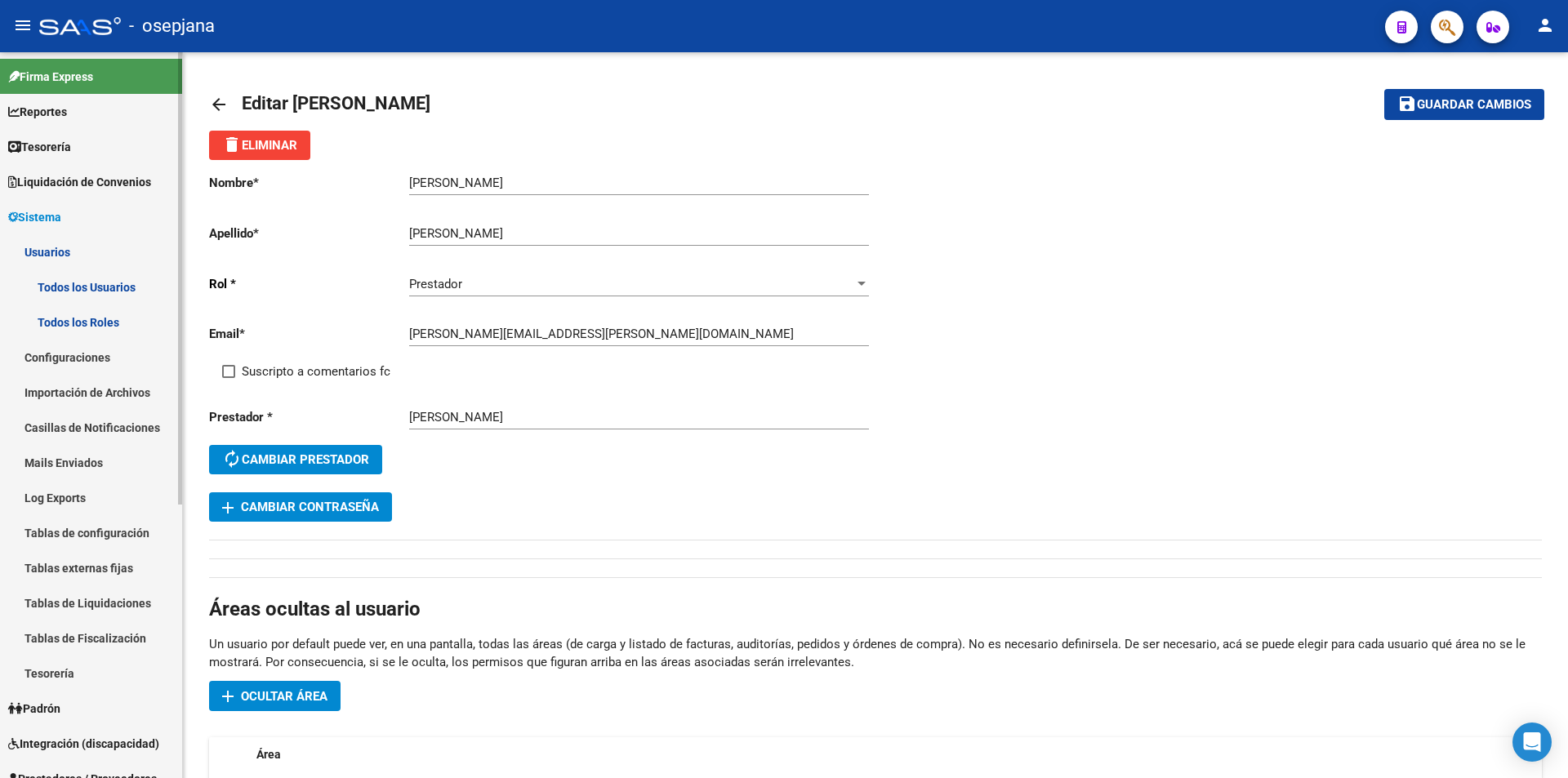
click at [74, 216] on link "Sistema" at bounding box center [91, 217] width 182 height 35
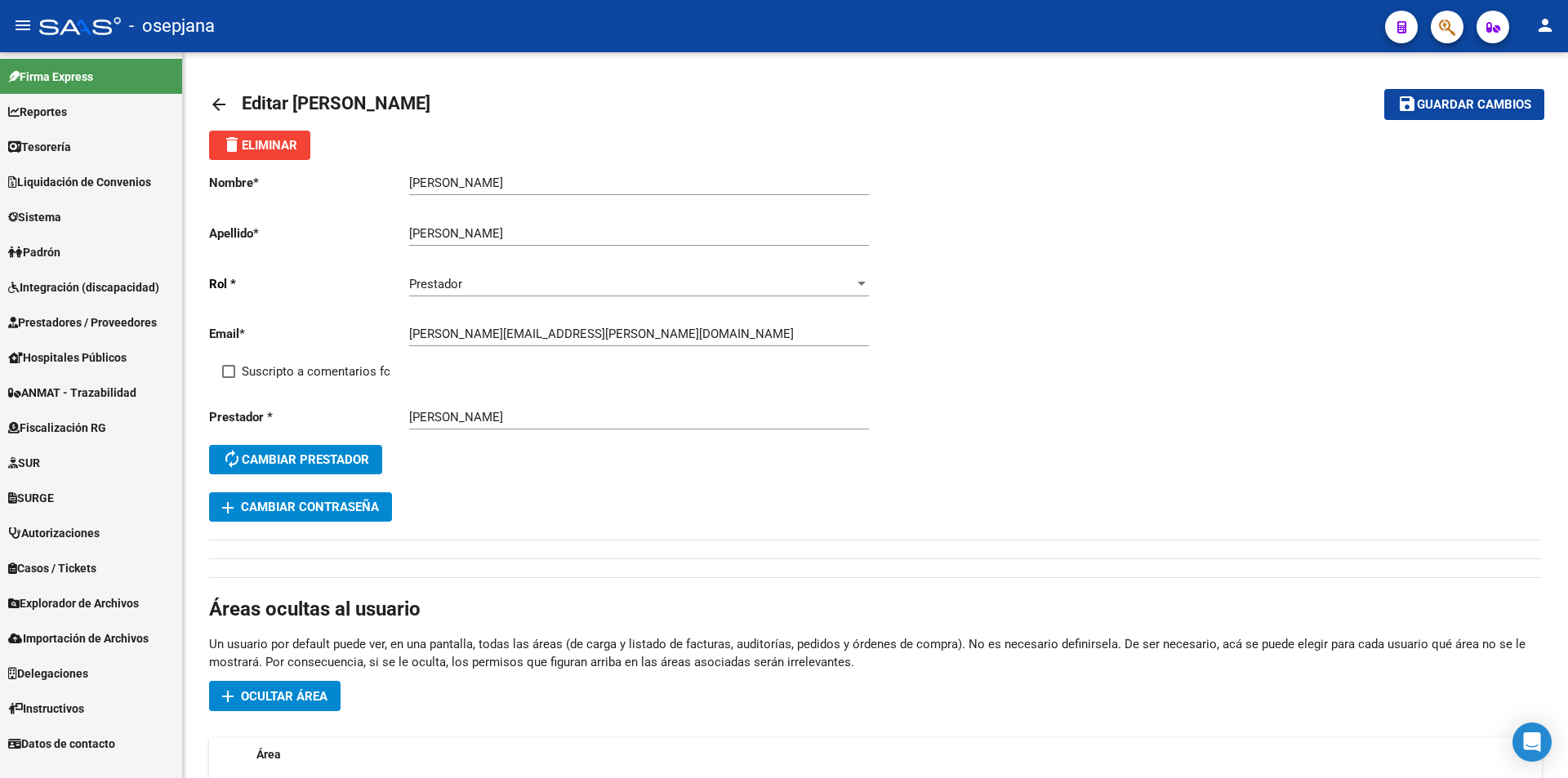
click at [83, 322] on span "Prestadores / Proveedores" at bounding box center [83, 323] width 149 height 18
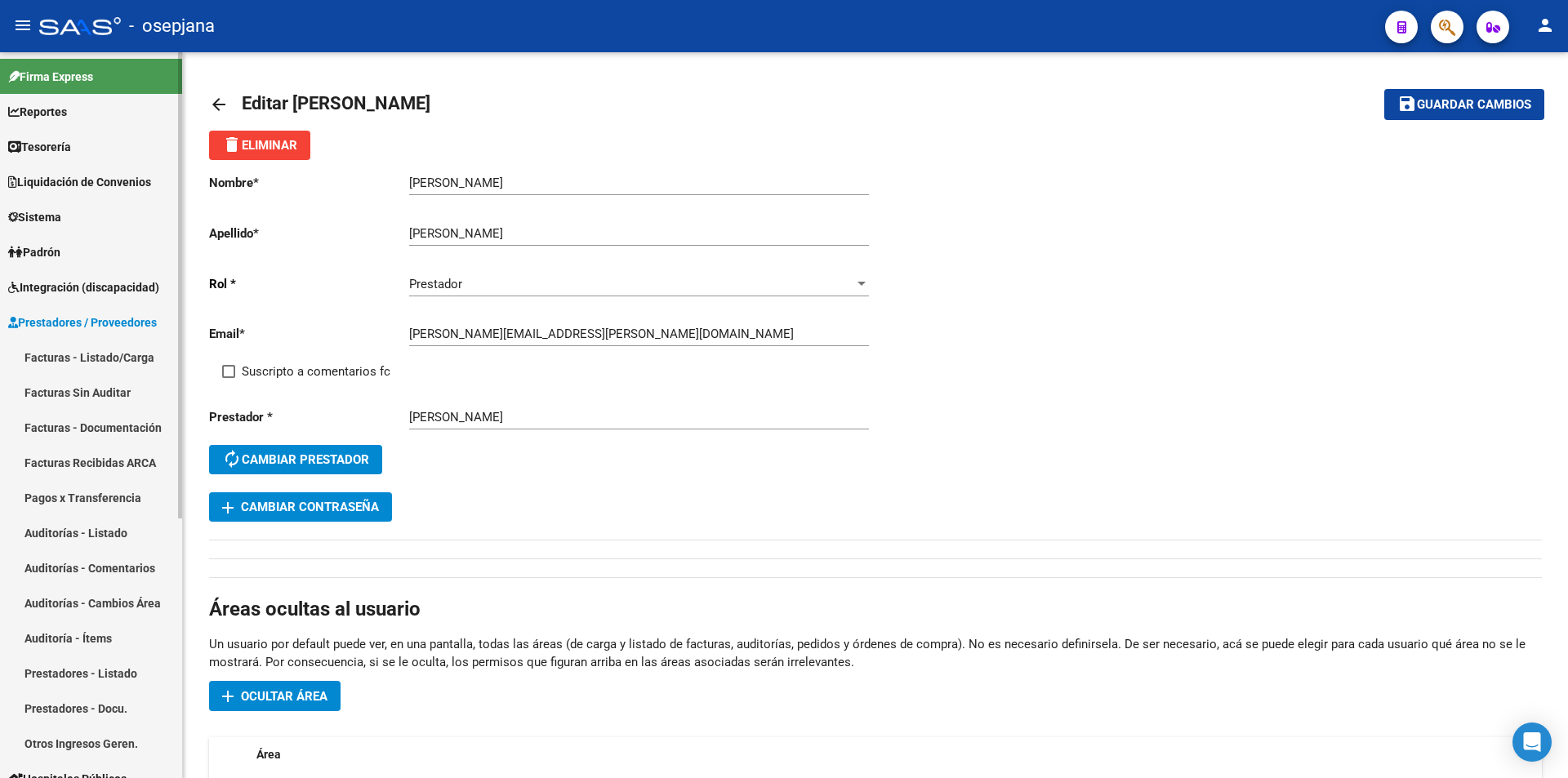
click at [85, 672] on link "Prestadores - Listado" at bounding box center [91, 673] width 182 height 35
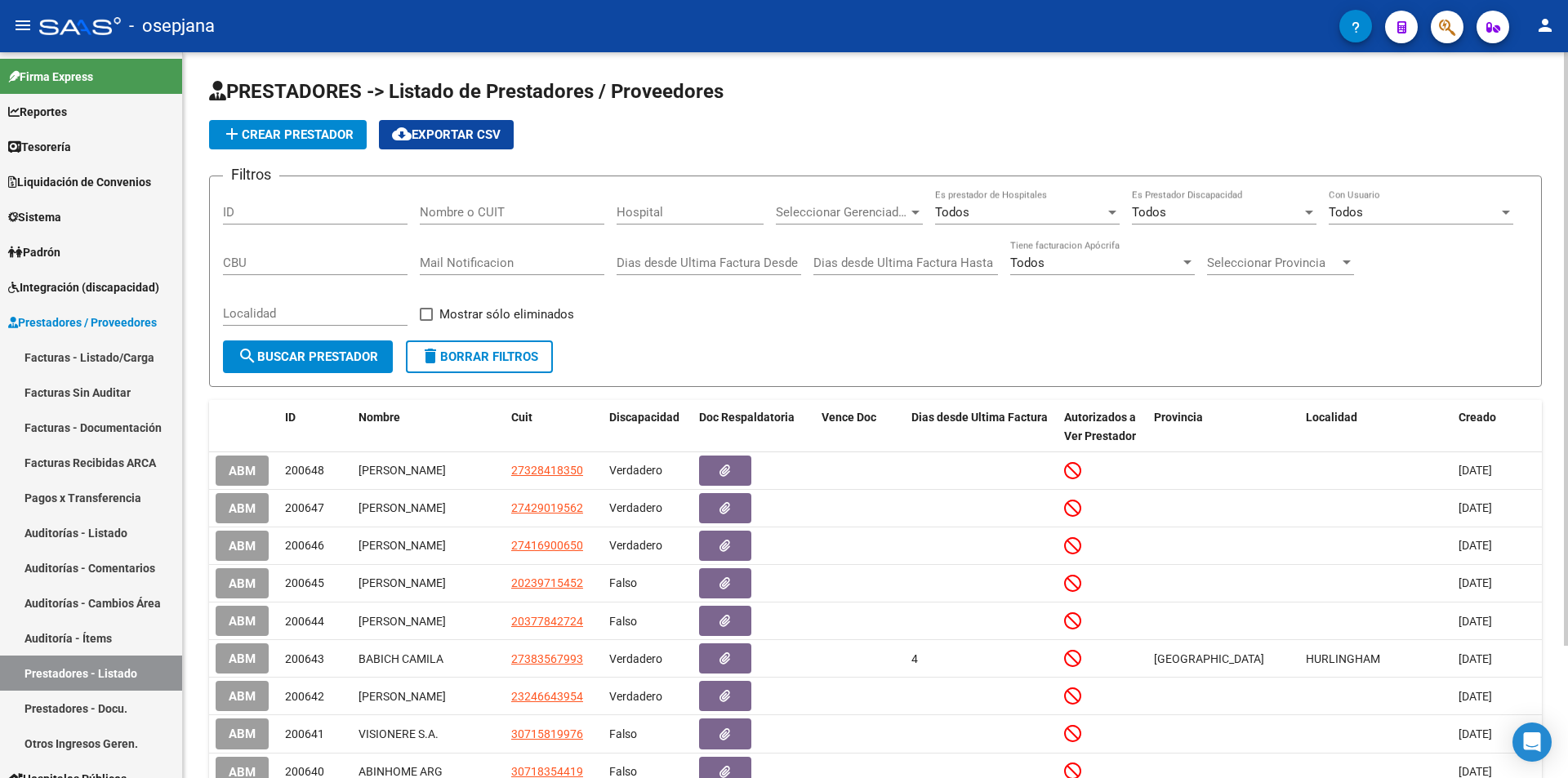
click at [491, 212] on input "Nombre o CUIT" at bounding box center [513, 212] width 185 height 15
paste input "42901956"
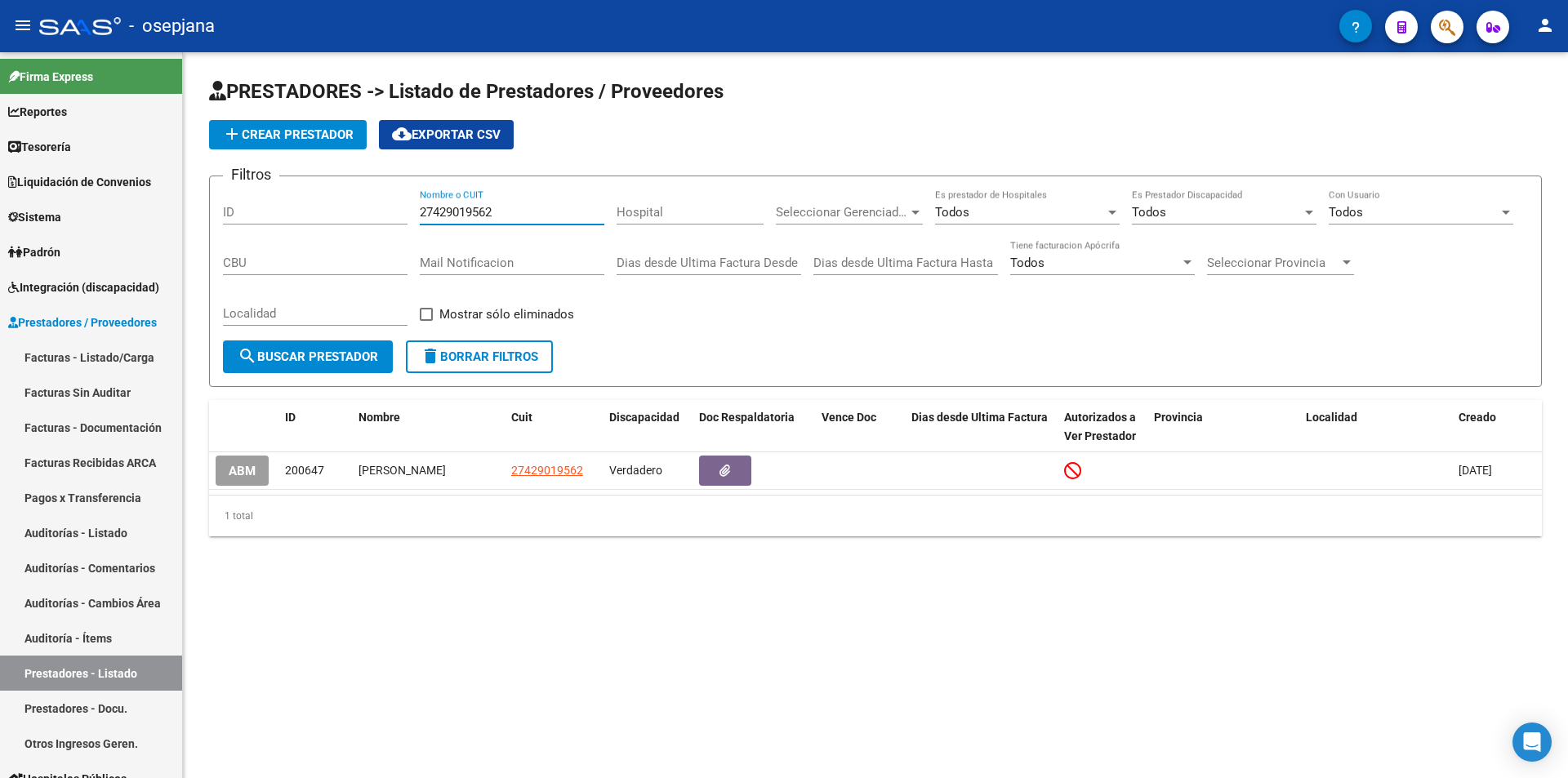
type input "27429019562"
click at [49, 221] on span "Sistema" at bounding box center [34, 217] width 53 height 18
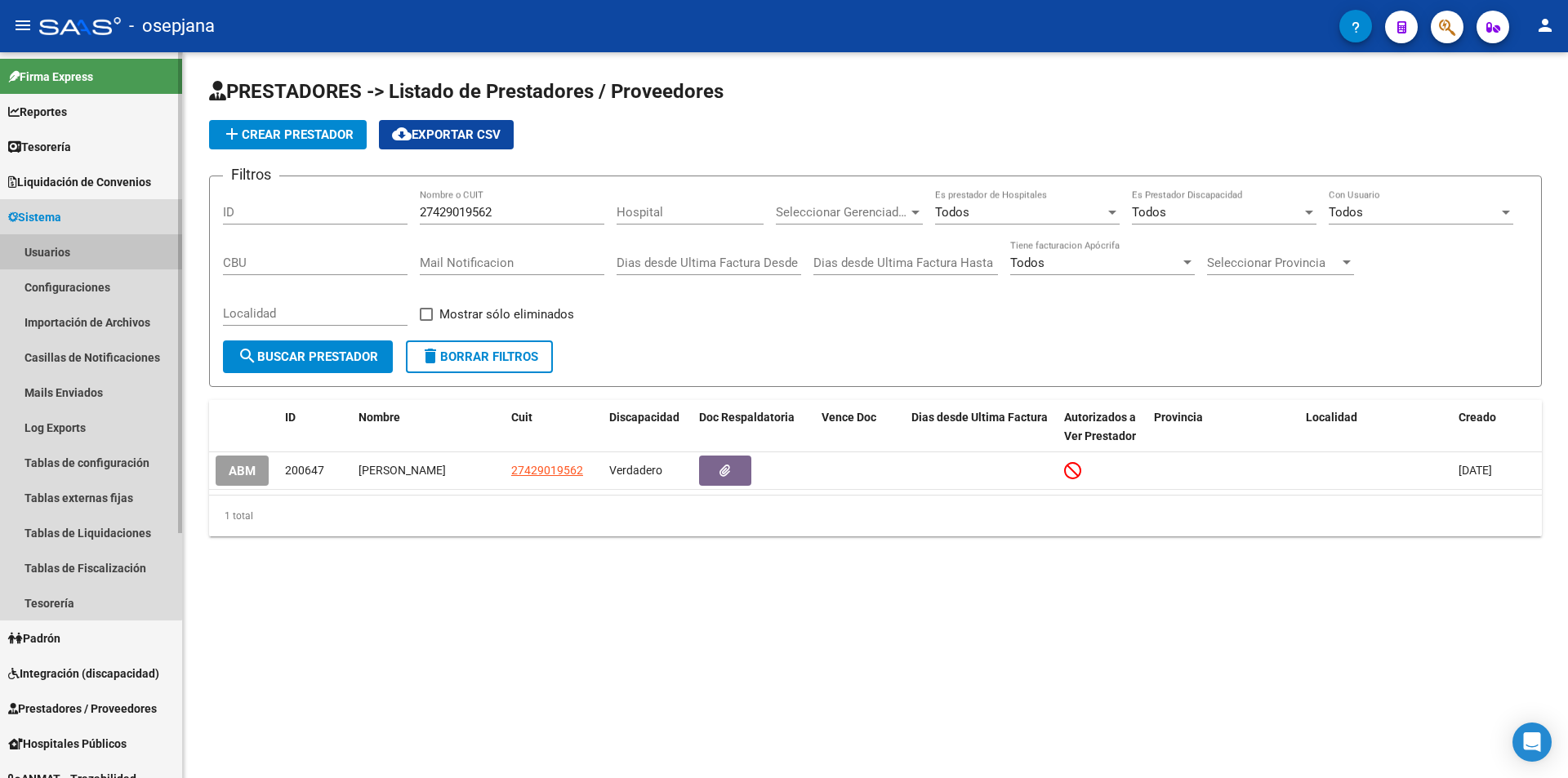
click at [57, 253] on link "Usuarios" at bounding box center [91, 252] width 182 height 35
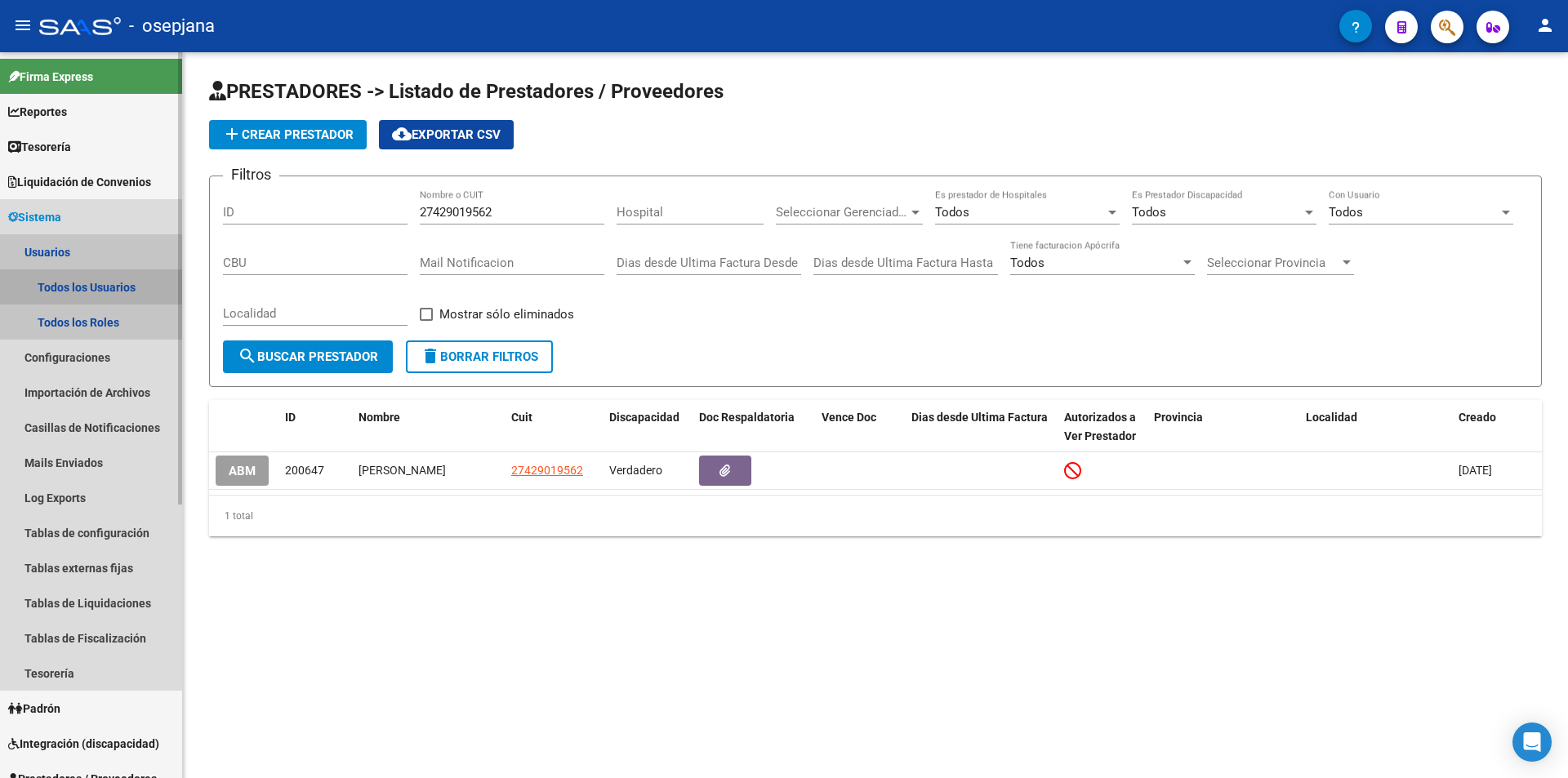
click at [82, 293] on link "Todos los Usuarios" at bounding box center [91, 287] width 182 height 35
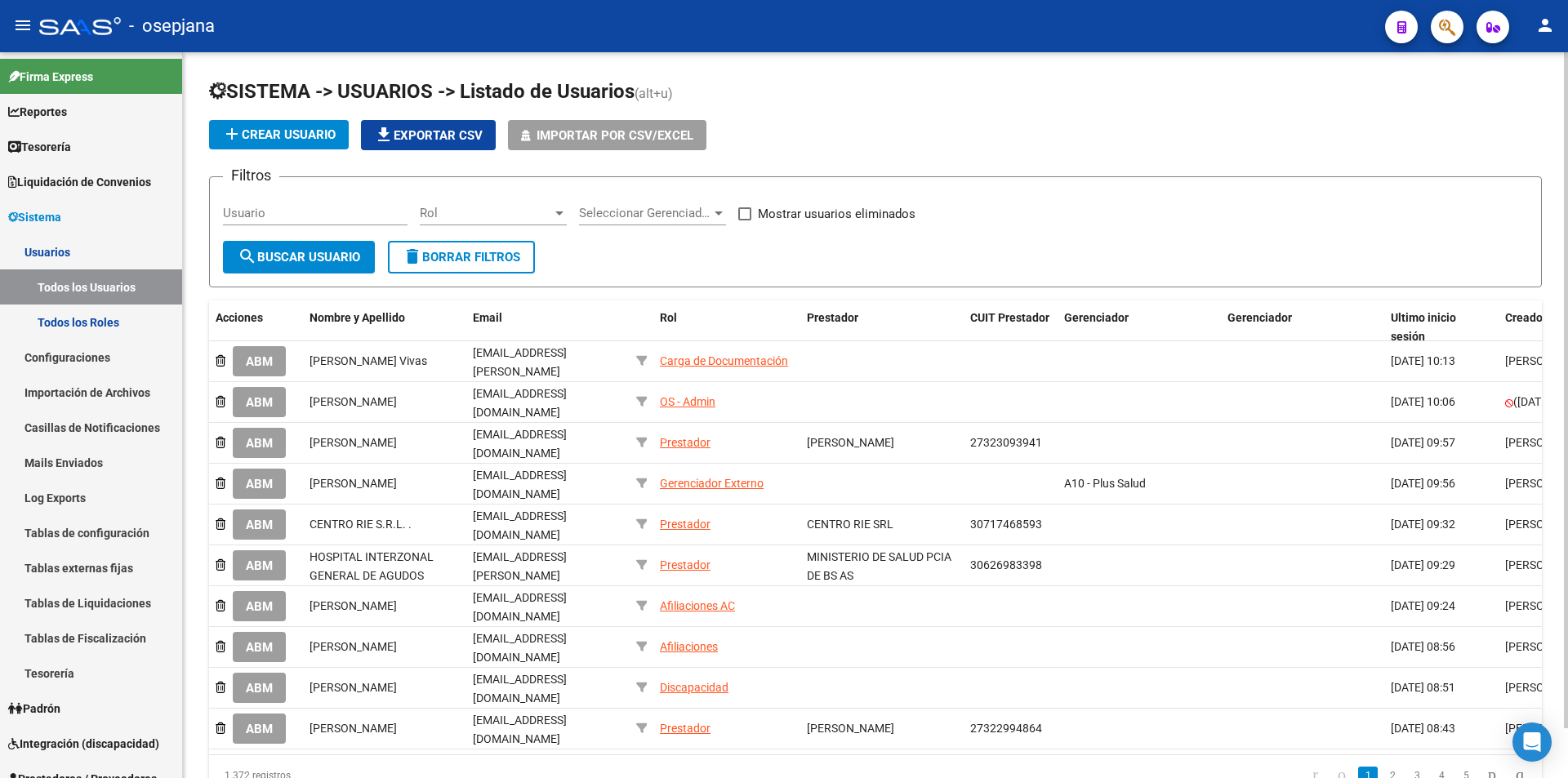
click at [260, 132] on span "add Crear Usuario" at bounding box center [279, 135] width 114 height 15
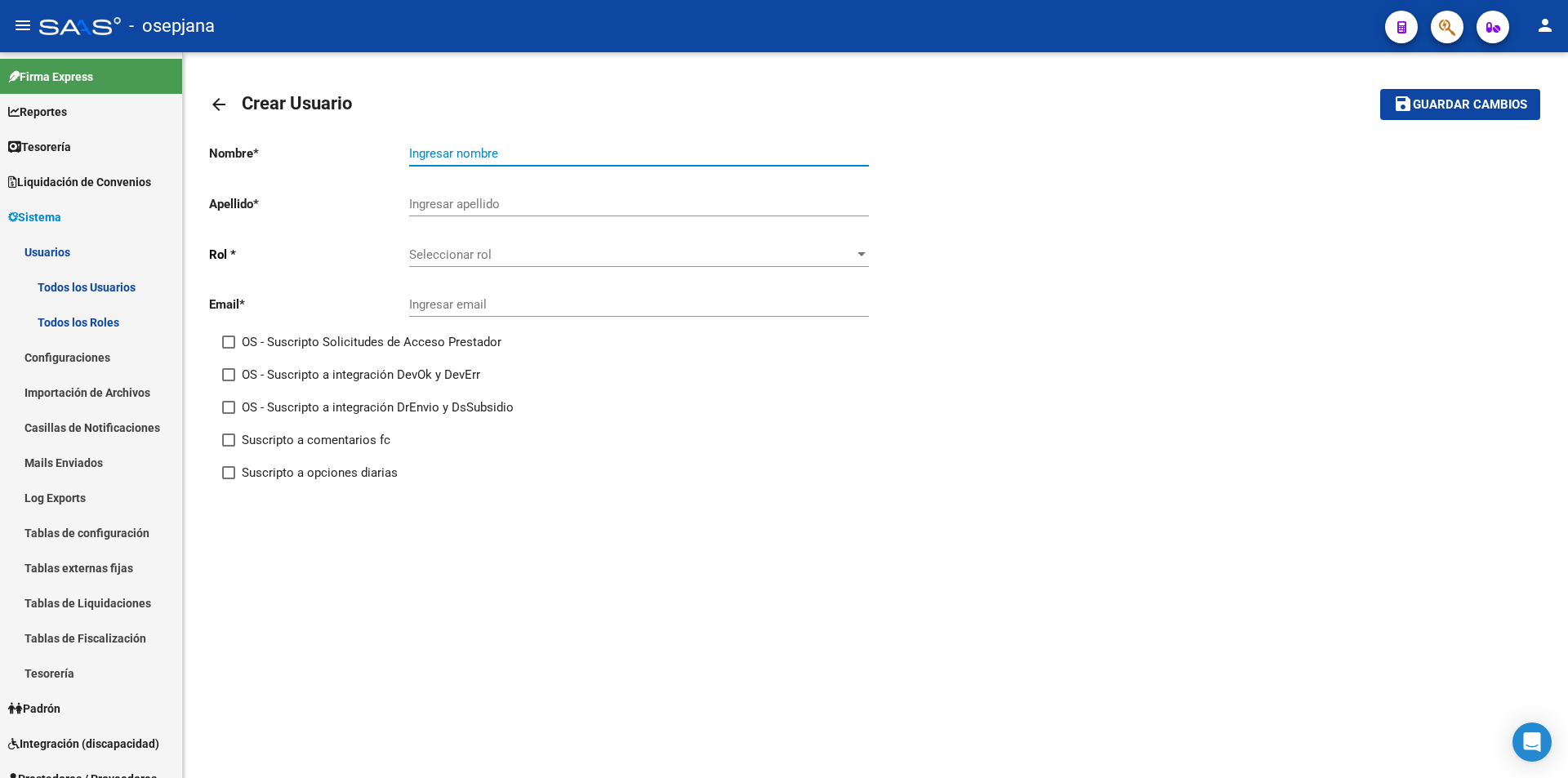
click at [460, 147] on input "Ingresar nombre" at bounding box center [639, 154] width 459 height 15
type input "v"
type input "[PERSON_NAME]"
type input "MICHE"
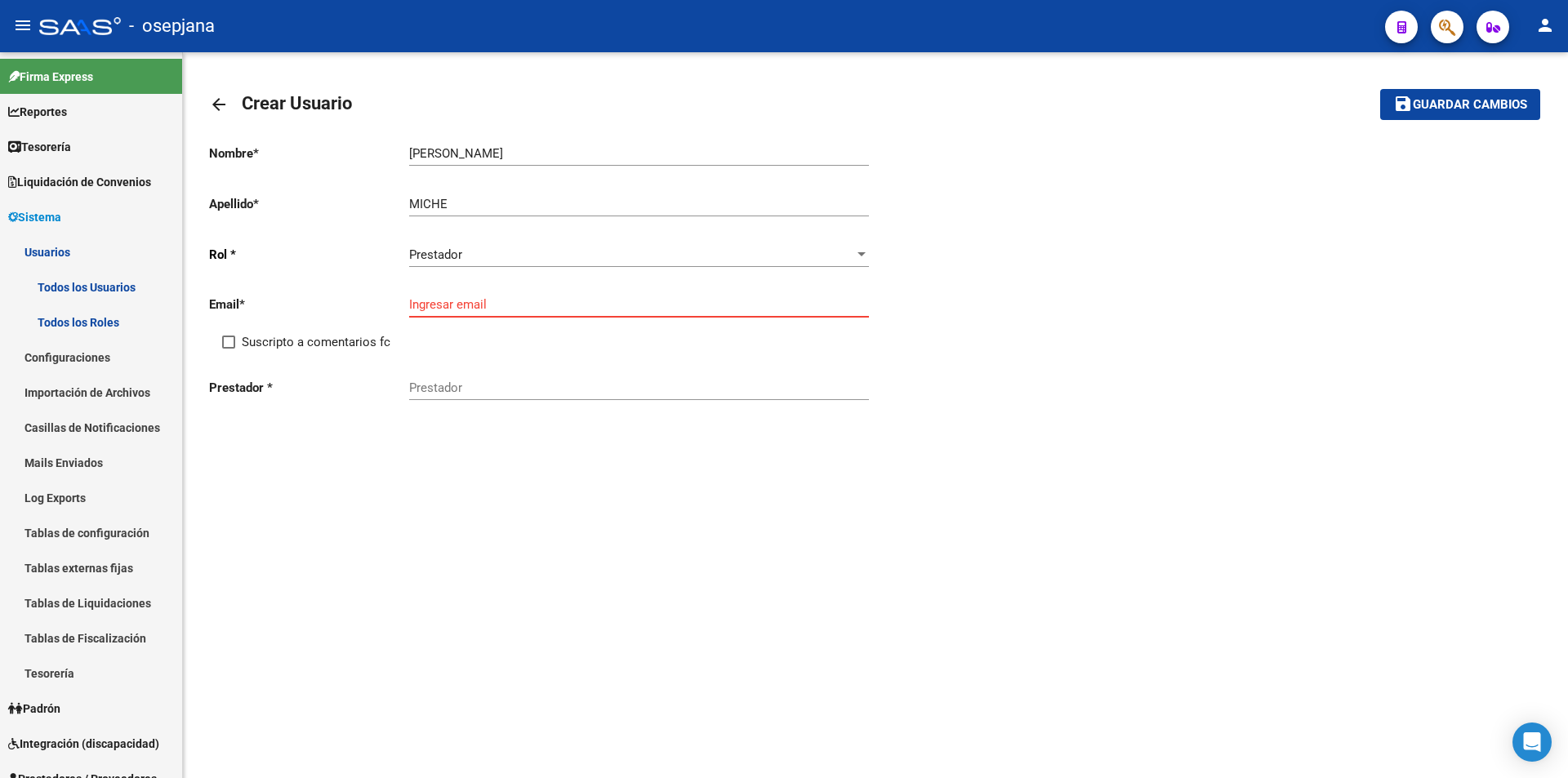
paste input "[EMAIL_ADDRESS][DOMAIN_NAME]"
type input "[EMAIL_ADDRESS][DOMAIN_NAME]"
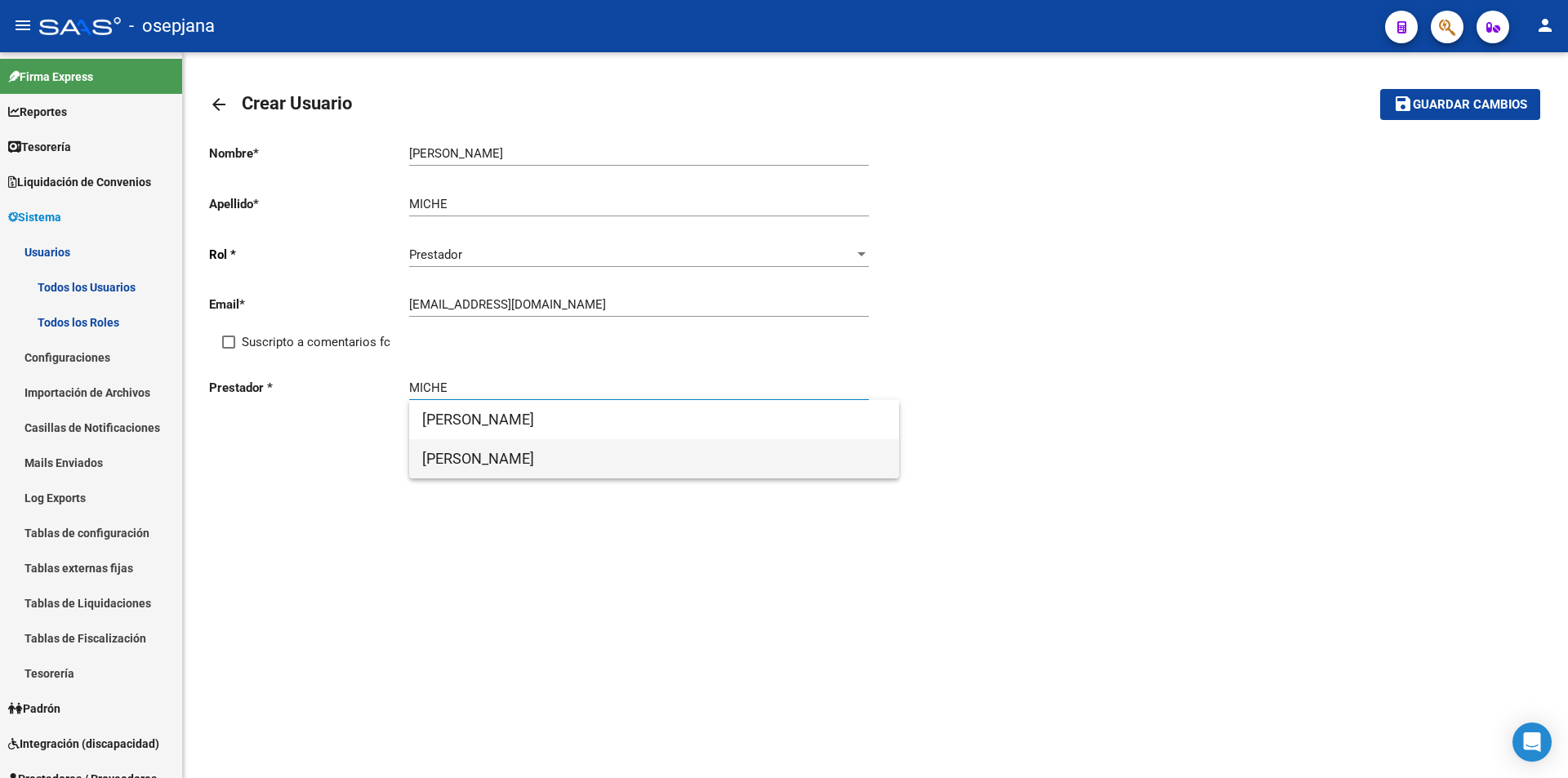
click at [581, 457] on span "[PERSON_NAME]" at bounding box center [654, 458] width 464 height 39
type input "[PERSON_NAME]"
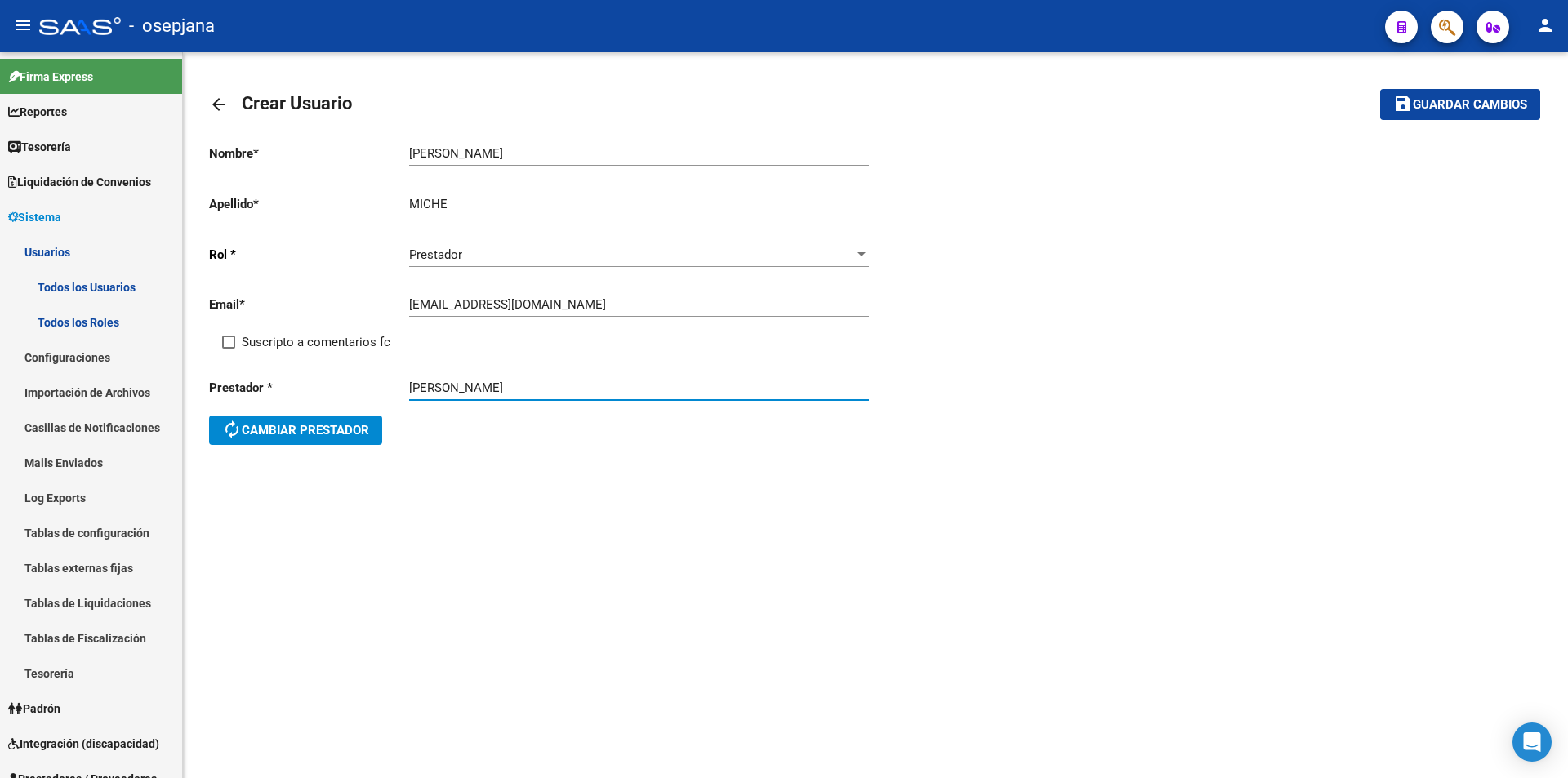
click at [1442, 115] on button "save Guardar cambios" at bounding box center [1460, 104] width 160 height 30
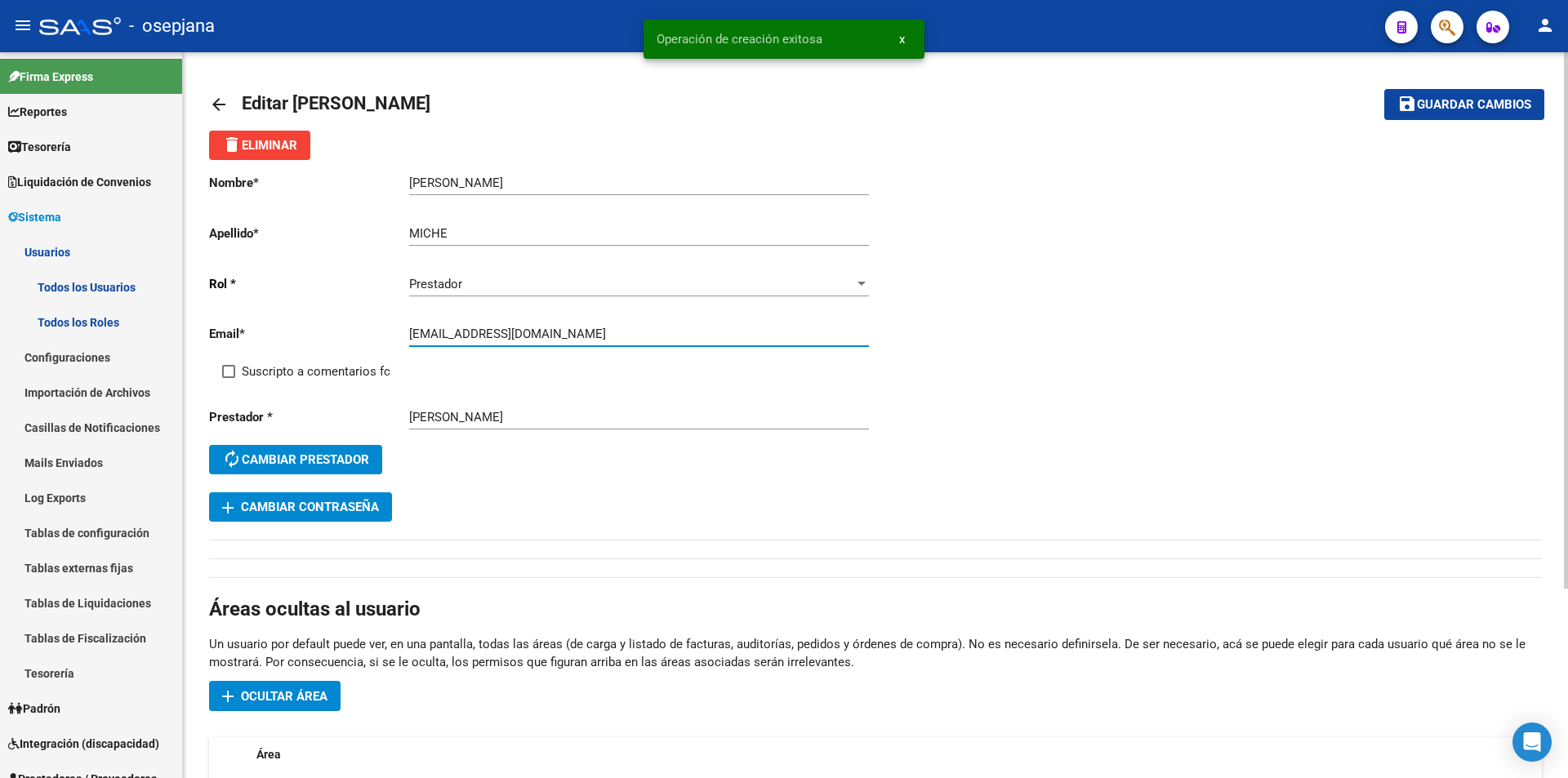
drag, startPoint x: 409, startPoint y: 335, endPoint x: 495, endPoint y: 338, distance: 86.1
click at [495, 338] on input "[EMAIL_ADDRESS][DOMAIN_NAME]" at bounding box center [639, 334] width 459 height 15
click at [353, 504] on span "add Cambiar Contraseña" at bounding box center [301, 507] width 157 height 15
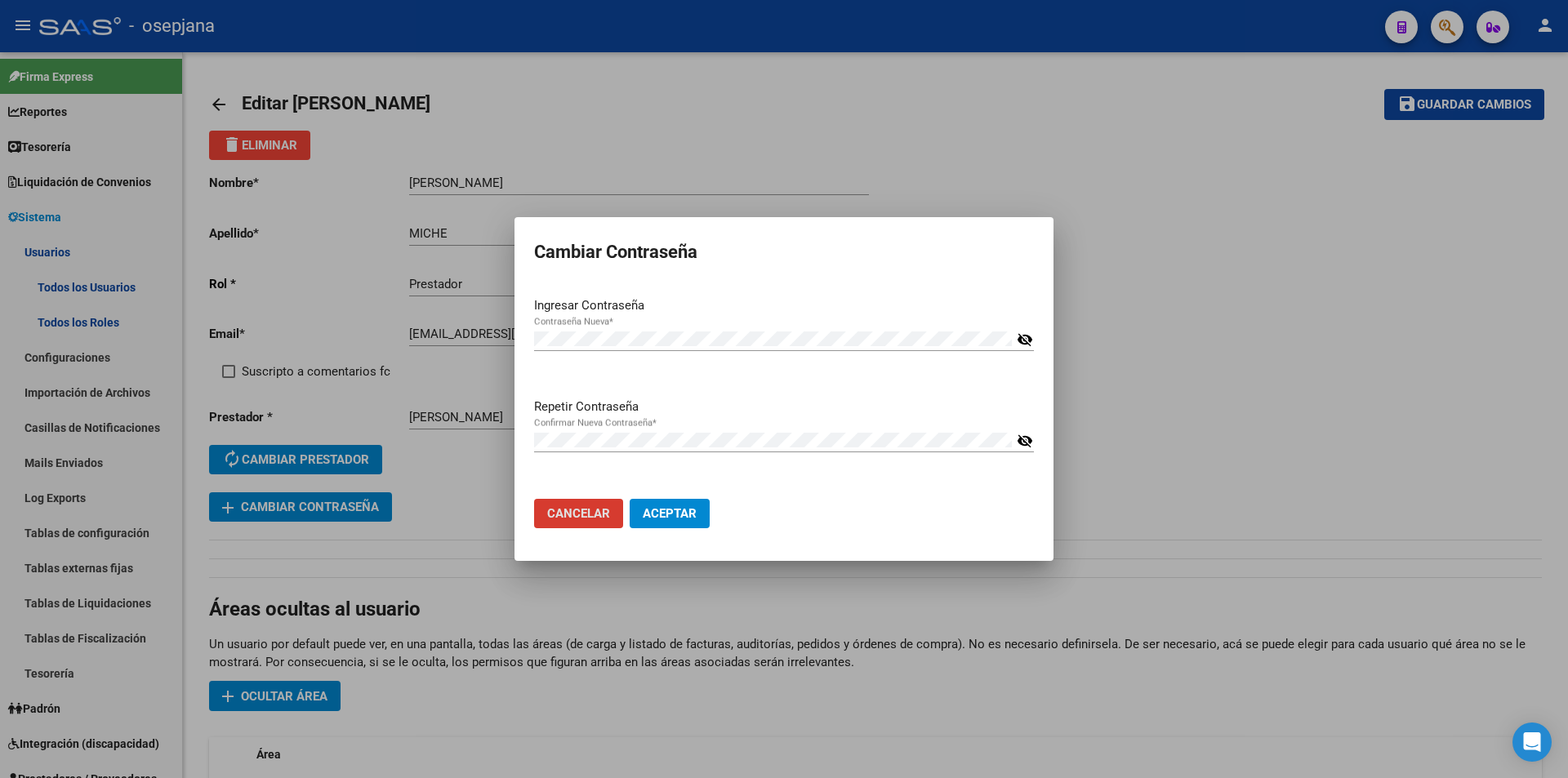
click at [666, 505] on button "Aceptar" at bounding box center [670, 513] width 80 height 29
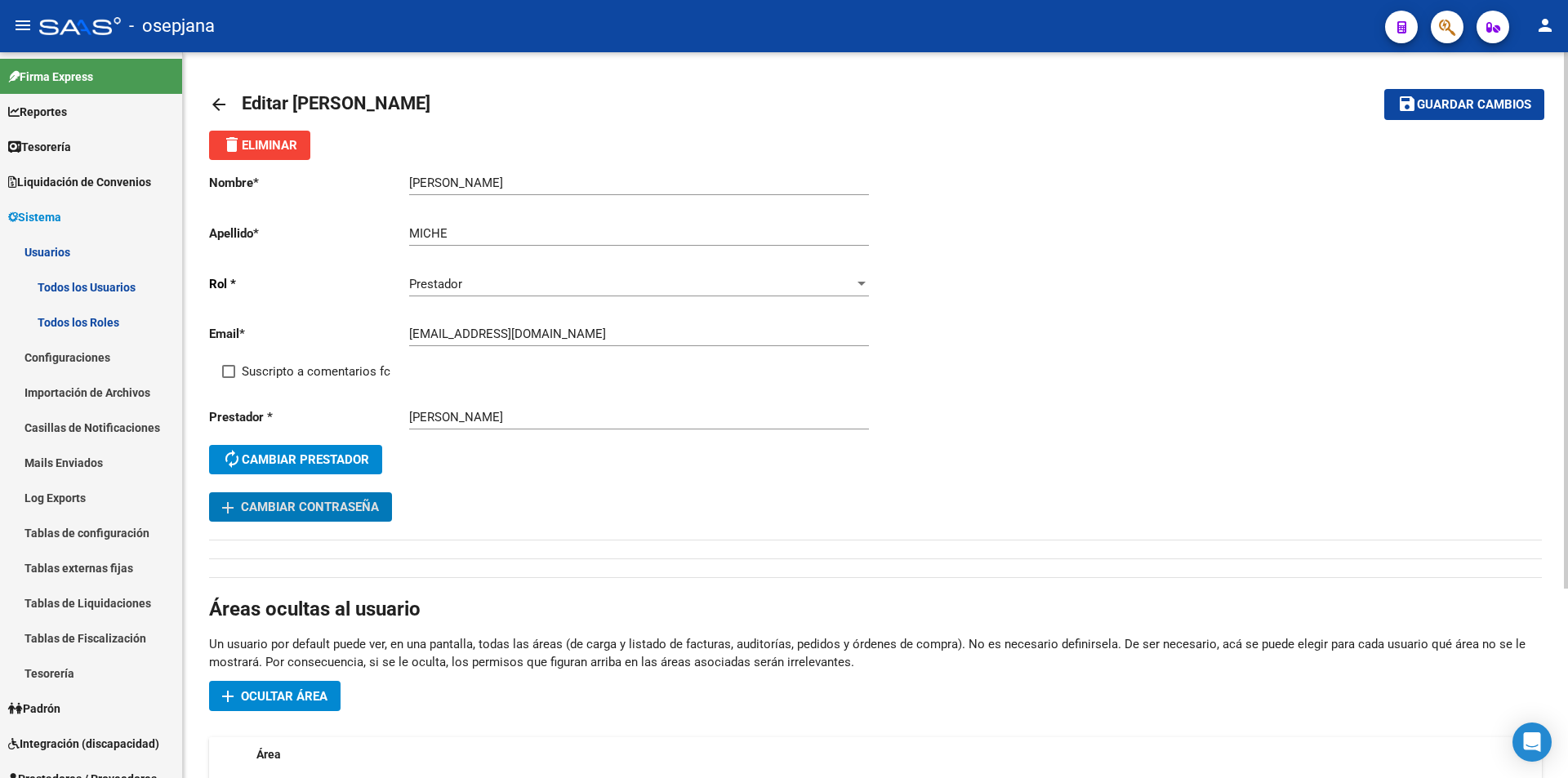
click at [322, 701] on span "Ocultar área" at bounding box center [284, 696] width 87 height 15
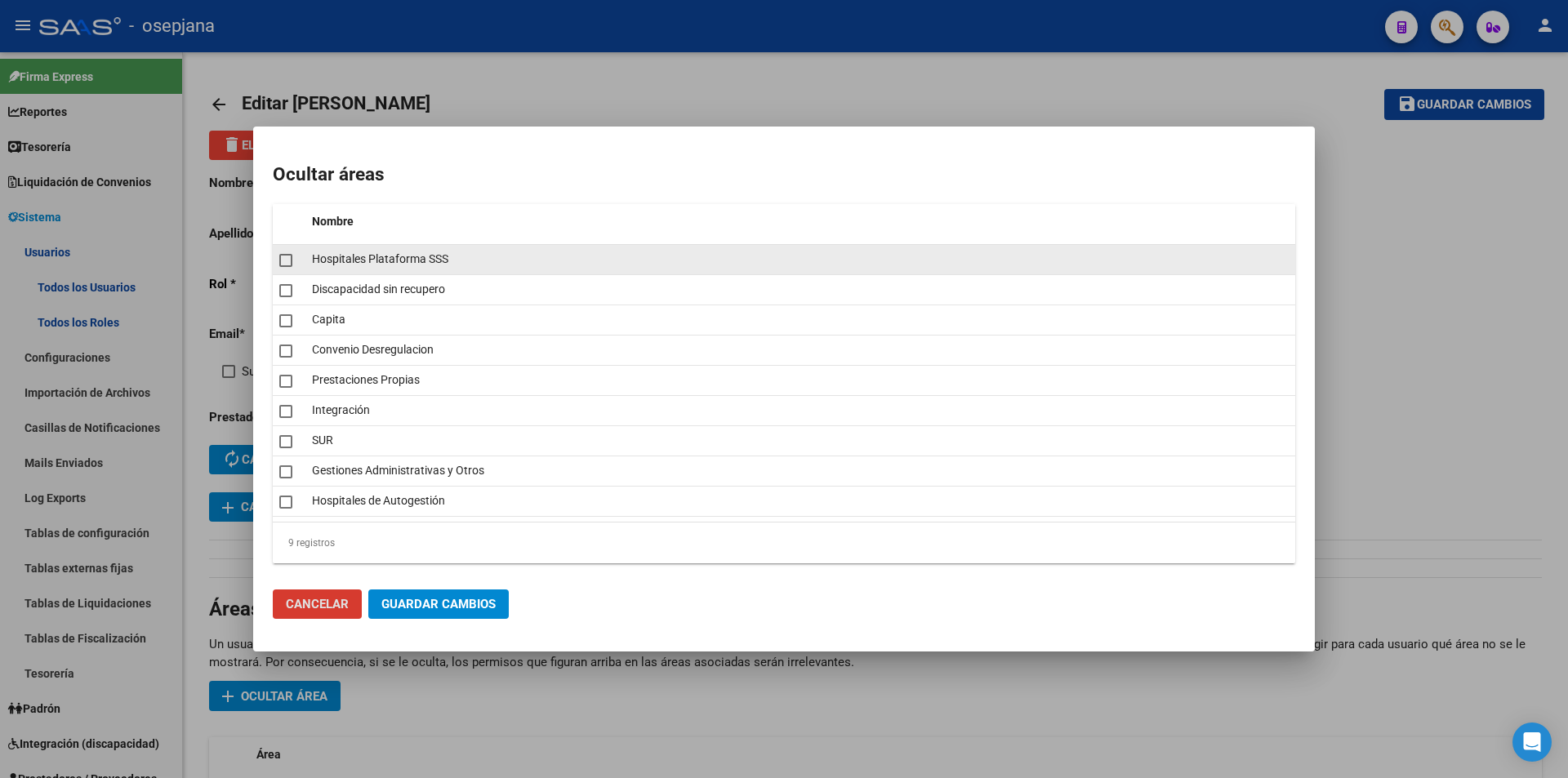
click at [293, 267] on div at bounding box center [289, 260] width 20 height 23
checkbox input "true"
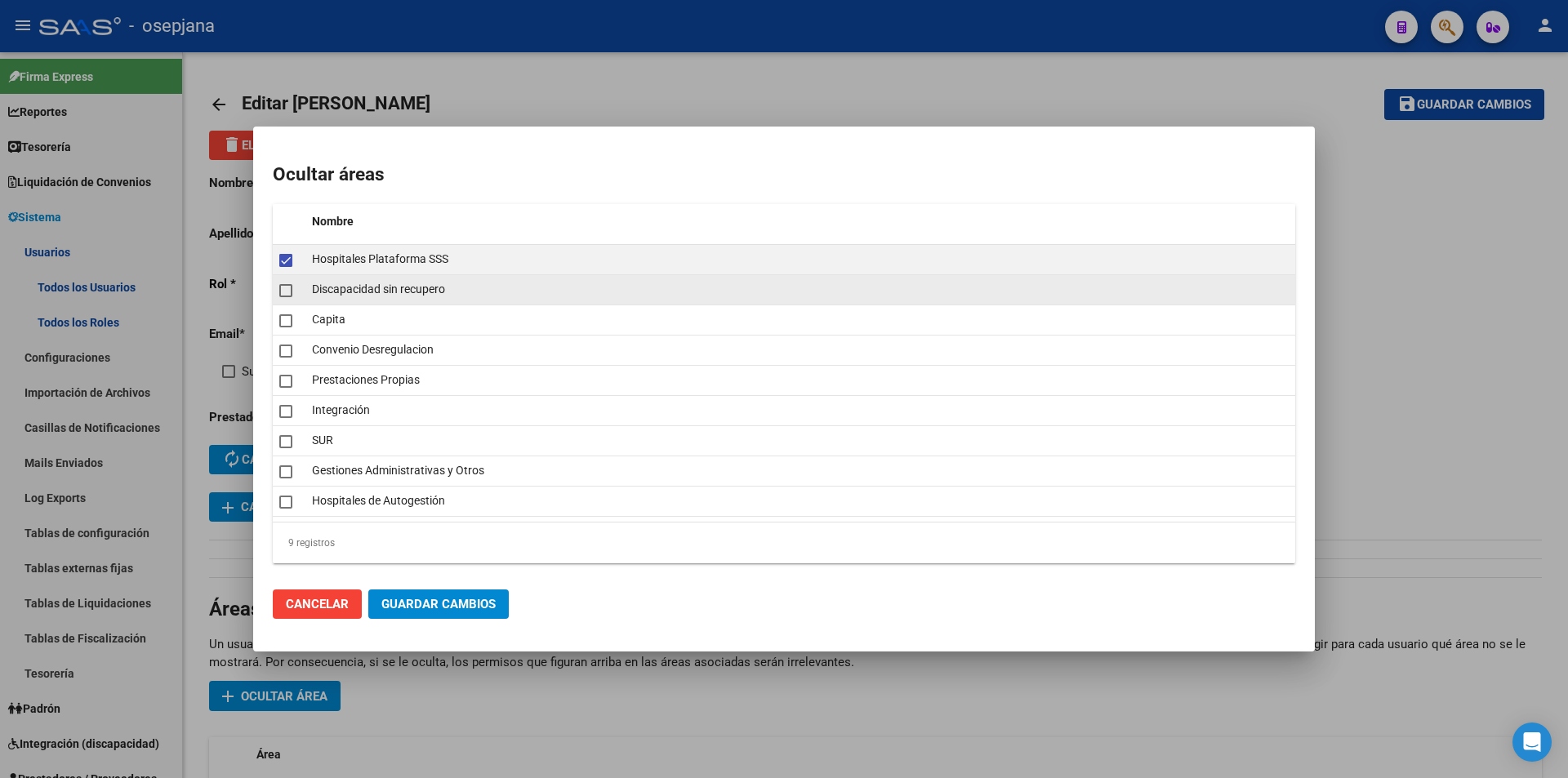
drag, startPoint x: 280, startPoint y: 289, endPoint x: 280, endPoint y: 304, distance: 15.0
click at [280, 293] on span at bounding box center [286, 291] width 13 height 13
checkbox input "true"
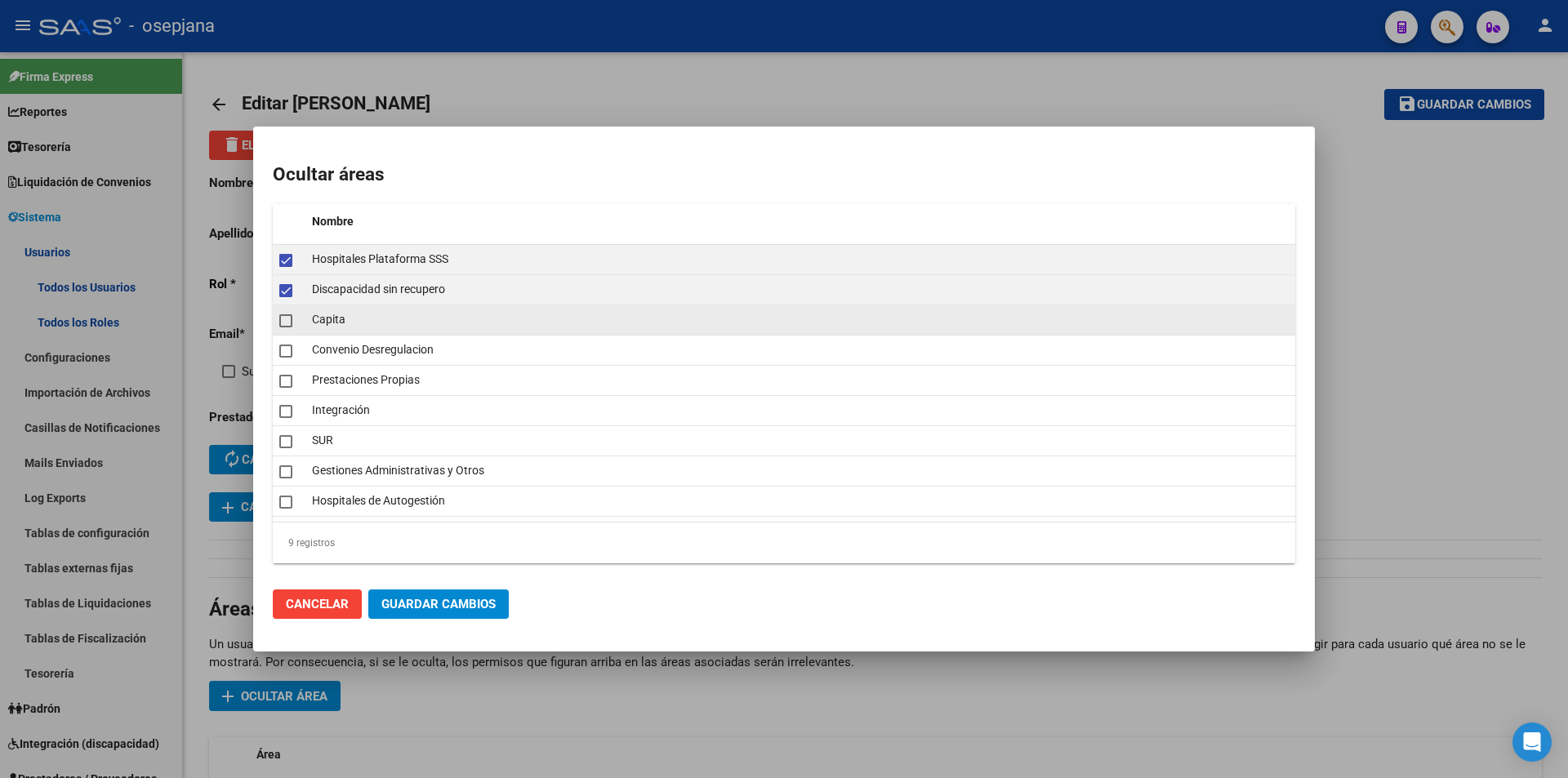
drag, startPoint x: 279, startPoint y: 314, endPoint x: 280, endPoint y: 324, distance: 10.0
click at [279, 319] on datatable-body-cell at bounding box center [289, 320] width 33 height 29
checkbox input "true"
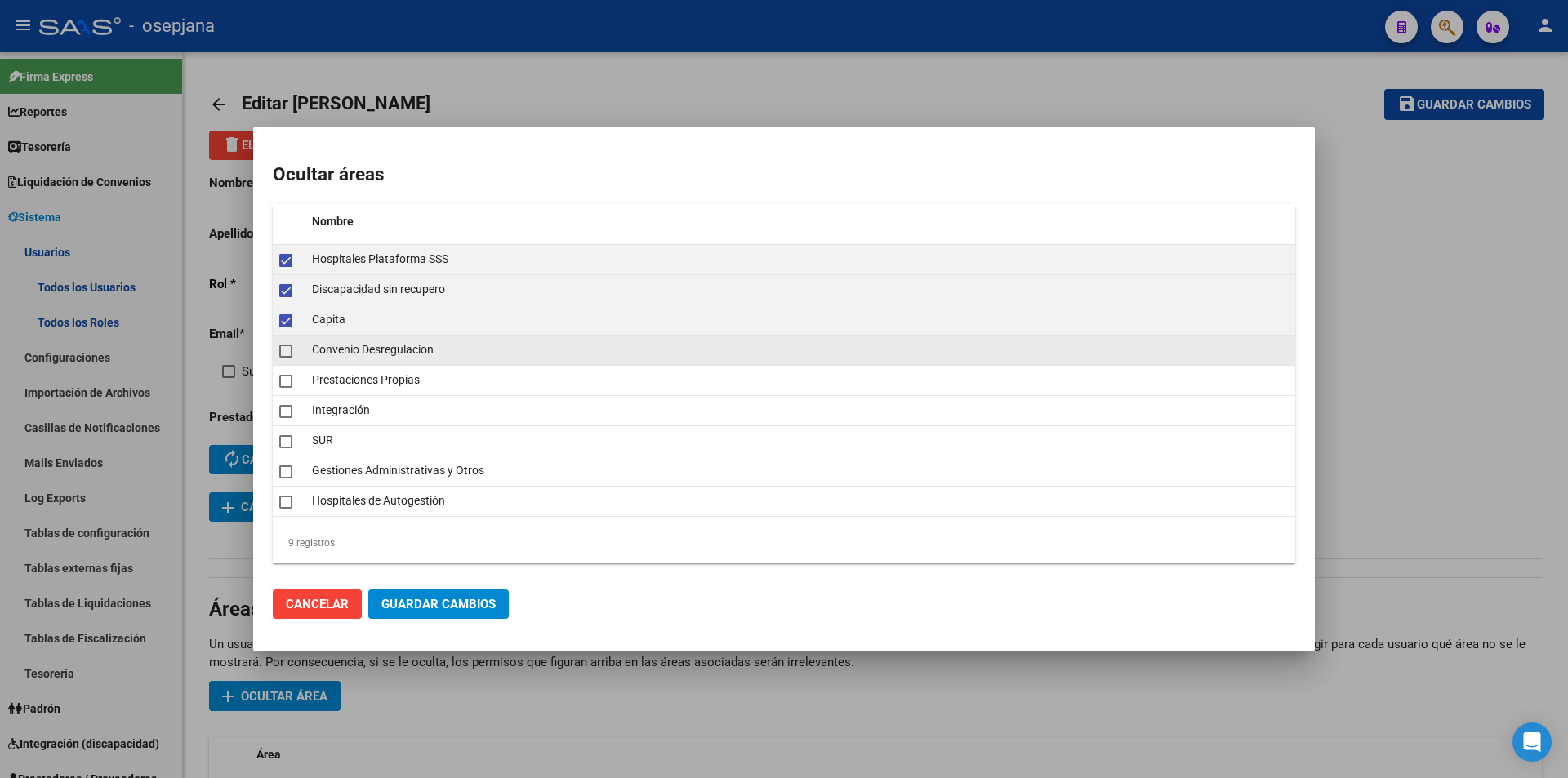
drag, startPoint x: 284, startPoint y: 346, endPoint x: 284, endPoint y: 363, distance: 17.0
click at [284, 347] on span at bounding box center [286, 351] width 13 height 13
checkbox input "true"
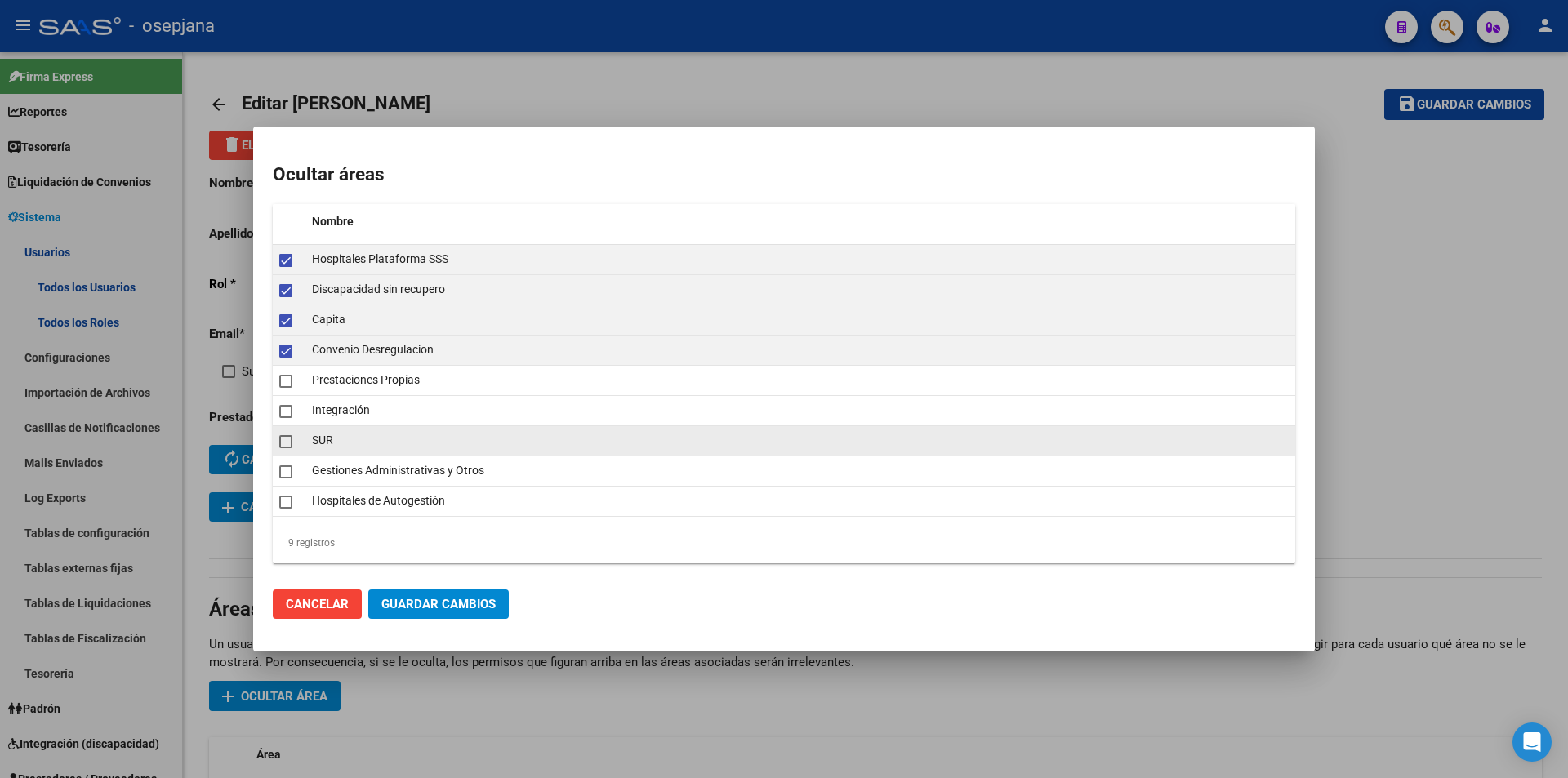
drag, startPoint x: 284, startPoint y: 377, endPoint x: 284, endPoint y: 427, distance: 50.0
click at [284, 385] on span at bounding box center [286, 382] width 13 height 13
checkbox input "true"
click at [284, 442] on span at bounding box center [286, 441] width 13 height 13
checkbox input "true"
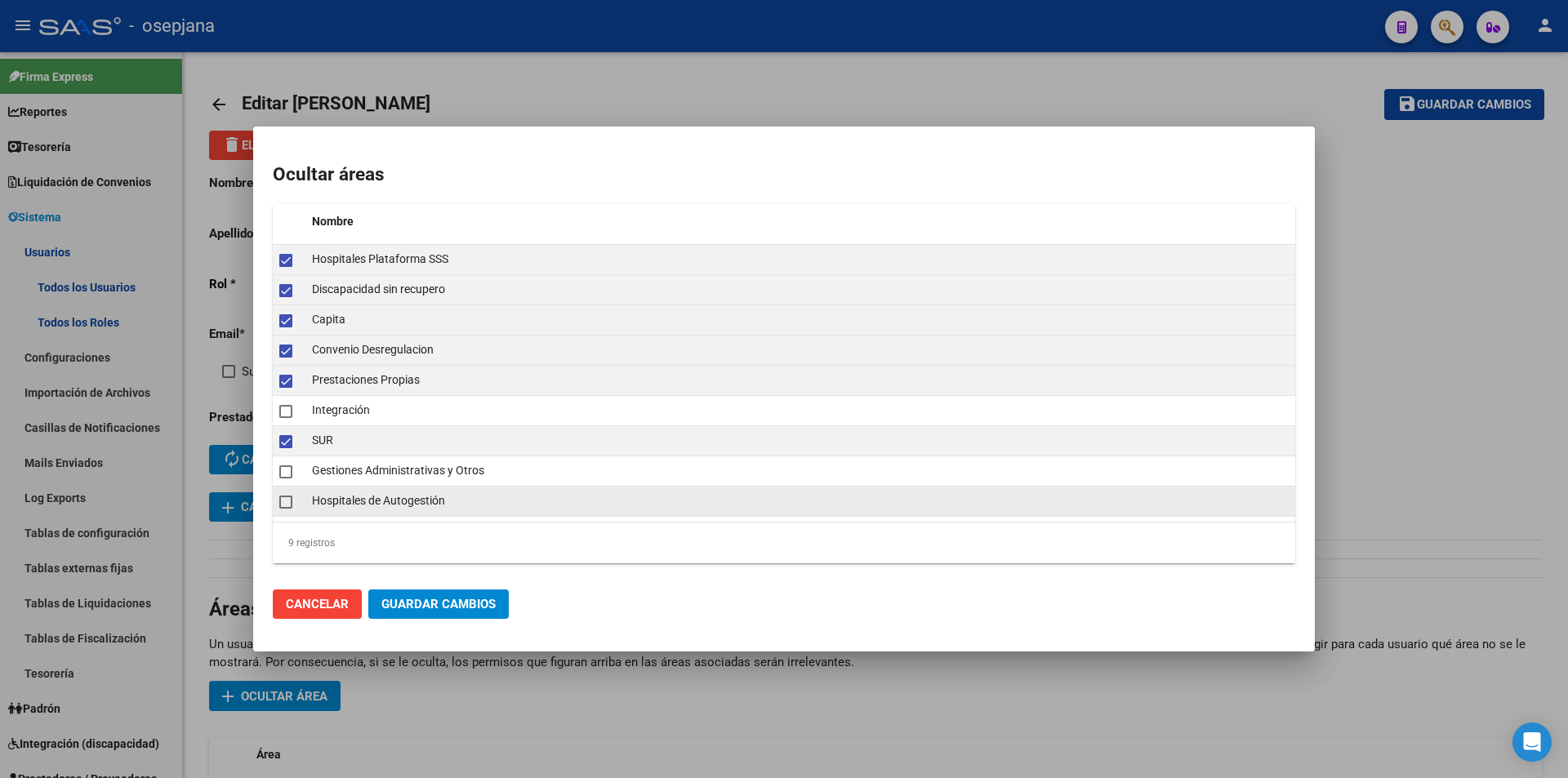
drag, startPoint x: 280, startPoint y: 468, endPoint x: 279, endPoint y: 497, distance: 29.0
click at [280, 471] on span at bounding box center [286, 472] width 13 height 13
checkbox input "true"
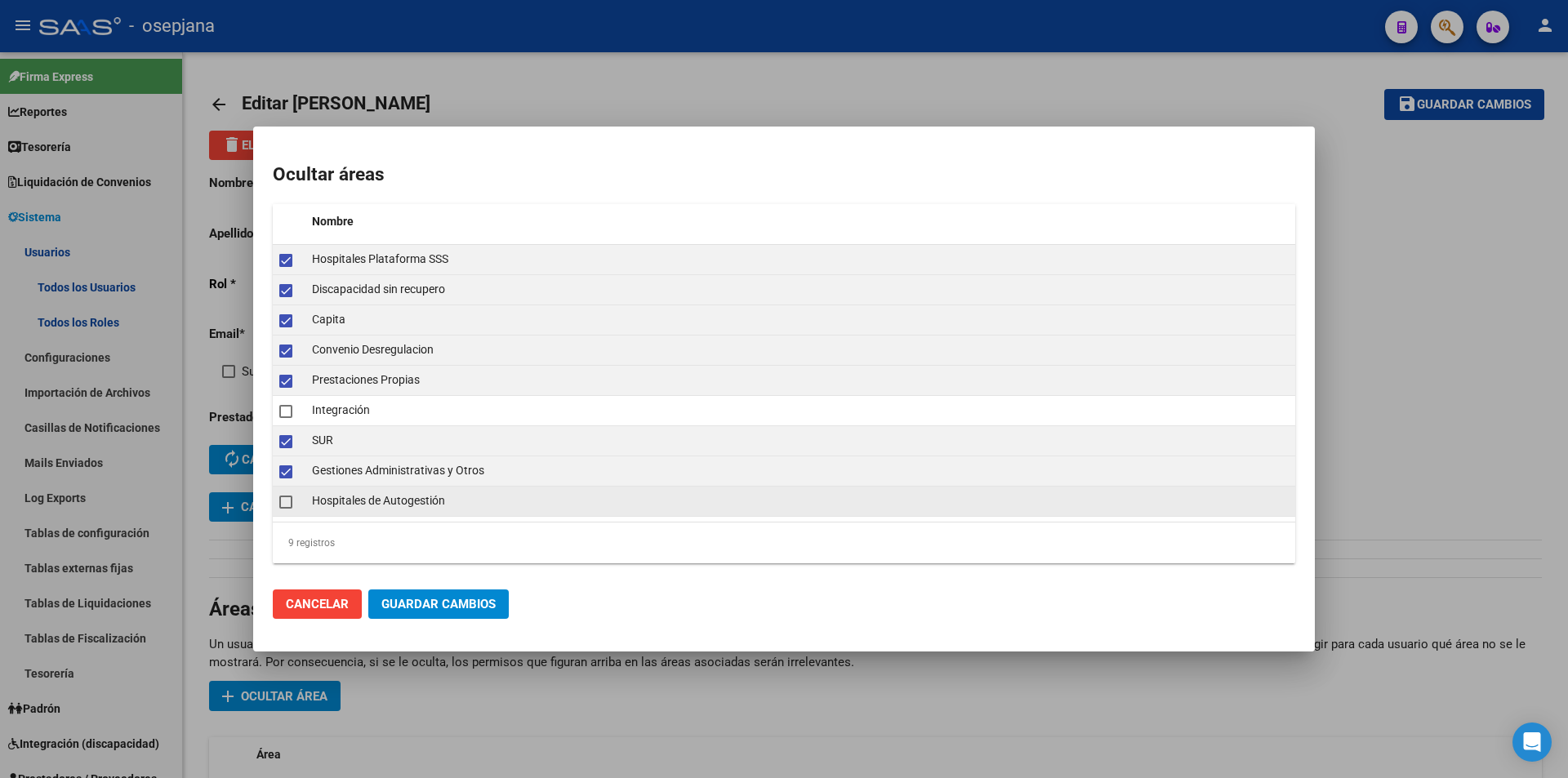
drag, startPoint x: 280, startPoint y: 503, endPoint x: 361, endPoint y: 551, distance: 94.2
click at [280, 504] on datatable-body-cell at bounding box center [289, 501] width 33 height 29
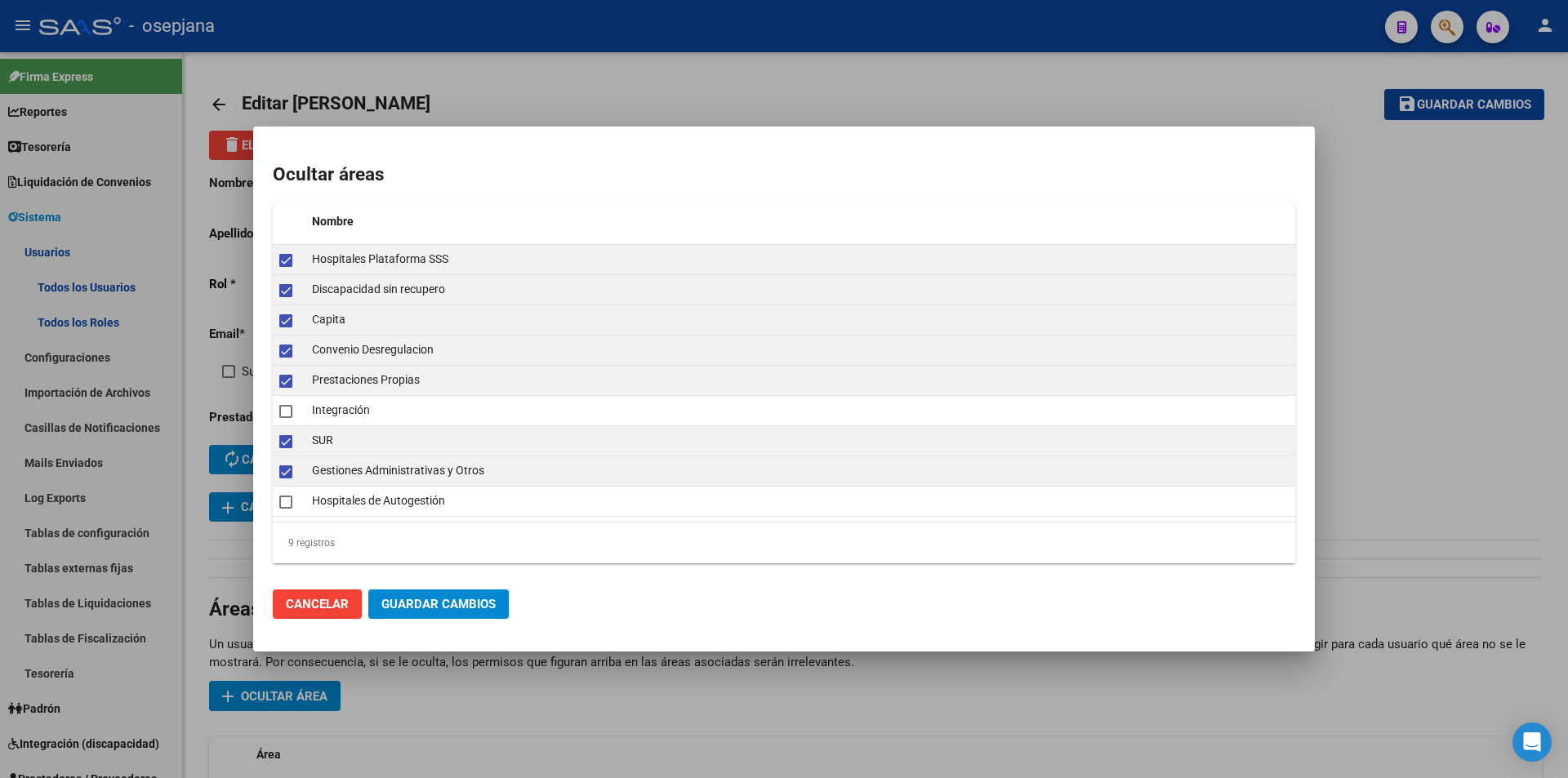
checkbox input "true"
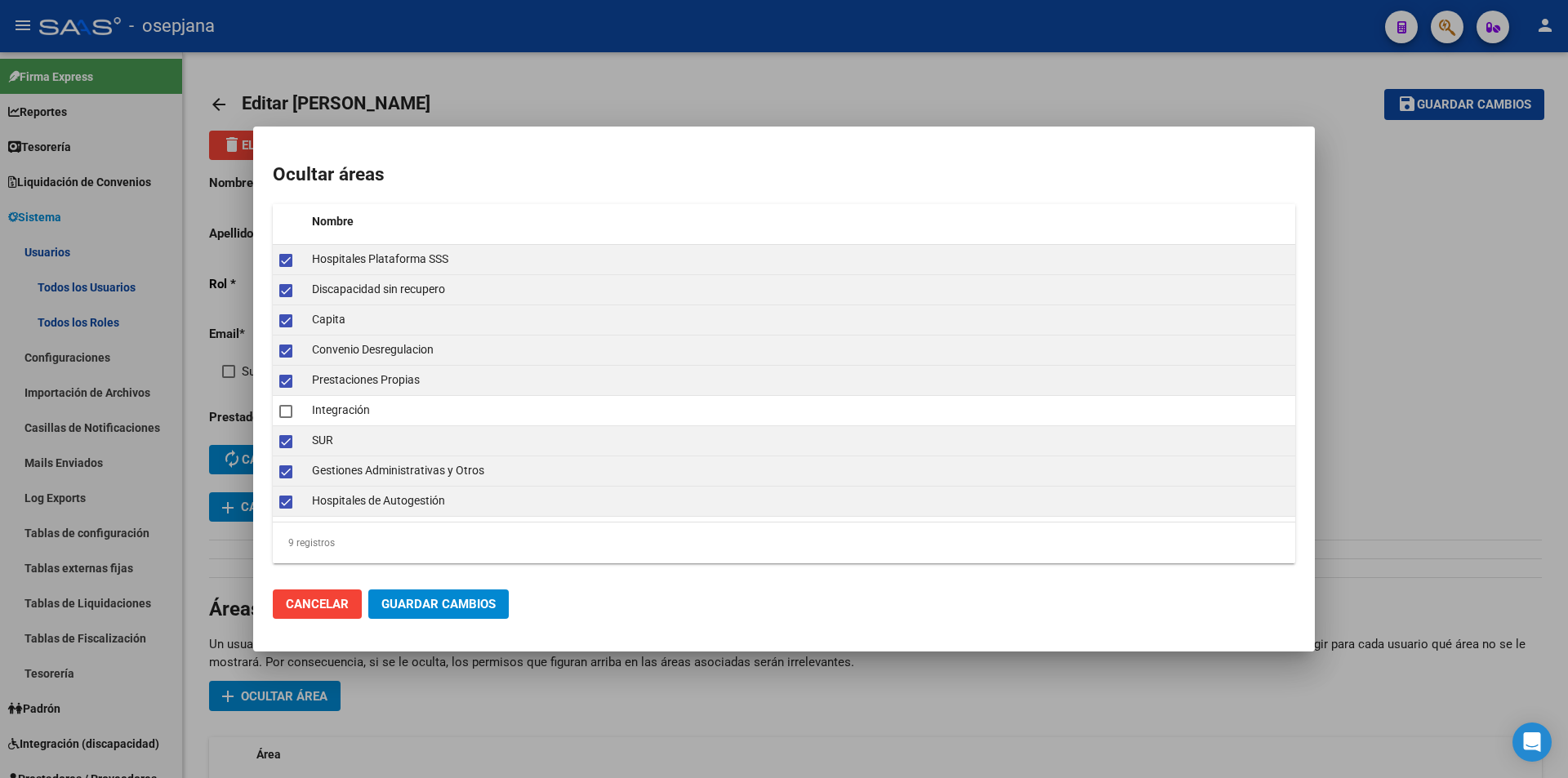
click at [406, 597] on span "Guardar Cambios" at bounding box center [439, 604] width 114 height 15
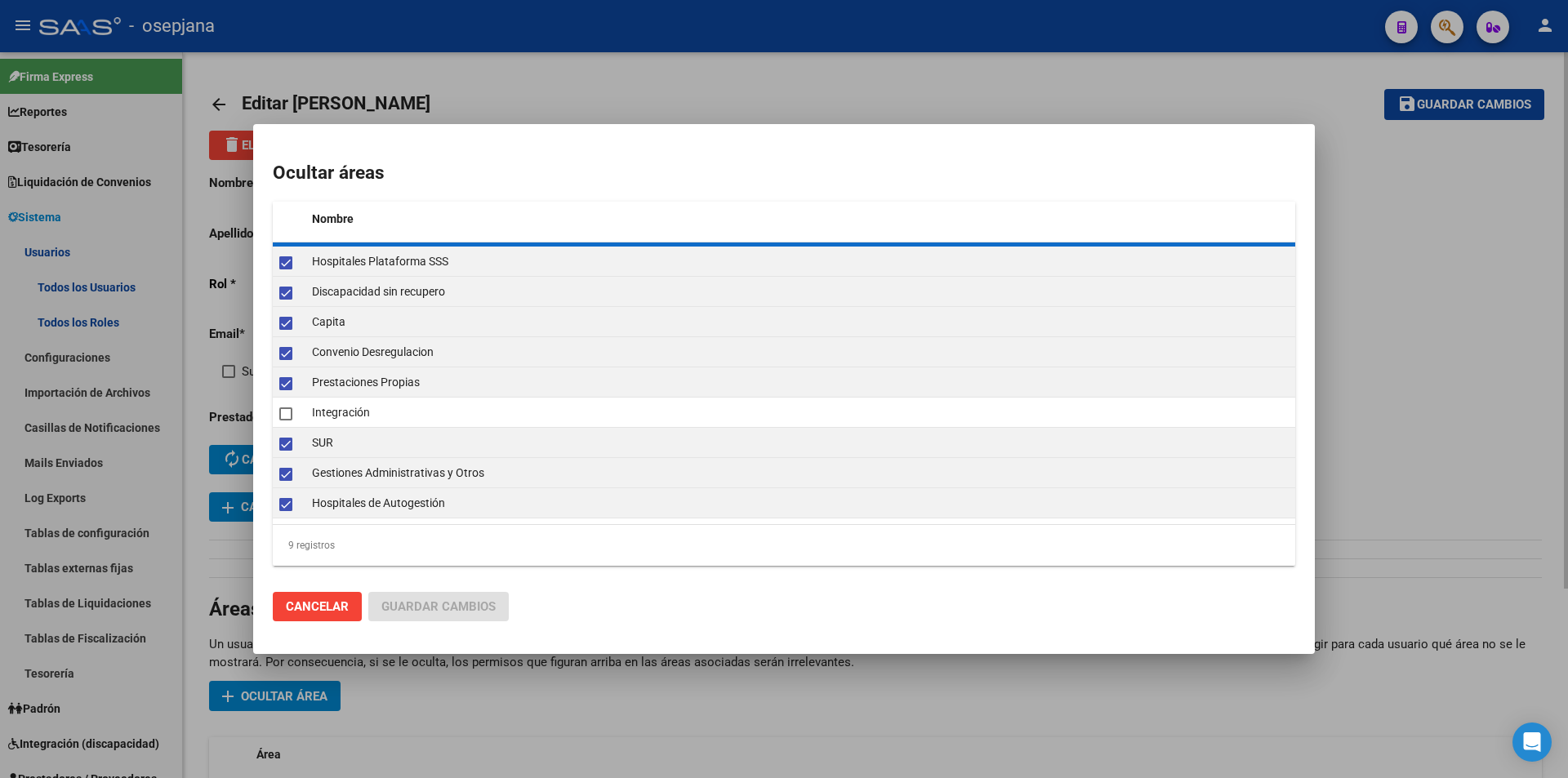
checkbox input "false"
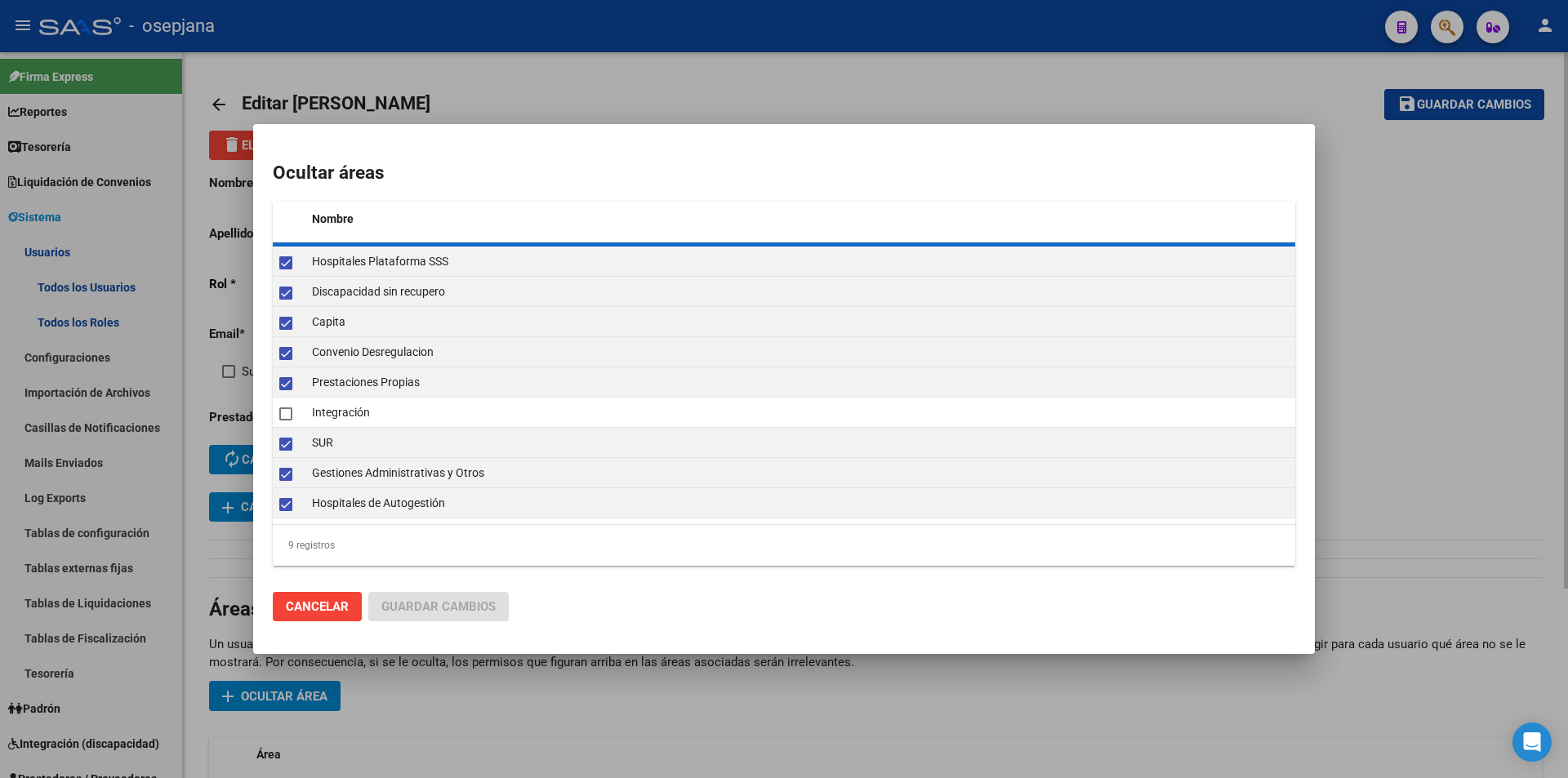
checkbox input "false"
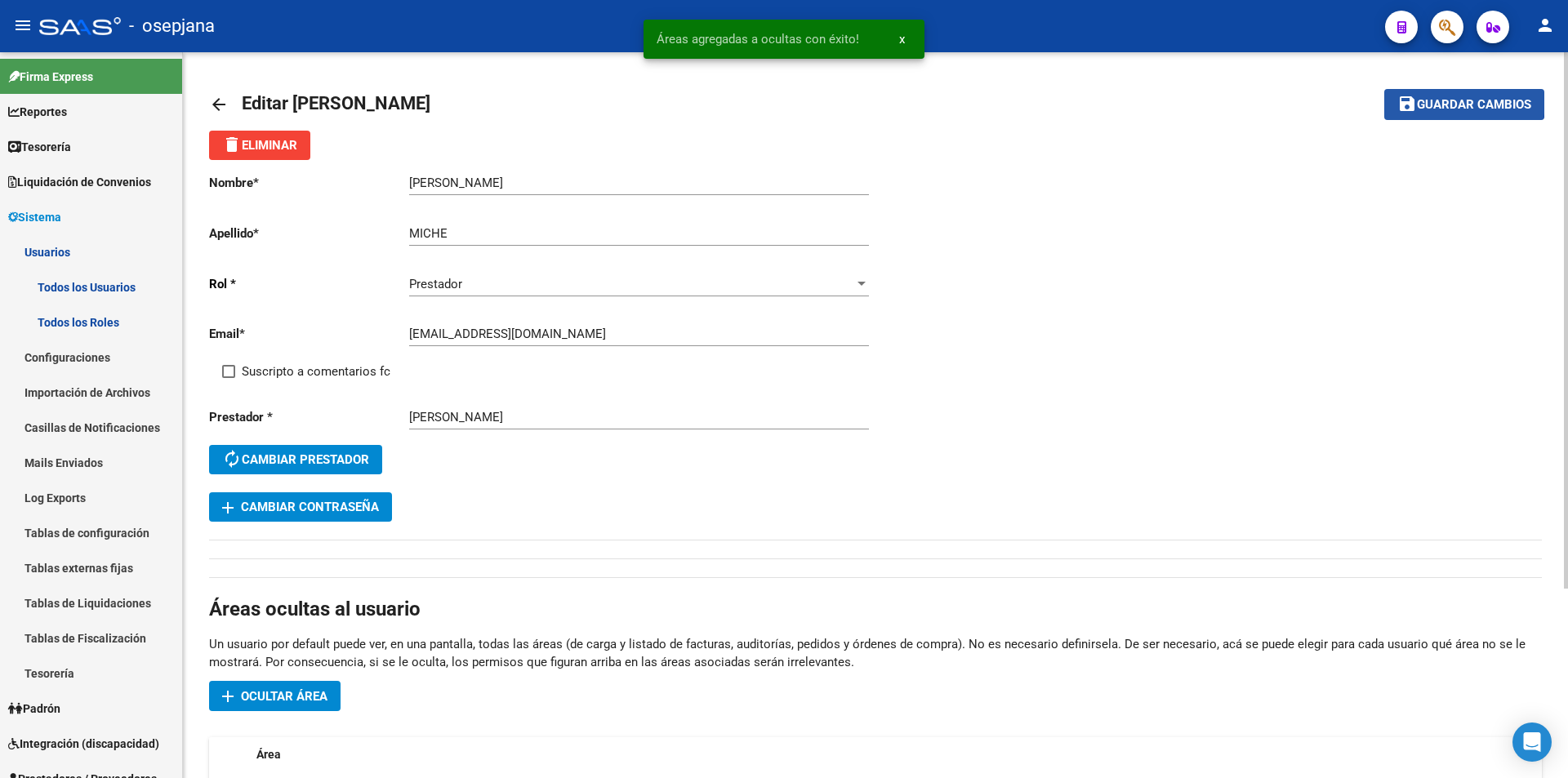
click at [1439, 101] on span "Guardar cambios" at bounding box center [1474, 105] width 114 height 15
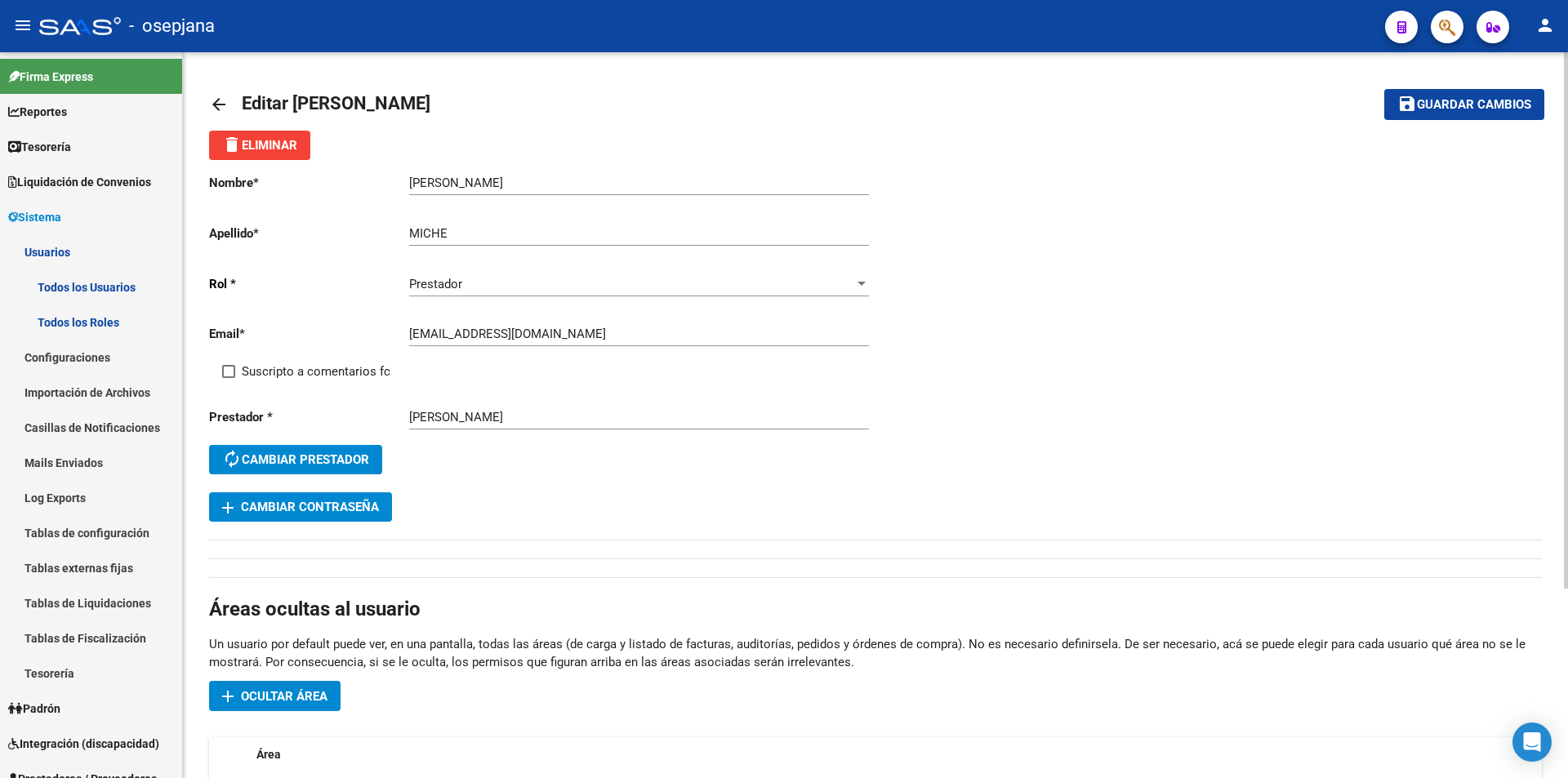
click at [214, 105] on mat-icon "arrow_back" at bounding box center [219, 105] width 20 height 20
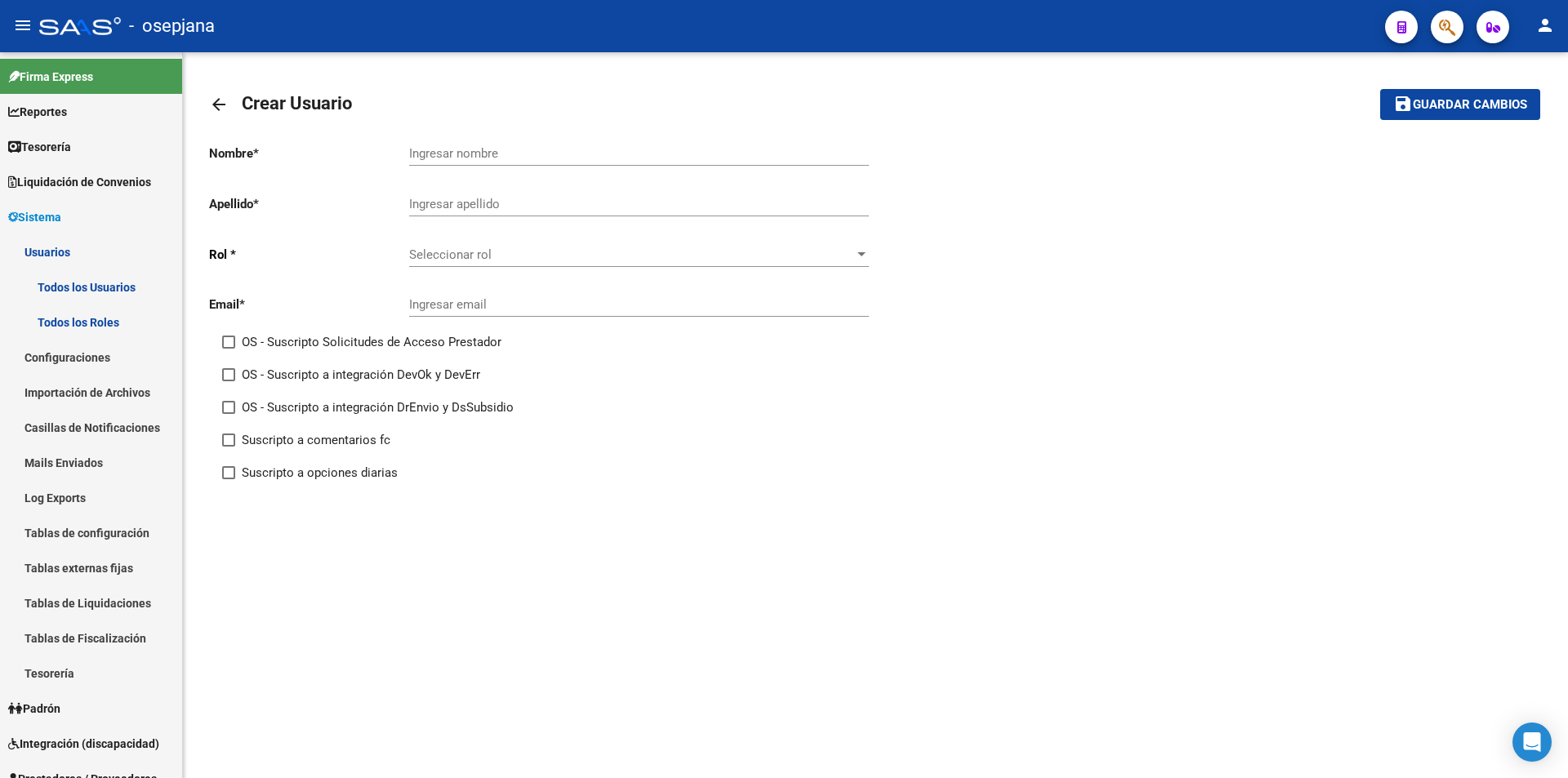
click at [214, 105] on mat-icon "arrow_back" at bounding box center [219, 105] width 20 height 20
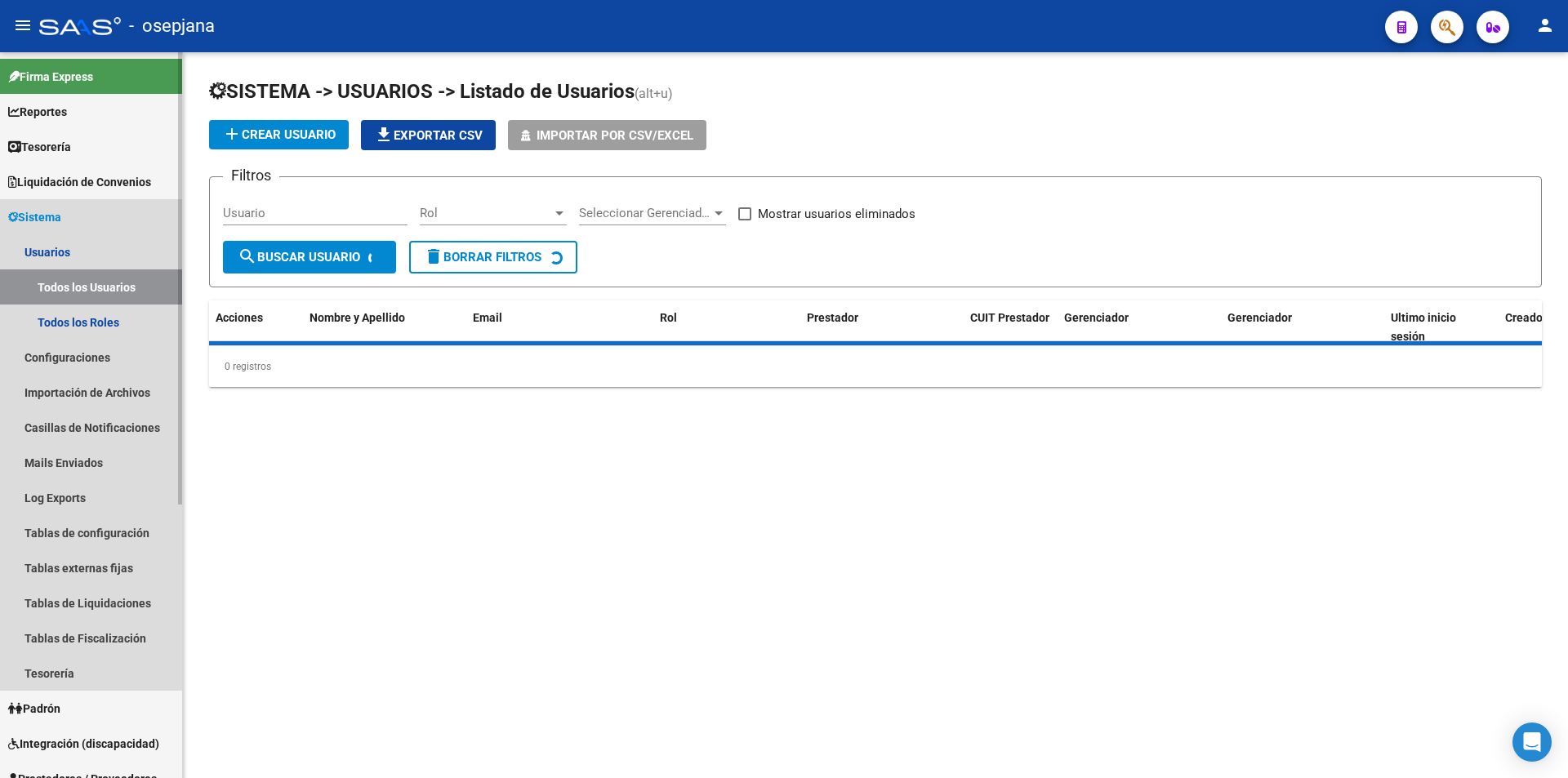
click at [82, 208] on link "Sistema" at bounding box center [91, 217] width 182 height 35
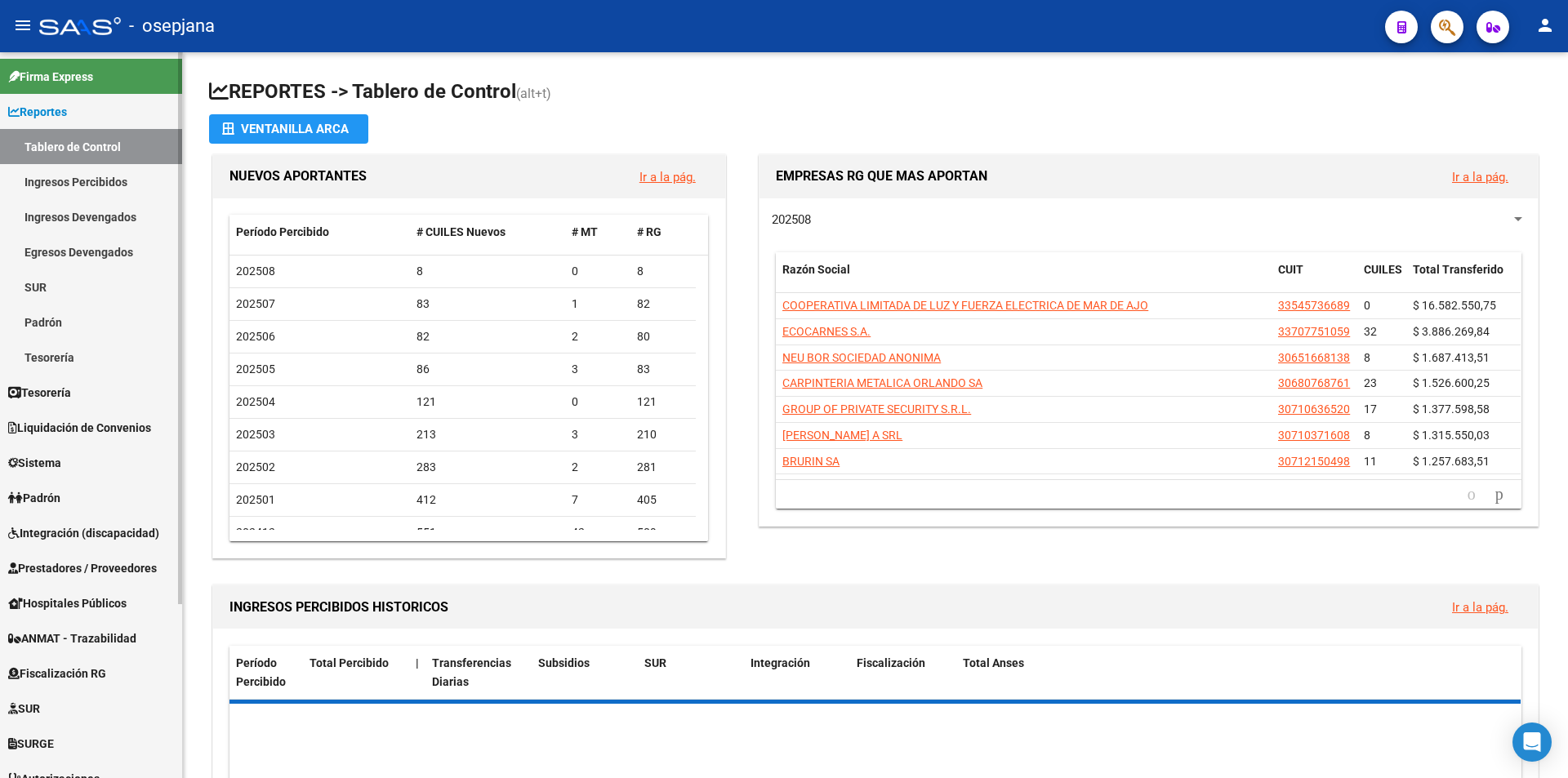
click at [54, 106] on span "Reportes" at bounding box center [38, 112] width 59 height 18
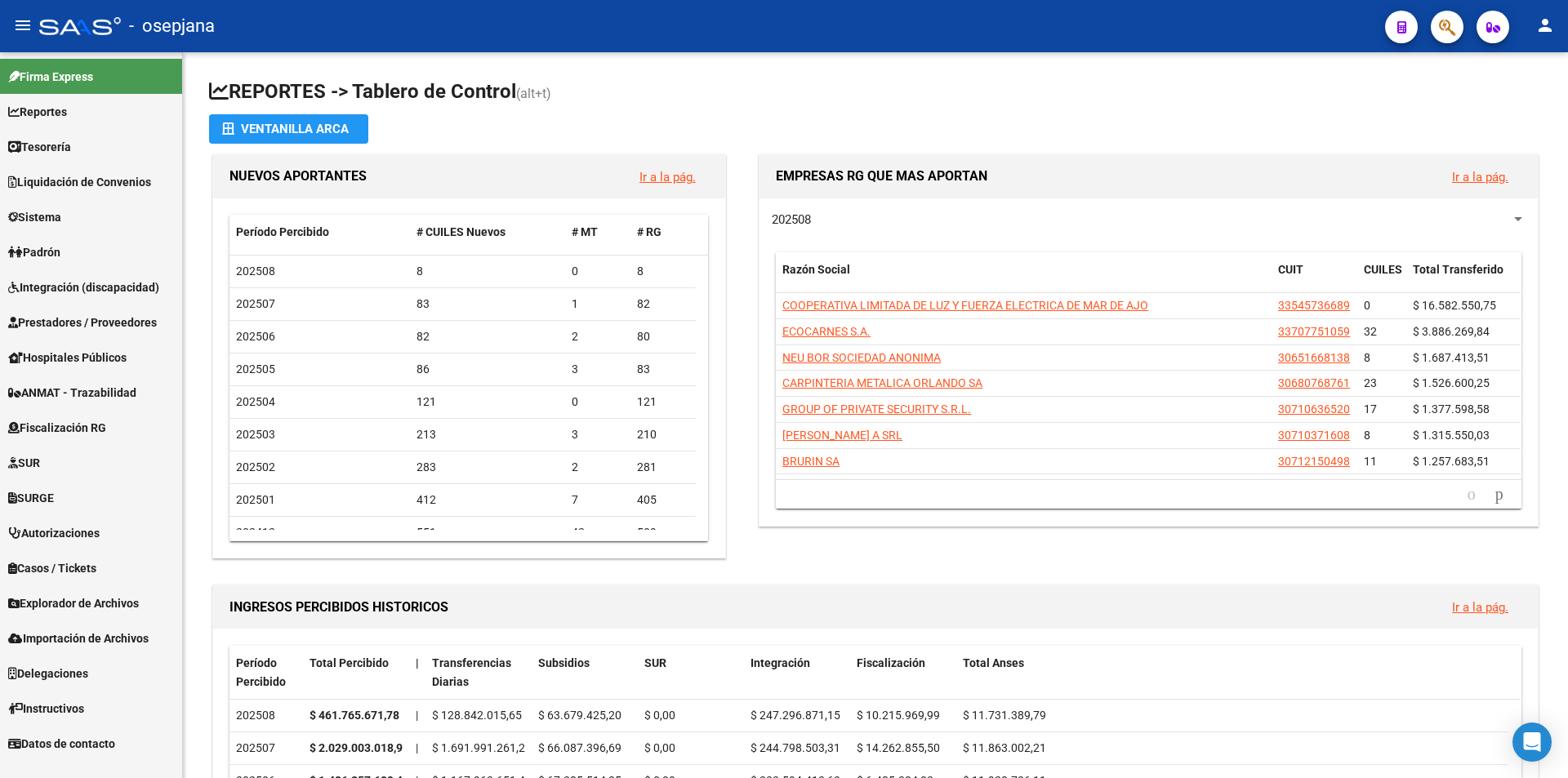
click at [73, 320] on span "Prestadores / Proveedores" at bounding box center [83, 323] width 149 height 18
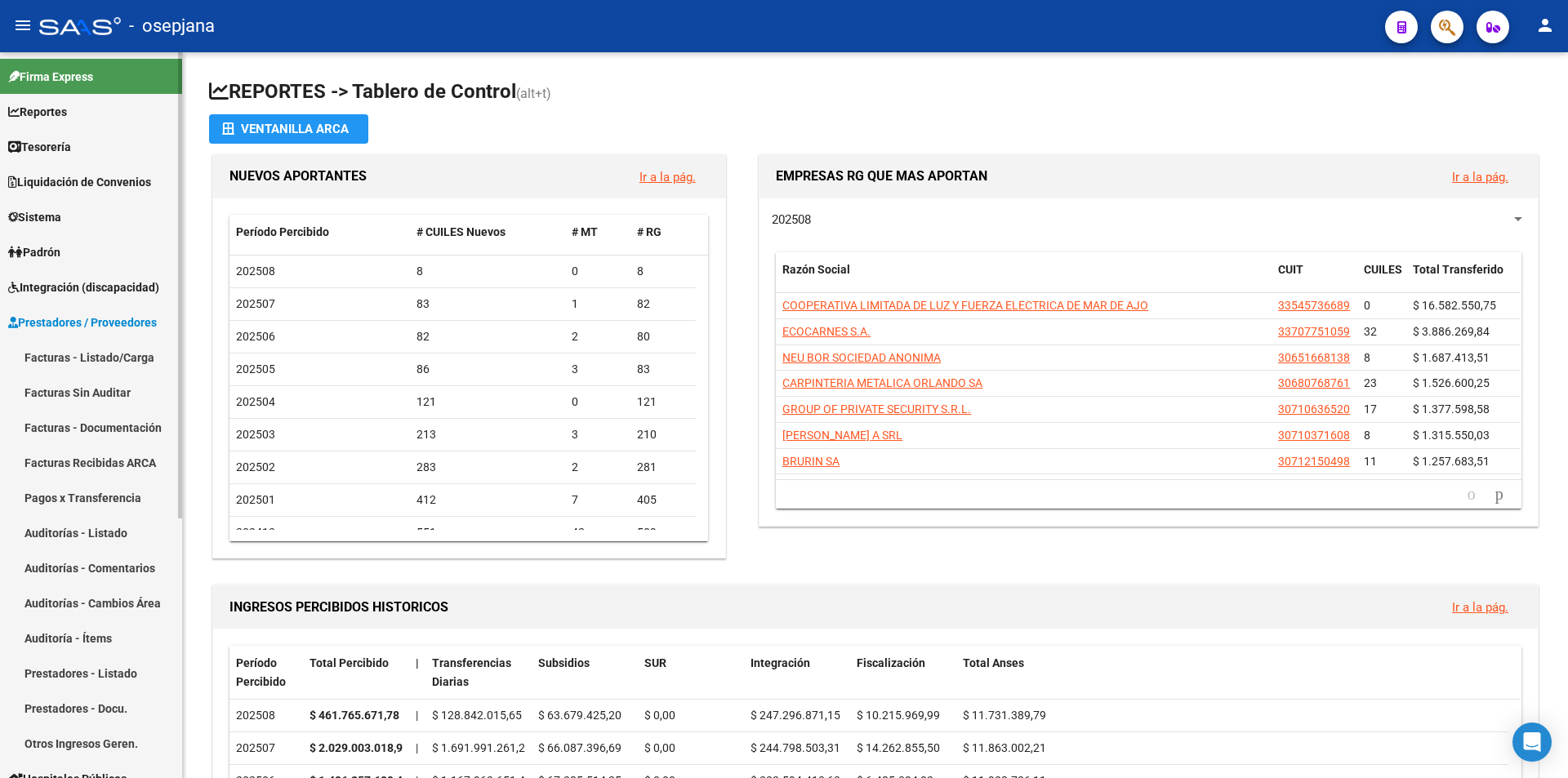
click at [102, 668] on link "Prestadores - Listado" at bounding box center [91, 673] width 182 height 35
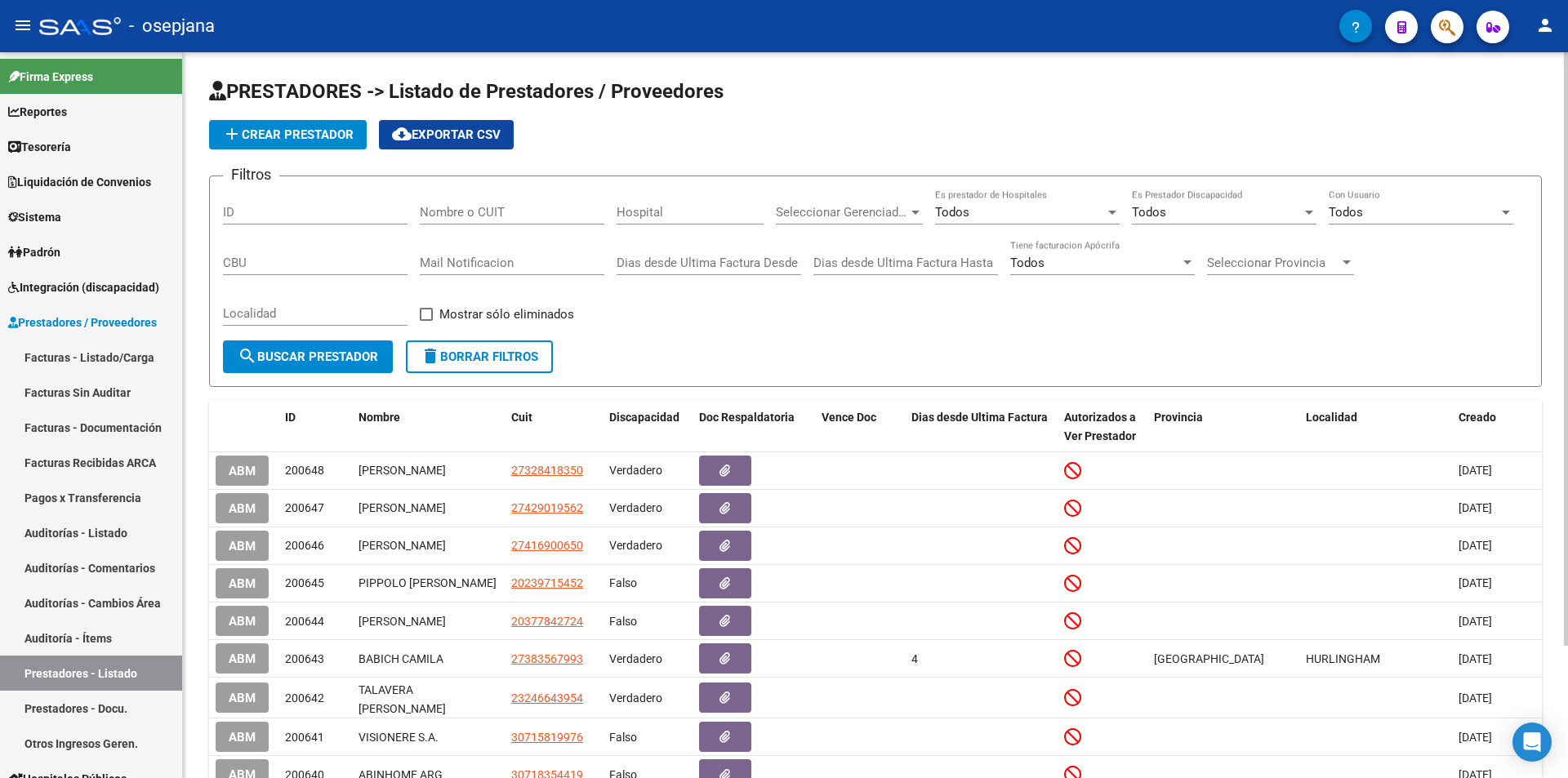
click at [468, 217] on input "Nombre o CUIT" at bounding box center [513, 212] width 185 height 15
paste input "32841835"
type input "27328418350"
